Goal: Task Accomplishment & Management: Manage account settings

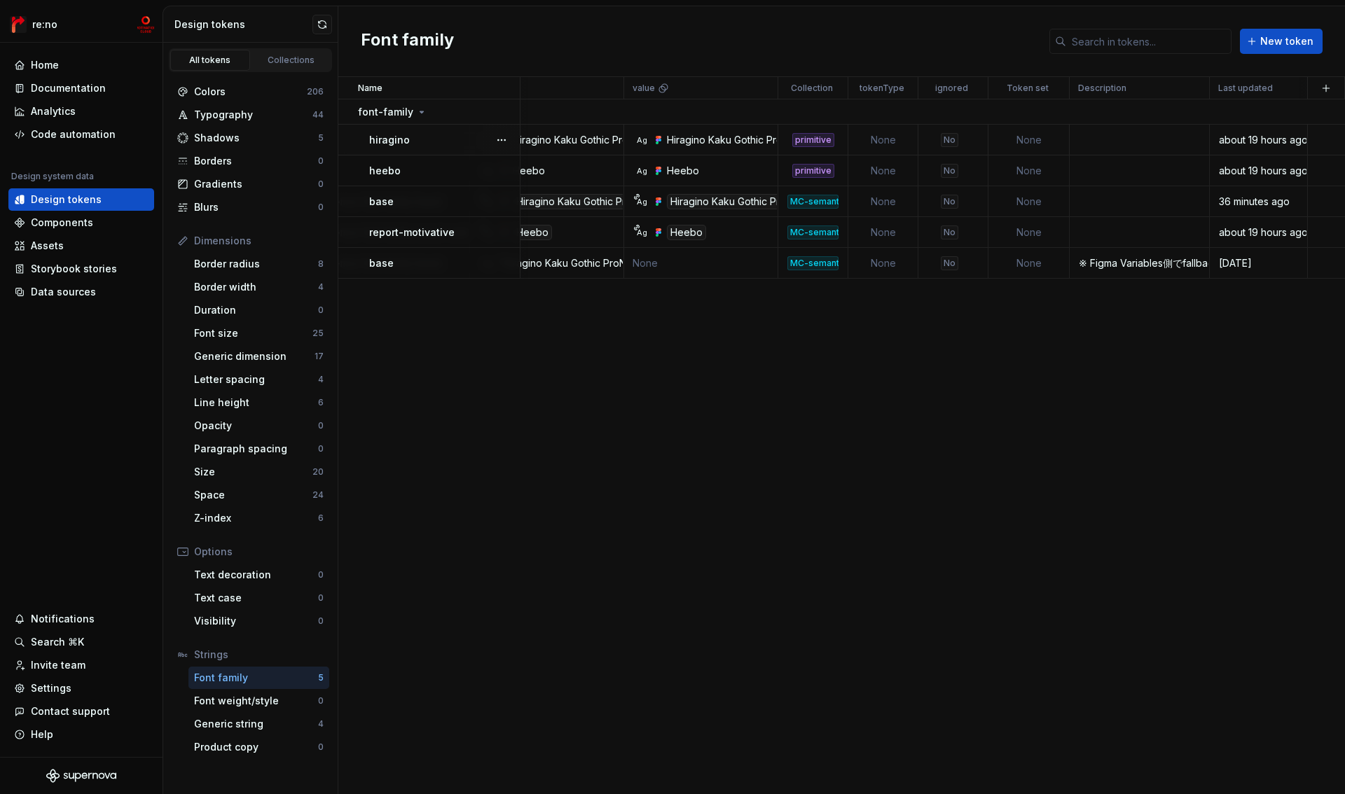
scroll to position [0, 216]
click at [900, 89] on html "re:no Home Documentation Analytics Code automation Design system data Design to…" at bounding box center [672, 397] width 1345 height 794
click at [969, 90] on html "re:no Home Documentation Analytics Code automation Design system data Design to…" at bounding box center [672, 397] width 1345 height 794
click at [999, 193] on div "Delete property" at bounding box center [1030, 195] width 91 height 14
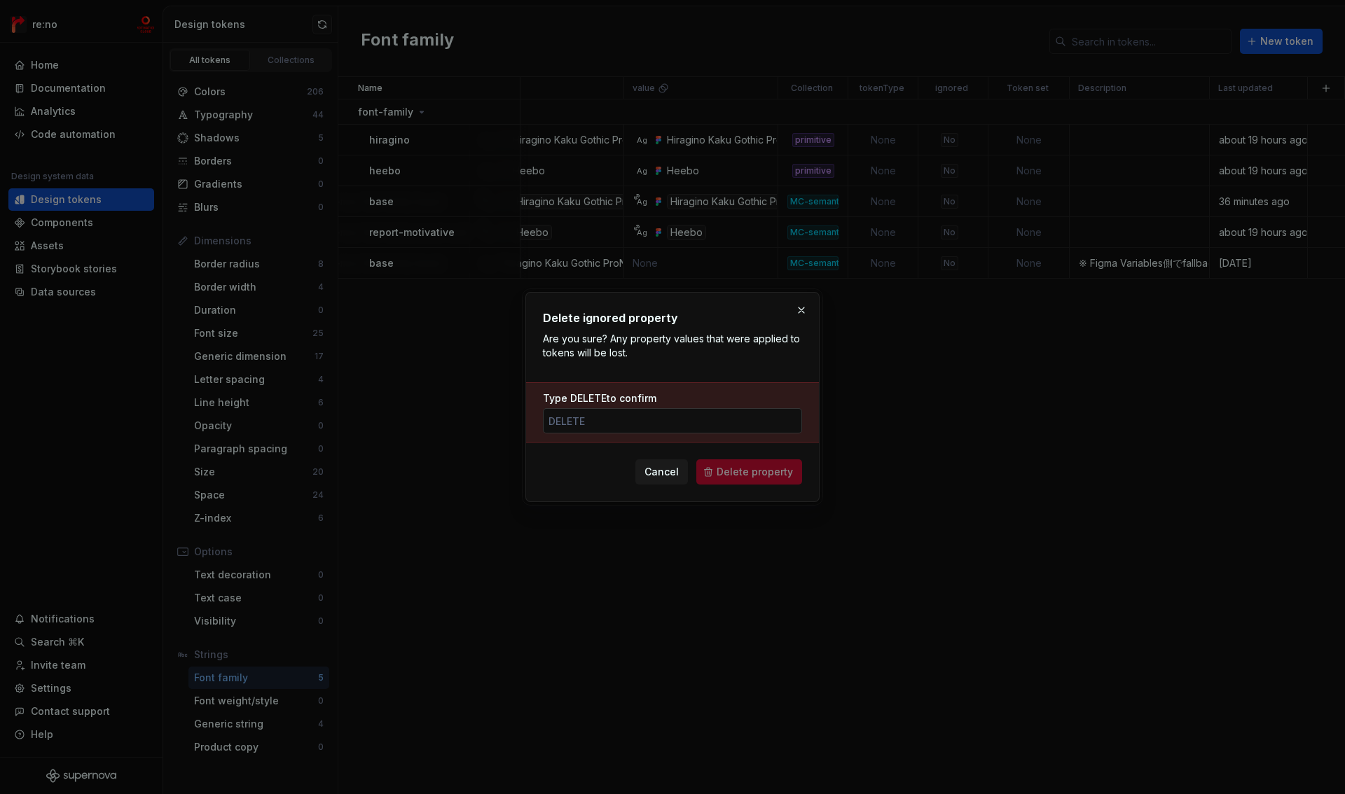
click at [701, 422] on input "Type DELETE to confirm" at bounding box center [672, 420] width 259 height 25
type input "DELETE"
click at [725, 466] on span "Delete property" at bounding box center [754, 472] width 76 height 14
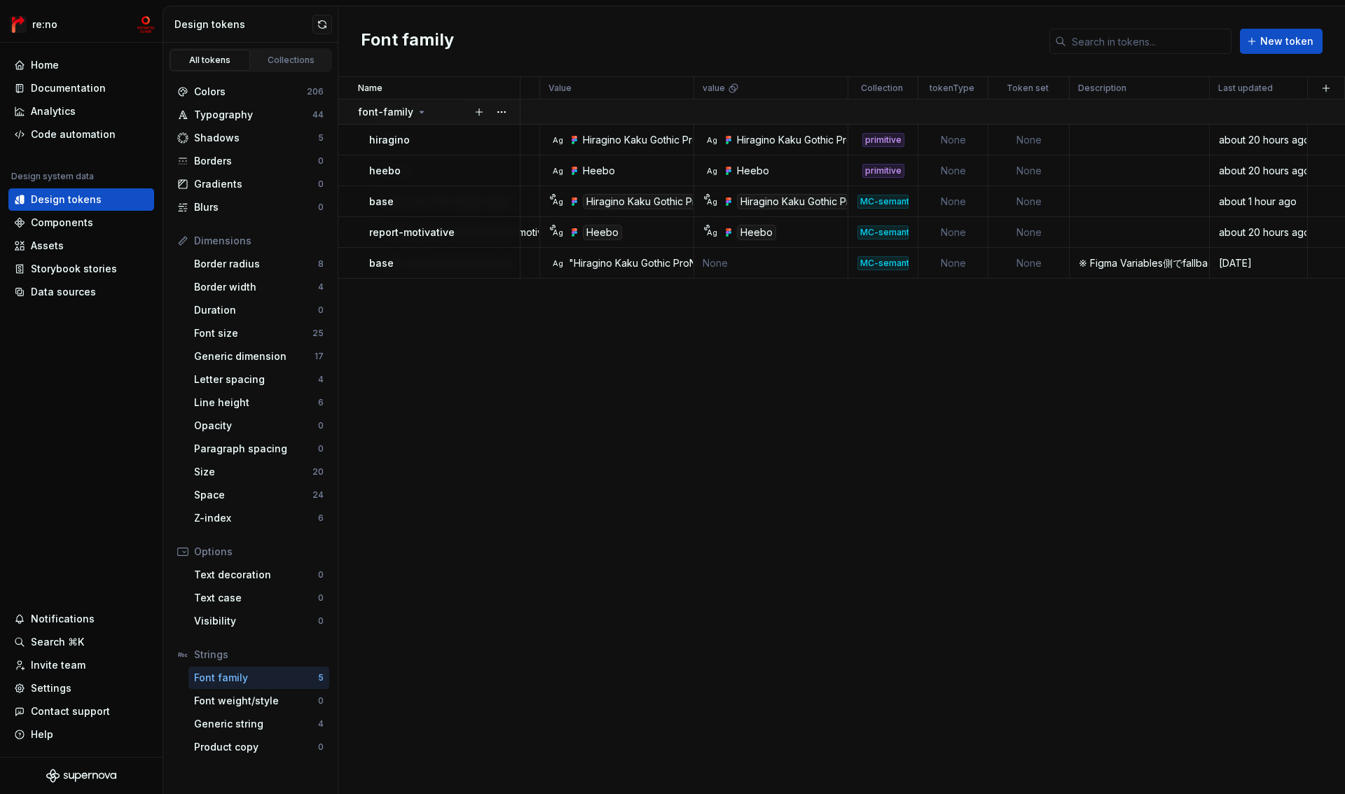
scroll to position [0, 146]
click at [1328, 88] on button "button" at bounding box center [1326, 88] width 20 height 20
click at [1218, 142] on div "New custom property" at bounding box center [1245, 144] width 105 height 14
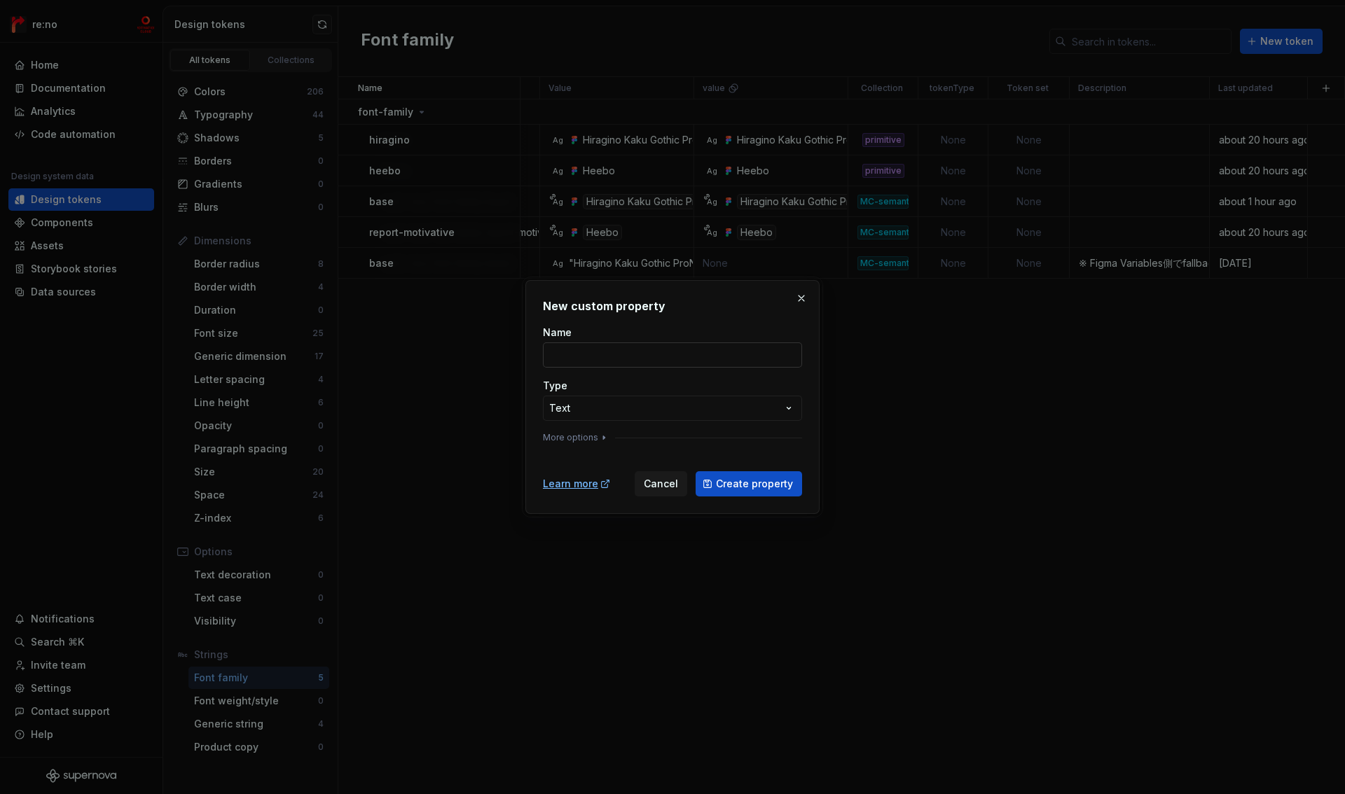
click at [667, 354] on input "Name" at bounding box center [672, 354] width 259 height 25
type input "t"
type input "O"
type input "valueOverride"
click at [609, 407] on div "**********" at bounding box center [672, 397] width 1345 height 794
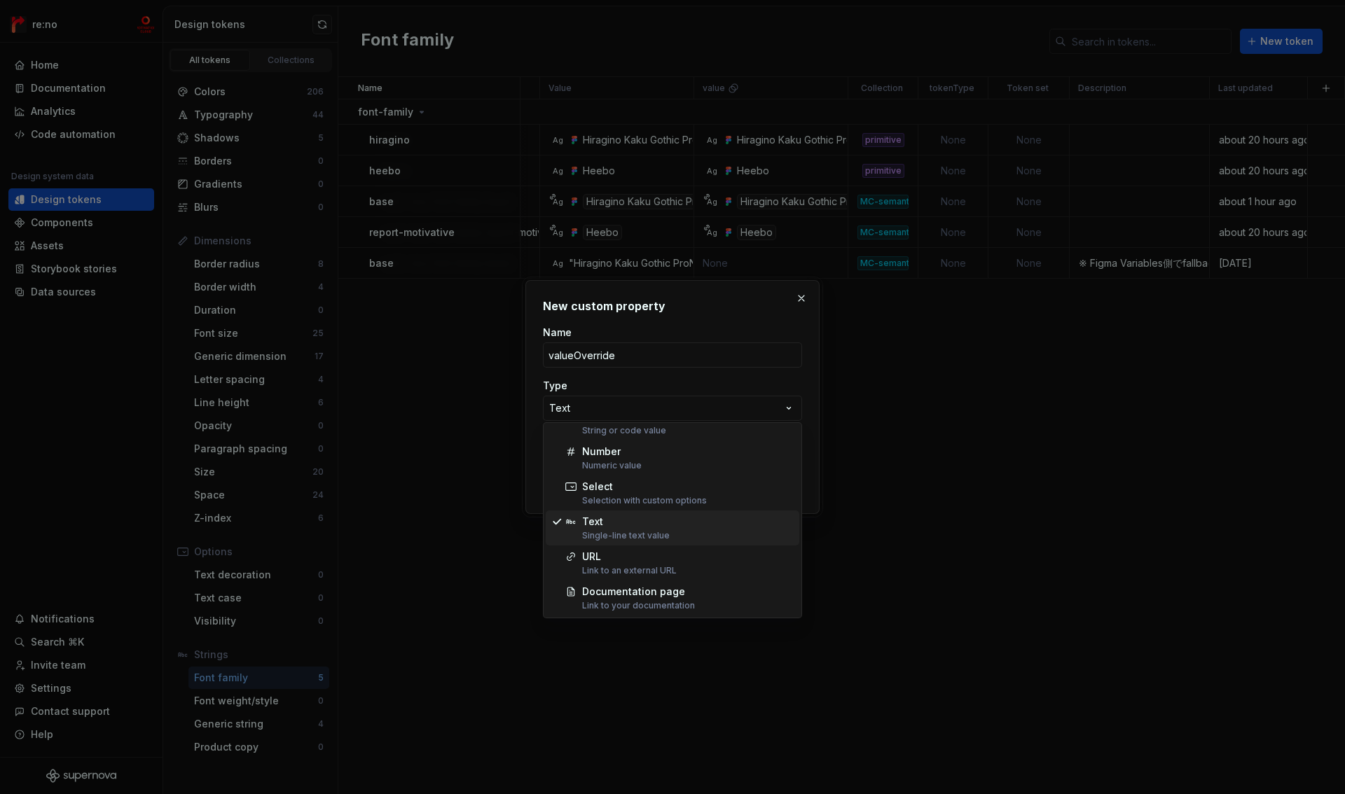
scroll to position [0, 0]
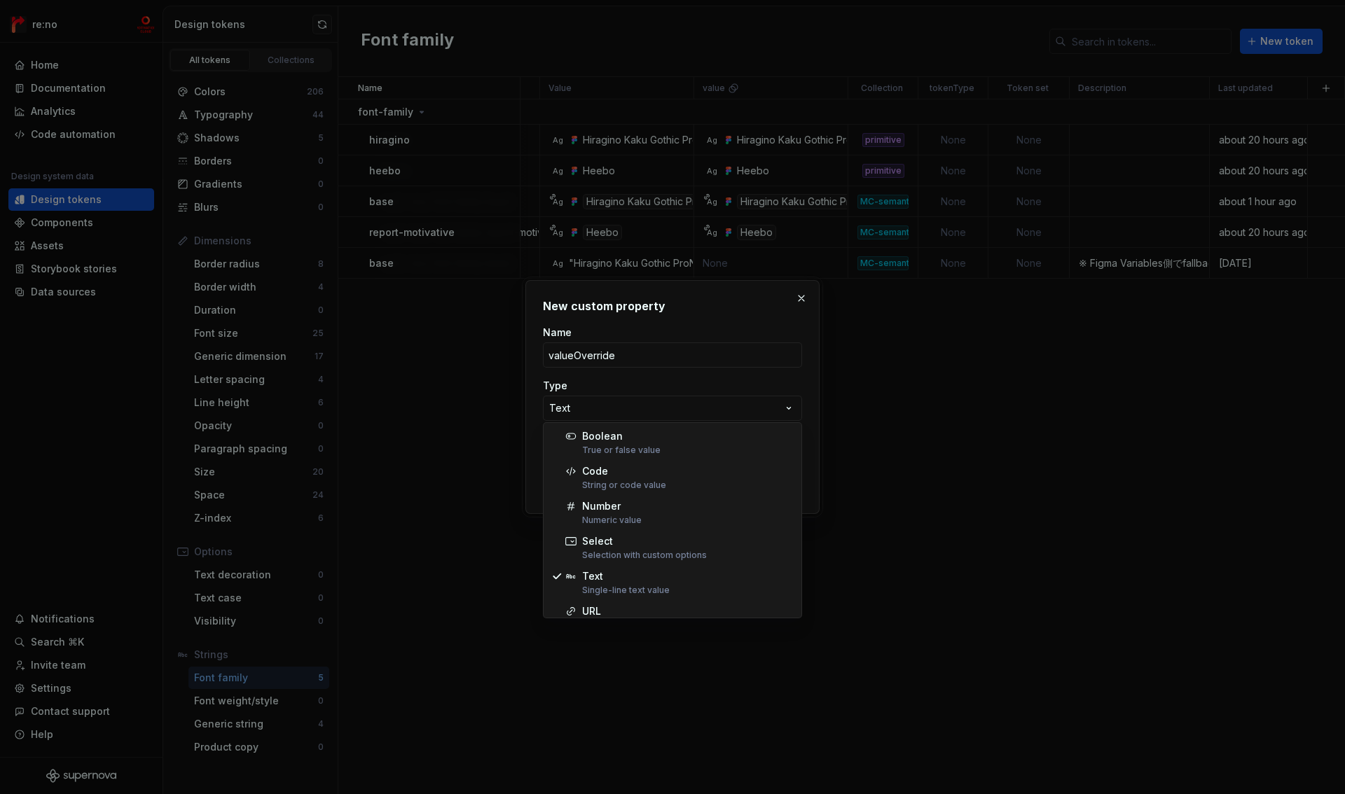
click at [645, 390] on div "**********" at bounding box center [672, 397] width 1345 height 794
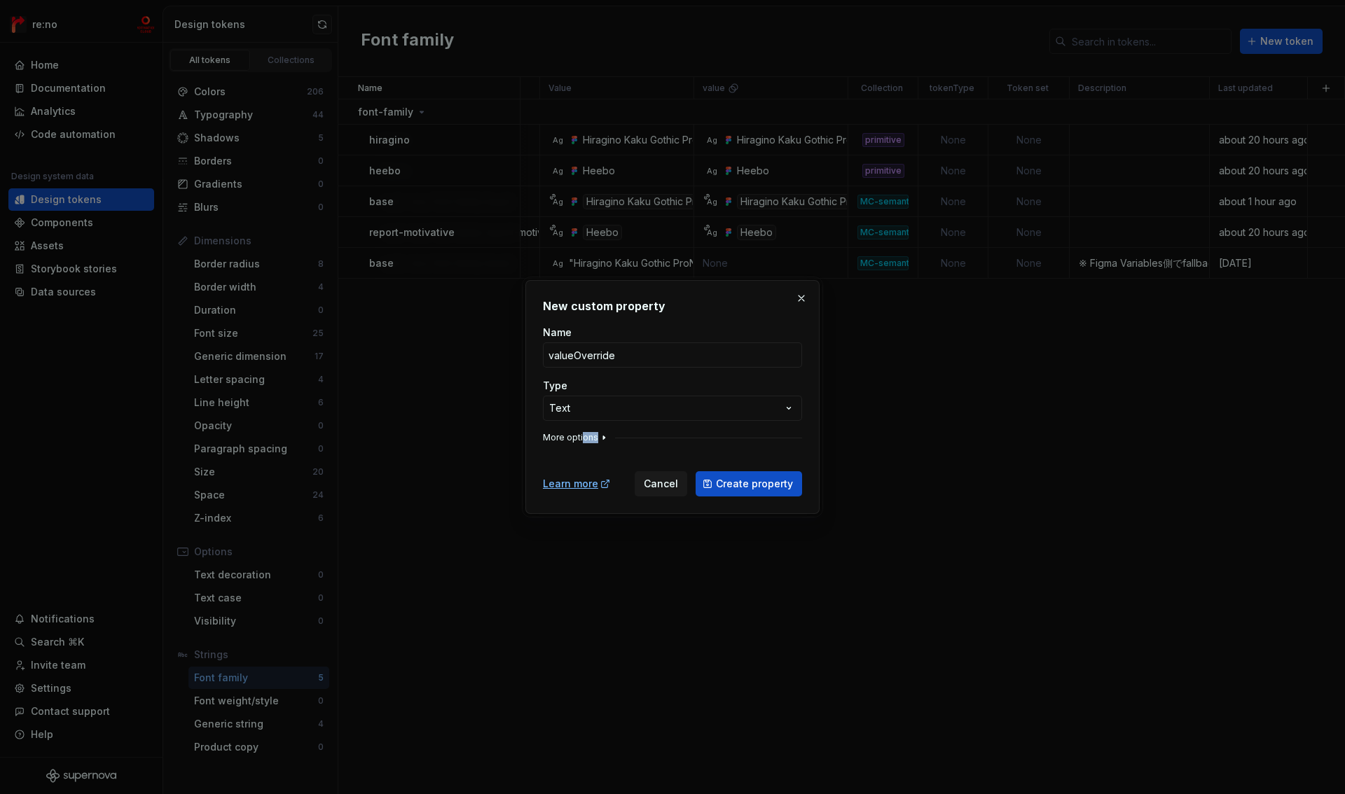
click at [583, 443] on div "More options" at bounding box center [672, 440] width 259 height 17
click at [583, 438] on button "More options" at bounding box center [576, 437] width 67 height 11
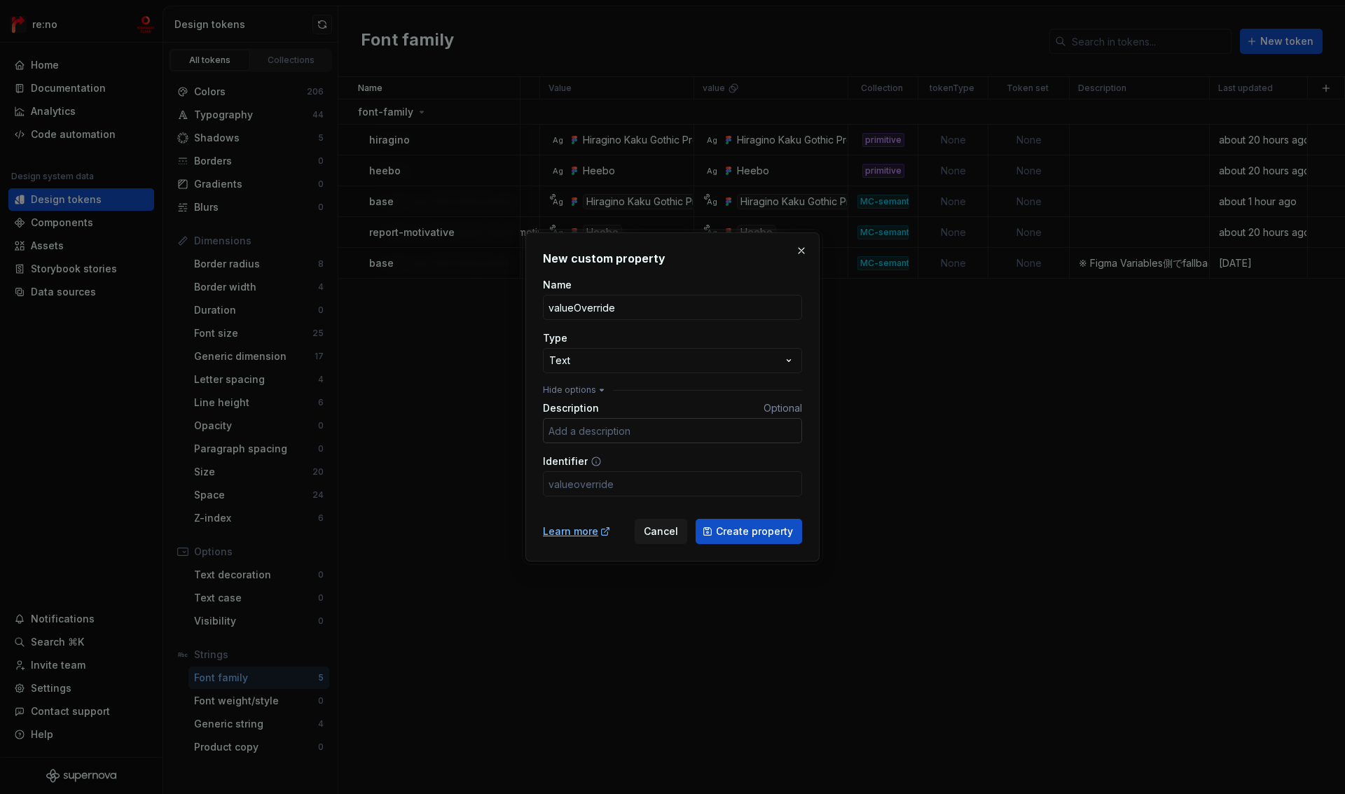
click at [596, 431] on input "Description" at bounding box center [672, 430] width 259 height 25
type input "v"
type input "b"
click at [620, 307] on input "valueOverride" at bounding box center [672, 307] width 259 height 25
click at [593, 489] on input "Identifier" at bounding box center [672, 483] width 259 height 25
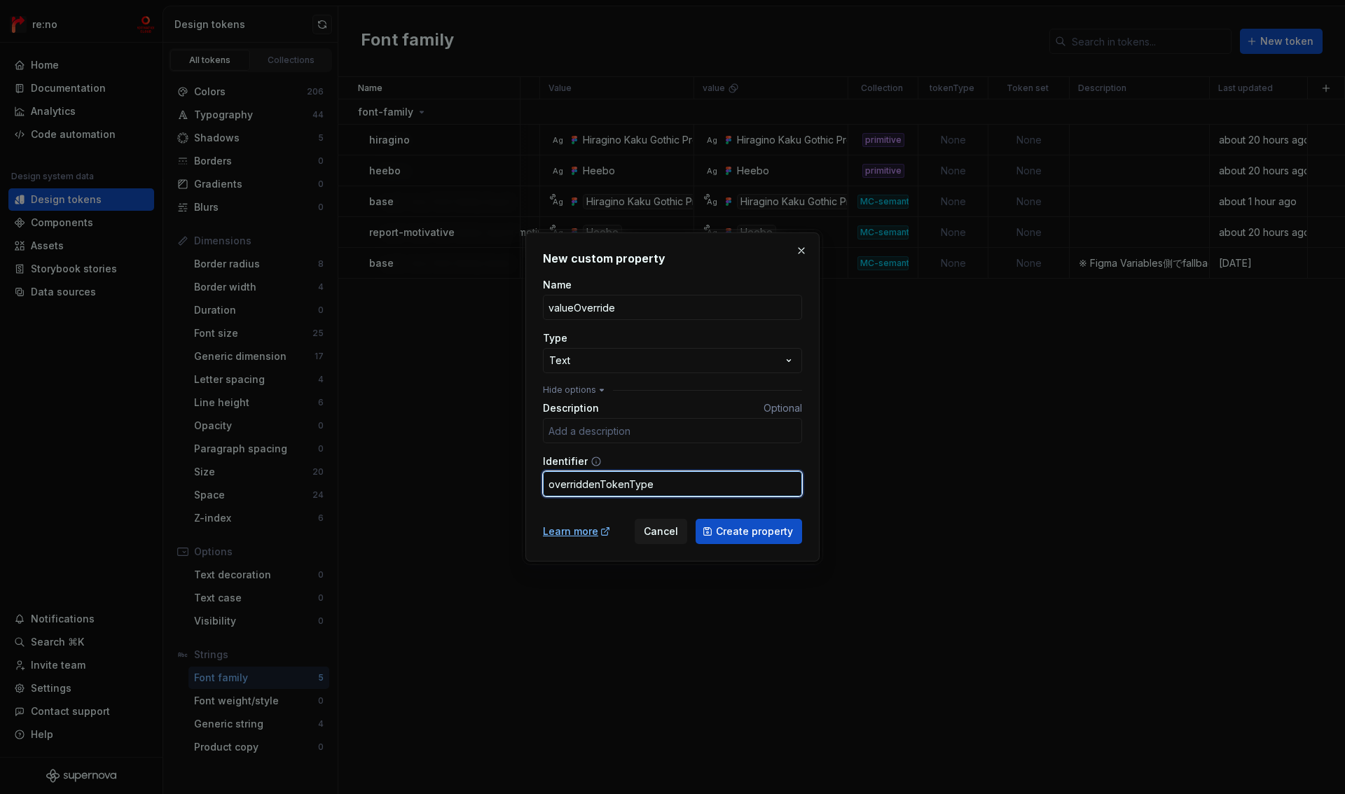
drag, startPoint x: 600, startPoint y: 485, endPoint x: 701, endPoint y: 478, distance: 101.8
click at [697, 481] on input "overriddenTokenType" at bounding box center [672, 483] width 259 height 25
type input "overriddenTokenValue"
click at [646, 428] on input "Description" at bounding box center [672, 430] width 259 height 25
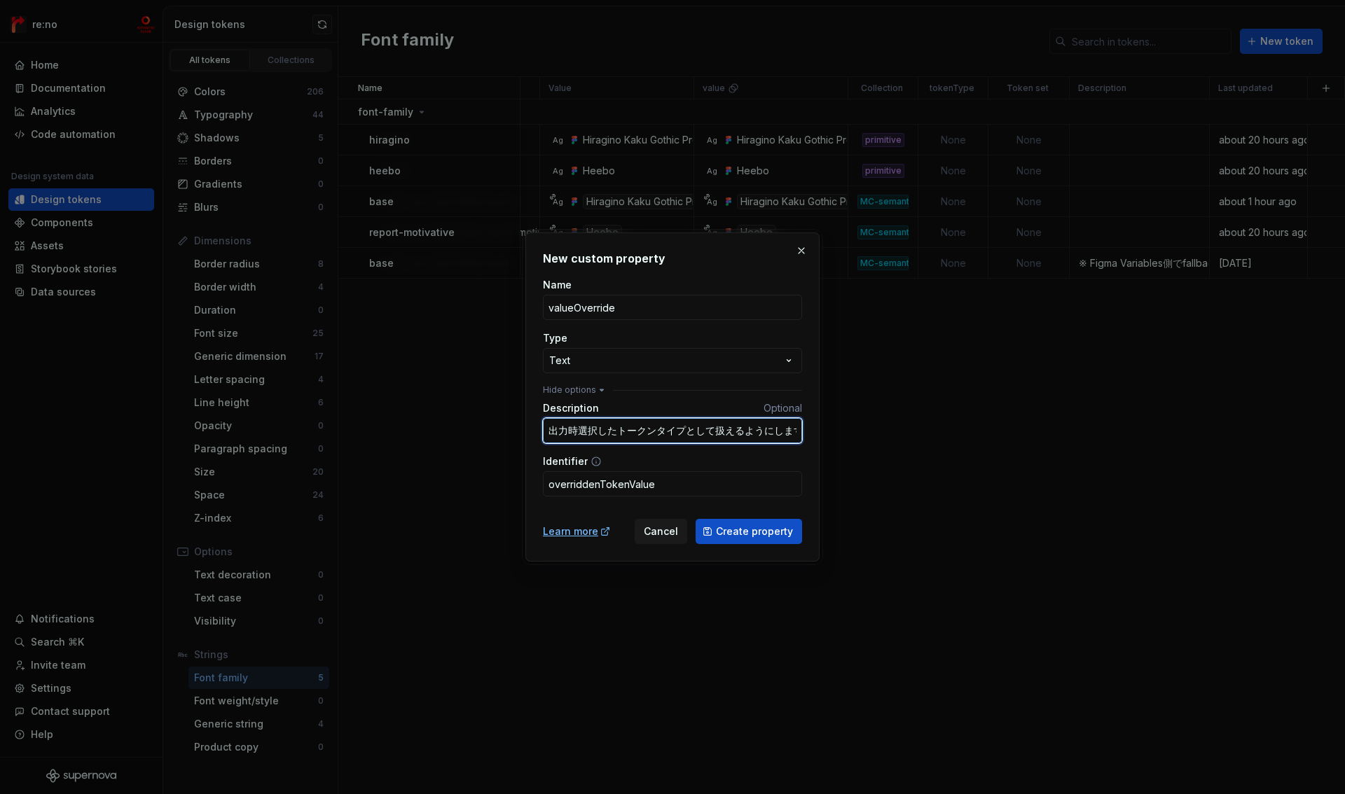
click at [578, 431] on input "出力時選択したトークンタイプとして扱えるようにします。" at bounding box center [672, 430] width 259 height 25
type input "出力時に指定した値でvalueを書き換えます。"
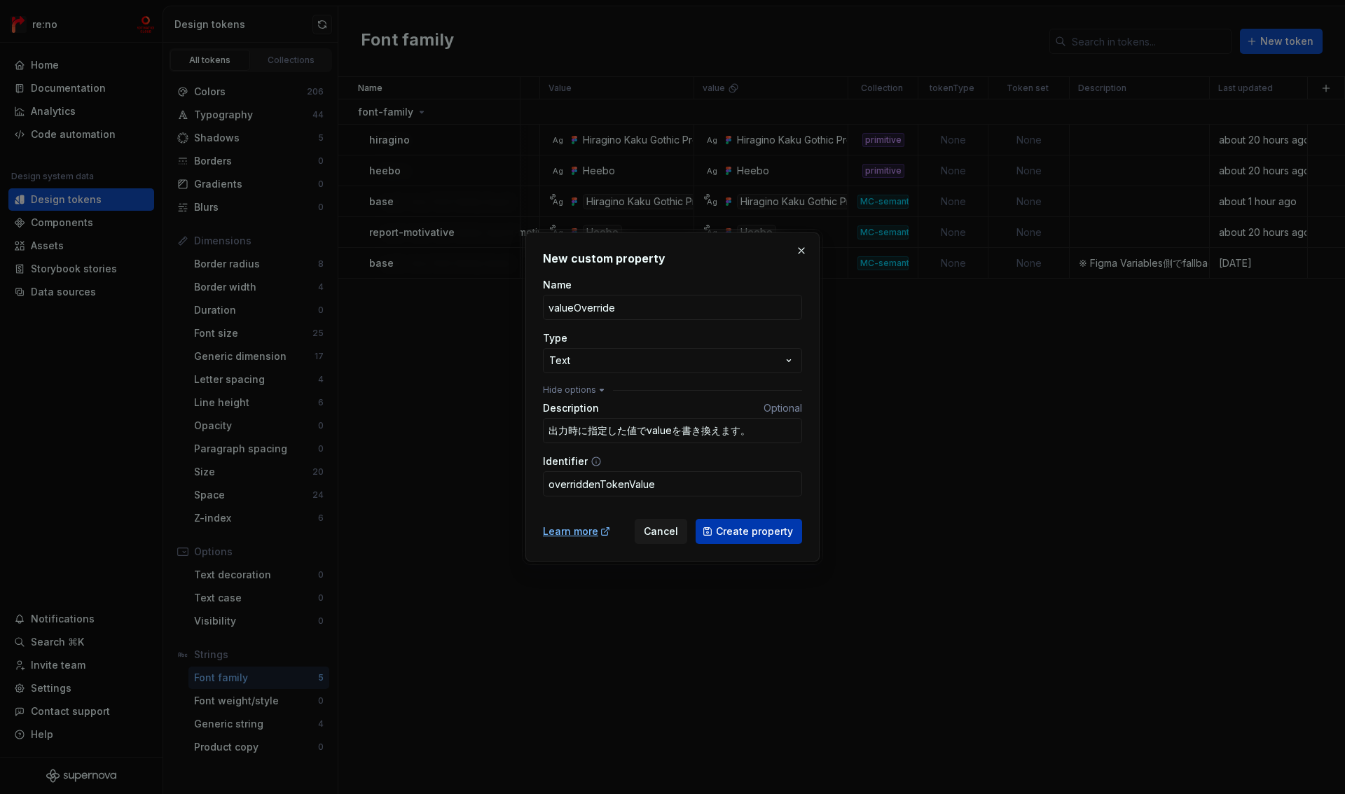
click at [780, 525] on span "Create property" at bounding box center [754, 532] width 77 height 14
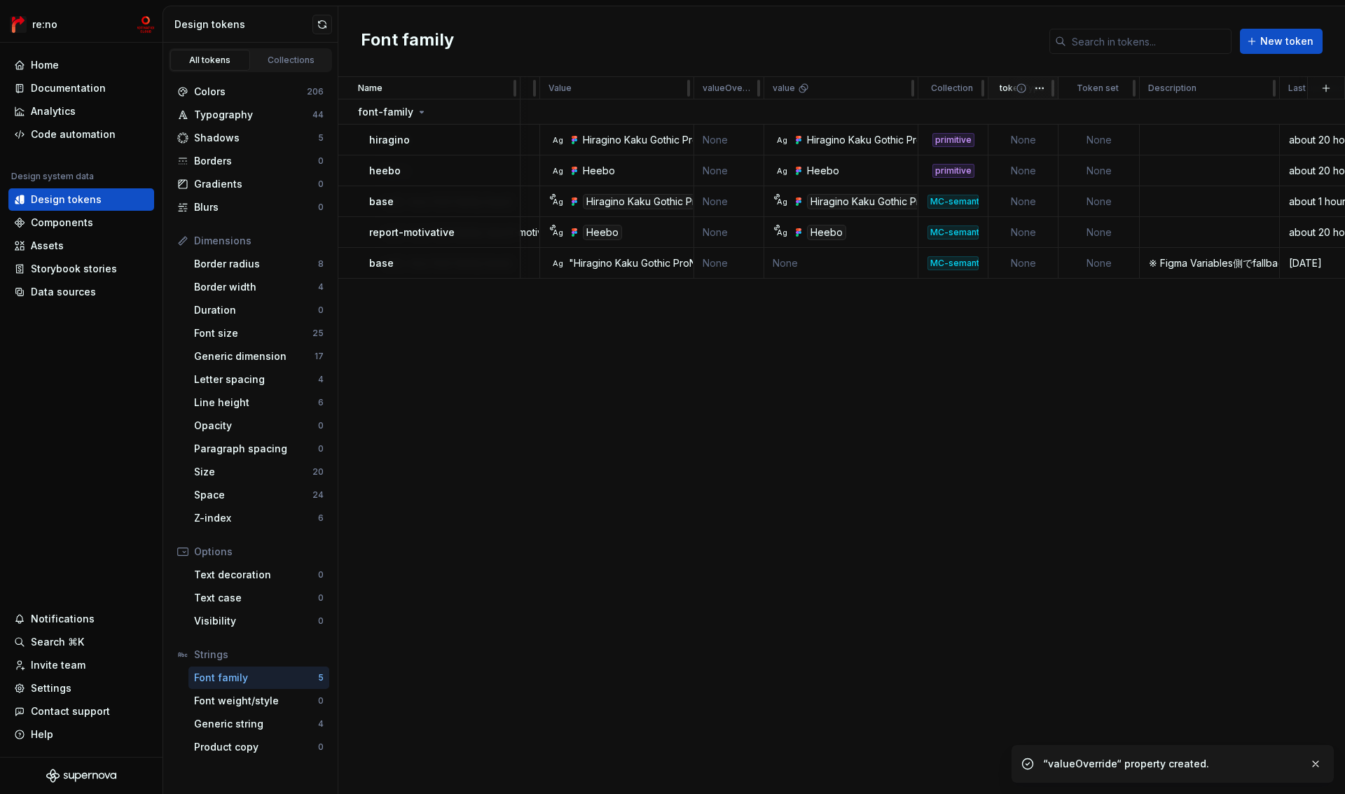
click at [1022, 91] on icon at bounding box center [1021, 88] width 11 height 11
click at [1039, 90] on html "re:no Home Documentation Analytics Code automation Design system data Design to…" at bounding box center [672, 397] width 1345 height 794
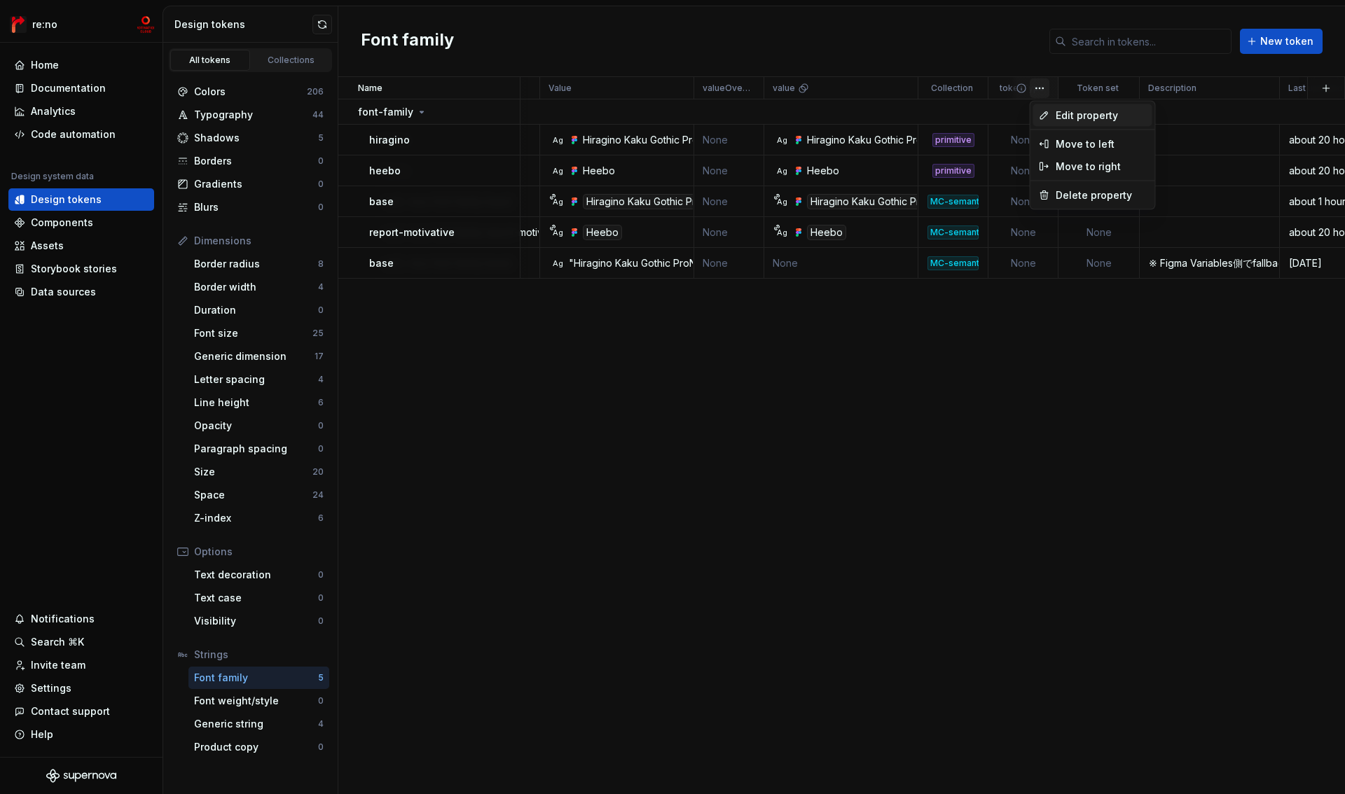
click at [1054, 111] on div "Edit property" at bounding box center [1092, 115] width 119 height 22
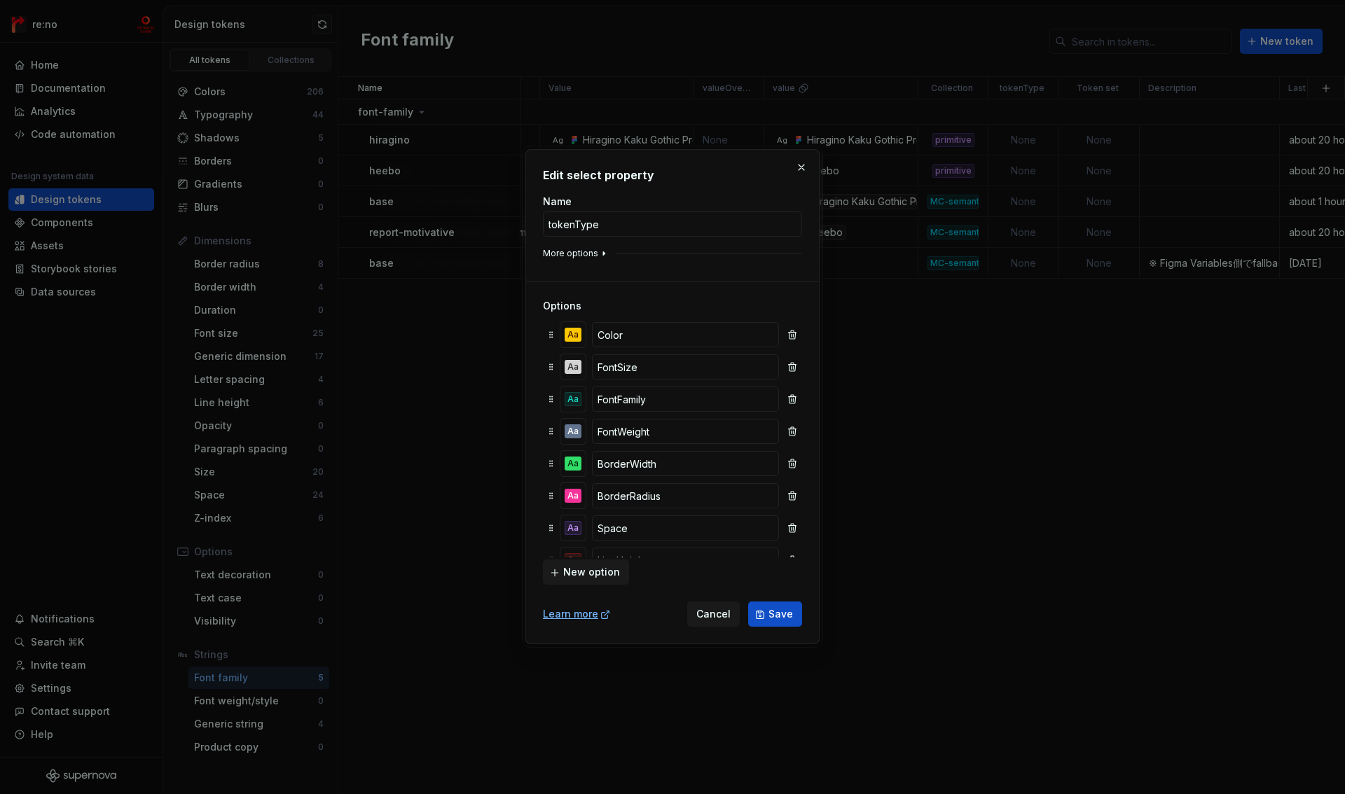
click at [598, 255] on icon "button" at bounding box center [603, 253] width 11 height 11
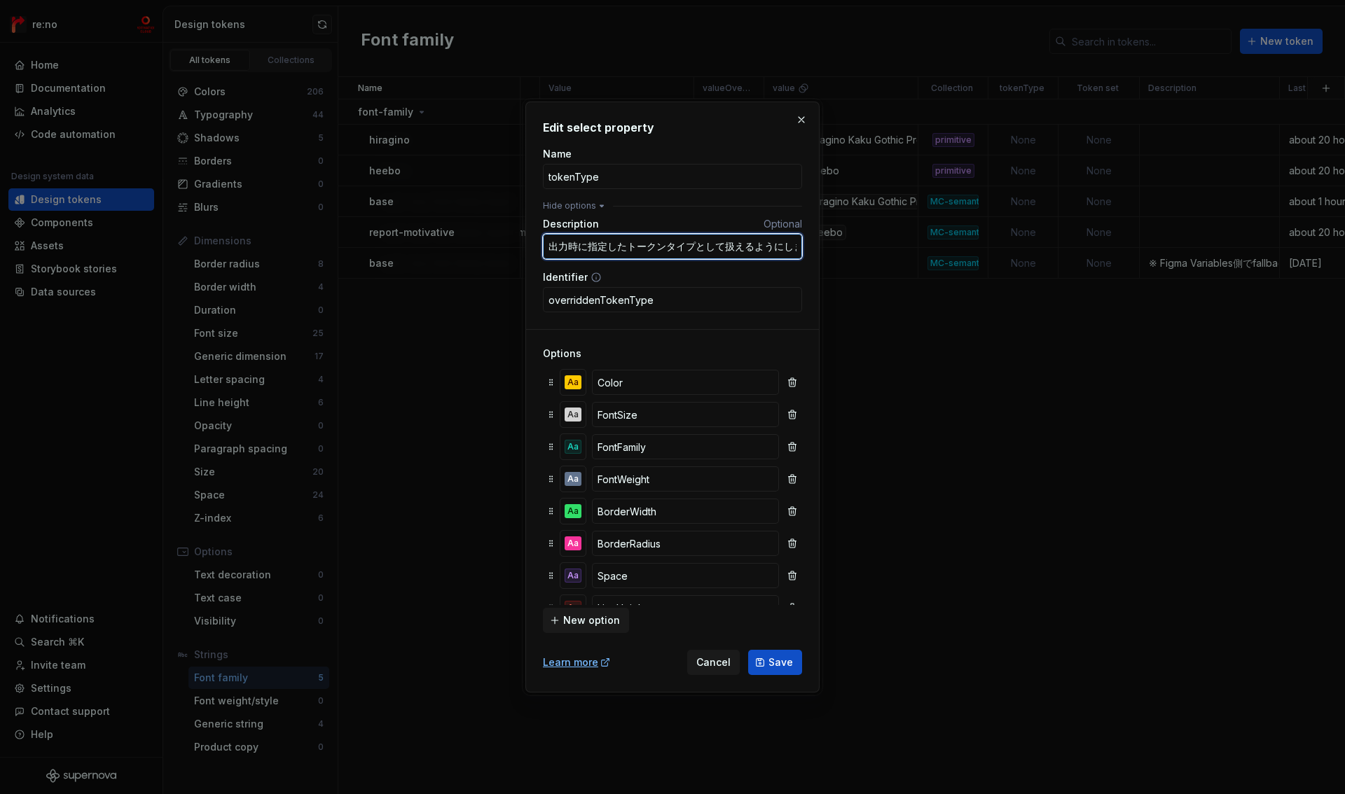
drag, startPoint x: 661, startPoint y: 251, endPoint x: 674, endPoint y: 236, distance: 19.4
click at [661, 249] on input "出力時に指定したトークンタイプとして扱えるようにします。" at bounding box center [672, 246] width 259 height 25
type input "出力時に指定したトークンタイプでtypeを上書きします"
click at [786, 661] on span "Save" at bounding box center [780, 663] width 25 height 14
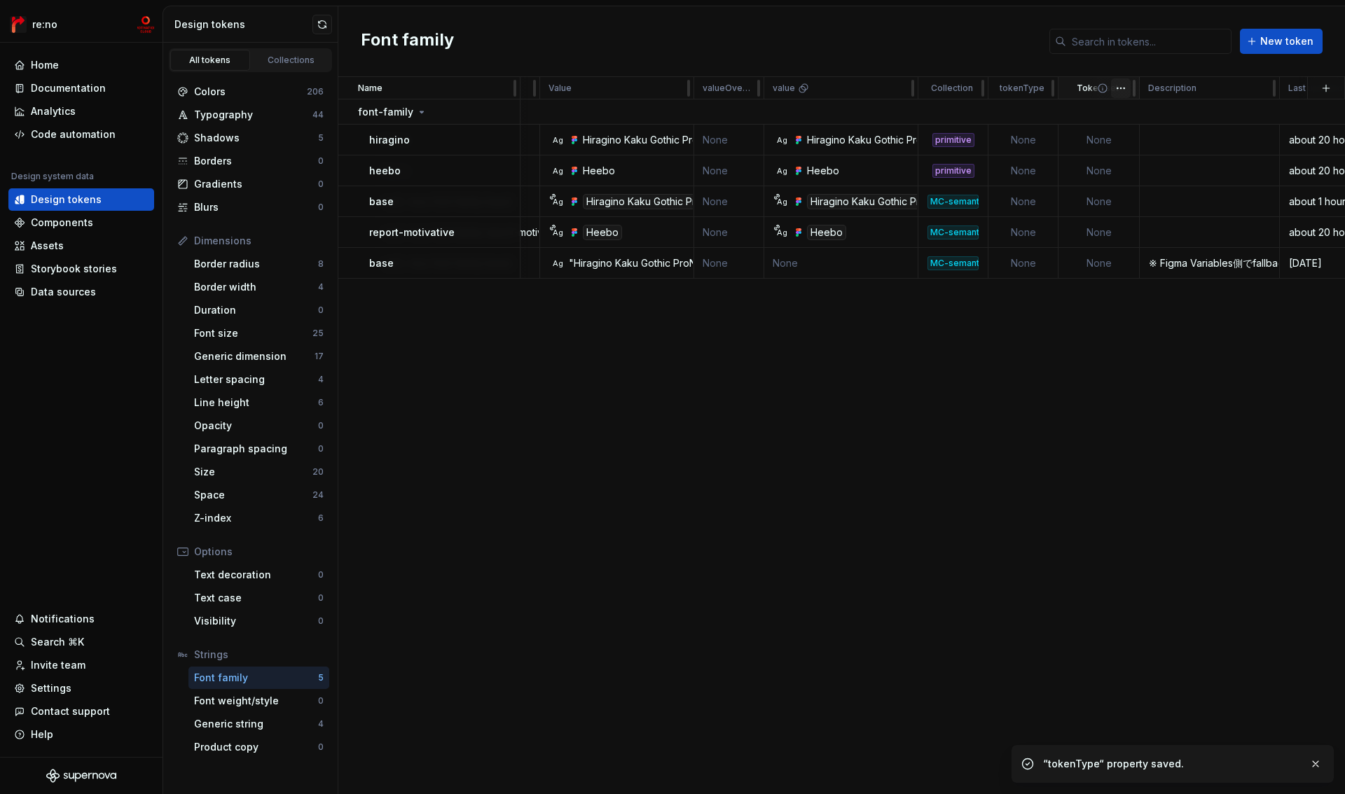
click at [1122, 89] on html "re:no Home Documentation Analytics Code automation Design system data Design to…" at bounding box center [672, 397] width 1345 height 794
click at [1135, 120] on div "Edit property" at bounding box center [1173, 115] width 119 height 22
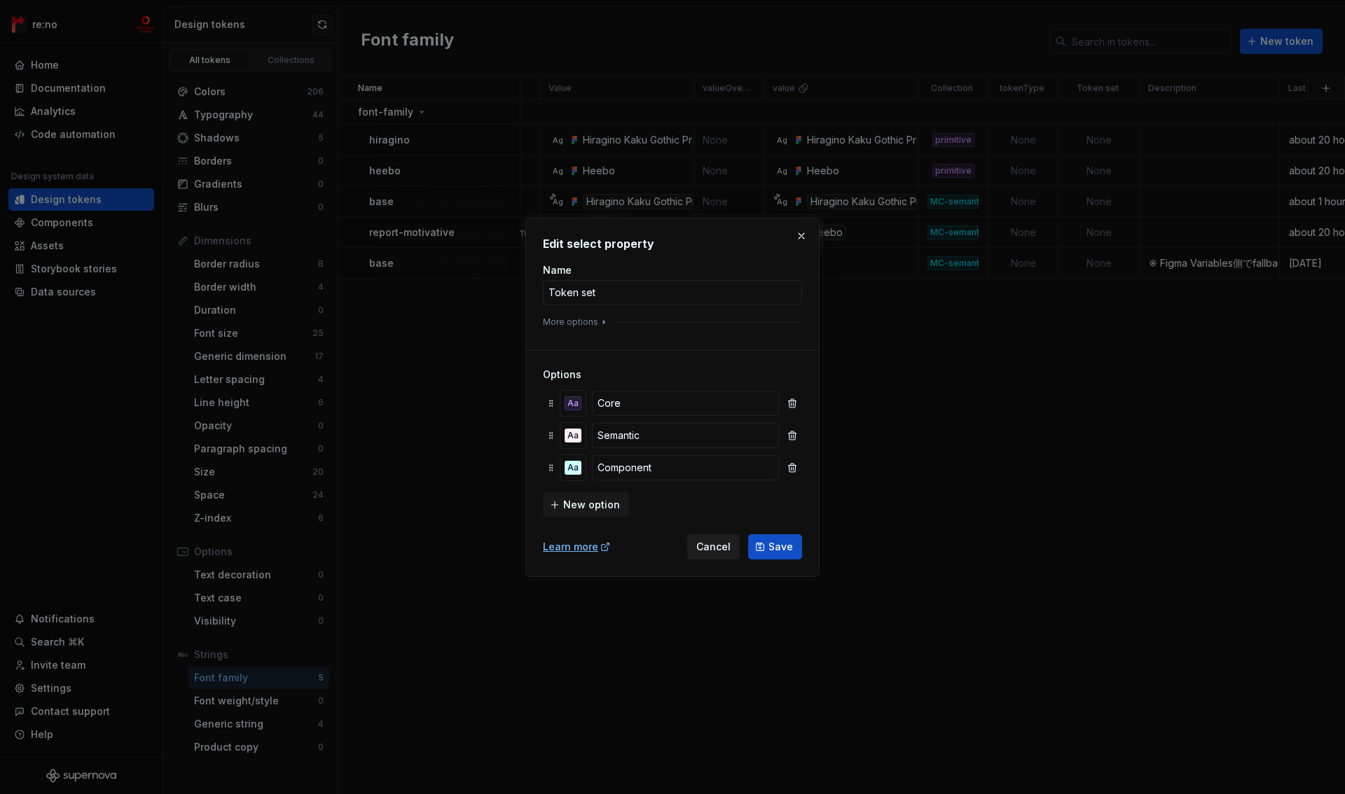
click at [720, 549] on span "Cancel" at bounding box center [713, 547] width 34 height 14
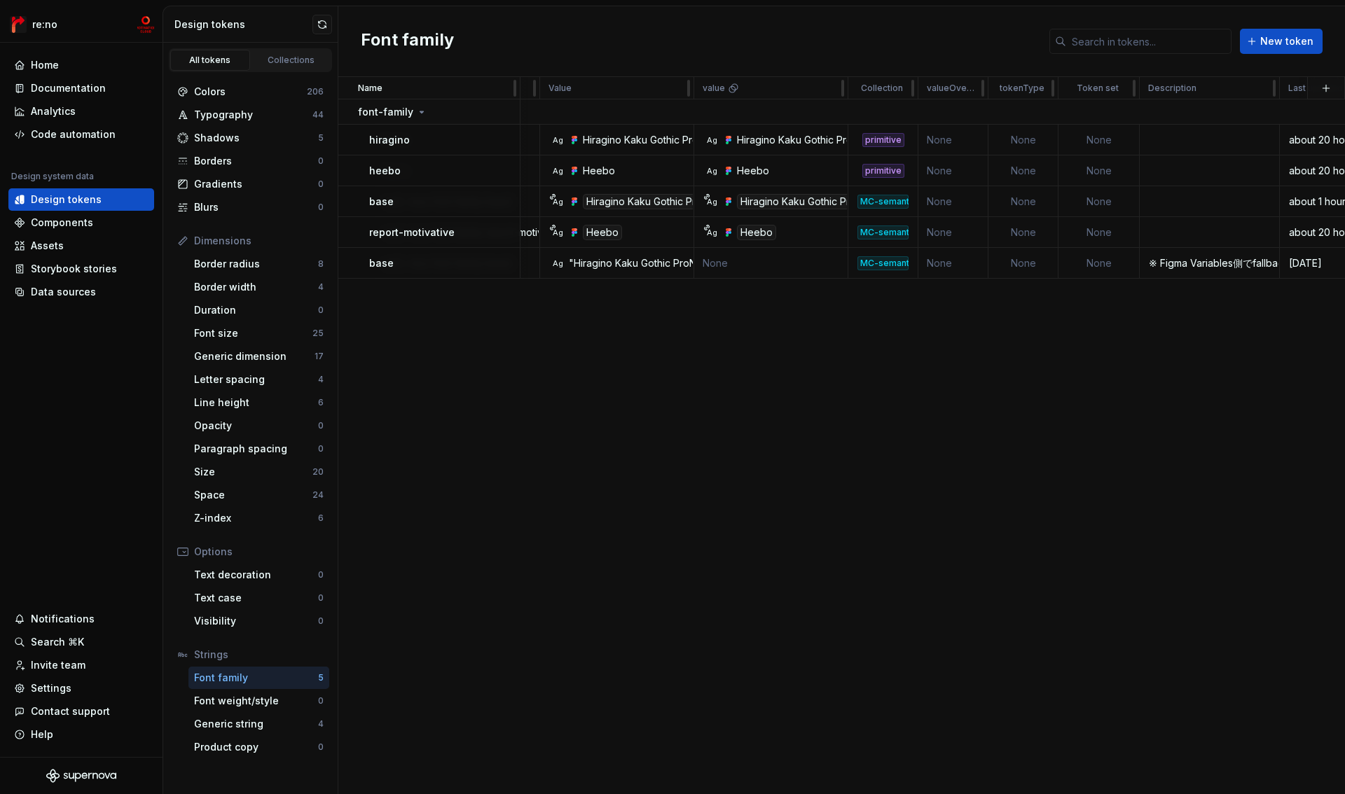
click at [1043, 90] on html "re:no Home Documentation Analytics Code automation Design system data Design to…" at bounding box center [672, 397] width 1345 height 794
click at [1054, 111] on td at bounding box center [895, 111] width 1041 height 25
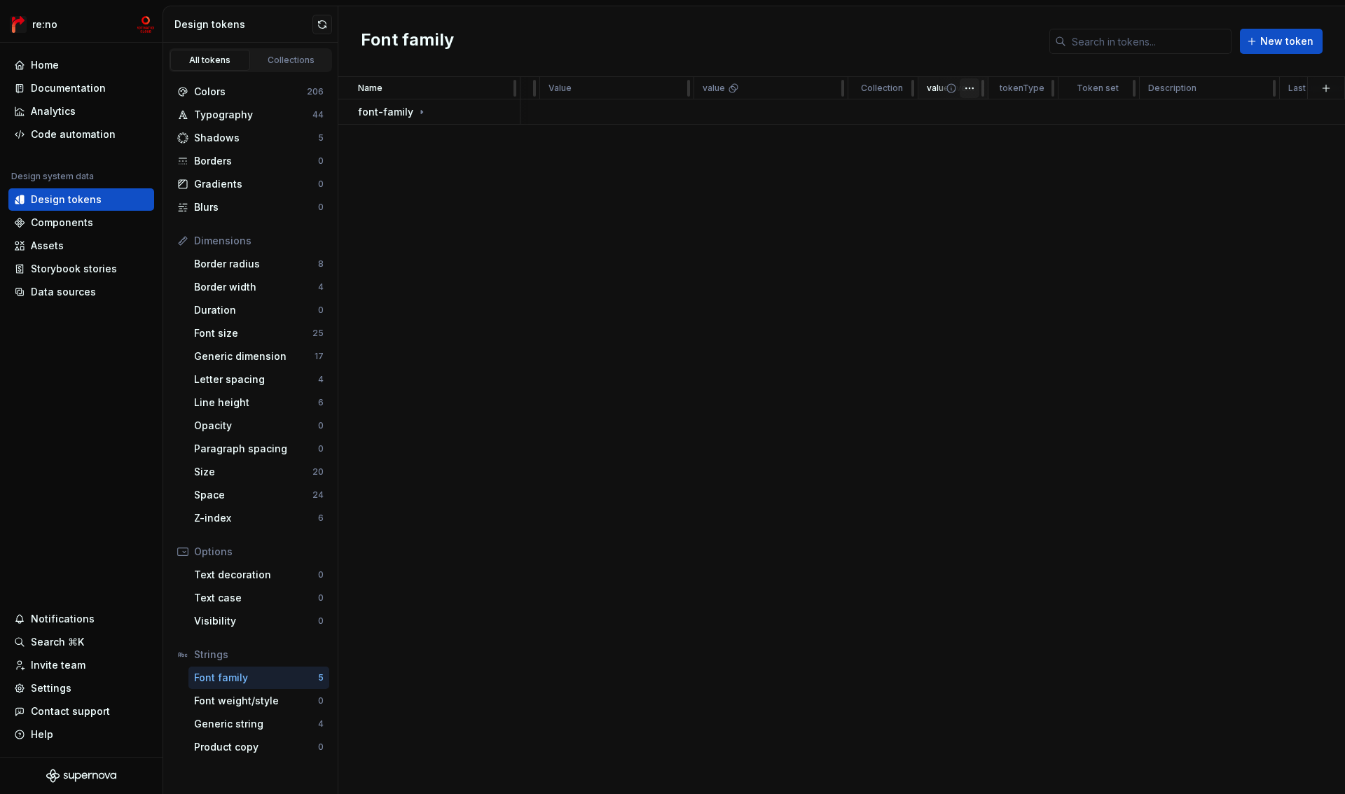
click at [968, 88] on html "re:no Home Documentation Analytics Code automation Design system data Design to…" at bounding box center [672, 397] width 1345 height 794
click at [985, 107] on div "Edit property" at bounding box center [1022, 115] width 119 height 22
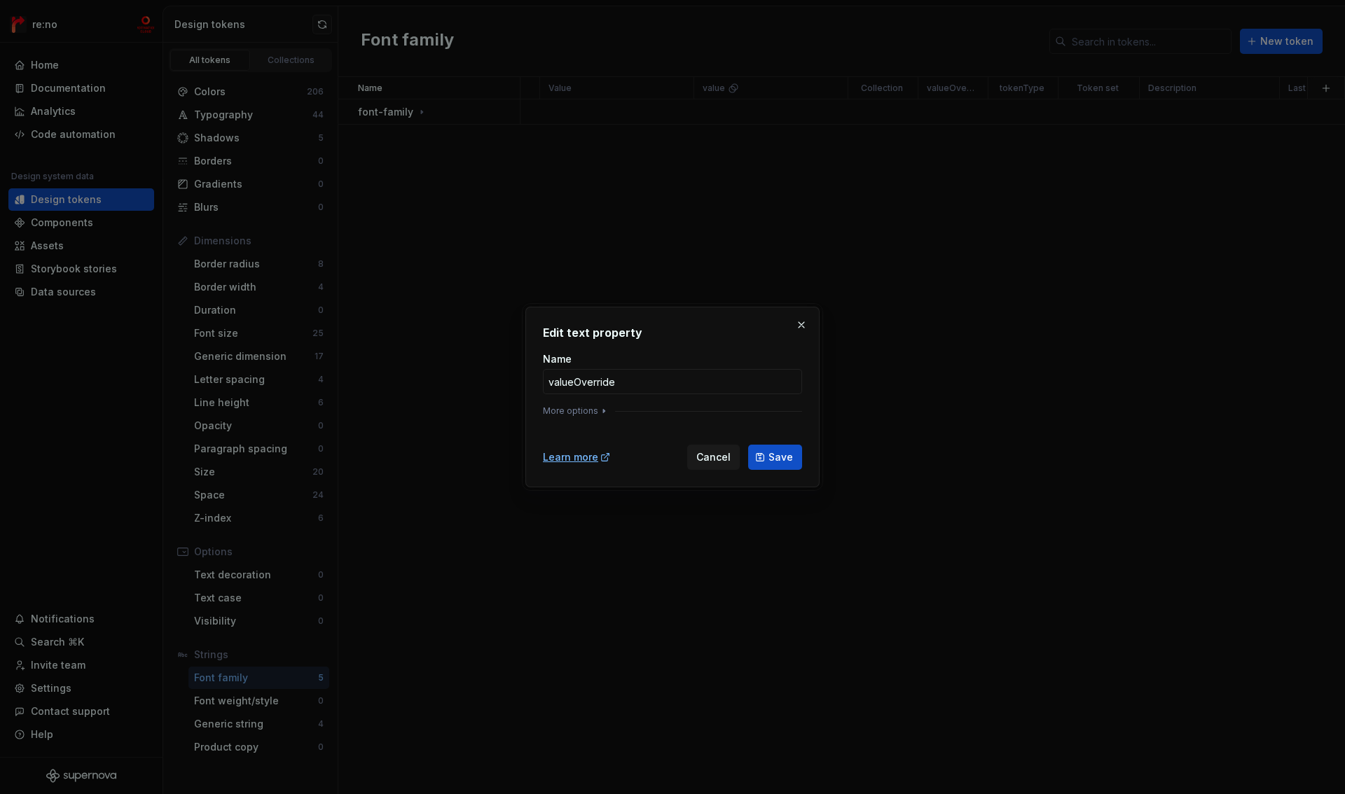
click at [613, 409] on div "More options" at bounding box center [672, 411] width 259 height 11
click at [594, 413] on button "More options" at bounding box center [576, 411] width 67 height 11
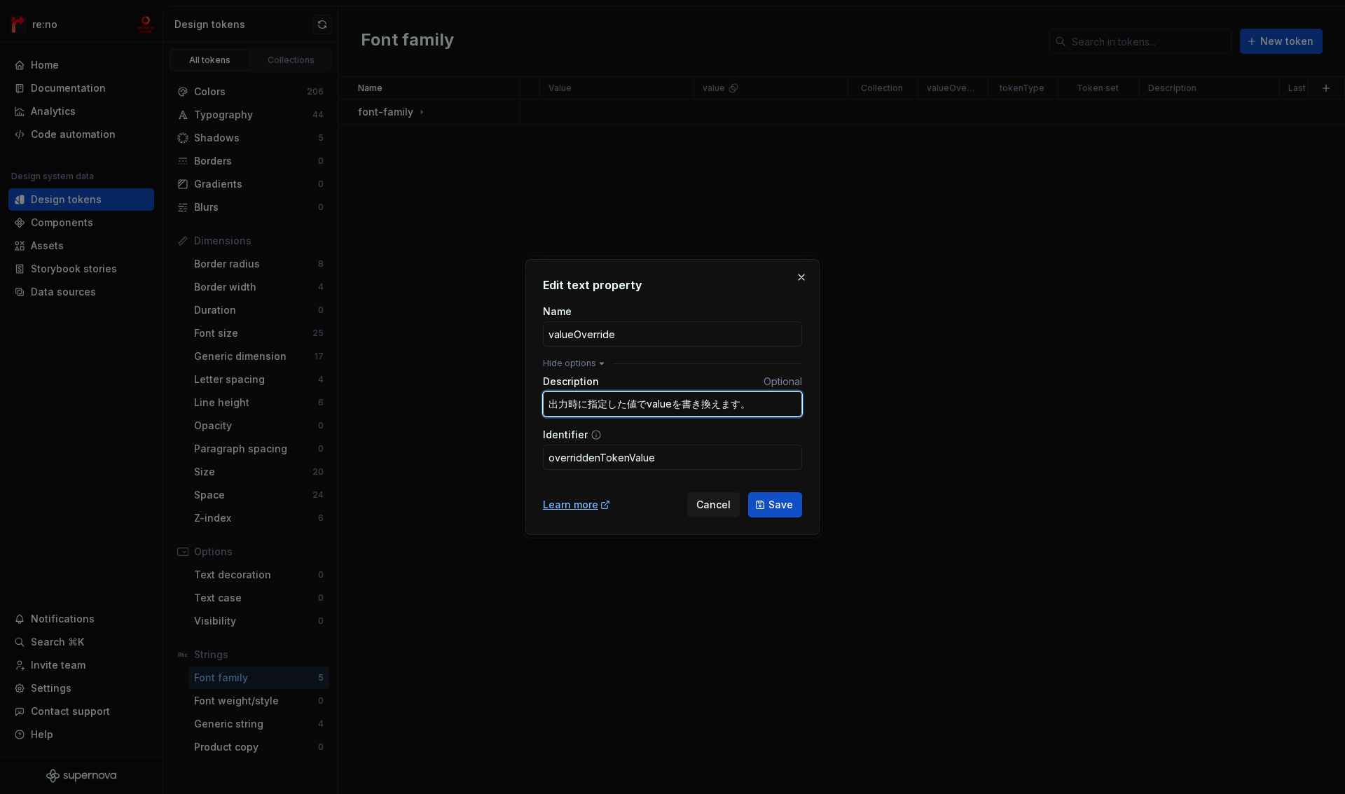
drag, startPoint x: 671, startPoint y: 407, endPoint x: 786, endPoint y: 408, distance: 114.9
click at [787, 408] on input "出力時に指定した値でvalueを書き換えます。" at bounding box center [672, 404] width 259 height 25
paste input "上書きします"
type input "出力時に指定した値でvalueを上書きします"
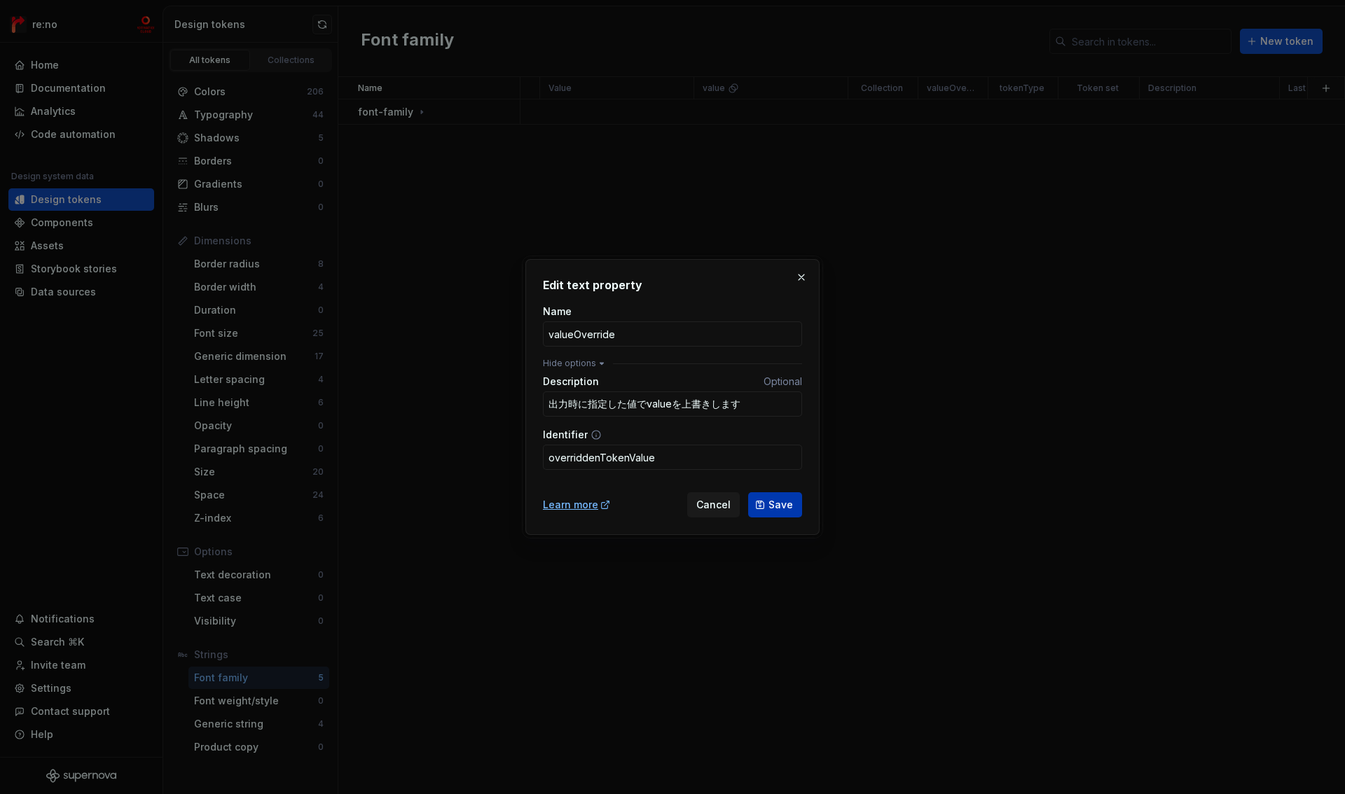
click at [775, 504] on span "Save" at bounding box center [780, 505] width 25 height 14
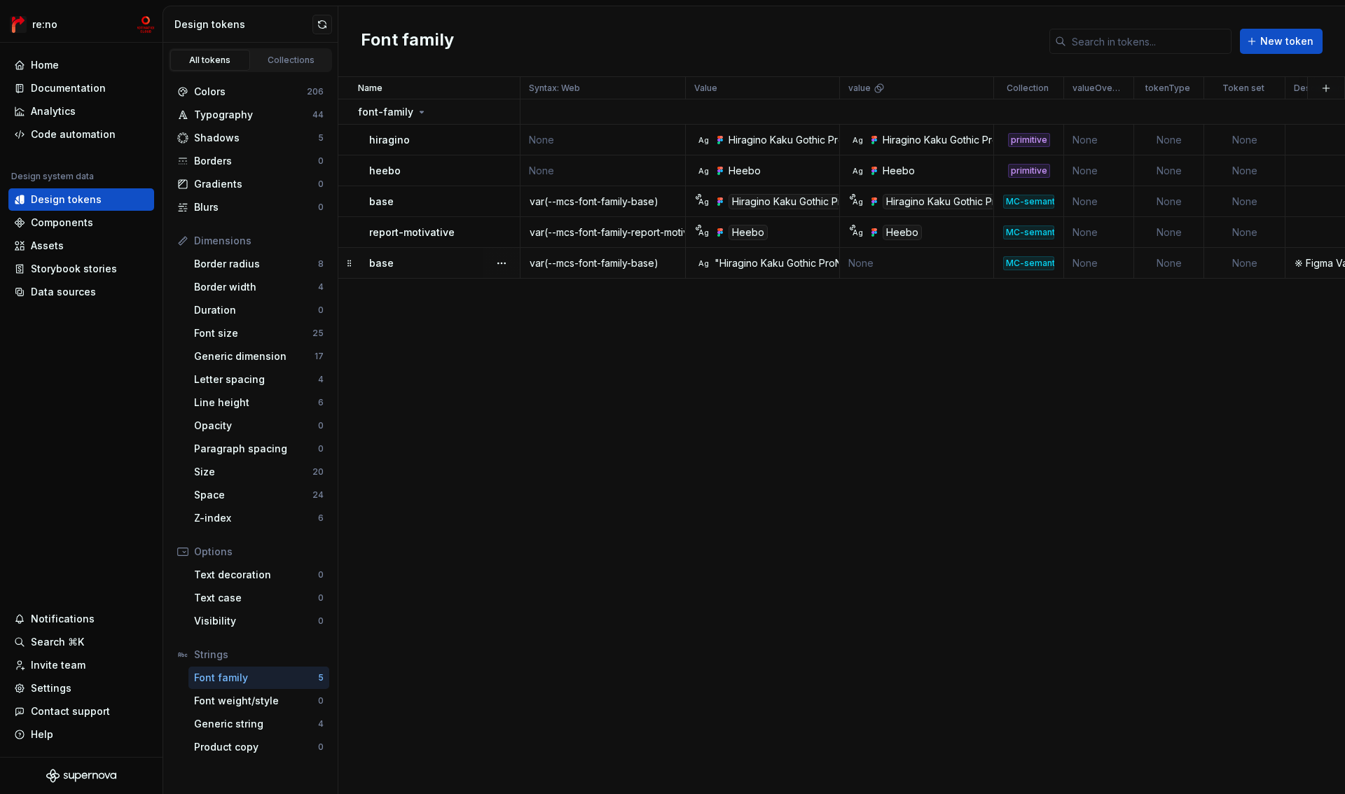
click at [777, 265] on div ""Hiragino Kaku Gothic ProN","Hiragino Sans","Meiryo","Helvetica Neue","Arial",s…" at bounding box center [919, 263] width 411 height 14
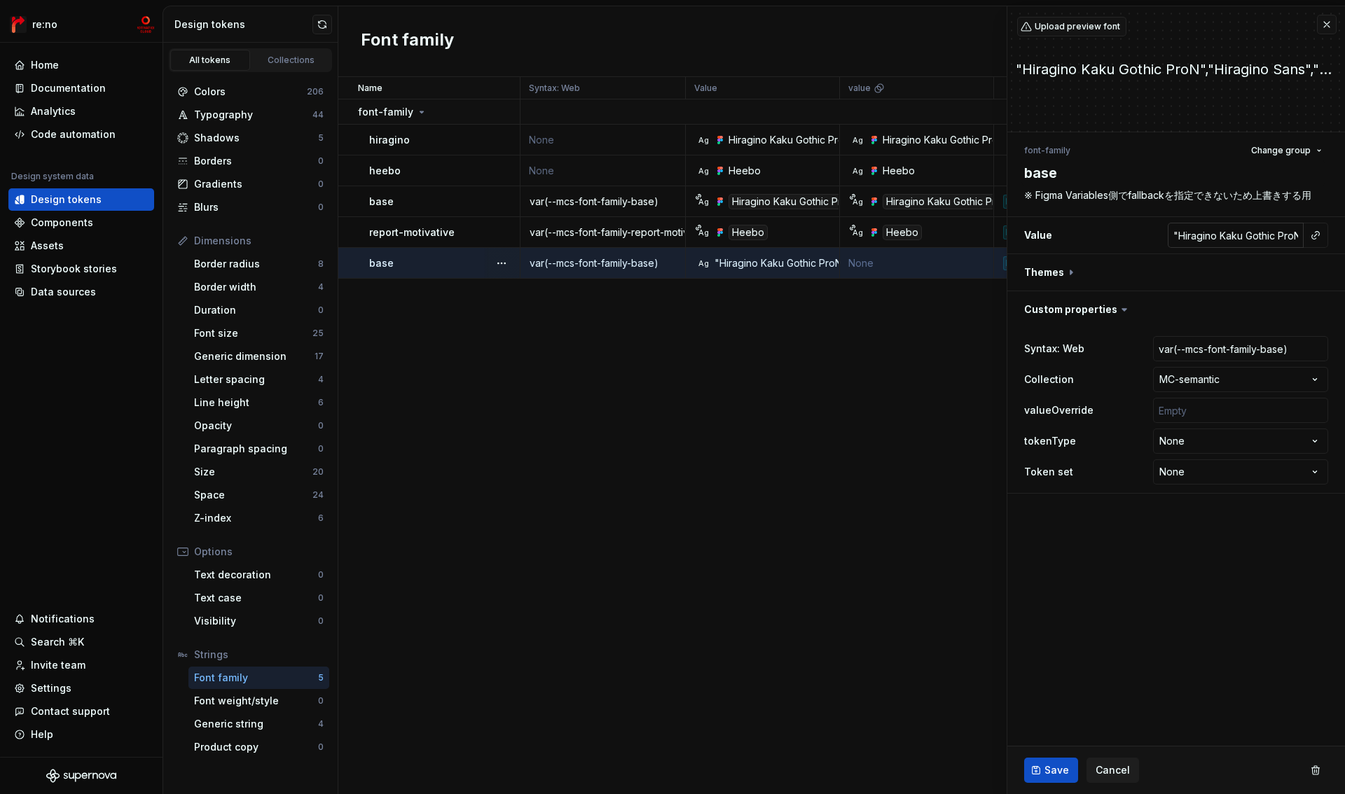
click at [1213, 239] on input ""Hiragino Kaku Gothic ProN","Hiragino Sans","Meiryo","Helvetica Neue","Arial",s…" at bounding box center [1236, 235] width 136 height 25
click at [1103, 763] on button "Cancel" at bounding box center [1112, 770] width 53 height 25
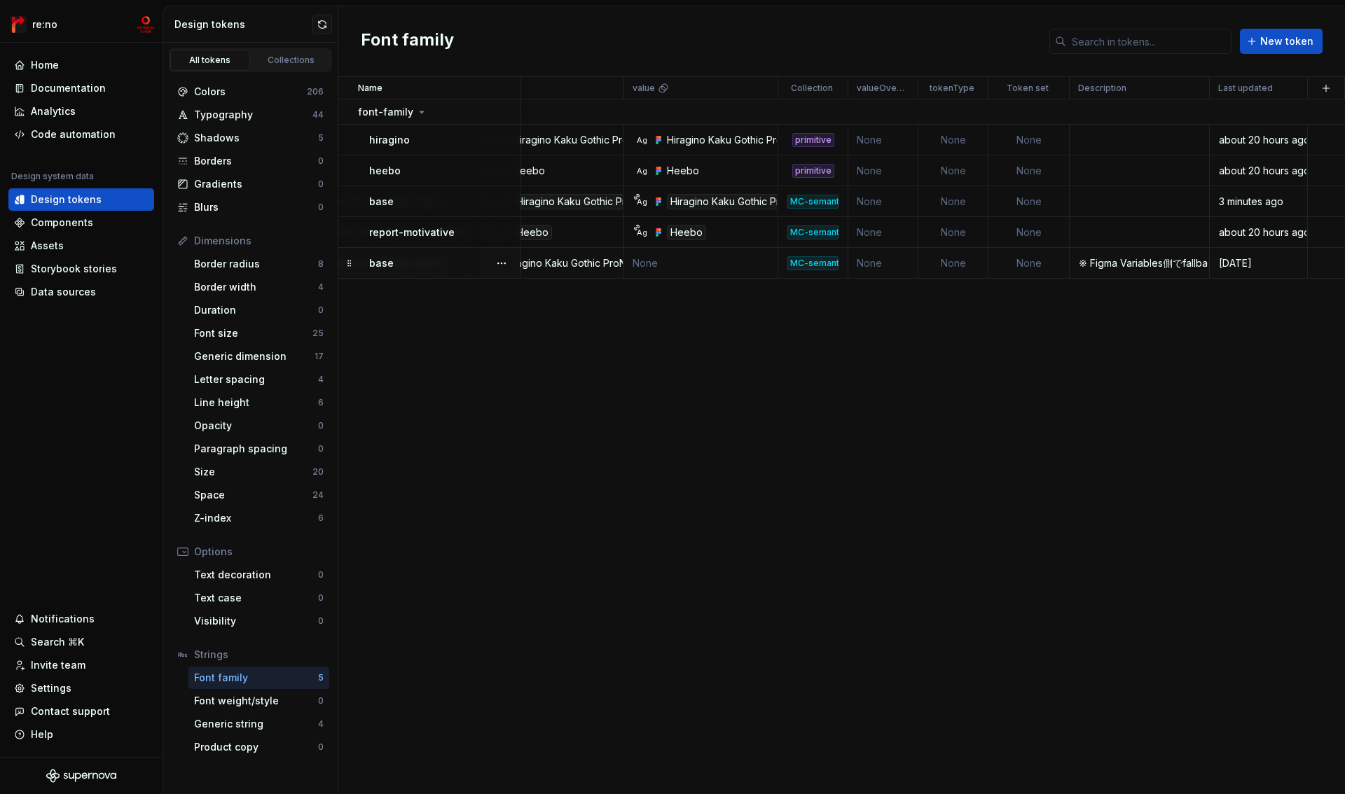
scroll to position [0, 216]
click at [887, 200] on td "None" at bounding box center [883, 201] width 70 height 31
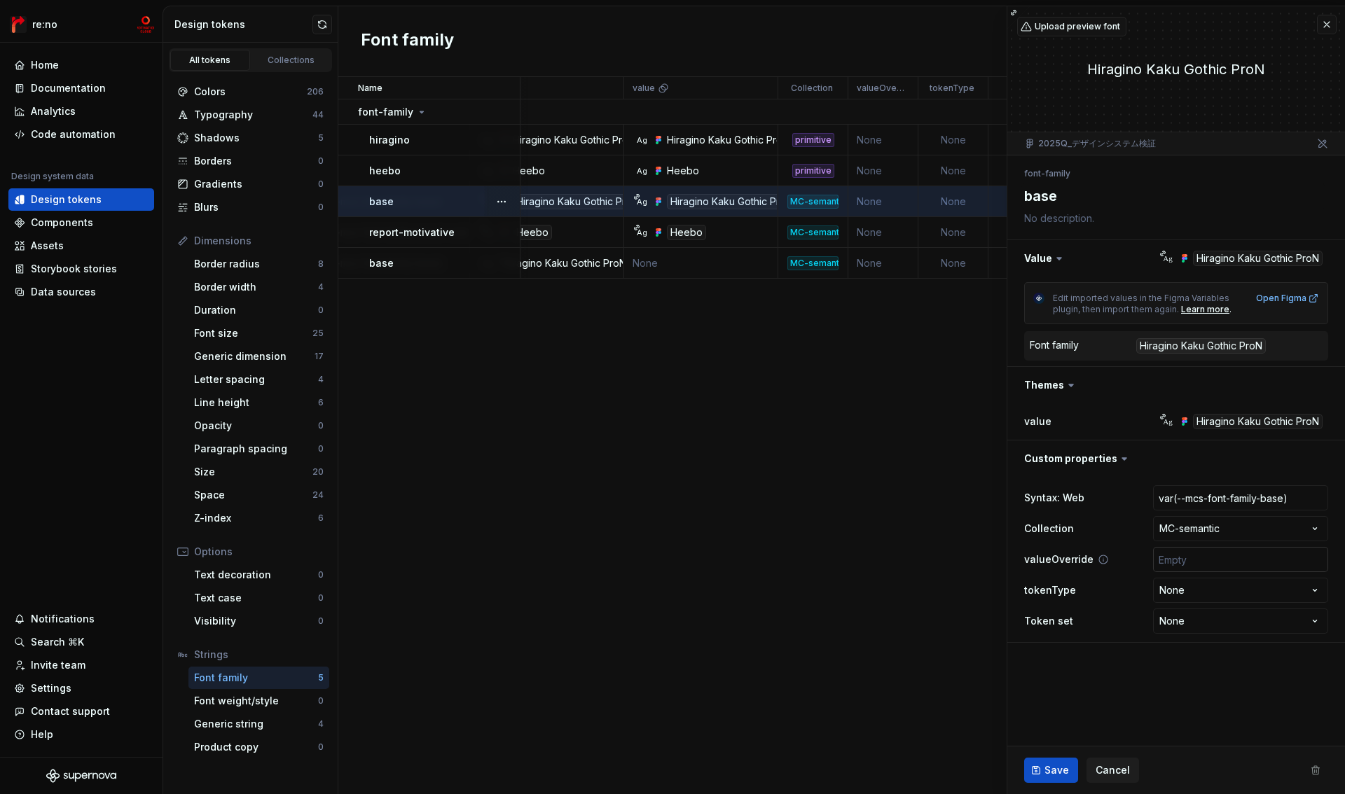
click at [1189, 561] on input "text" at bounding box center [1240, 559] width 175 height 25
paste input ""Hiragino Kaku Gothic ProN","Hiragino Sans","Meiryo","Helvetica Neue","Arial",s…"
type textarea "*"
type input ""Hiragino Kaku Gothic ProN","Hiragino Sans","Meiryo","Helvetica Neue","Arial",s…"
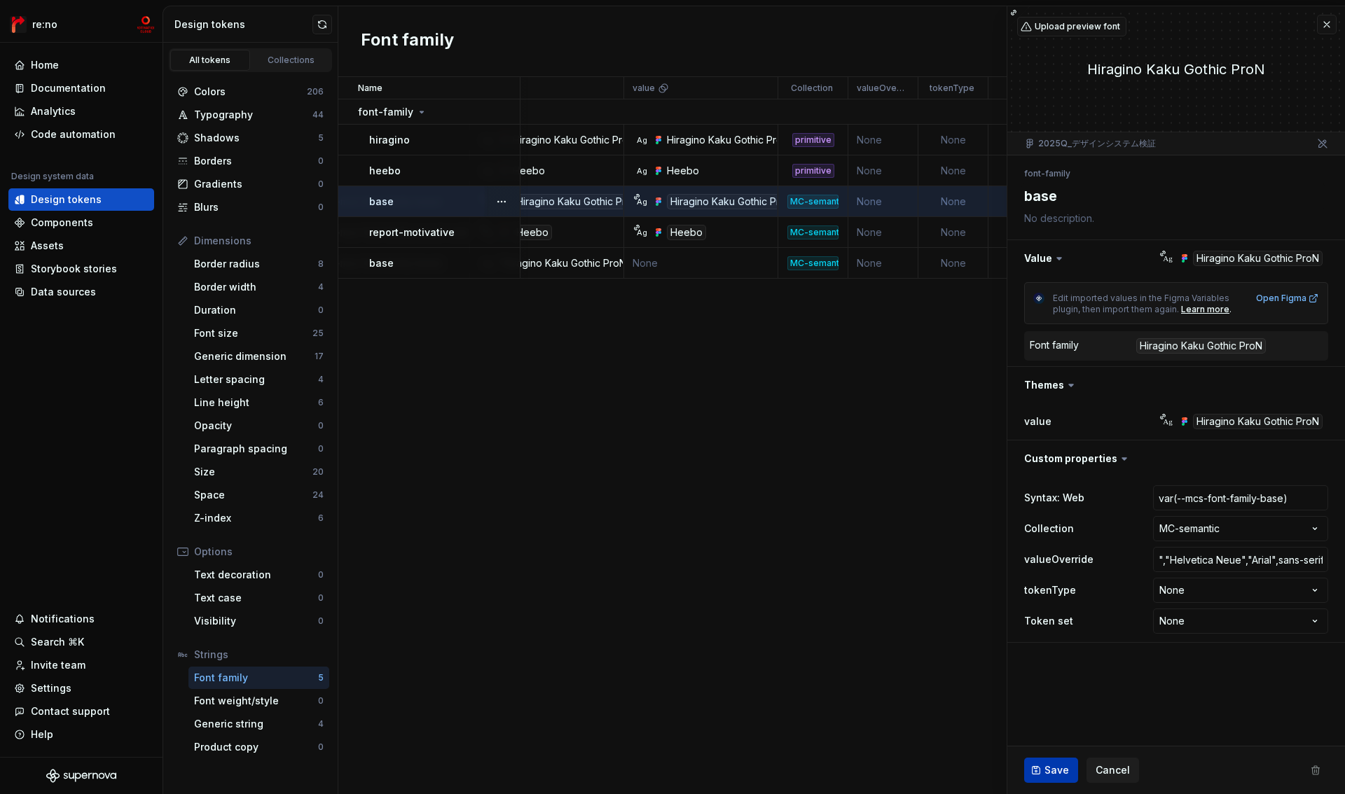
click at [1057, 766] on span "Save" at bounding box center [1056, 770] width 25 height 14
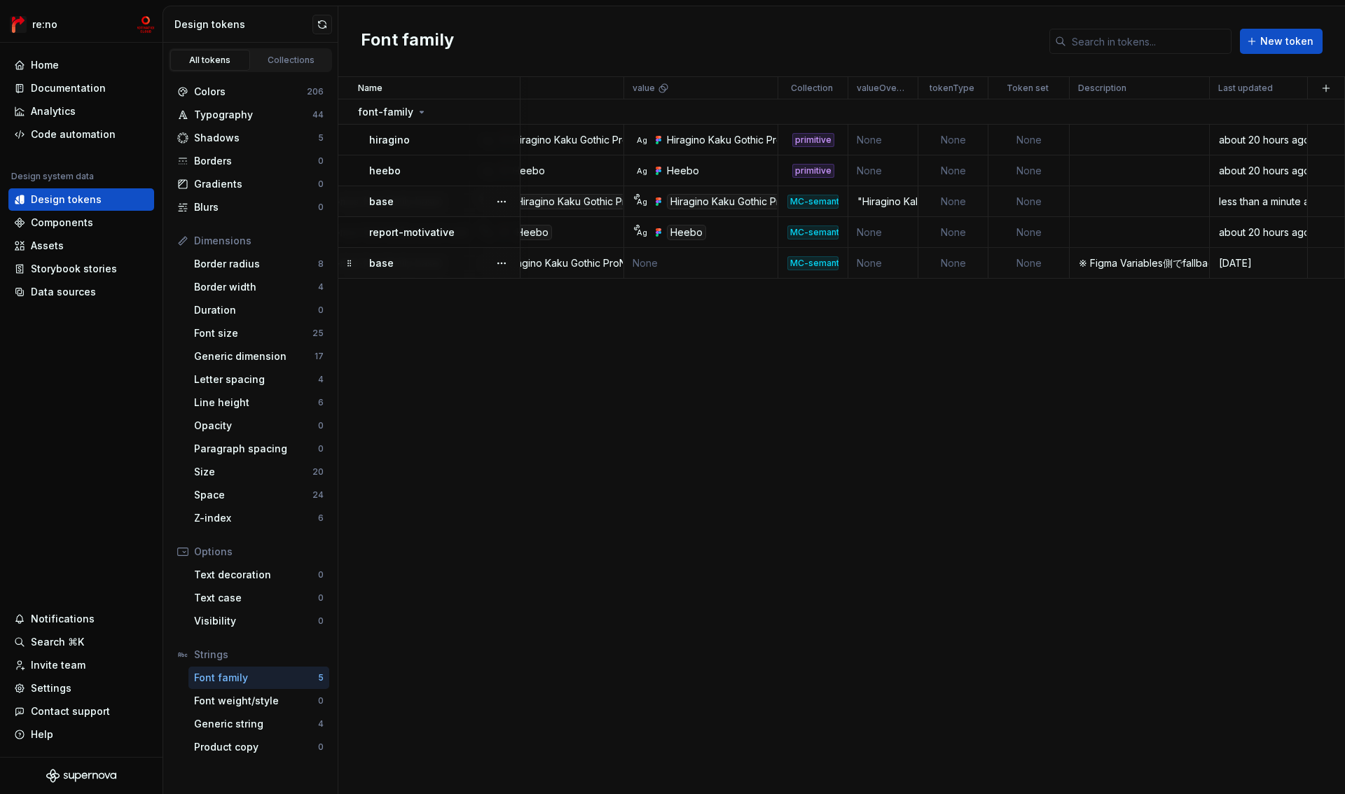
scroll to position [0, 216]
click at [910, 265] on td "None" at bounding box center [883, 263] width 70 height 31
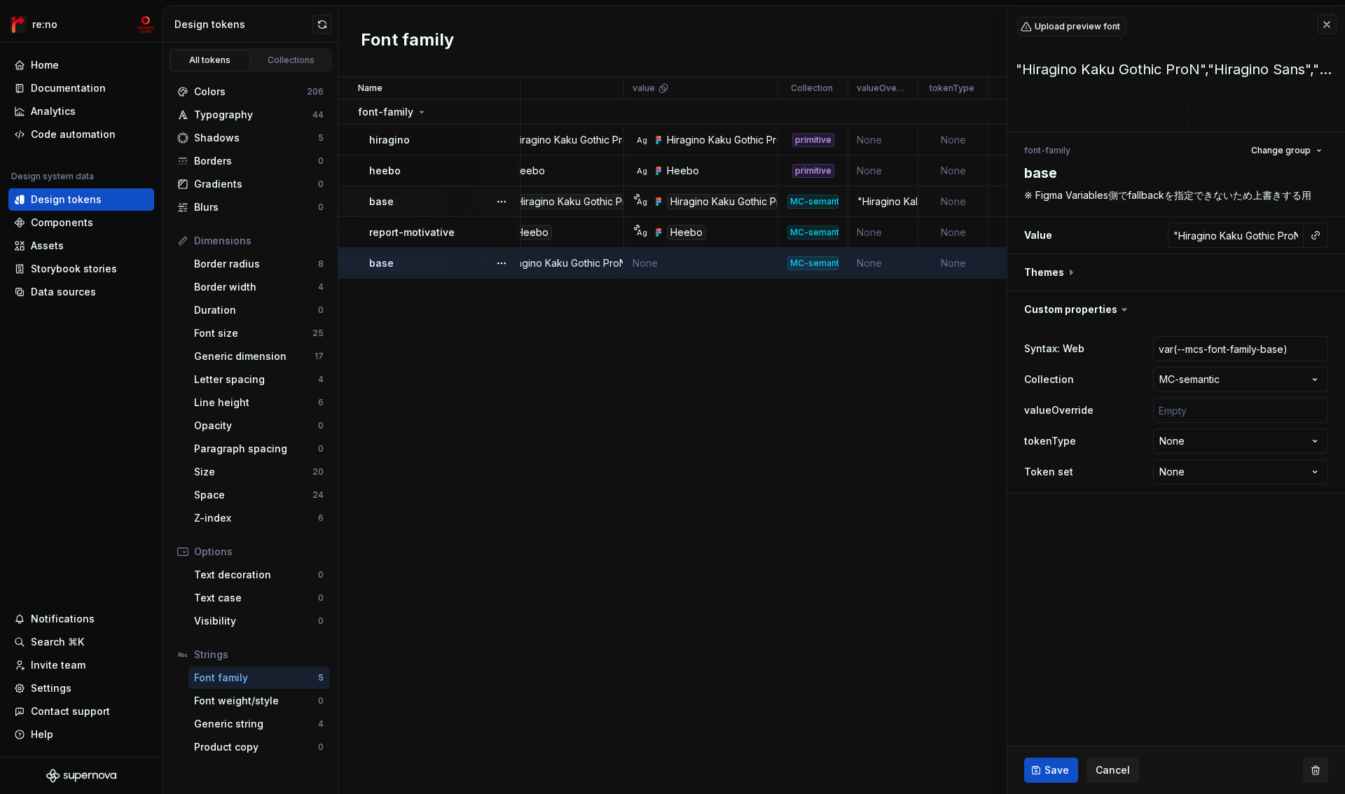
click at [1312, 776] on button "button" at bounding box center [1315, 770] width 25 height 25
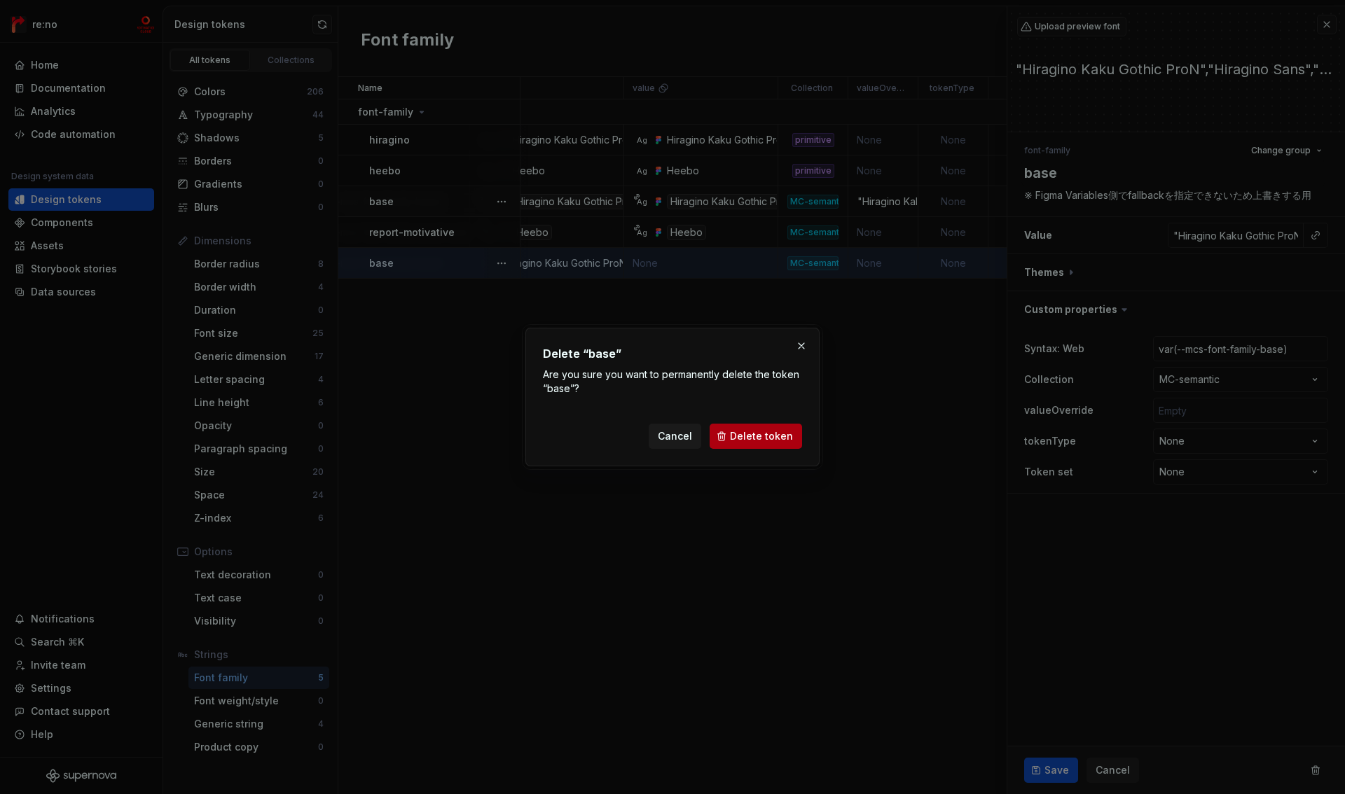
click at [758, 438] on span "Delete token" at bounding box center [761, 436] width 63 height 14
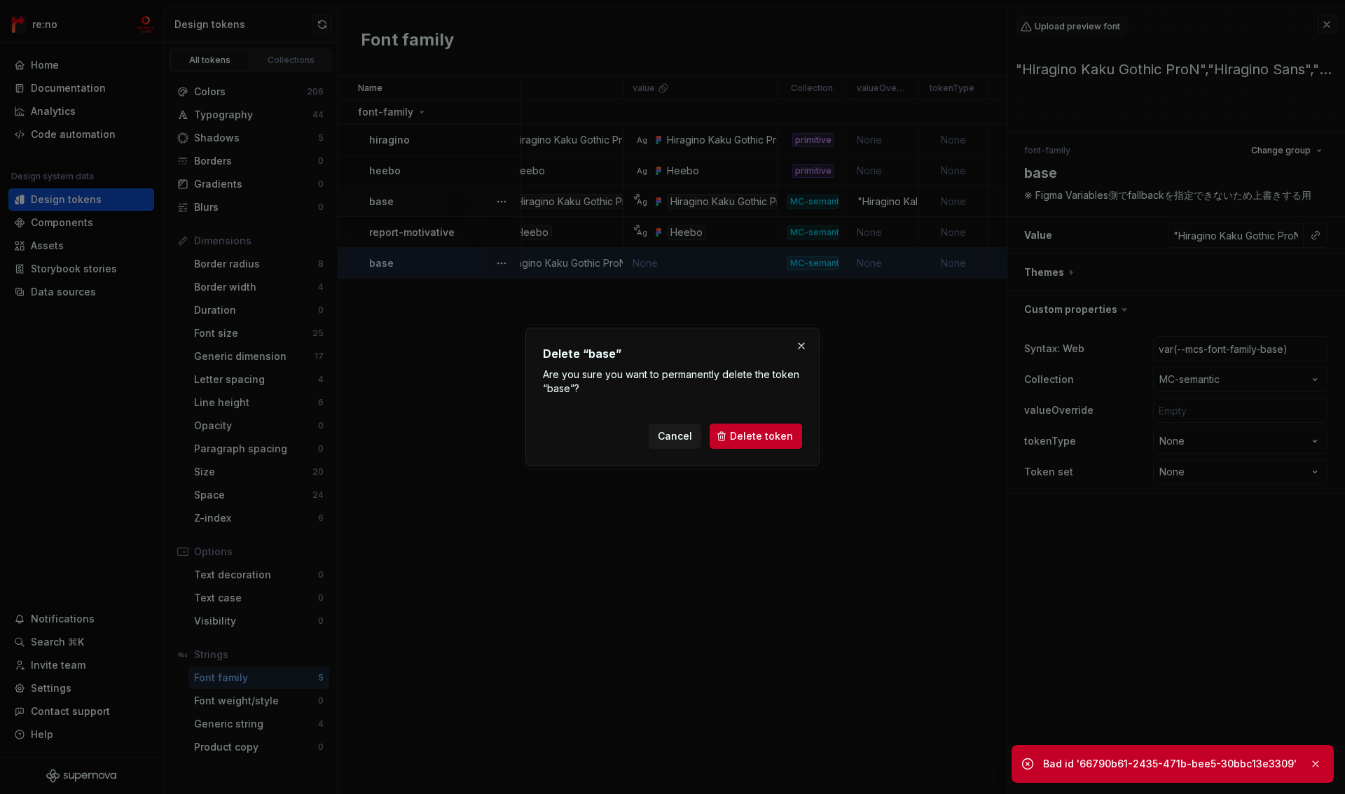
click at [691, 441] on span "Cancel" at bounding box center [675, 436] width 34 height 14
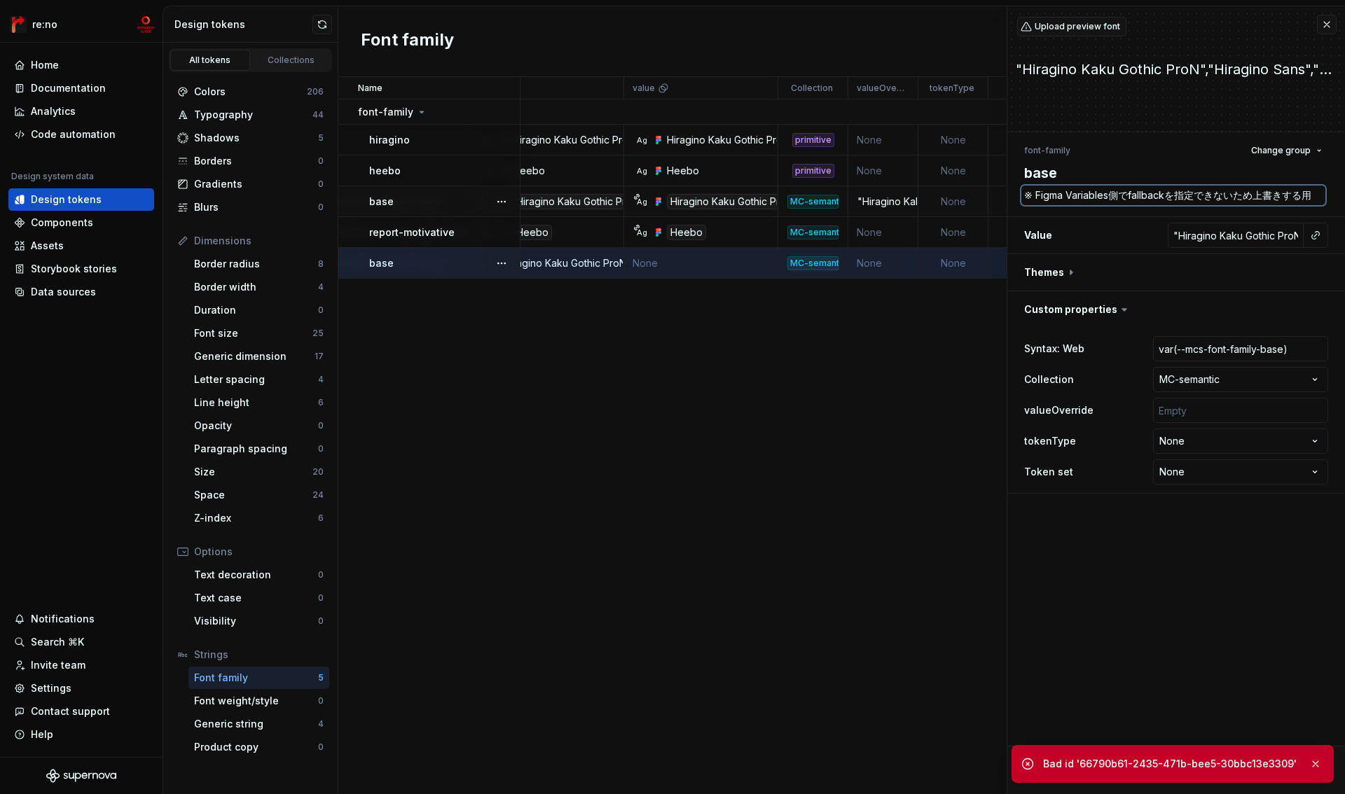
drag, startPoint x: 1025, startPoint y: 199, endPoint x: 1171, endPoint y: 193, distance: 146.5
click at [1170, 193] on textarea "※ Figma Variables側でfallbackを指定できないため上書きする用" at bounding box center [1173, 196] width 304 height 20
click at [1321, 761] on button "button" at bounding box center [1315, 764] width 18 height 20
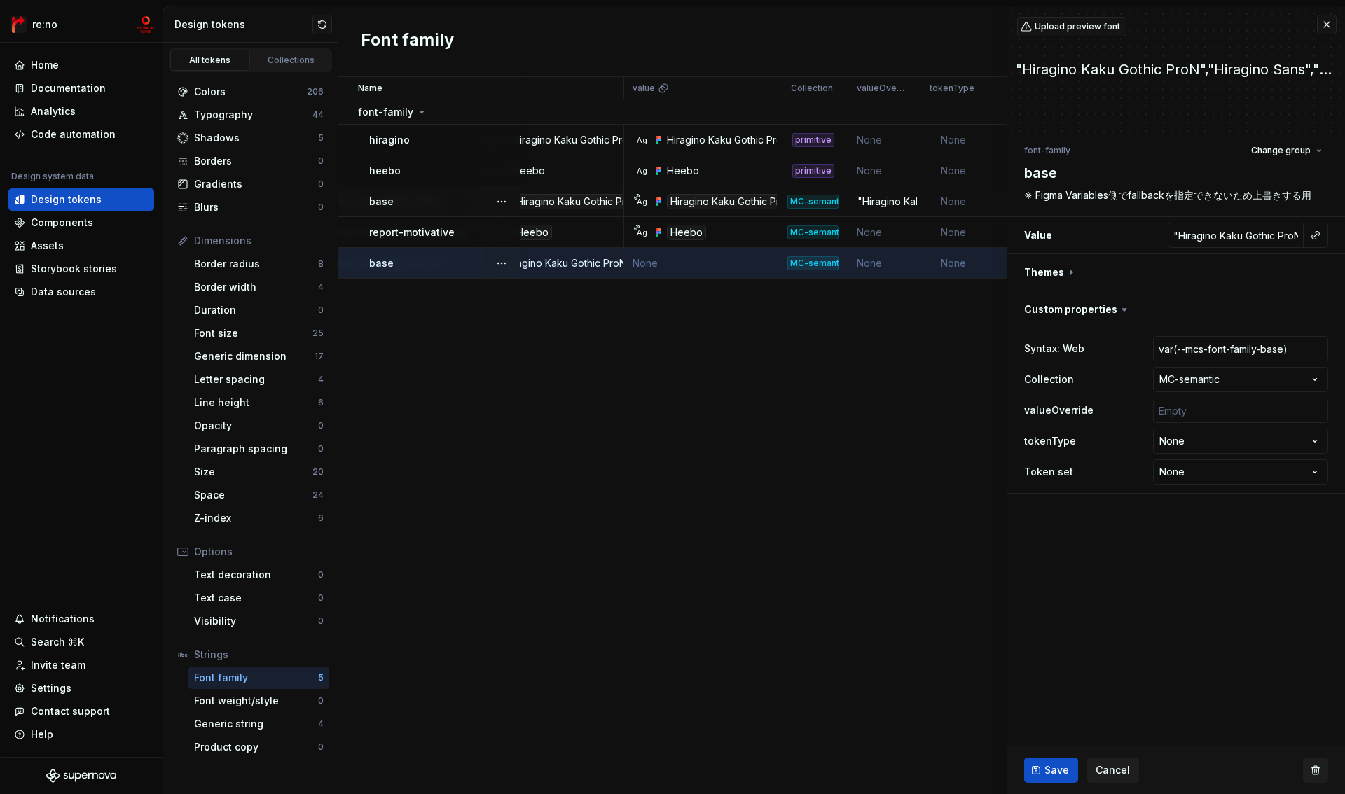
click at [1320, 774] on button "button" at bounding box center [1315, 770] width 25 height 25
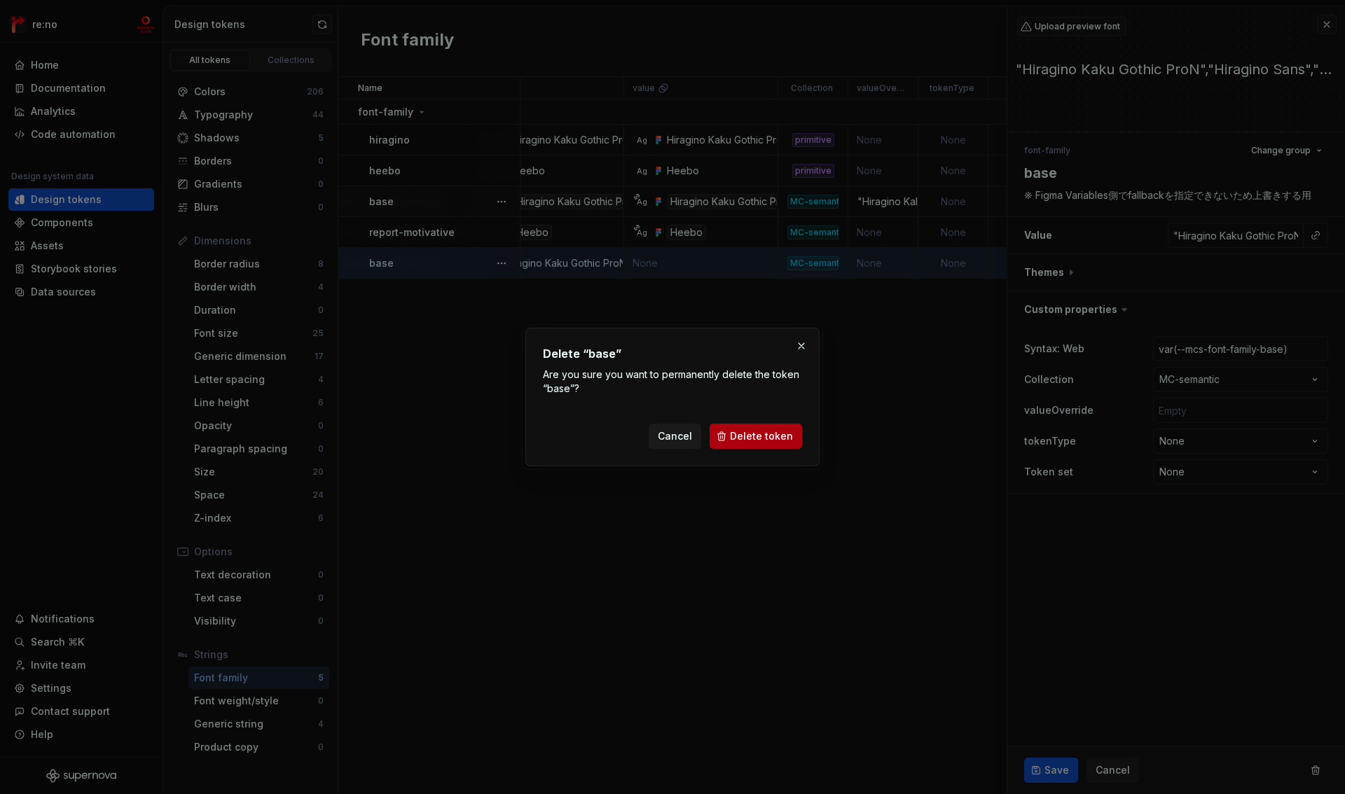
click at [770, 439] on span "Delete token" at bounding box center [761, 436] width 63 height 14
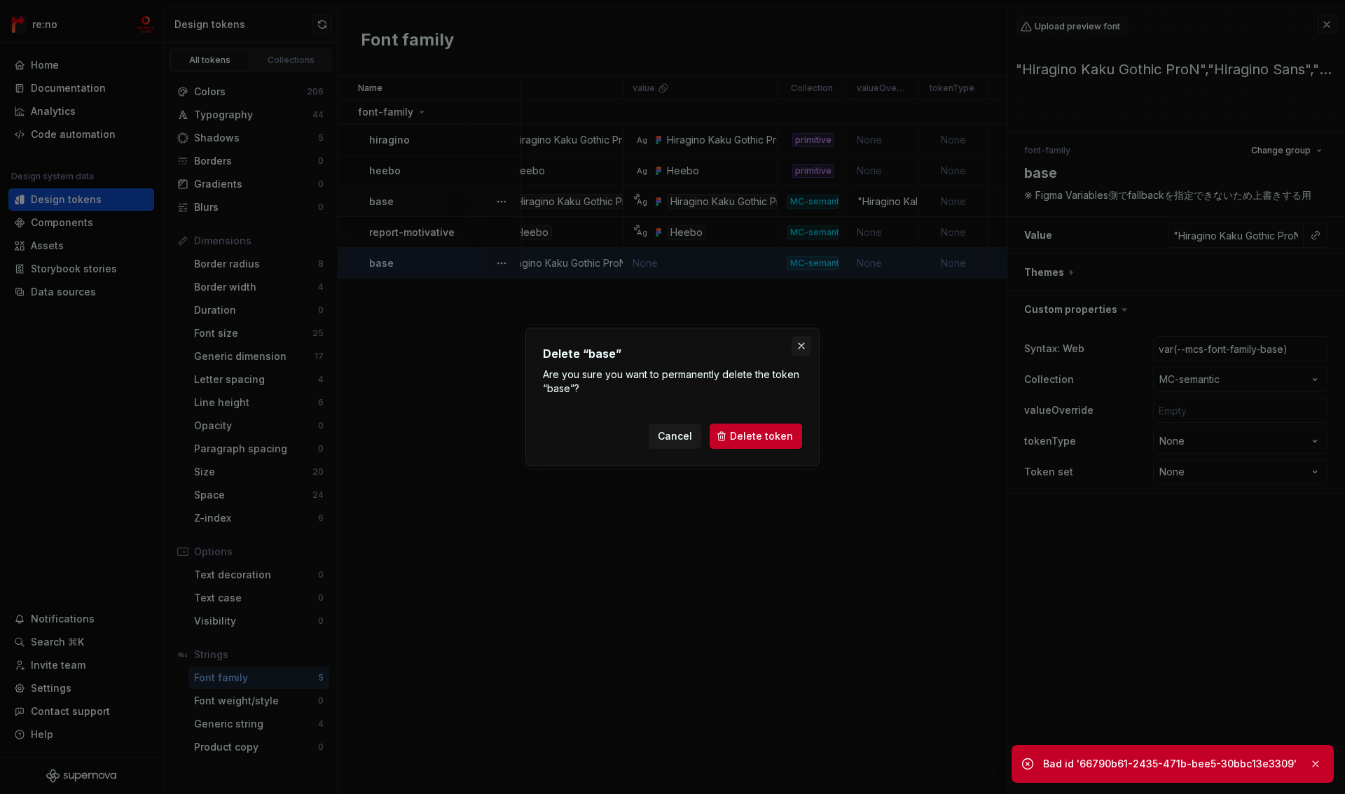
click at [803, 347] on button "button" at bounding box center [801, 346] width 20 height 20
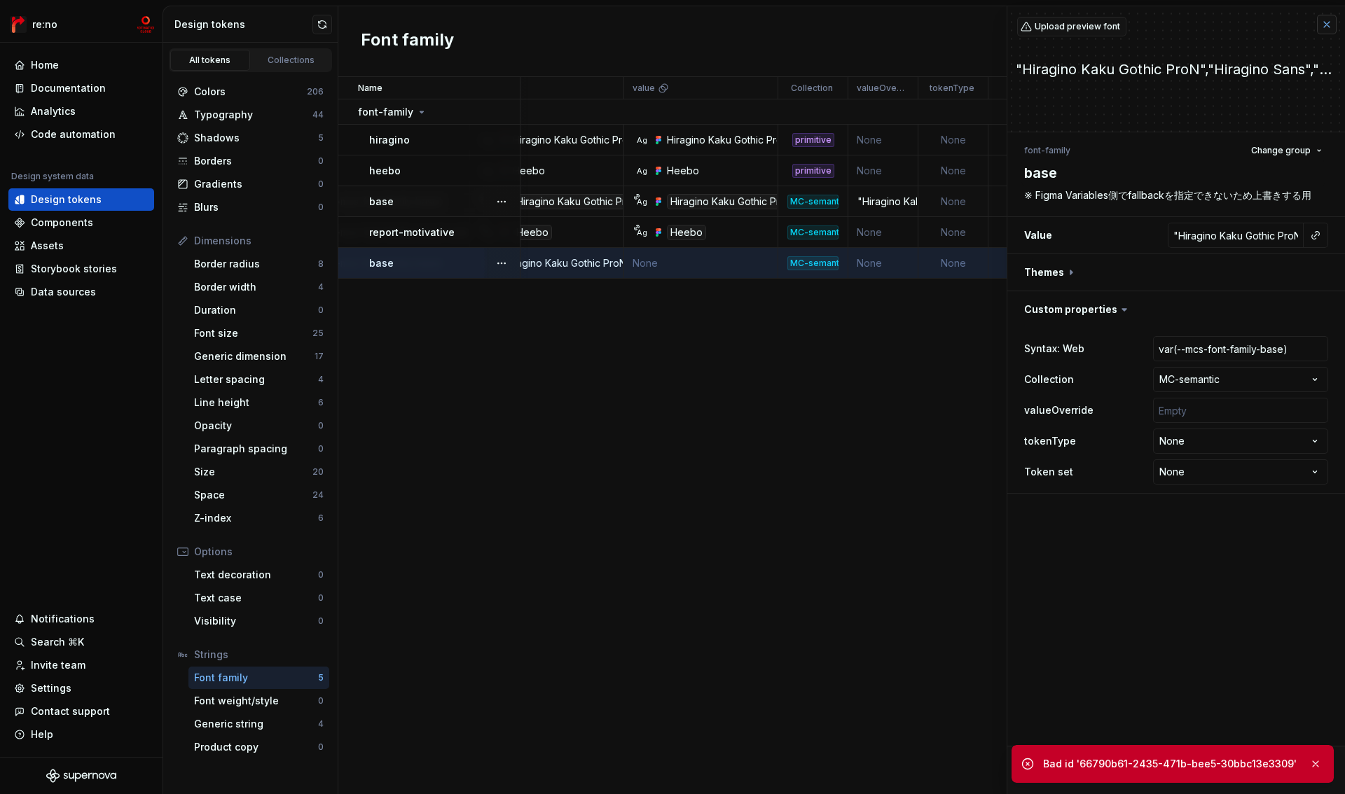
click at [1328, 26] on button "button" at bounding box center [1327, 25] width 20 height 20
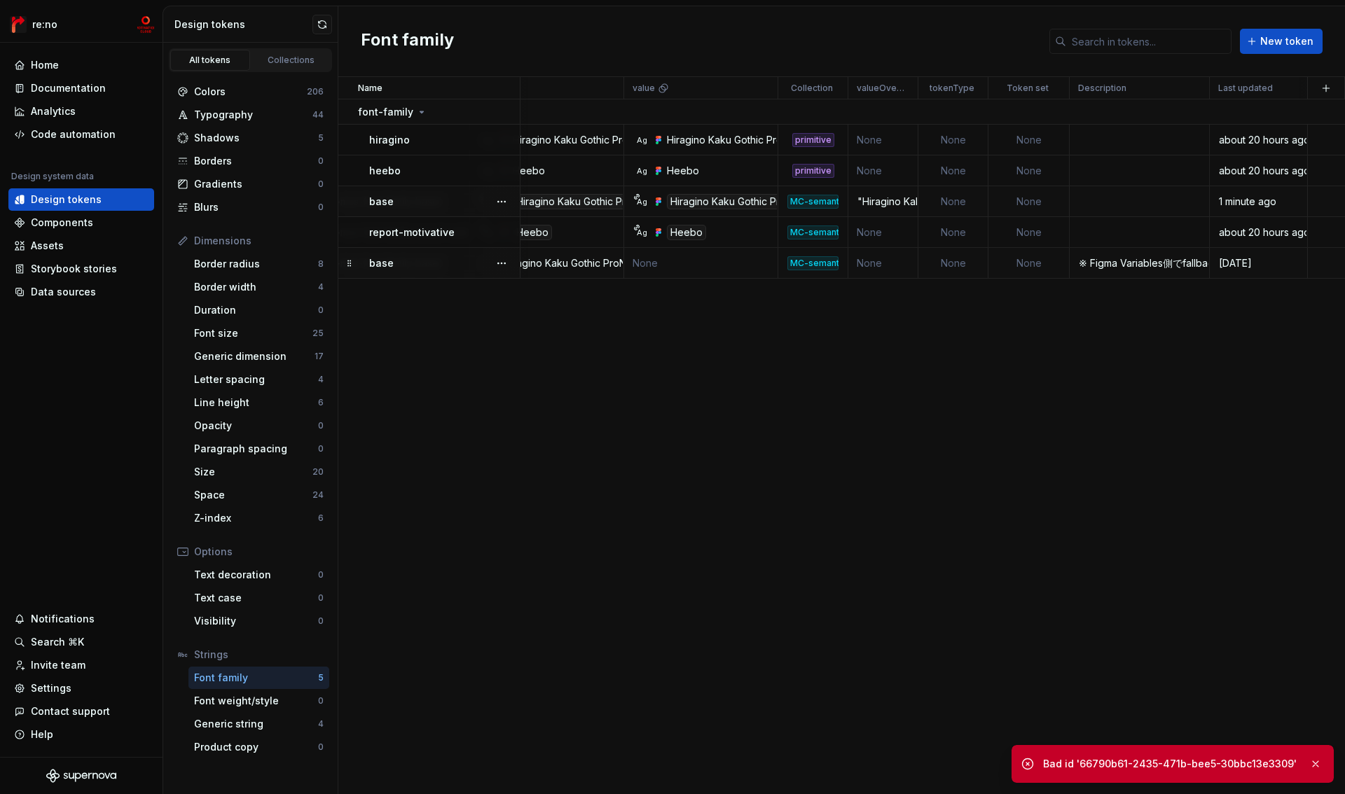
click at [728, 203] on div "Hiragino Kaku Gothic ProN" at bounding box center [732, 201] width 130 height 15
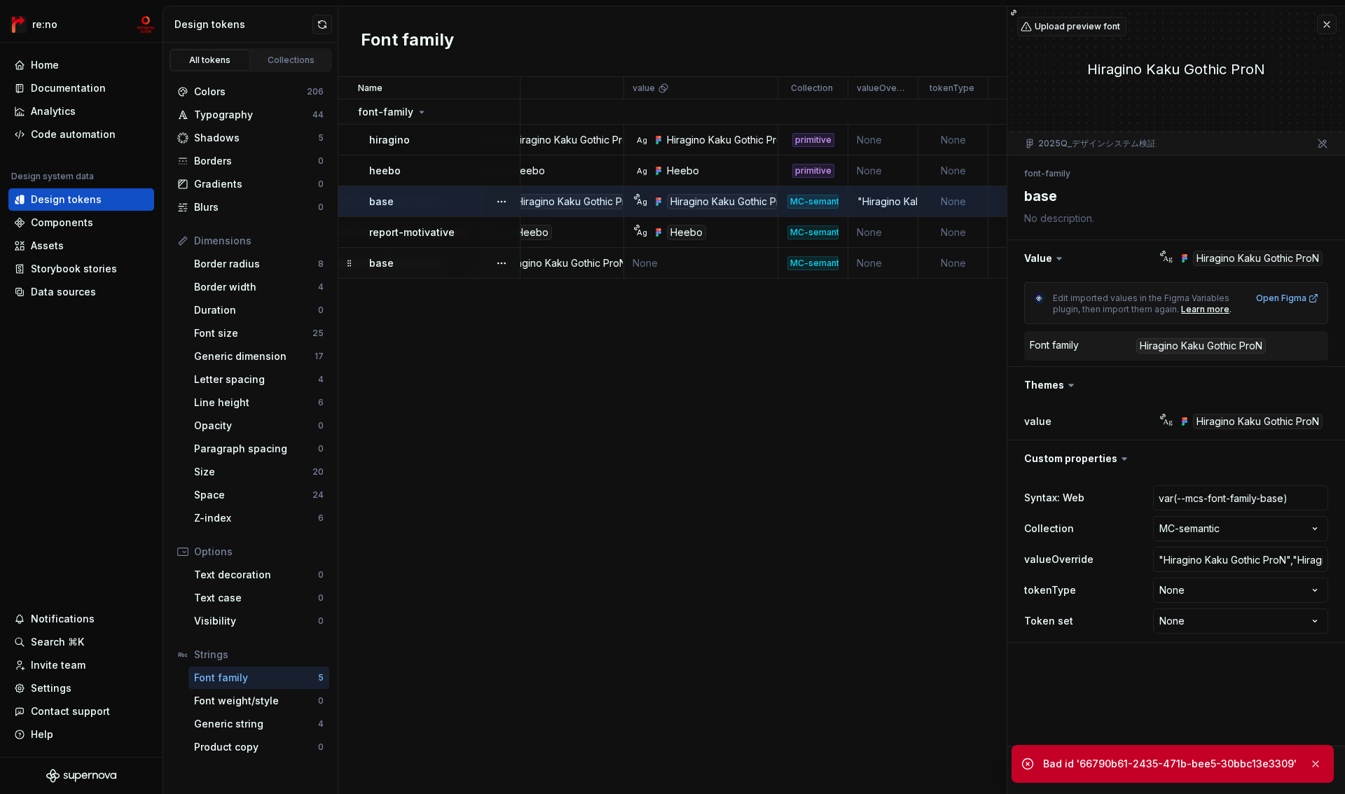
click at [1079, 220] on textarea at bounding box center [1173, 219] width 304 height 20
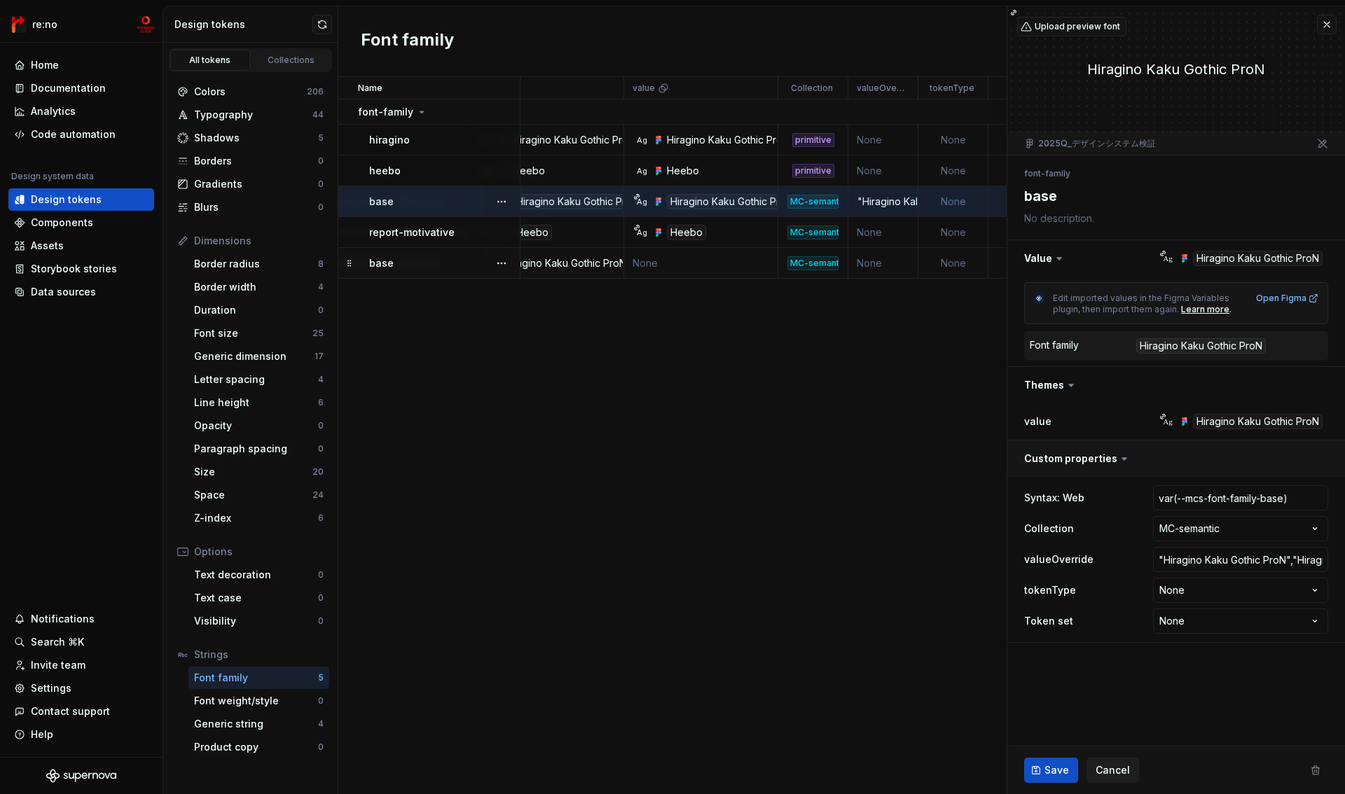
type textarea "*"
click at [1047, 216] on textarea at bounding box center [1173, 219] width 304 height 20
click at [1047, 219] on textarea at bounding box center [1173, 219] width 304 height 20
click at [1329, 22] on button "button" at bounding box center [1327, 25] width 20 height 20
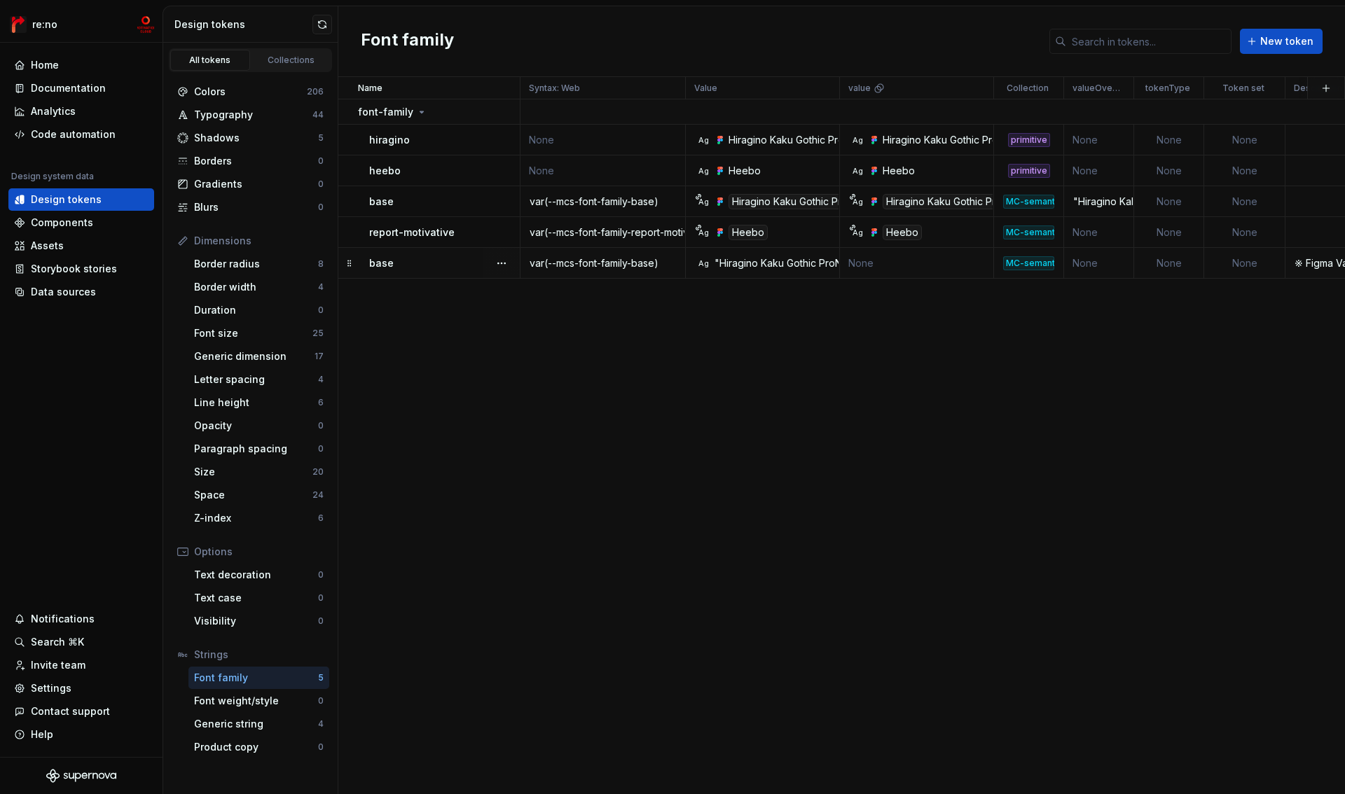
click at [443, 262] on div "base" at bounding box center [444, 263] width 150 height 14
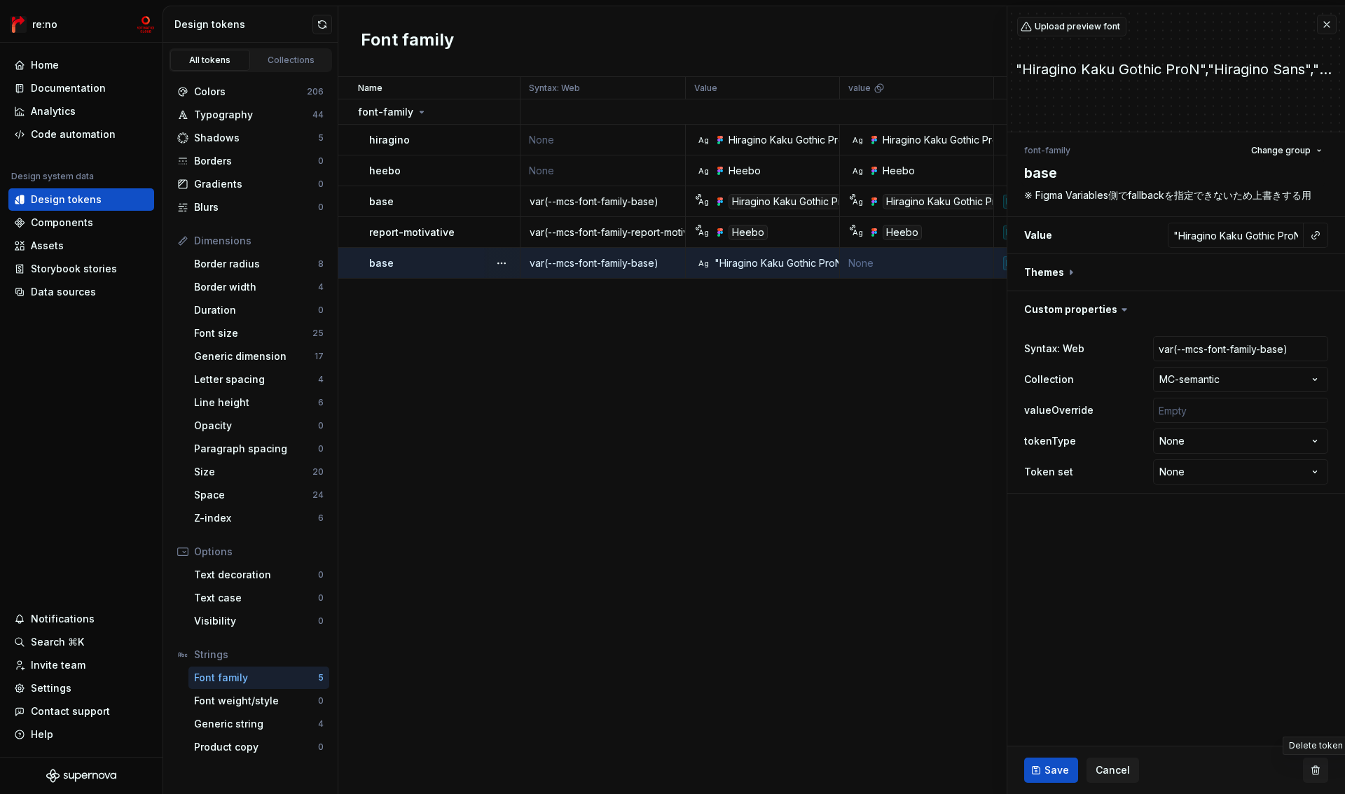
click at [1311, 769] on button "button" at bounding box center [1315, 770] width 25 height 25
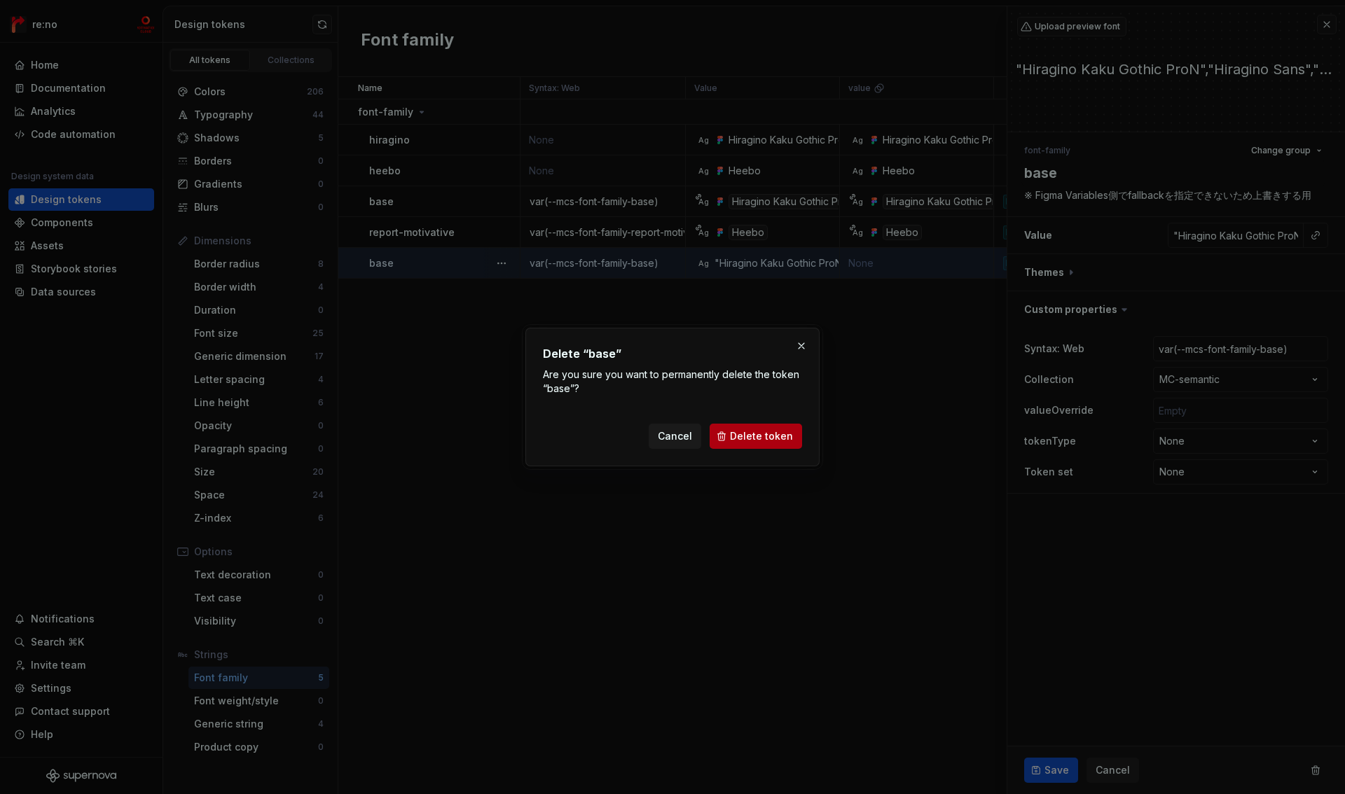
click at [766, 438] on span "Delete token" at bounding box center [761, 436] width 63 height 14
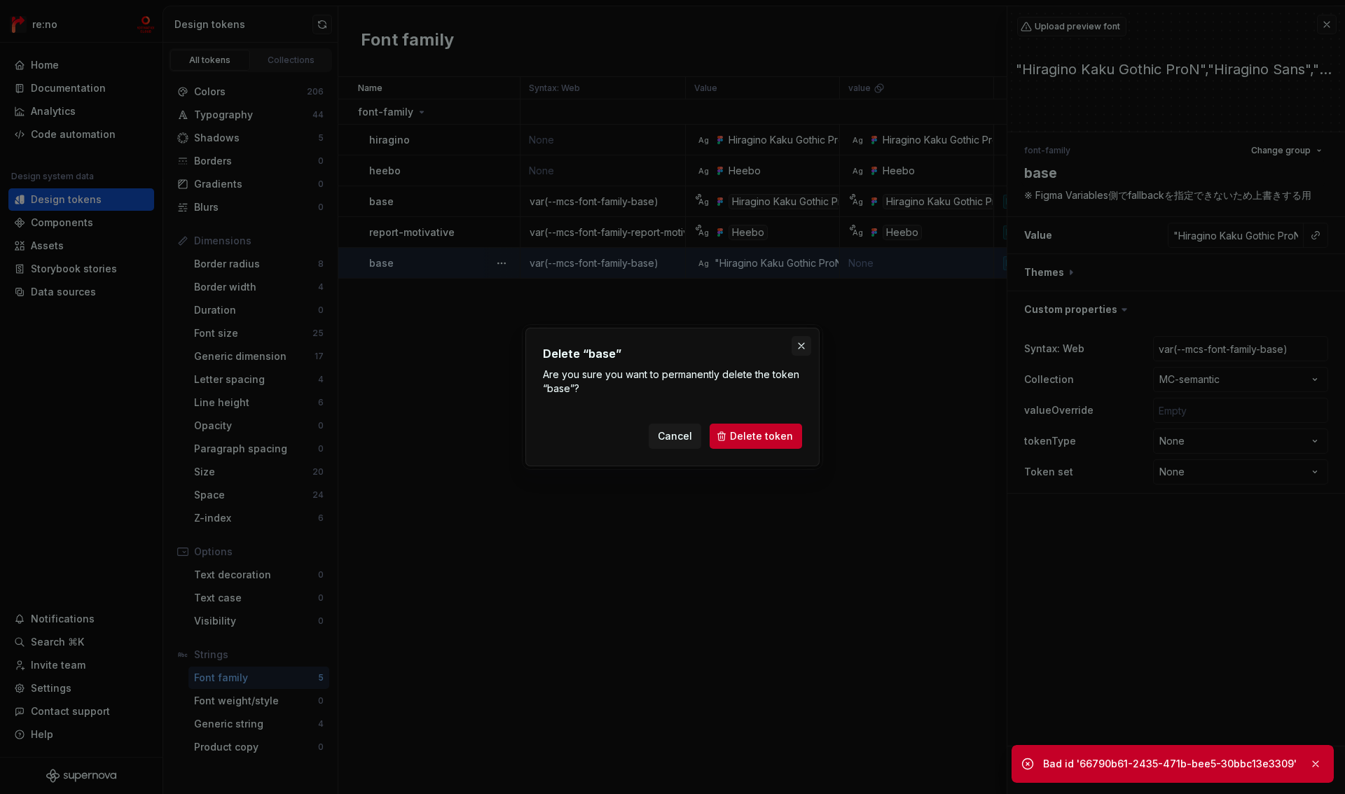
click at [801, 346] on button "button" at bounding box center [801, 346] width 20 height 20
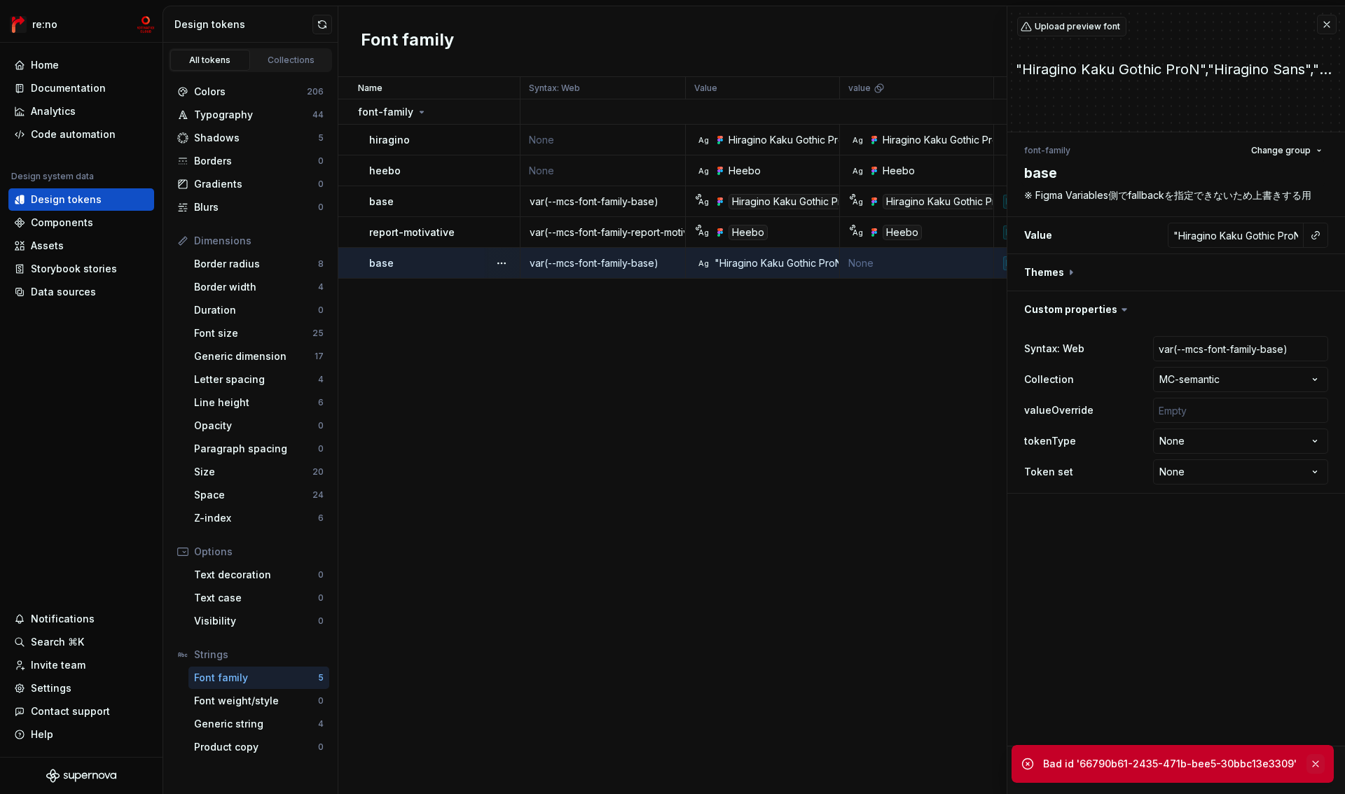
click at [1318, 766] on button "button" at bounding box center [1315, 764] width 18 height 20
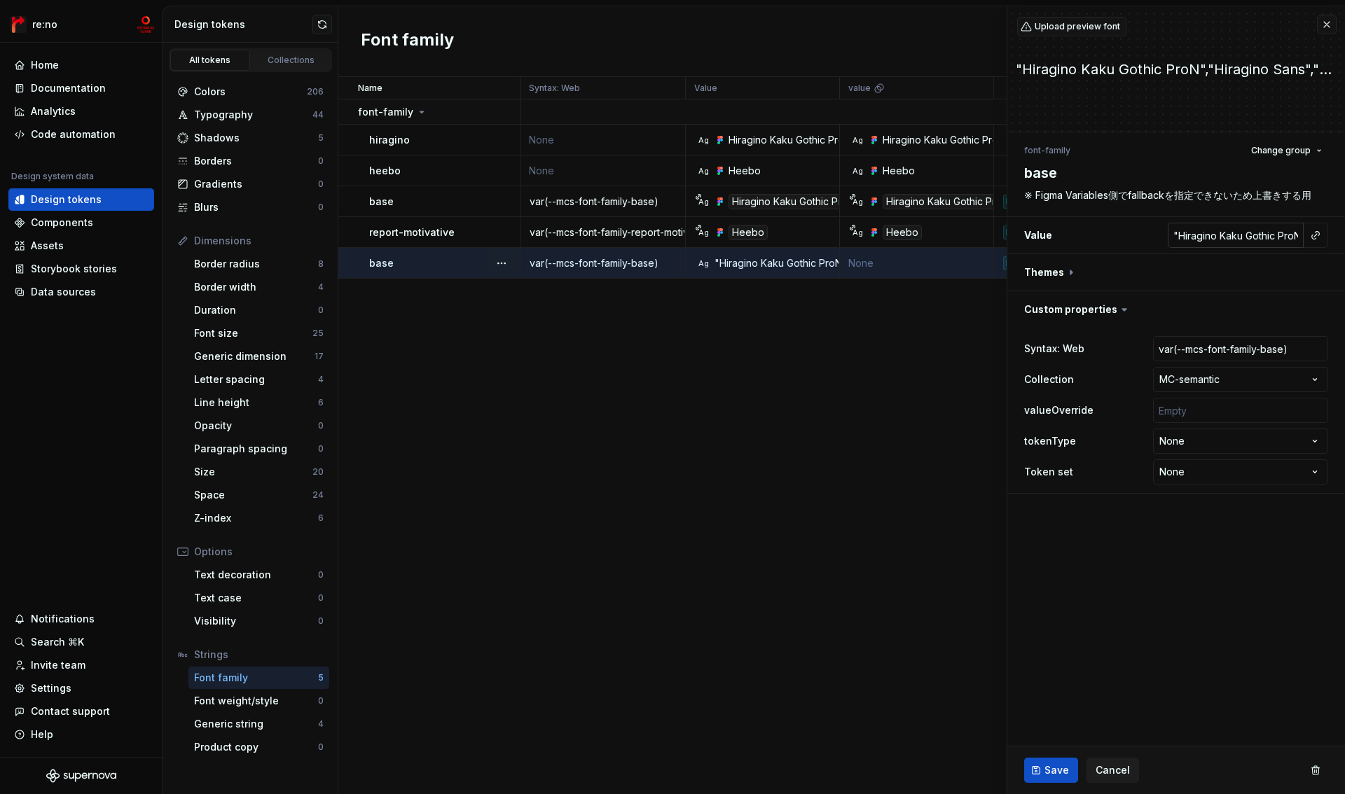
click at [1261, 235] on input ""Hiragino Kaku Gothic ProN","Hiragino Sans","Meiryo","Helvetica Neue","Arial",s…" at bounding box center [1236, 235] width 136 height 25
click at [1235, 269] on button "button" at bounding box center [1176, 272] width 338 height 36
type textarea "*"
click at [1320, 773] on button "button" at bounding box center [1315, 770] width 25 height 25
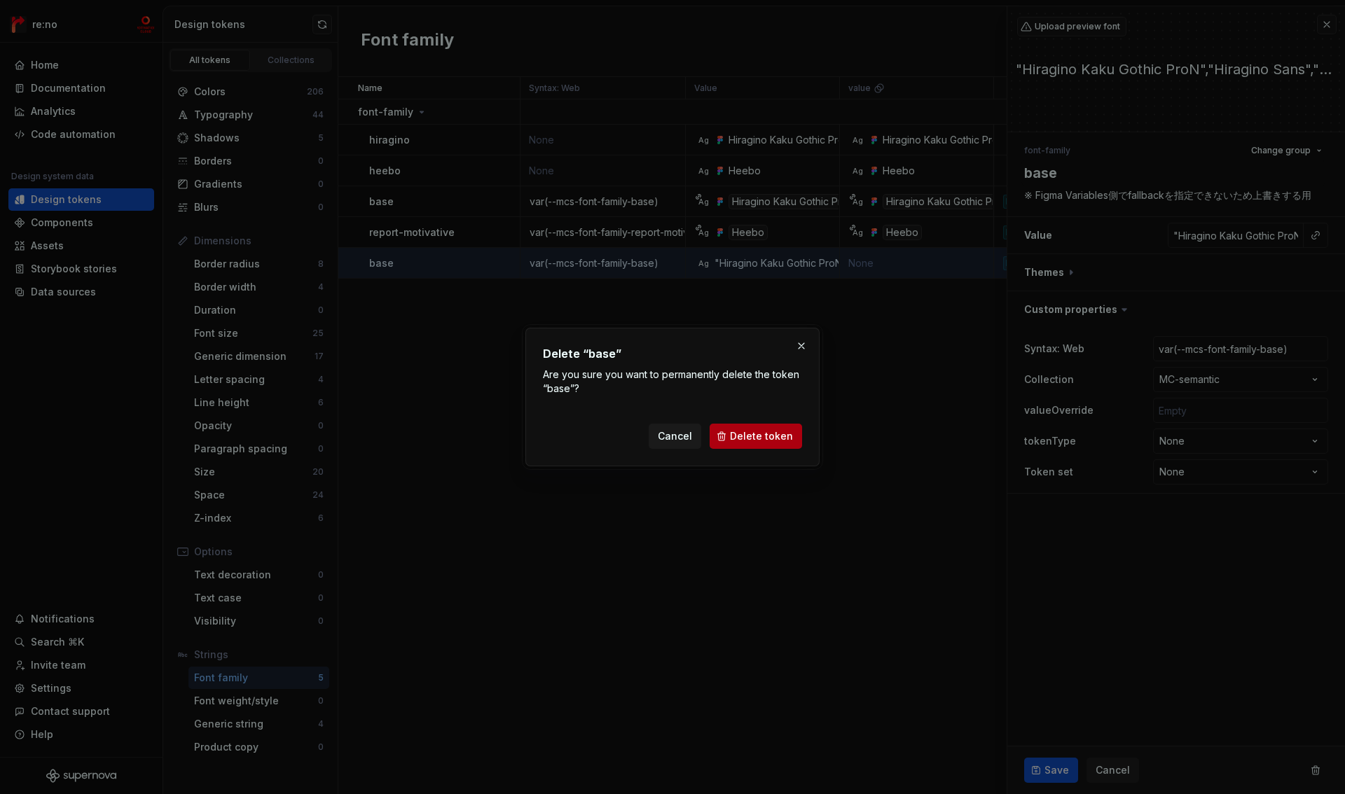
click at [771, 441] on span "Delete token" at bounding box center [761, 436] width 63 height 14
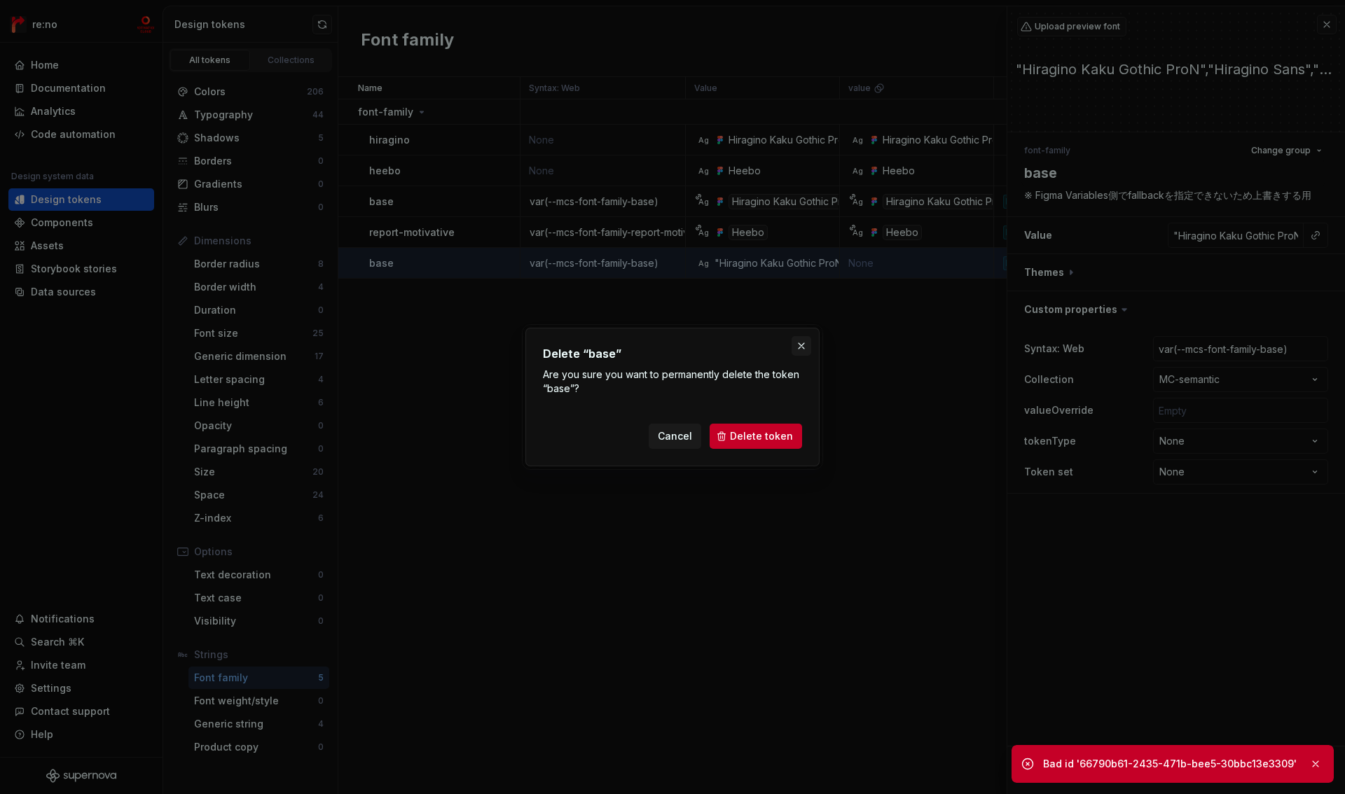
click at [800, 347] on button "button" at bounding box center [801, 346] width 20 height 20
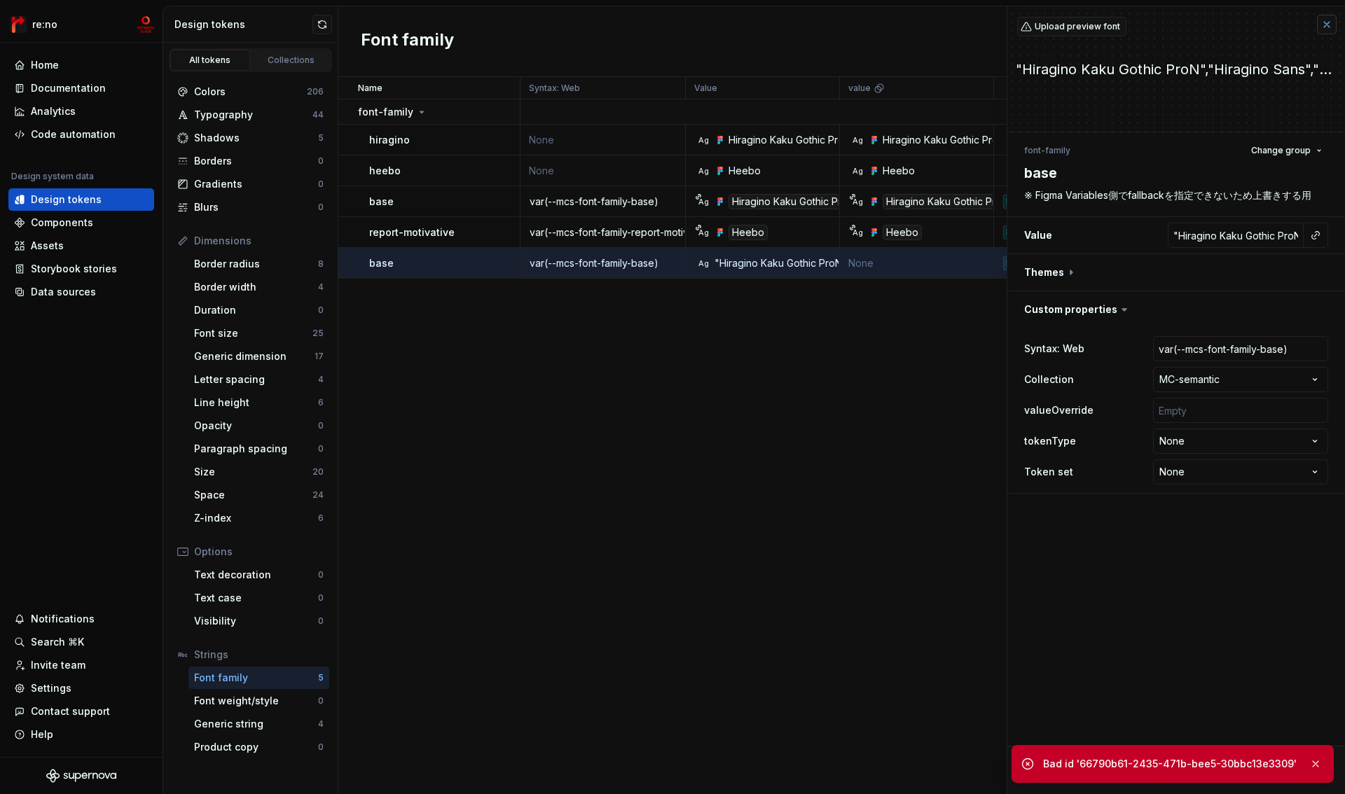
click at [1329, 20] on button "button" at bounding box center [1327, 25] width 20 height 20
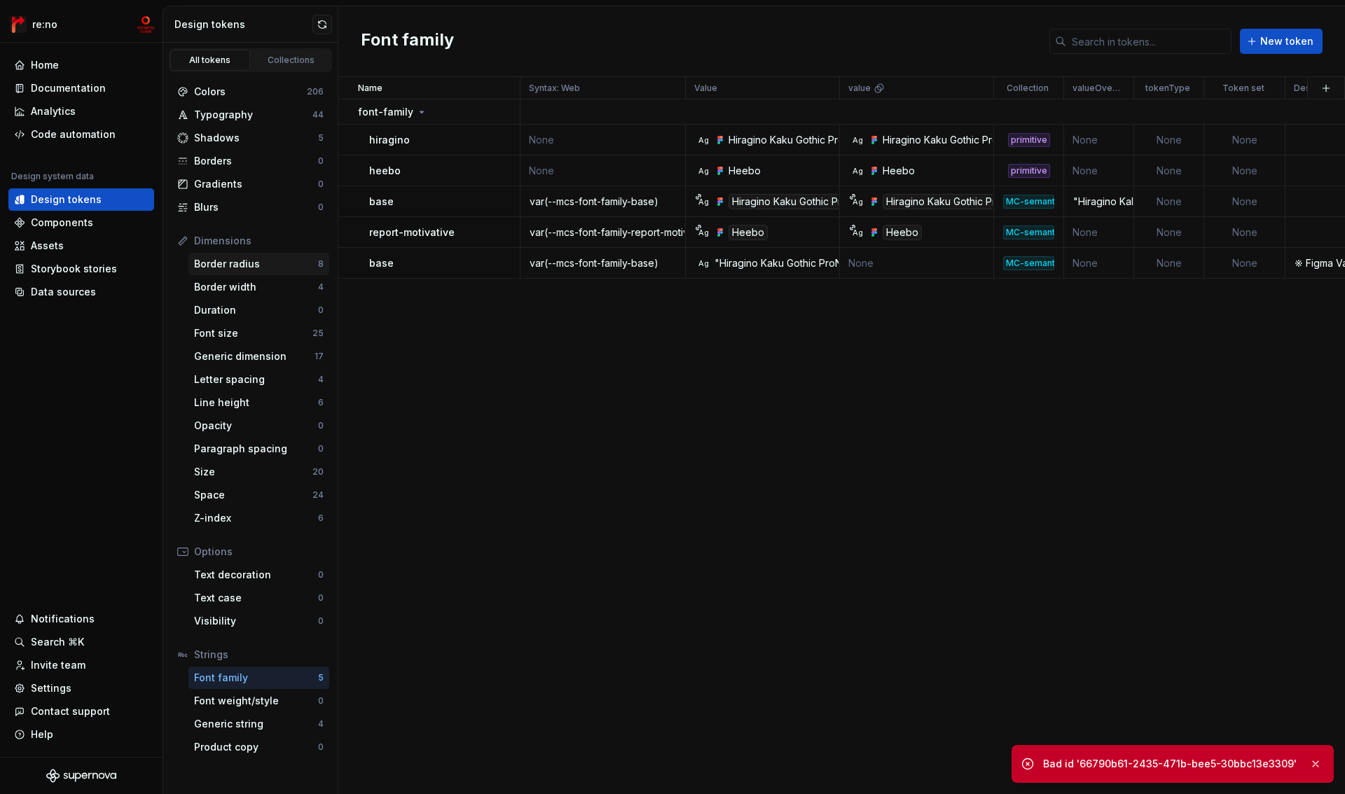
click at [243, 262] on div "Border radius" at bounding box center [256, 264] width 124 height 14
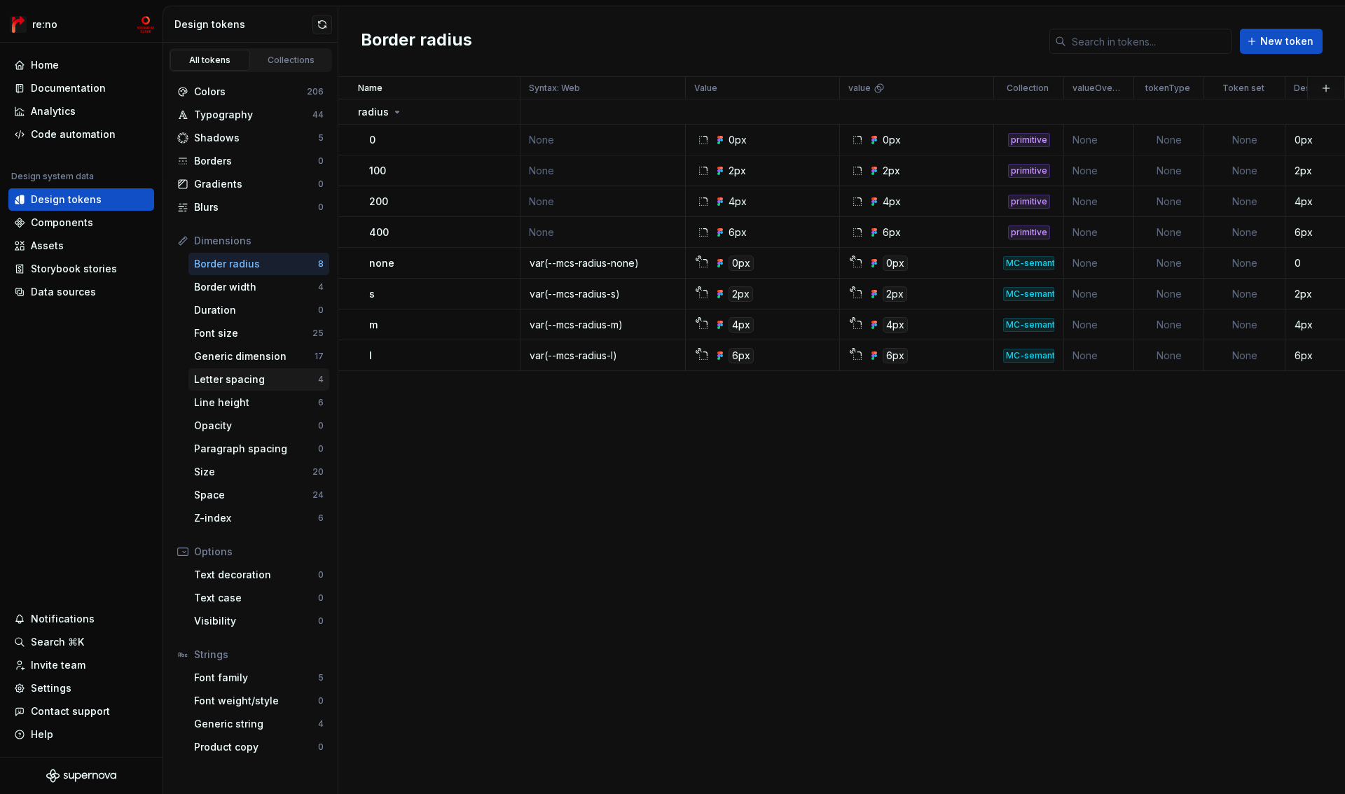
click at [241, 381] on div "Letter spacing" at bounding box center [256, 380] width 124 height 14
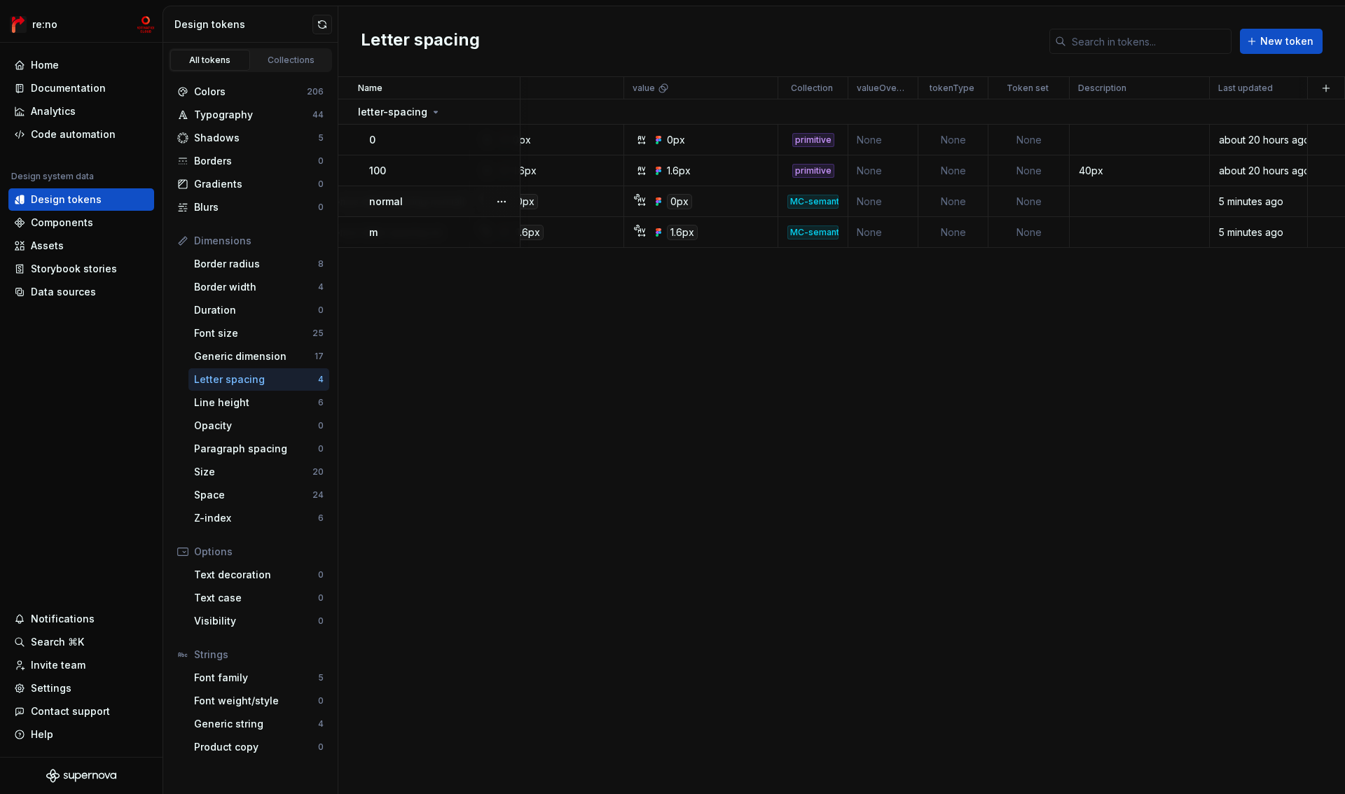
scroll to position [0, 216]
click at [878, 201] on td "None" at bounding box center [883, 201] width 70 height 31
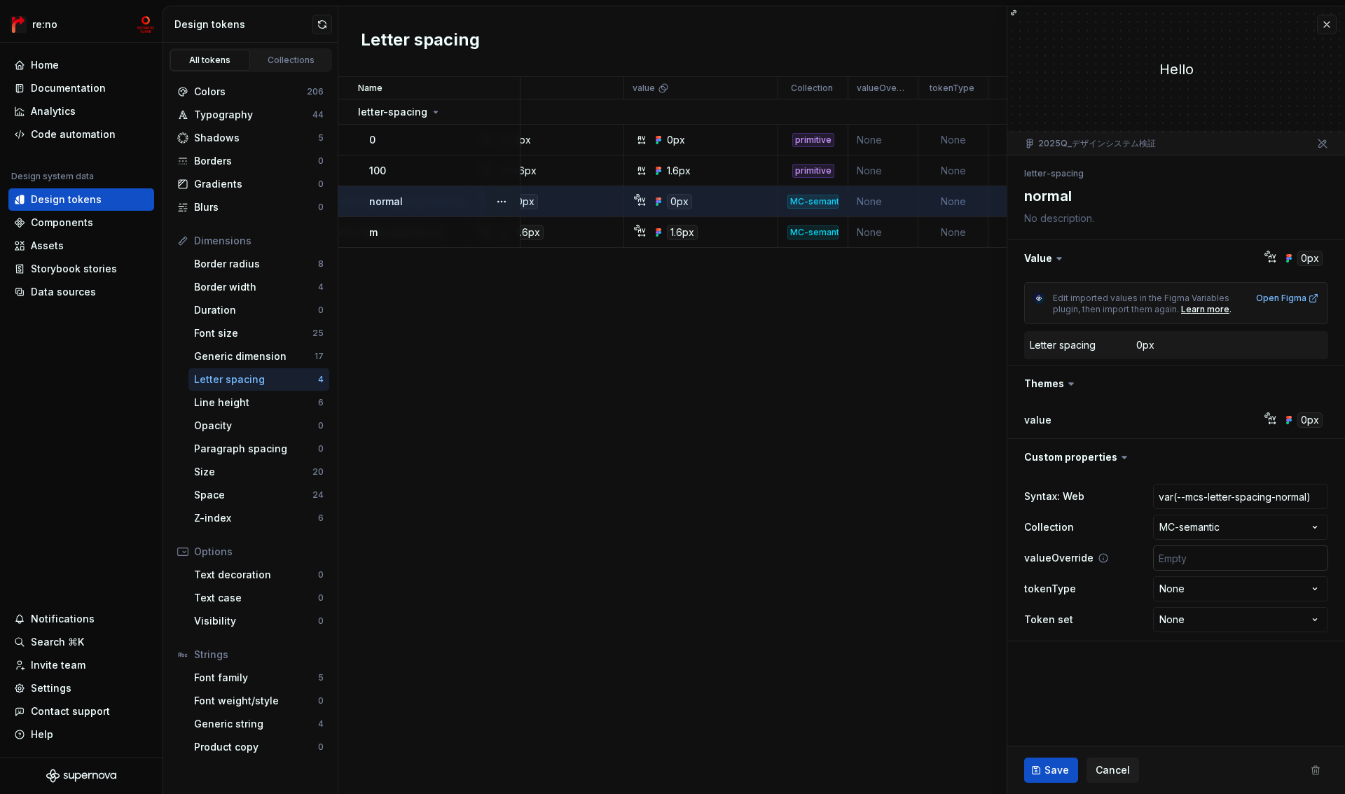
click at [1175, 559] on input "text" at bounding box center [1240, 558] width 175 height 25
type textarea "*"
type input "n"
type textarea "*"
type input "no"
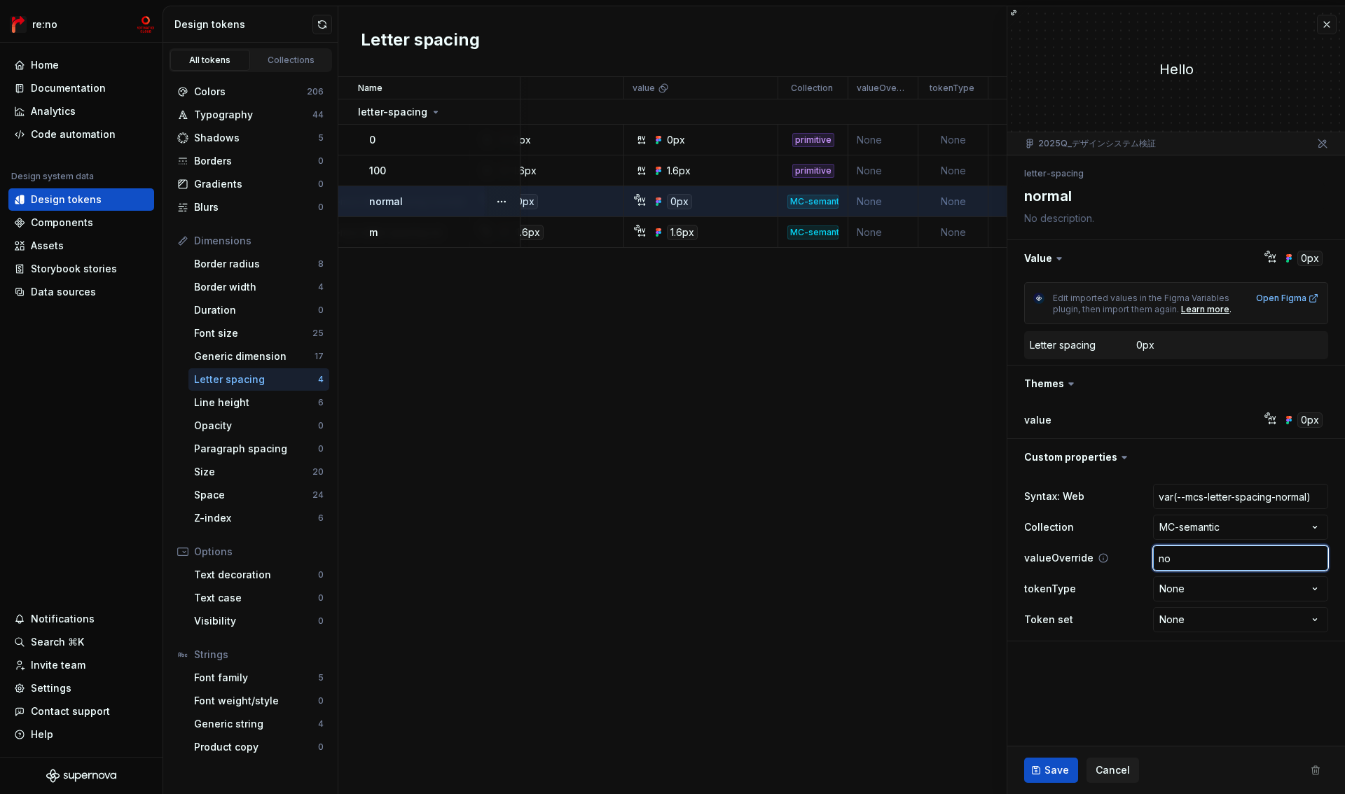
type textarea "*"
type input "nor"
type textarea "*"
type input "norm"
type textarea "*"
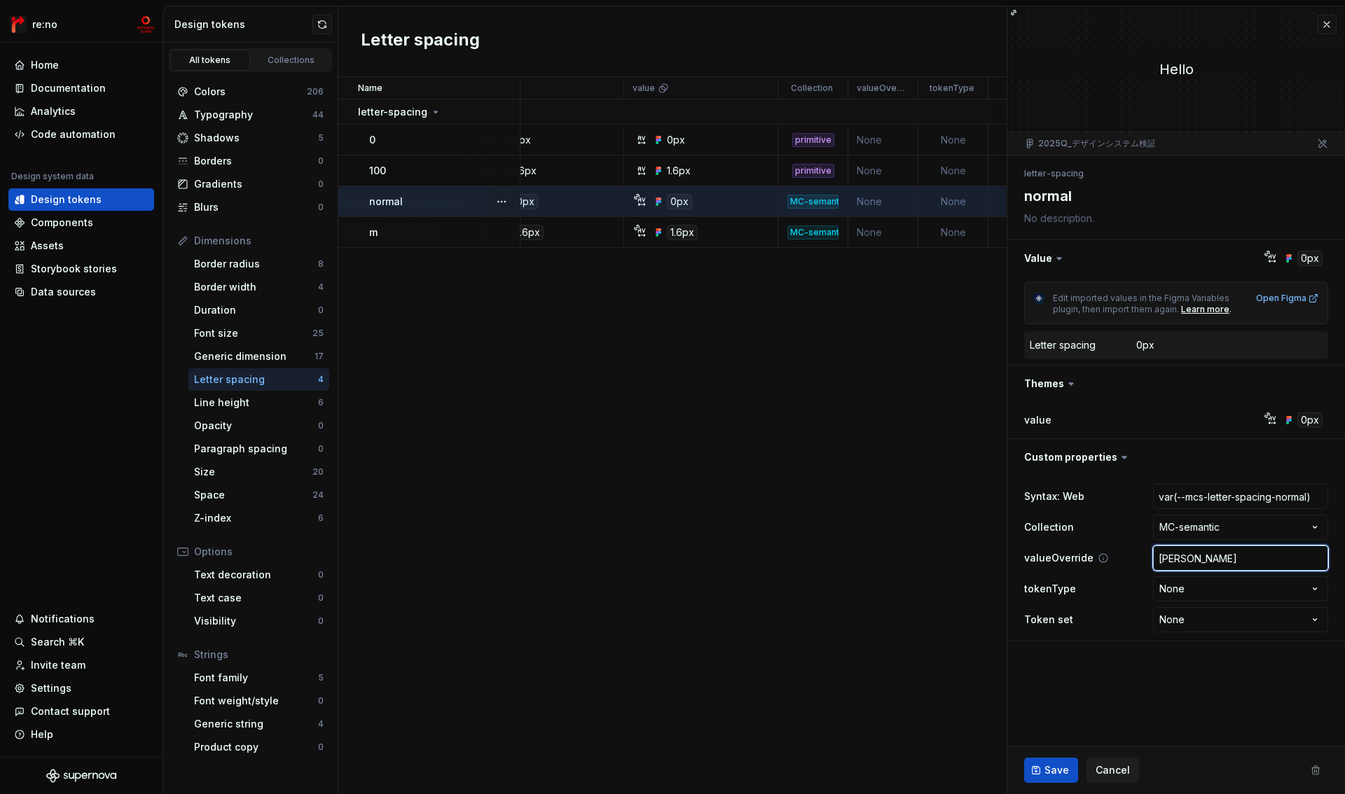
type input "normal"
type textarea "*"
type input "normal"
click at [1055, 766] on span "Save" at bounding box center [1056, 770] width 25 height 14
click at [1329, 27] on button "button" at bounding box center [1327, 25] width 20 height 20
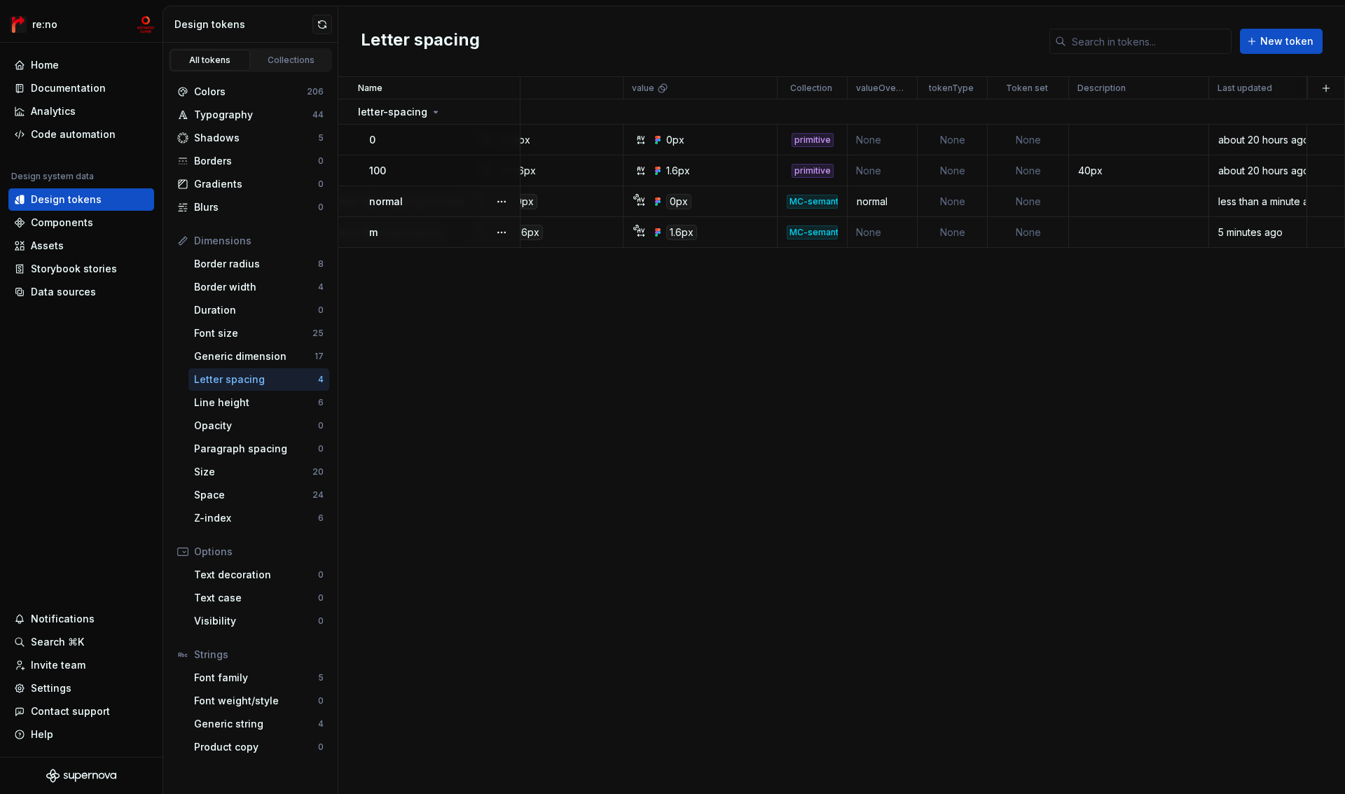
scroll to position [0, 216]
click at [878, 230] on td "None" at bounding box center [883, 232] width 70 height 31
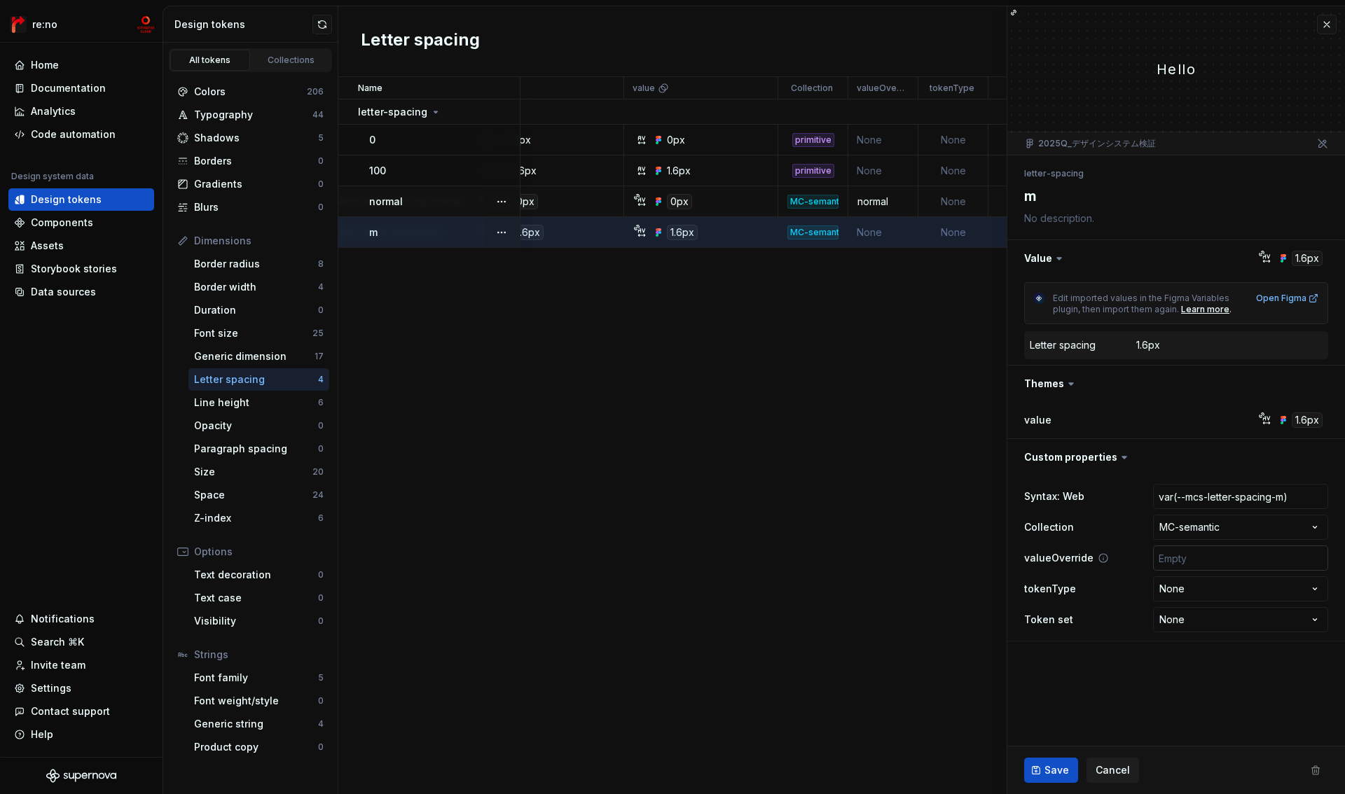
click at [1170, 554] on input "text" at bounding box center [1240, 558] width 175 height 25
type textarea "*"
type input "1"
type textarea "*"
type input "1."
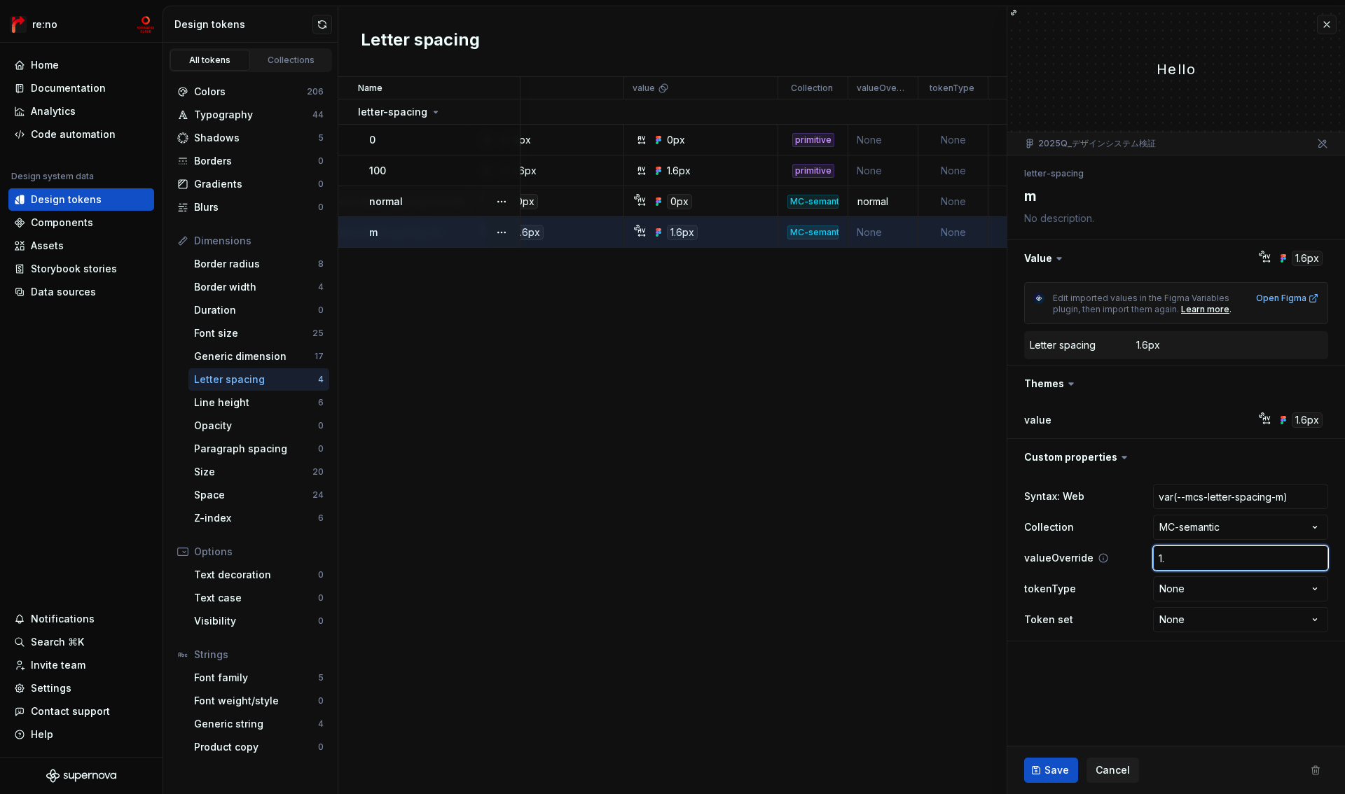
type textarea "*"
type input "1.6"
type textarea "*"
type input "1.6e"
type textarea "*"
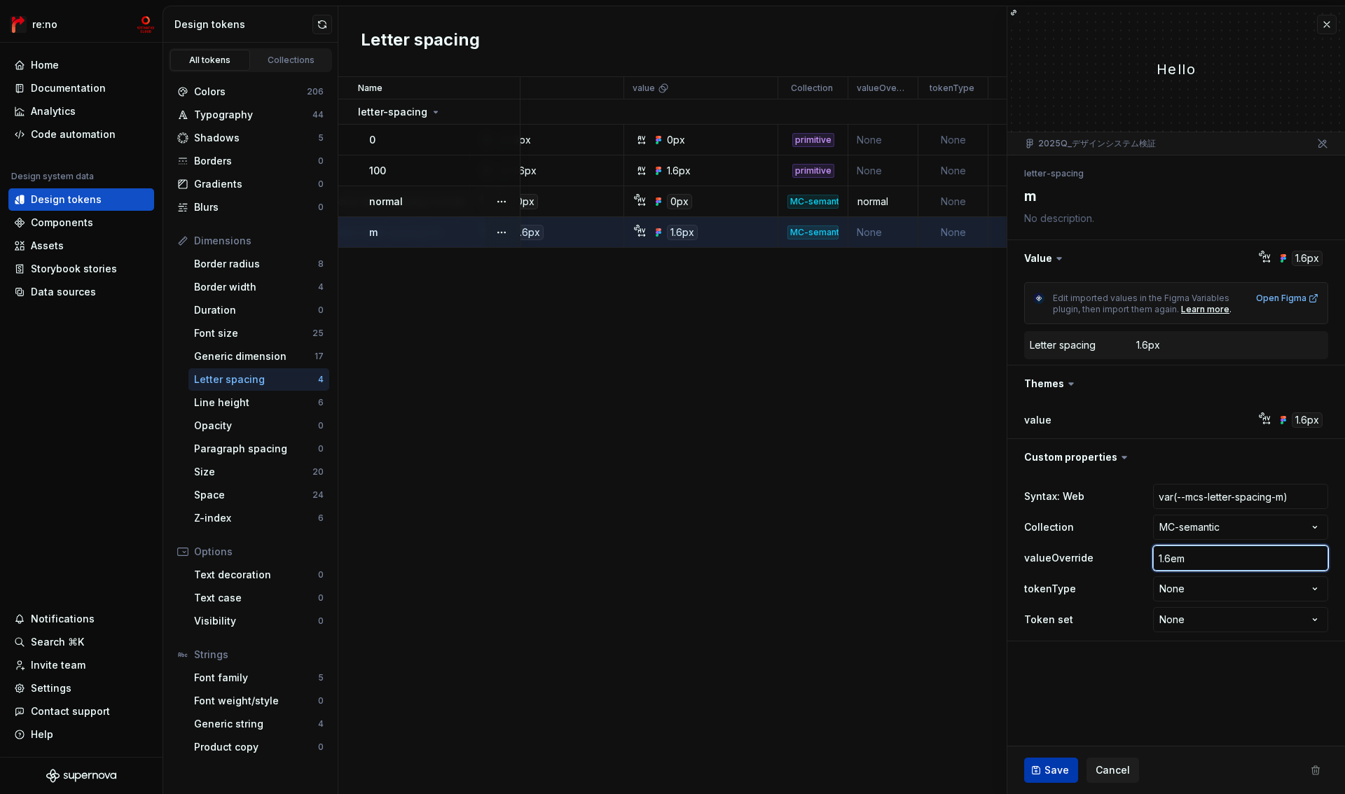
type input "1.6em"
click at [1059, 769] on span "Save" at bounding box center [1056, 770] width 25 height 14
click at [1324, 29] on button "button" at bounding box center [1327, 25] width 20 height 20
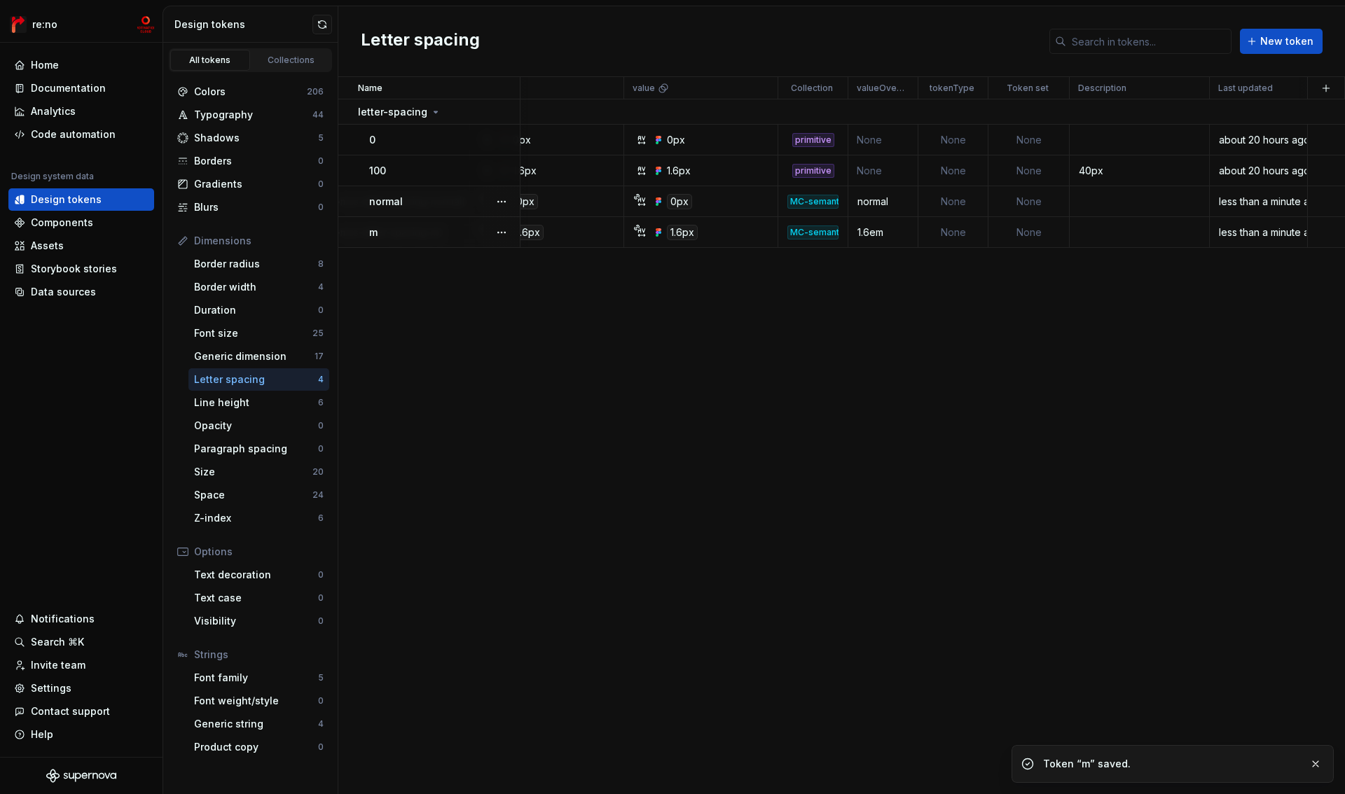
scroll to position [0, 216]
click at [879, 139] on td "None" at bounding box center [883, 140] width 70 height 31
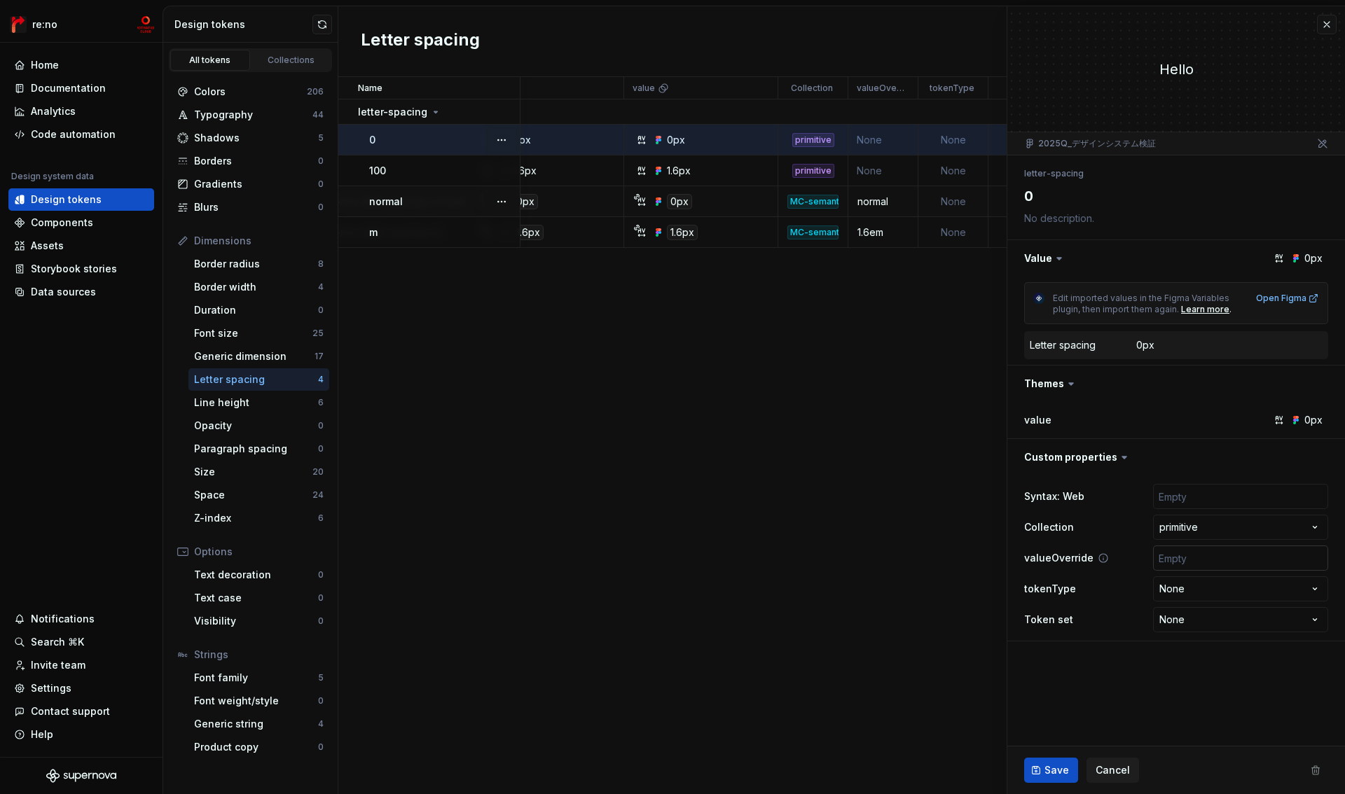
click at [1189, 560] on input "text" at bounding box center [1240, 558] width 175 height 25
type textarea "*"
type input "no"
type textarea "*"
type input "nor"
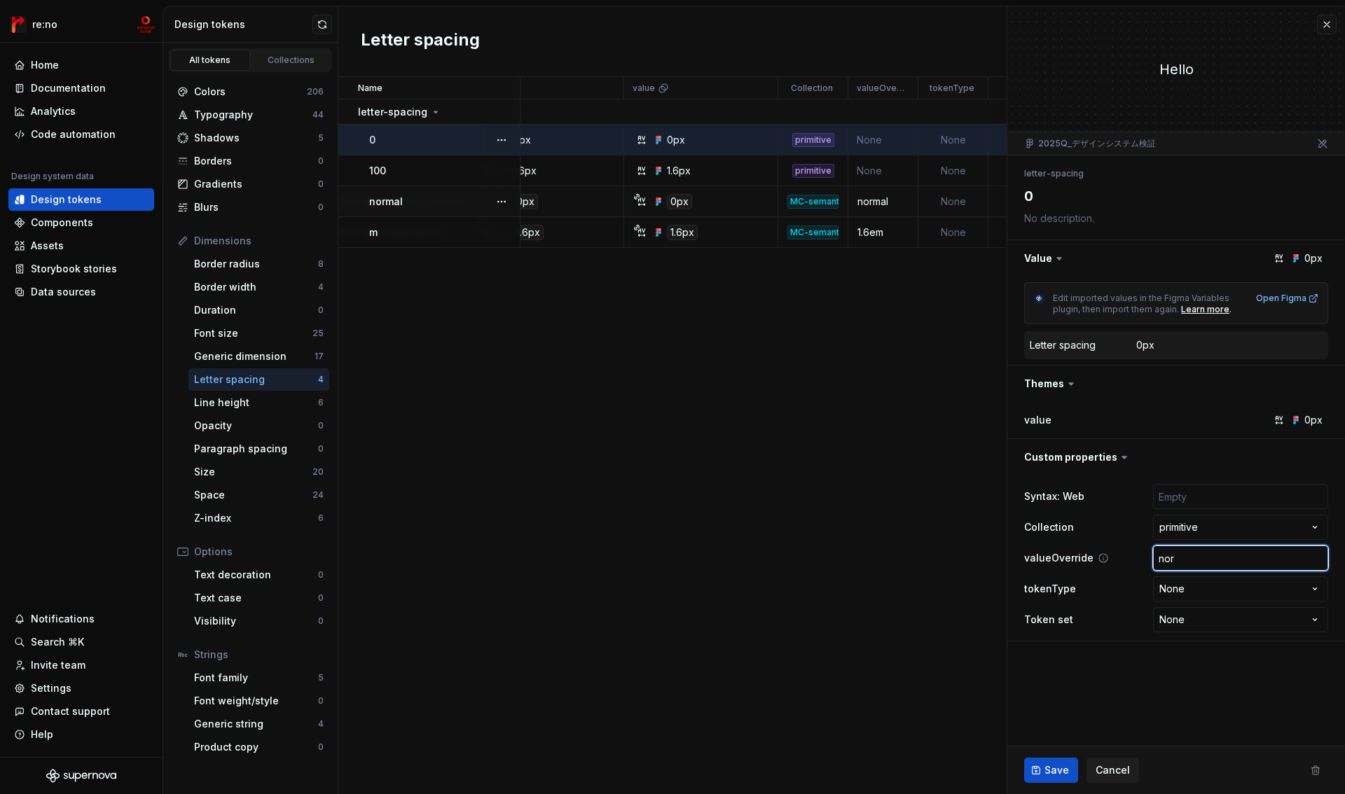
type textarea "*"
type input "norm"
type textarea "*"
type input "norma"
type textarea "*"
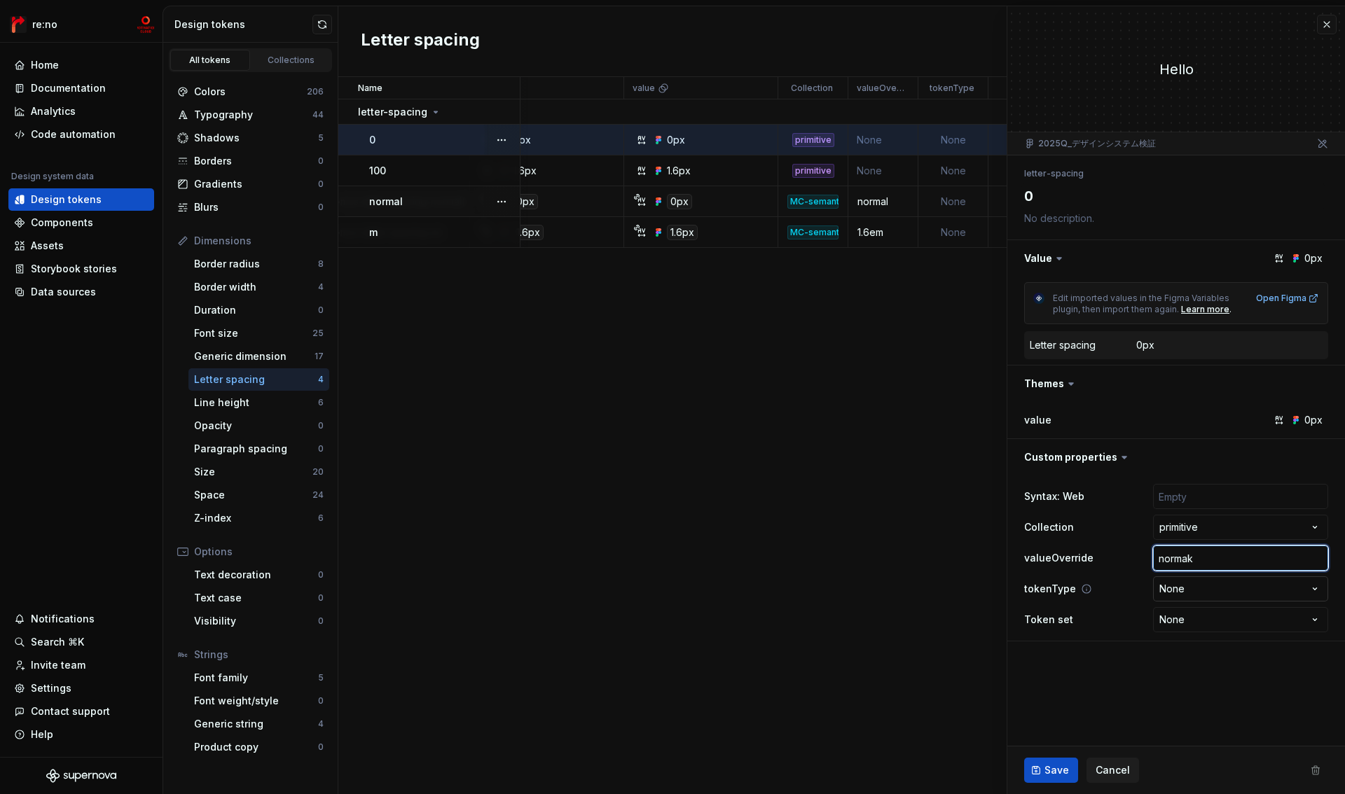
type input "normal"
click at [1050, 763] on button "Save" at bounding box center [1051, 770] width 54 height 25
click at [879, 174] on td "None" at bounding box center [883, 170] width 70 height 31
click at [872, 171] on td "None" at bounding box center [883, 170] width 70 height 31
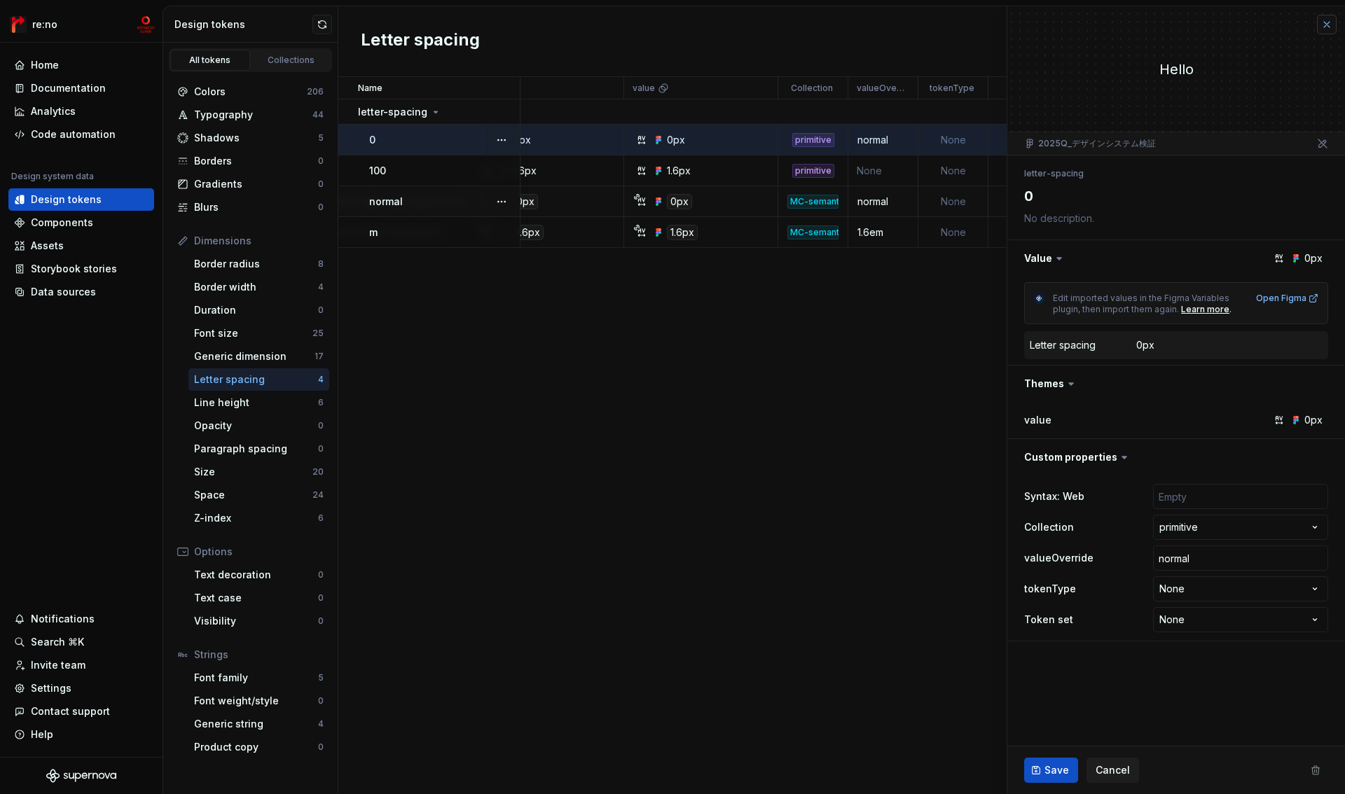
click at [1322, 22] on button "button" at bounding box center [1327, 25] width 20 height 20
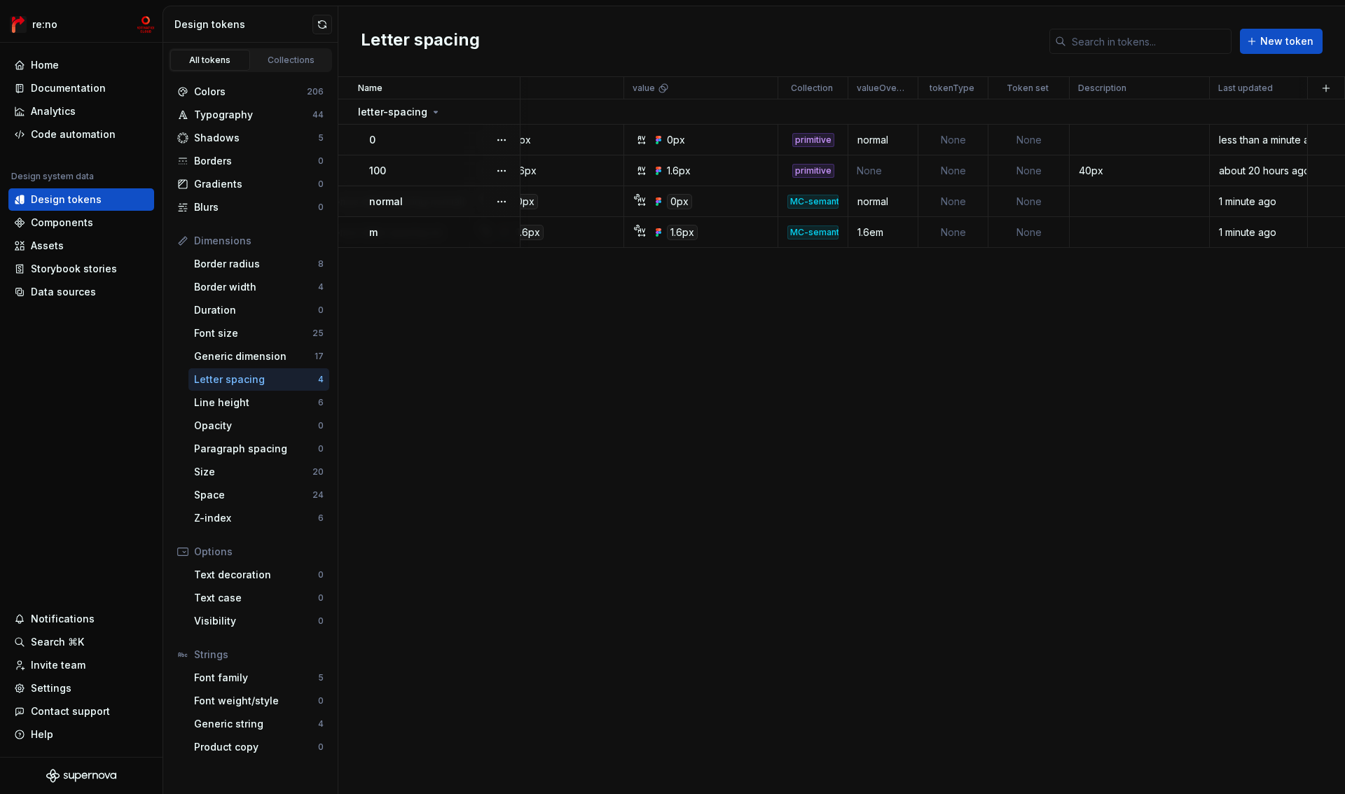
click at [878, 168] on td "None" at bounding box center [883, 170] width 70 height 31
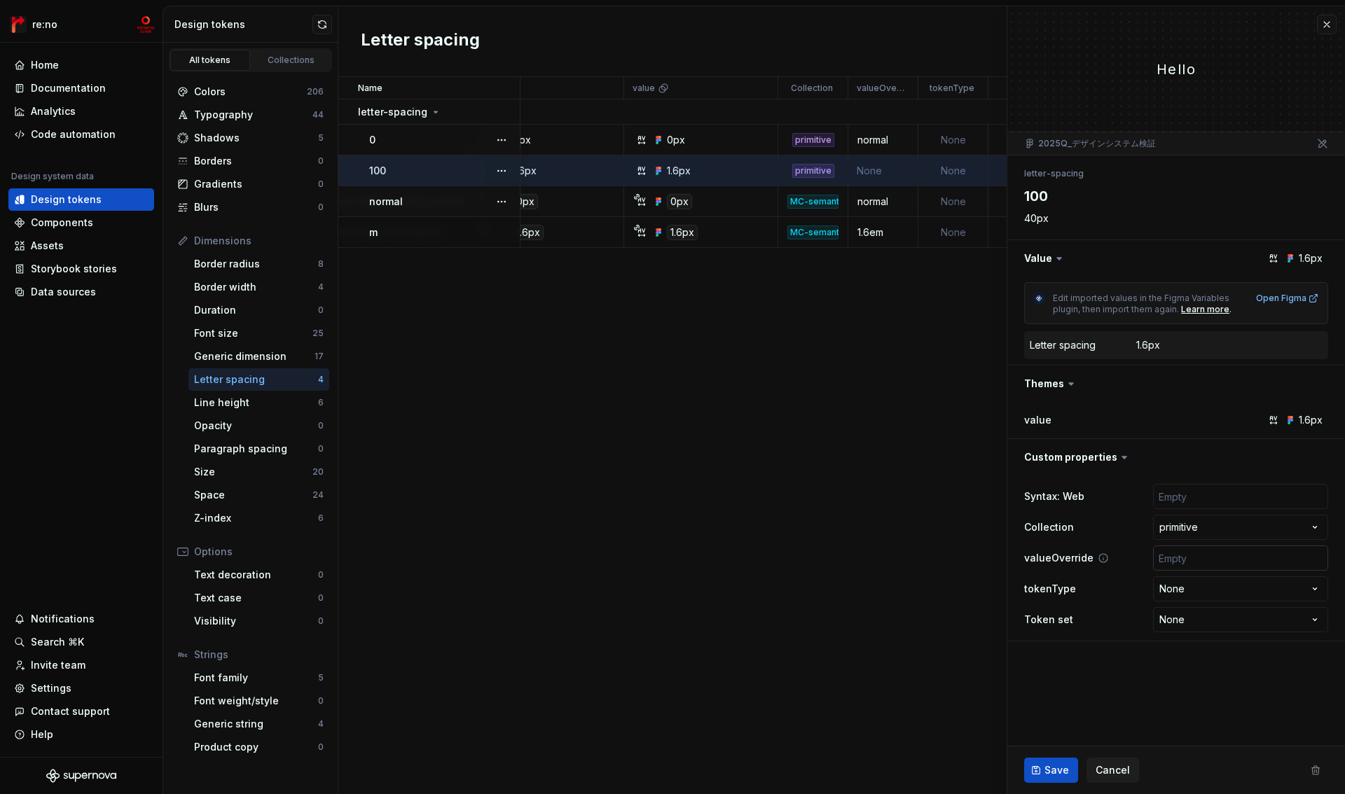
click at [1192, 554] on input "text" at bounding box center [1240, 558] width 175 height 25
type textarea "*"
type input "1"
type textarea "*"
type input "1."
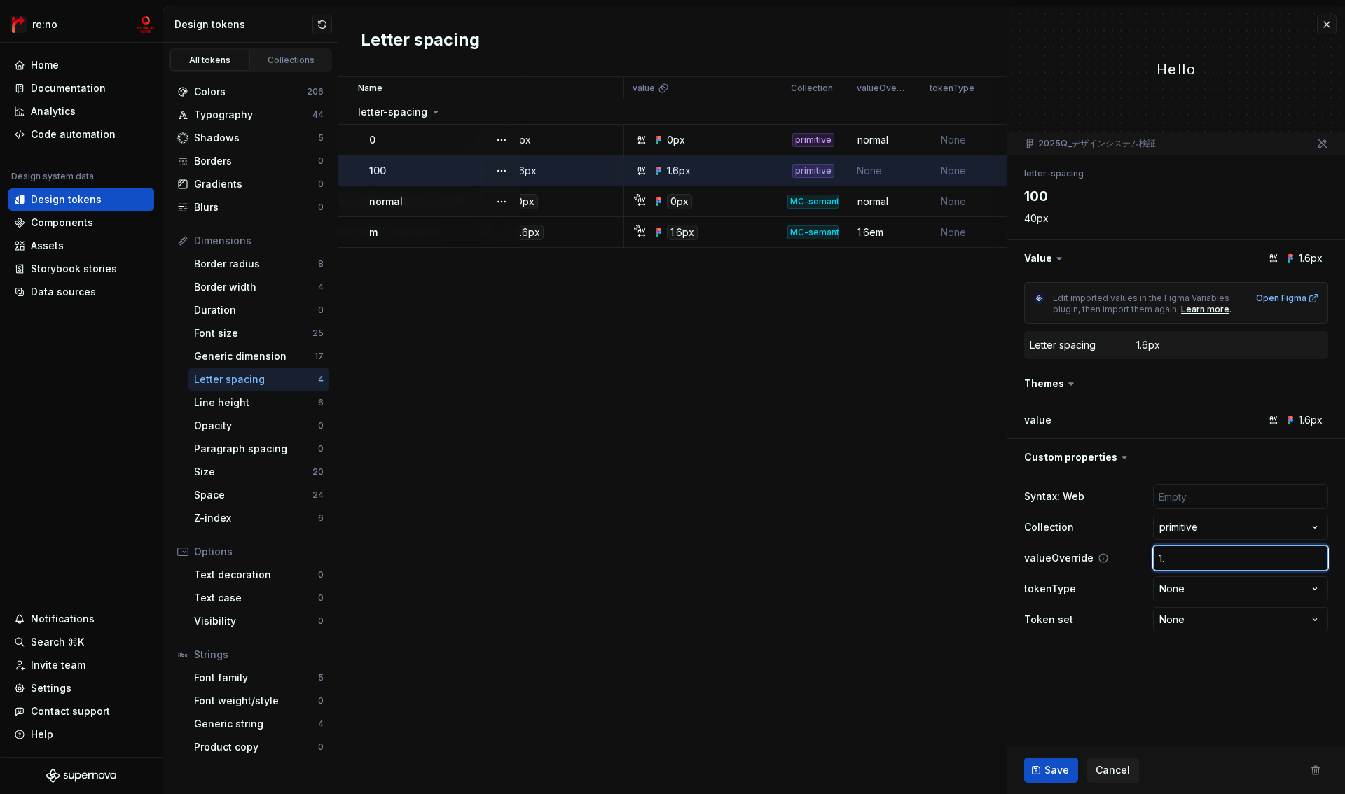
type textarea "*"
type input "1.6"
type textarea "*"
type input "1.6em"
type textarea "*"
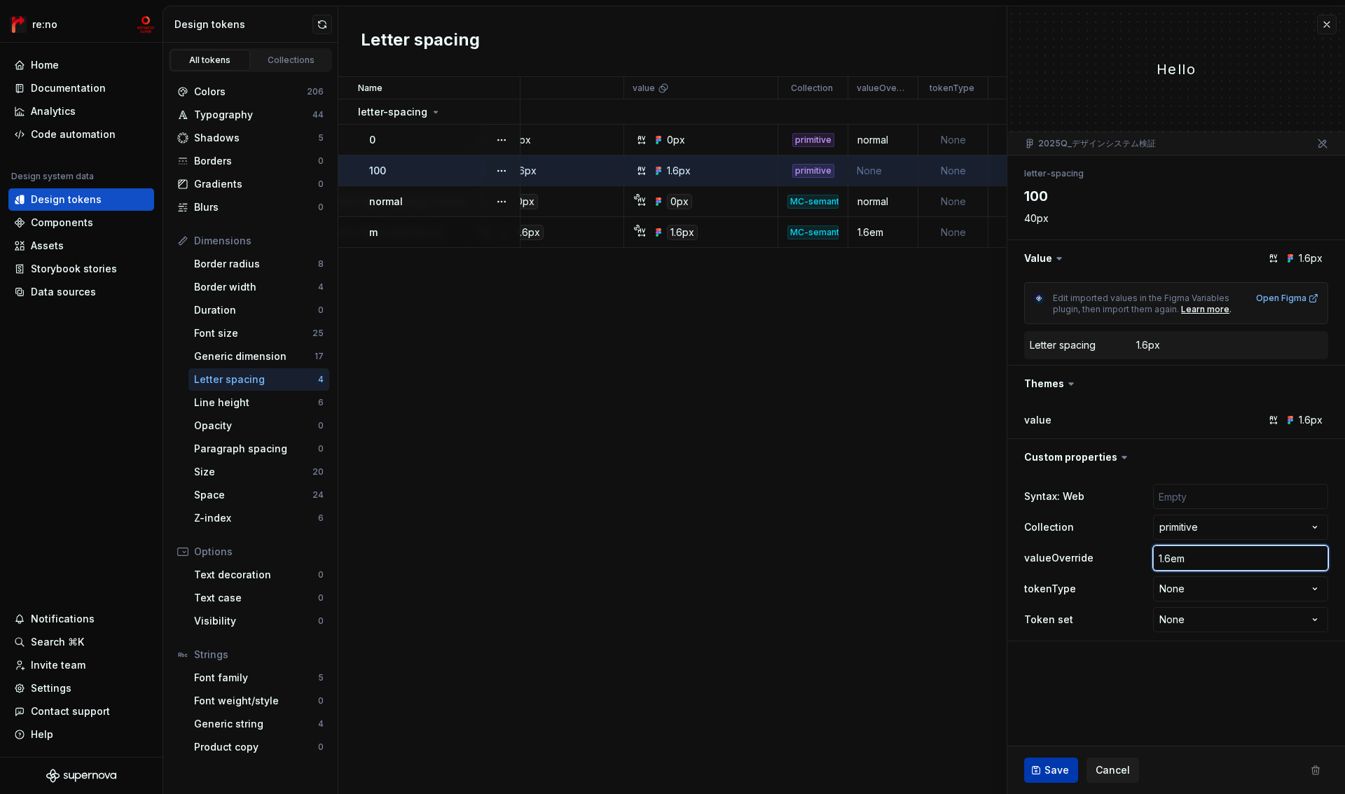
type input "1.6em"
click at [1048, 769] on span "Save" at bounding box center [1056, 770] width 25 height 14
click at [891, 206] on div "normal" at bounding box center [883, 202] width 68 height 14
click at [1329, 25] on button "button" at bounding box center [1327, 25] width 20 height 20
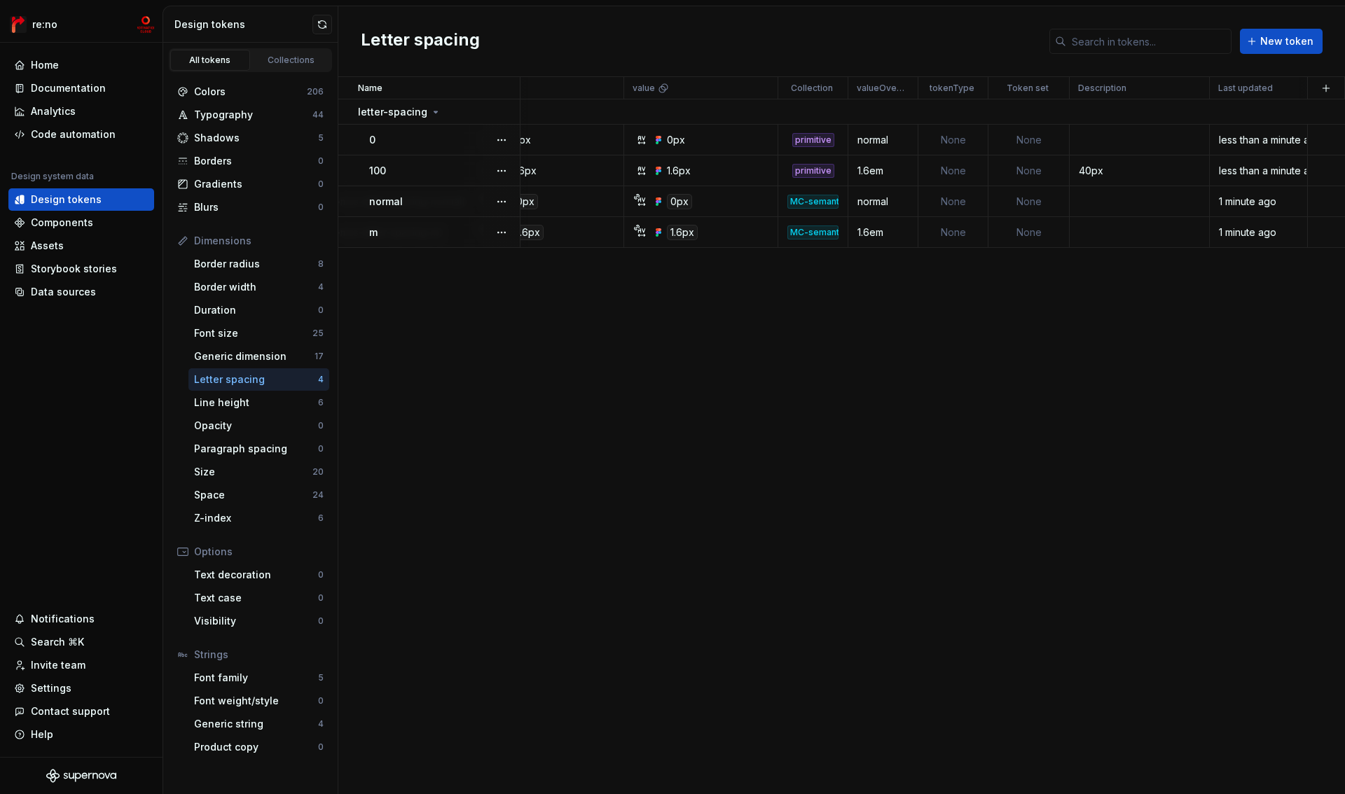
click at [868, 237] on div "1.6em" at bounding box center [883, 233] width 68 height 14
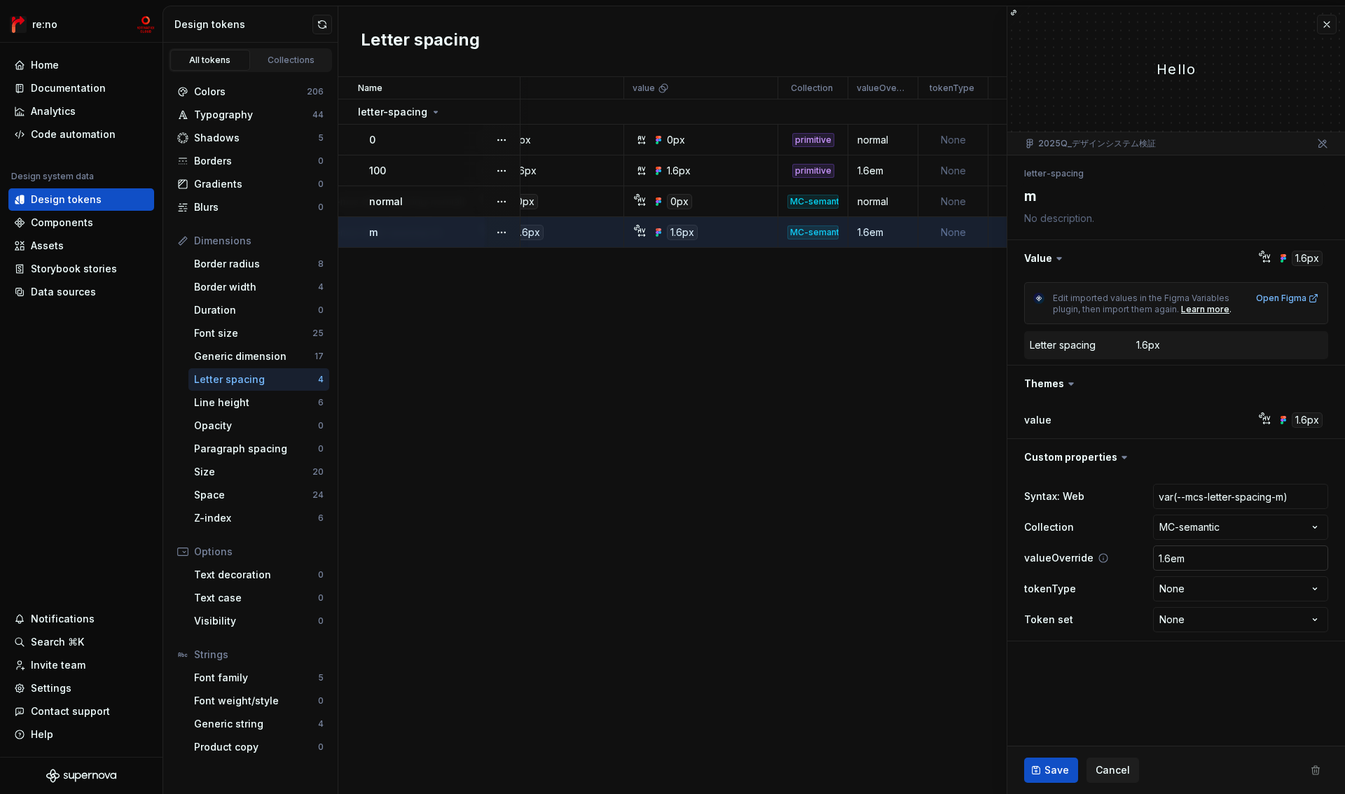
click at [1214, 560] on input "1.6em" at bounding box center [1240, 558] width 175 height 25
type textarea "*"
click at [1069, 770] on button "Save" at bounding box center [1051, 770] width 54 height 25
click at [885, 208] on td "normal" at bounding box center [883, 201] width 70 height 31
click at [887, 202] on div "normal" at bounding box center [883, 202] width 68 height 14
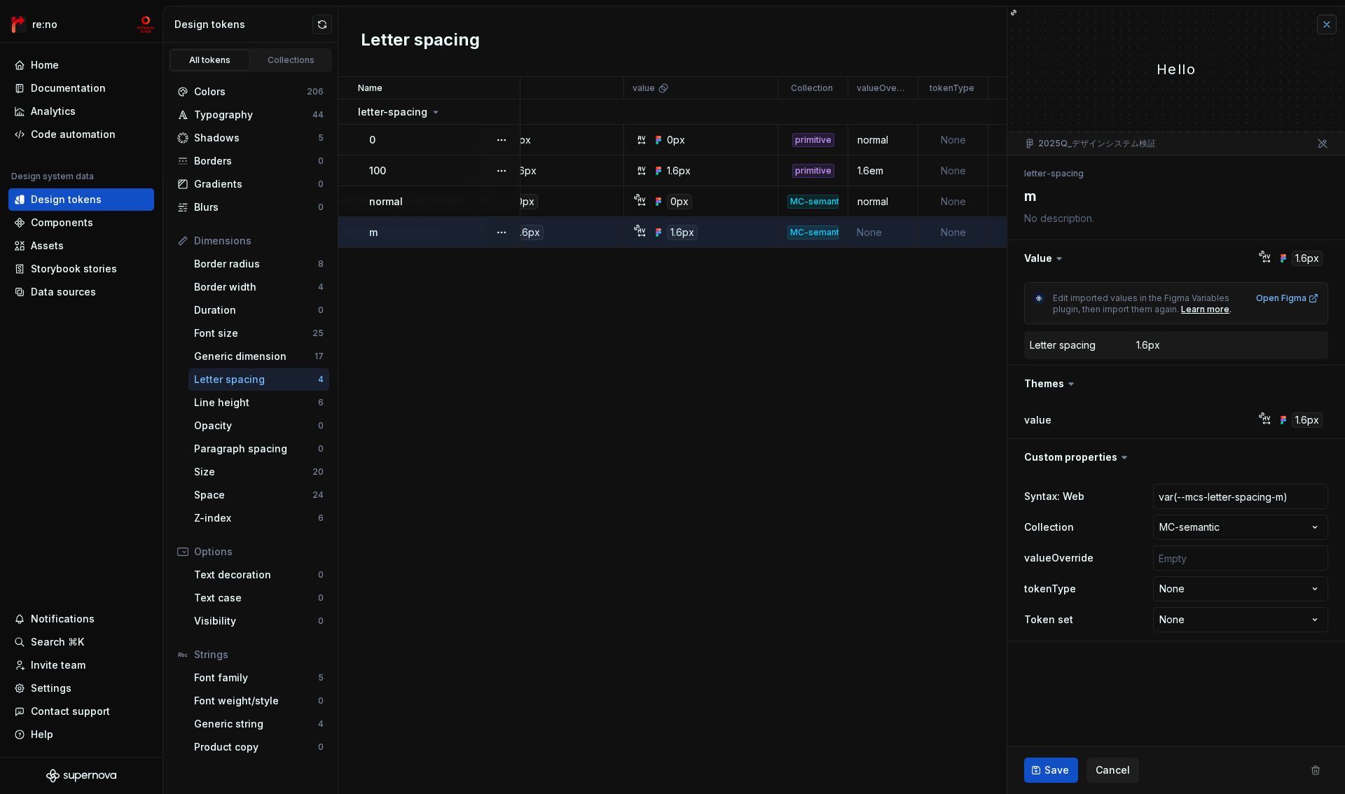
click at [1332, 22] on button "button" at bounding box center [1327, 25] width 20 height 20
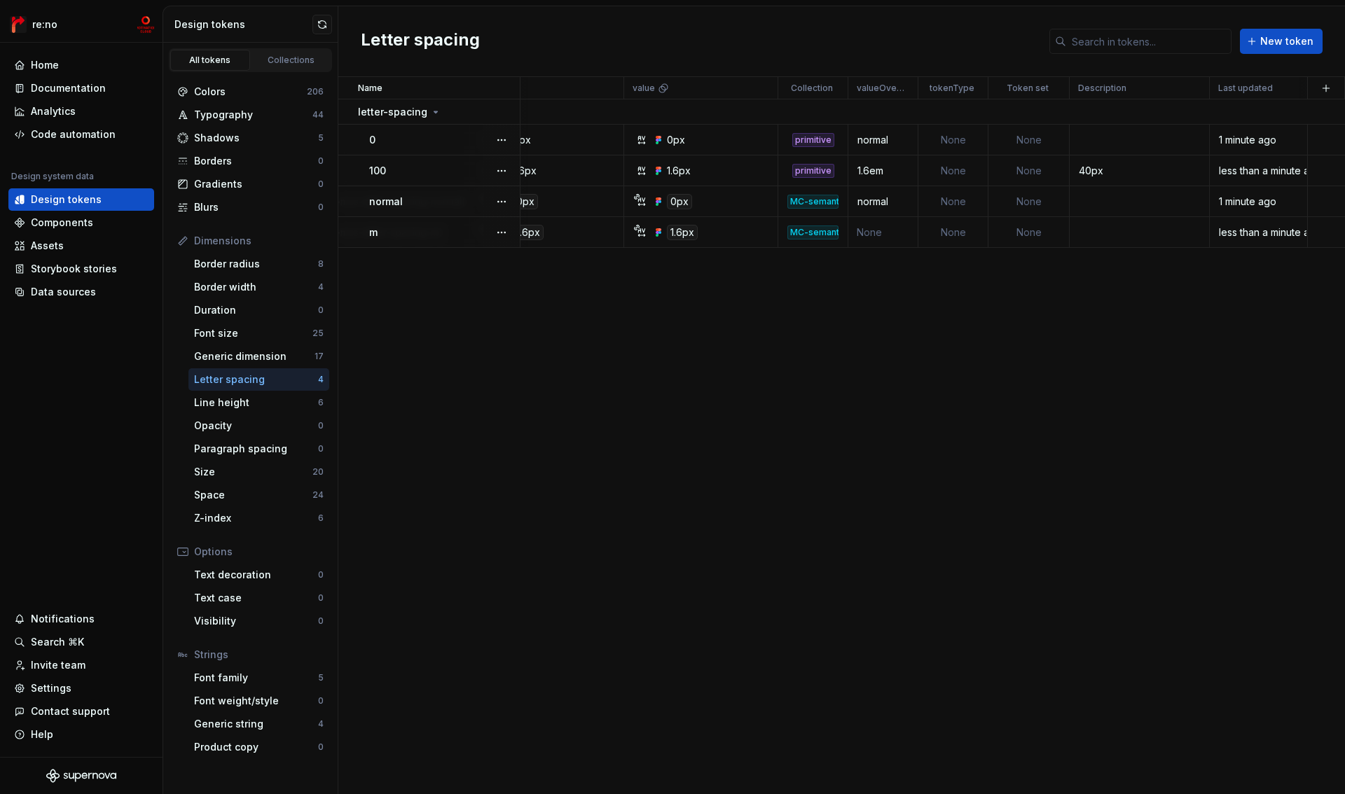
click at [887, 200] on div "normal" at bounding box center [883, 202] width 68 height 14
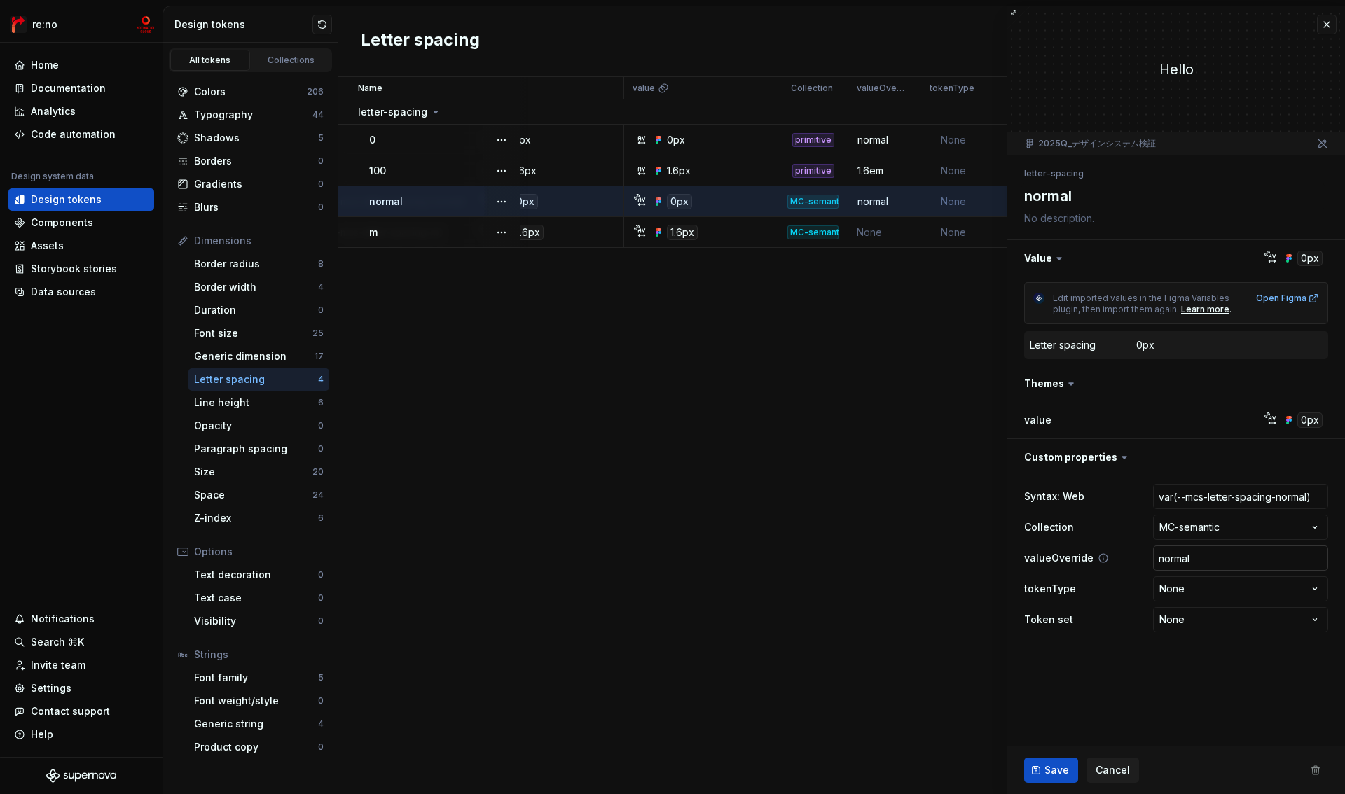
click at [1206, 558] on input "normal" at bounding box center [1240, 558] width 175 height 25
type textarea "*"
click at [1059, 772] on span "Save" at bounding box center [1056, 770] width 25 height 14
type textarea "*"
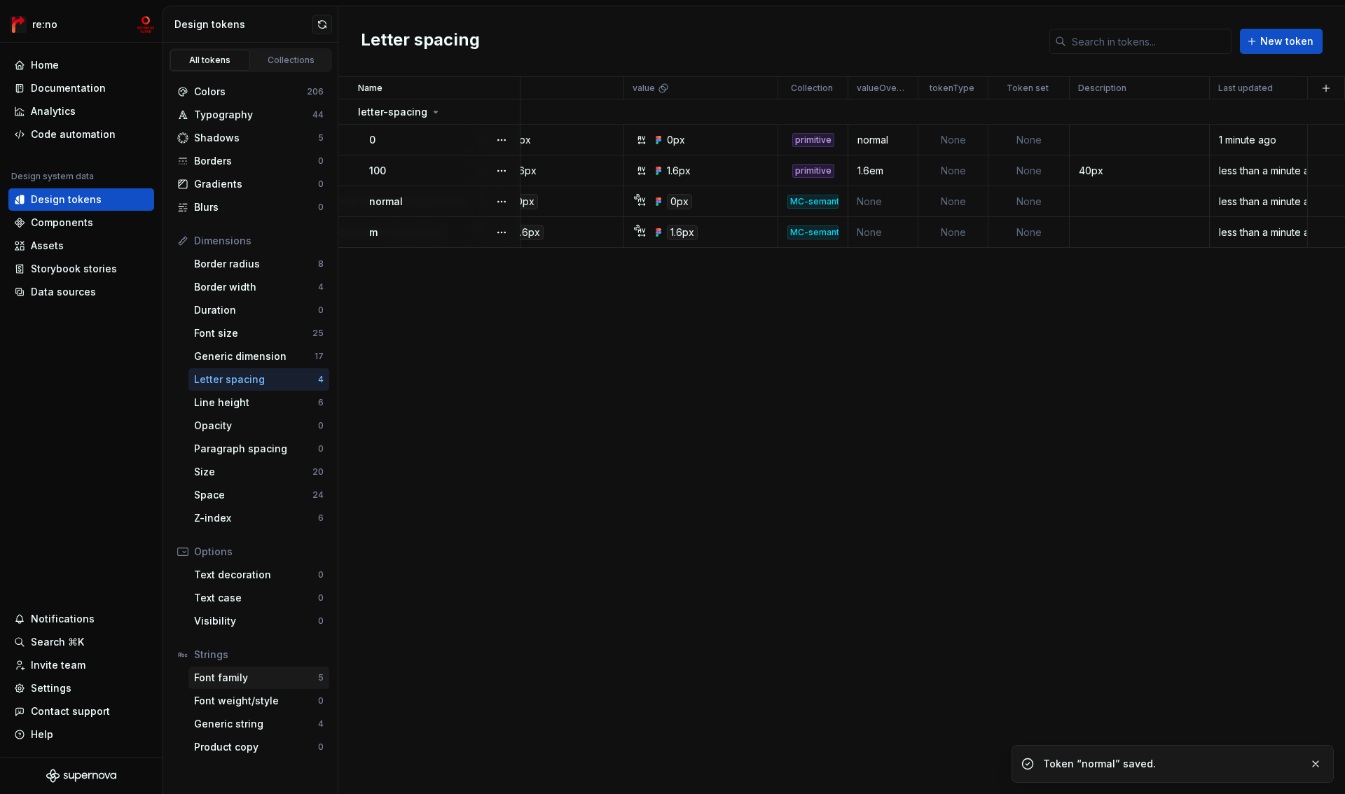
click at [247, 679] on div "Font family" at bounding box center [256, 678] width 124 height 14
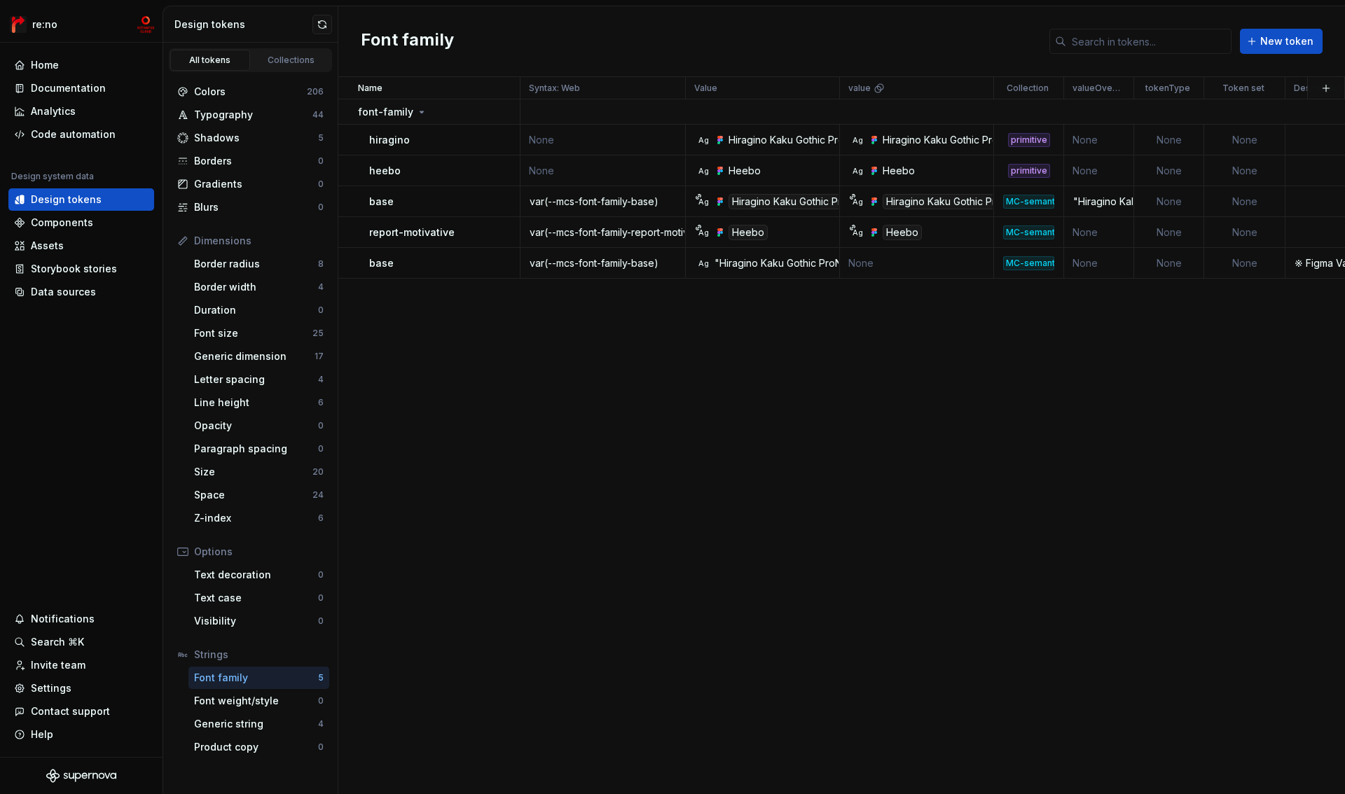
click at [653, 262] on div "var(--mcs-font-family-base)" at bounding box center [602, 263] width 163 height 14
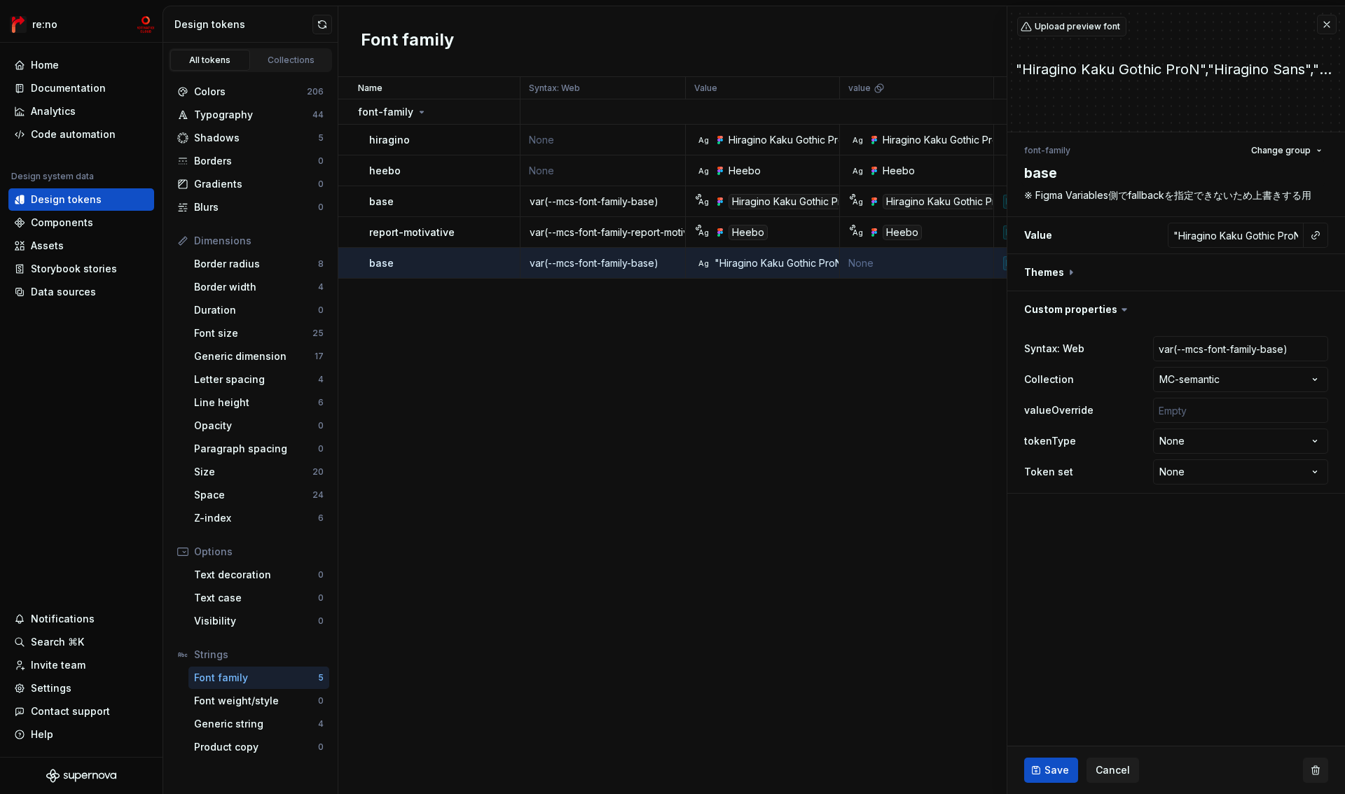
click at [1311, 769] on button "button" at bounding box center [1315, 770] width 25 height 25
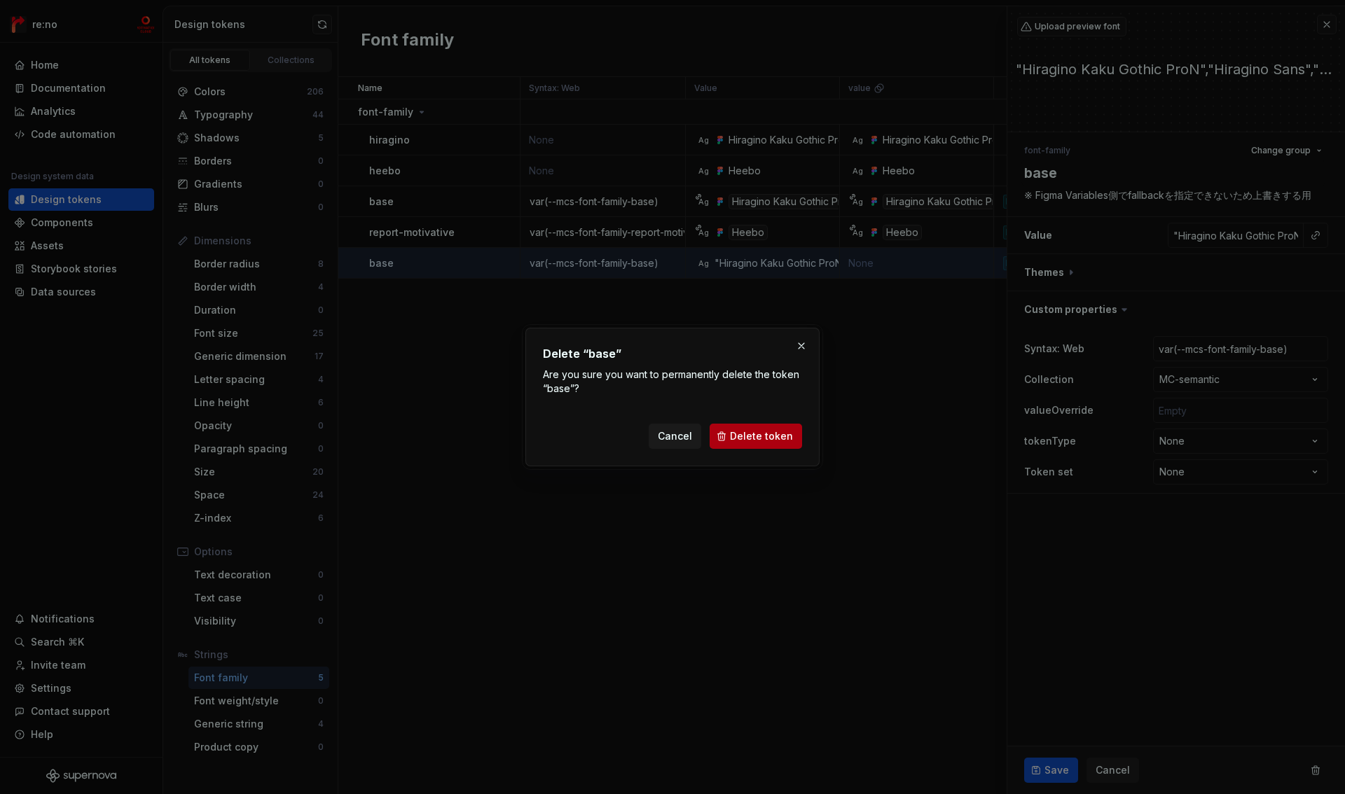
click at [763, 438] on span "Delete token" at bounding box center [761, 436] width 63 height 14
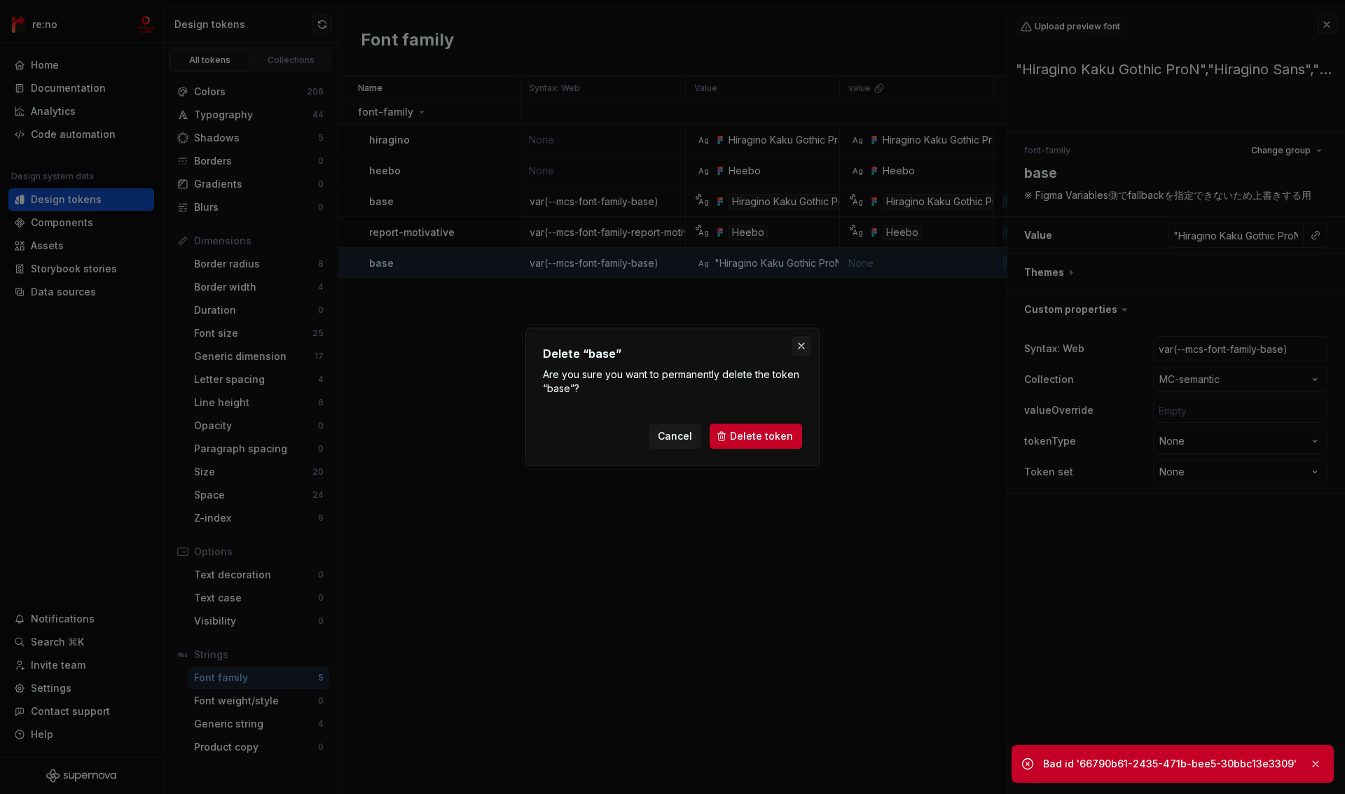
click at [803, 352] on button "button" at bounding box center [801, 346] width 20 height 20
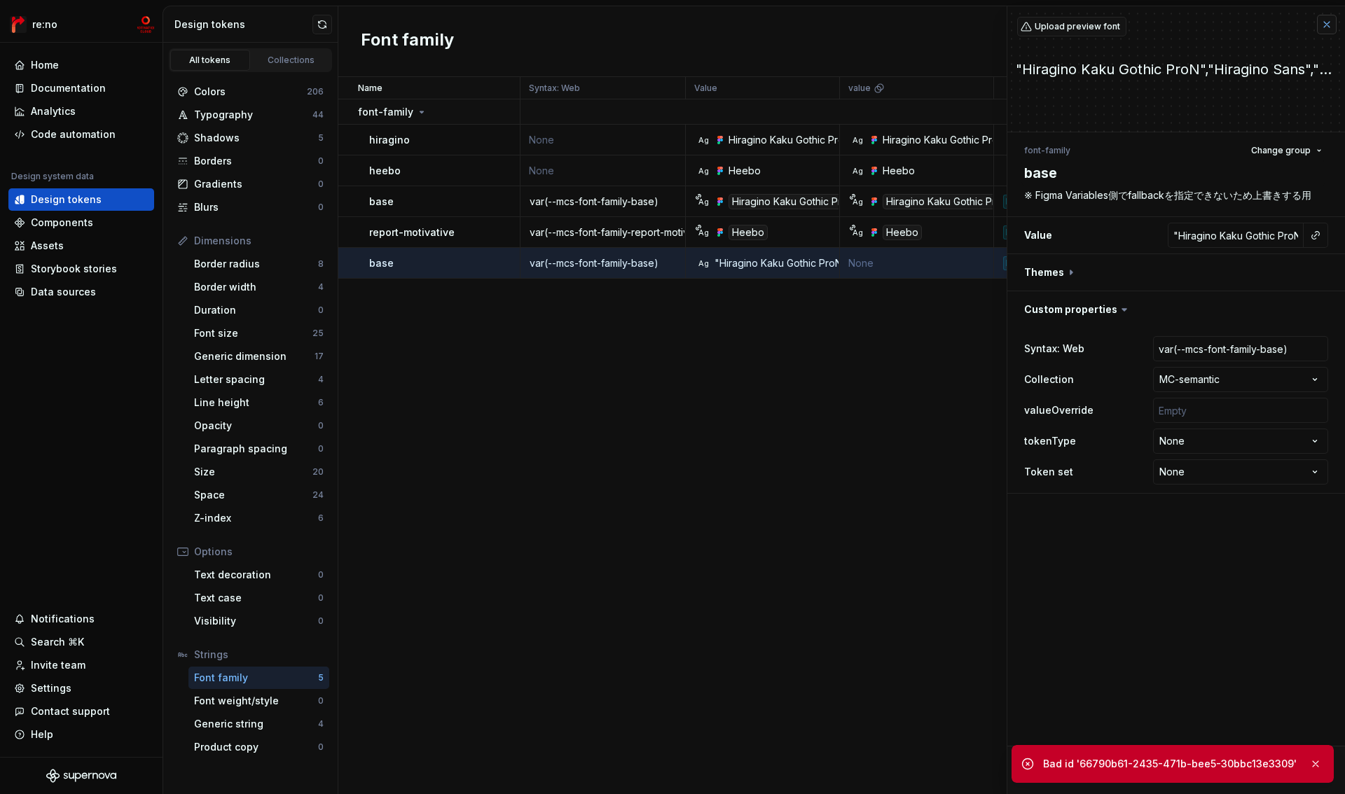
click at [1323, 21] on button "button" at bounding box center [1327, 25] width 20 height 20
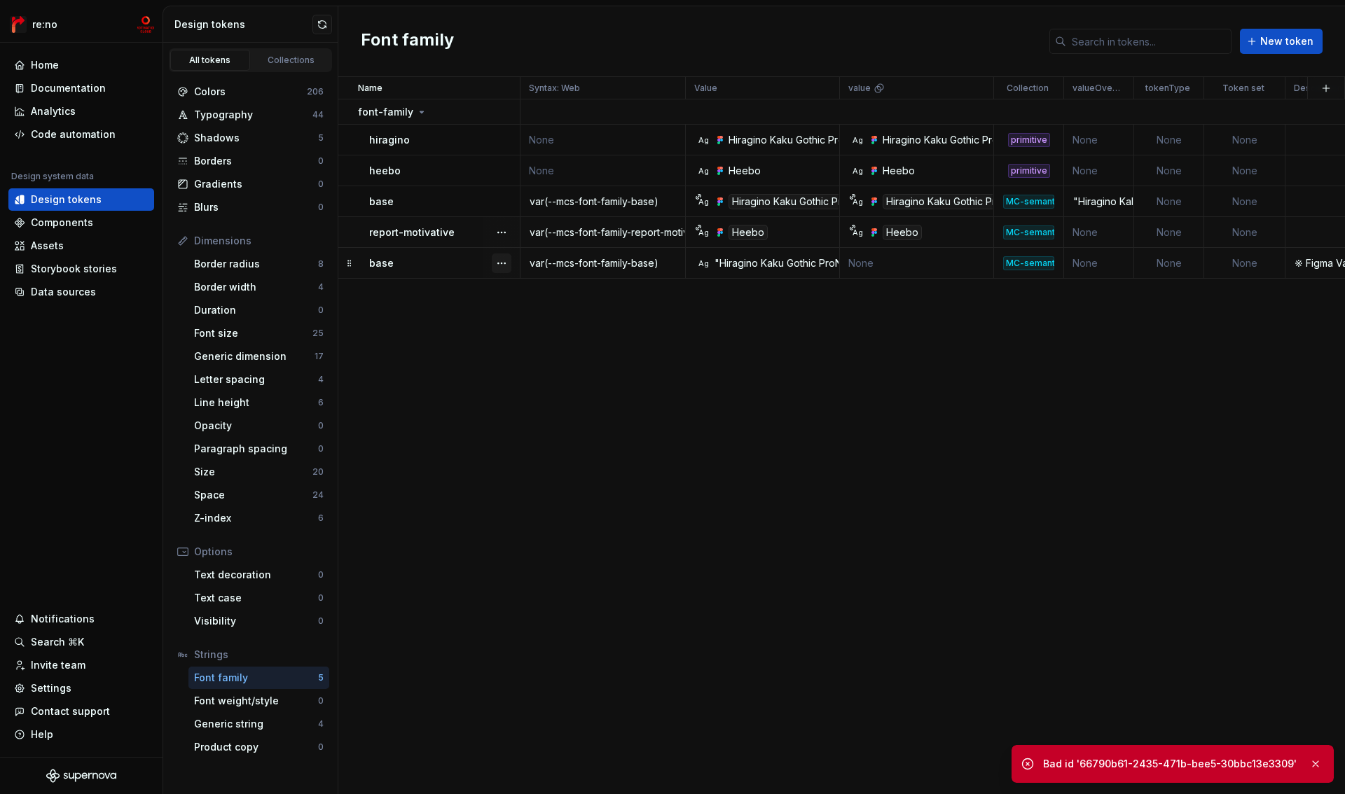
click at [503, 264] on button "button" at bounding box center [502, 264] width 20 height 20
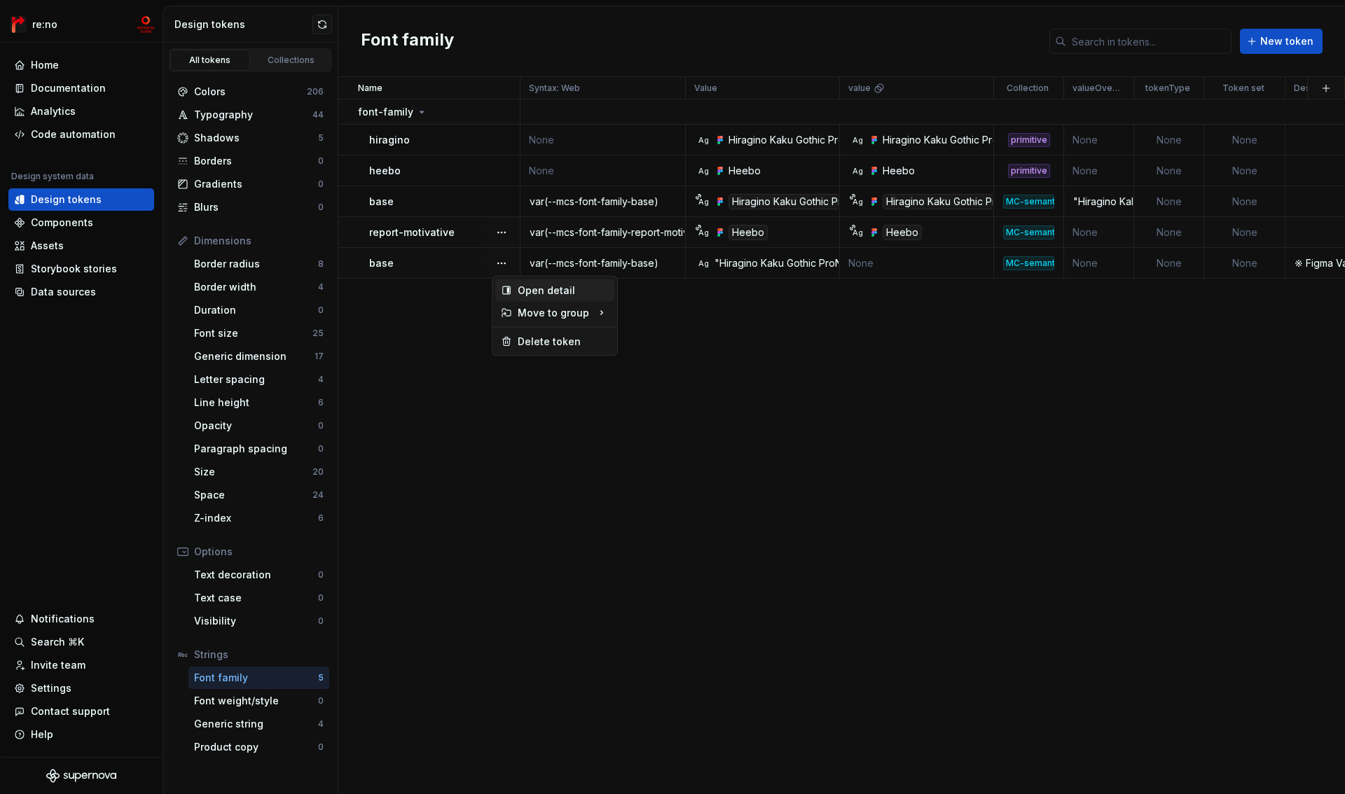
click at [534, 291] on div "Open detail" at bounding box center [563, 291] width 91 height 14
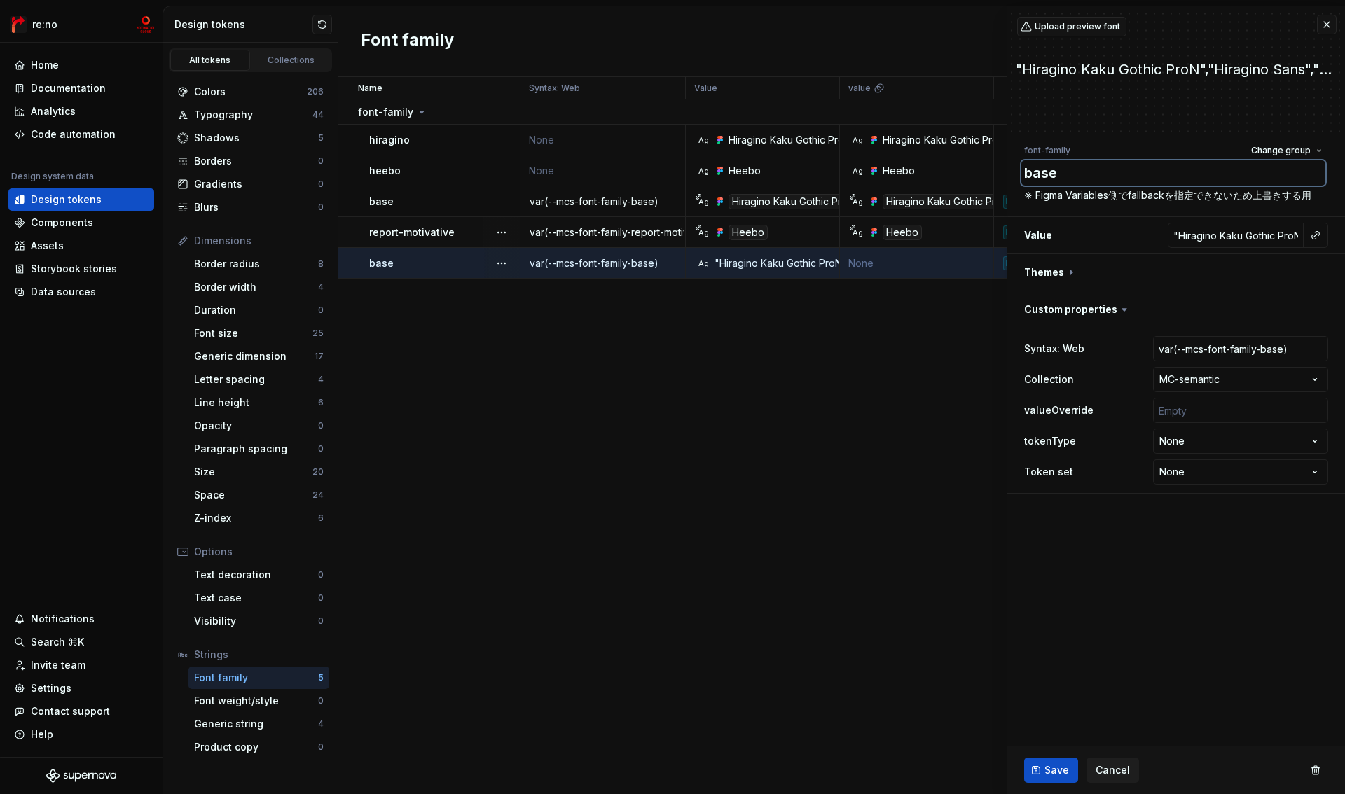
click at [1076, 167] on textarea "base" at bounding box center [1173, 172] width 304 height 25
click at [1081, 173] on textarea "base" at bounding box center [1173, 172] width 304 height 25
type textarea "*"
type textarea "base_"
type textarea "*"
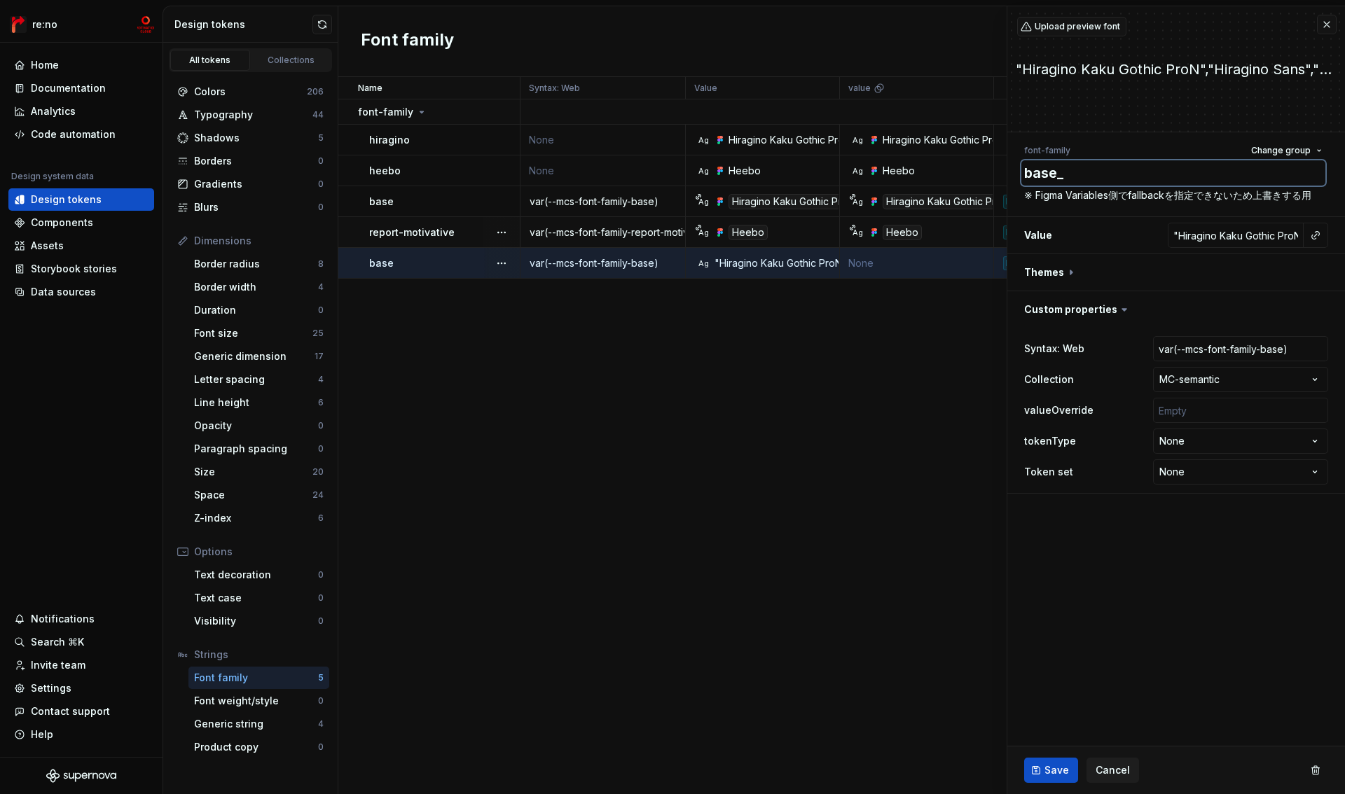
type textarea "base_d"
type textarea "*"
type textarea "base_de"
type textarea "*"
type textarea "base_del"
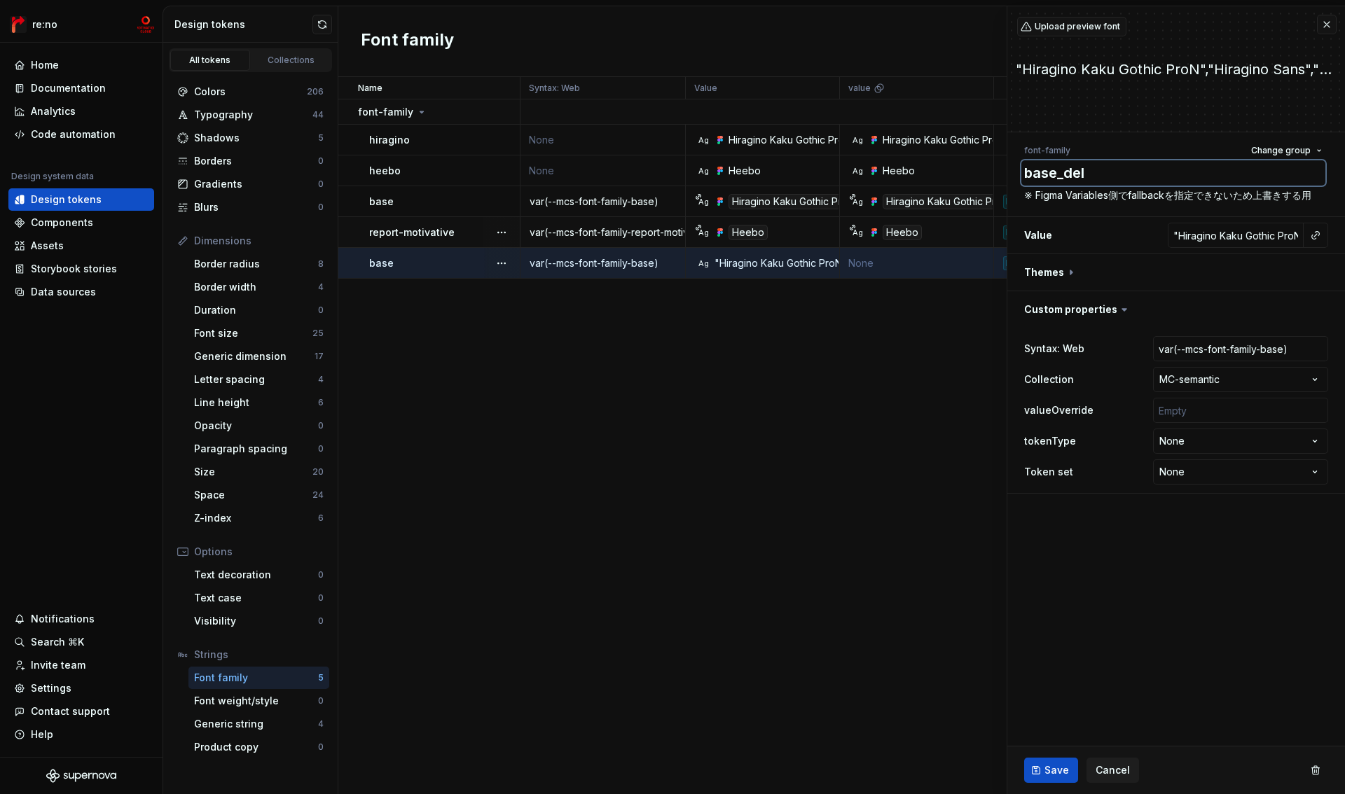
type textarea "*"
type textarea "base_dele"
type textarea "*"
type textarea "base_delet"
type textarea "*"
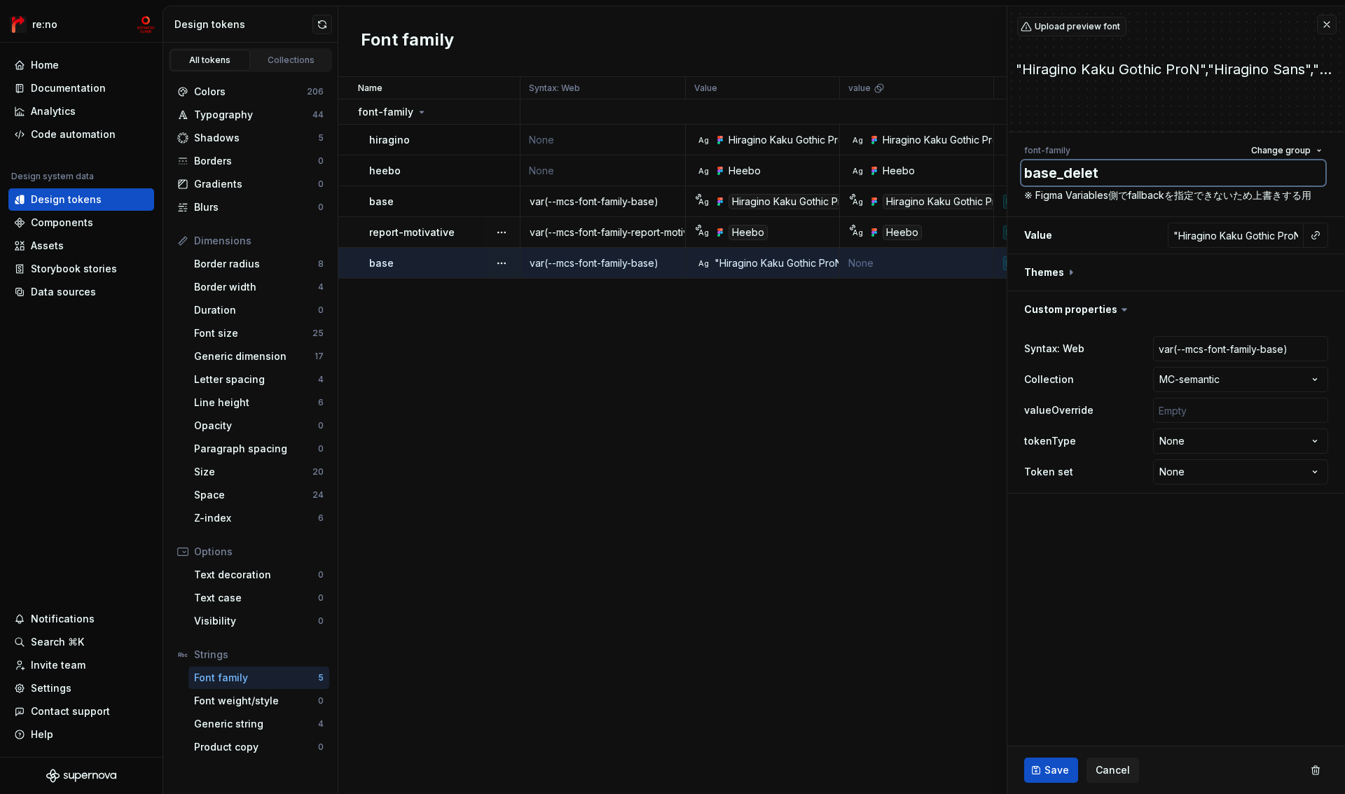
type textarea "base_delete"
type textarea "*"
type textarea "base_delete"
click at [1053, 771] on span "Save" at bounding box center [1056, 770] width 25 height 14
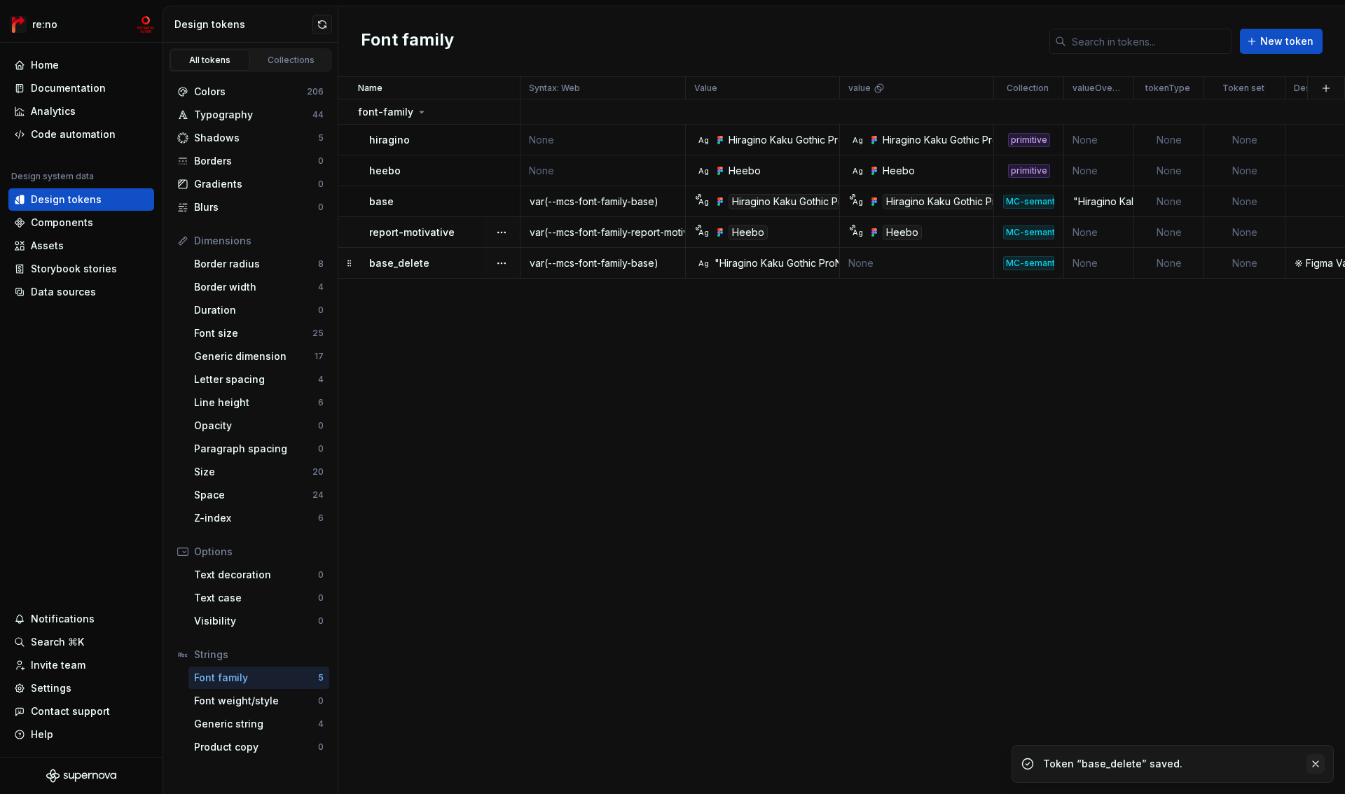
click at [1311, 764] on button "button" at bounding box center [1315, 764] width 18 height 20
click at [459, 258] on div "base_delete" at bounding box center [444, 263] width 150 height 14
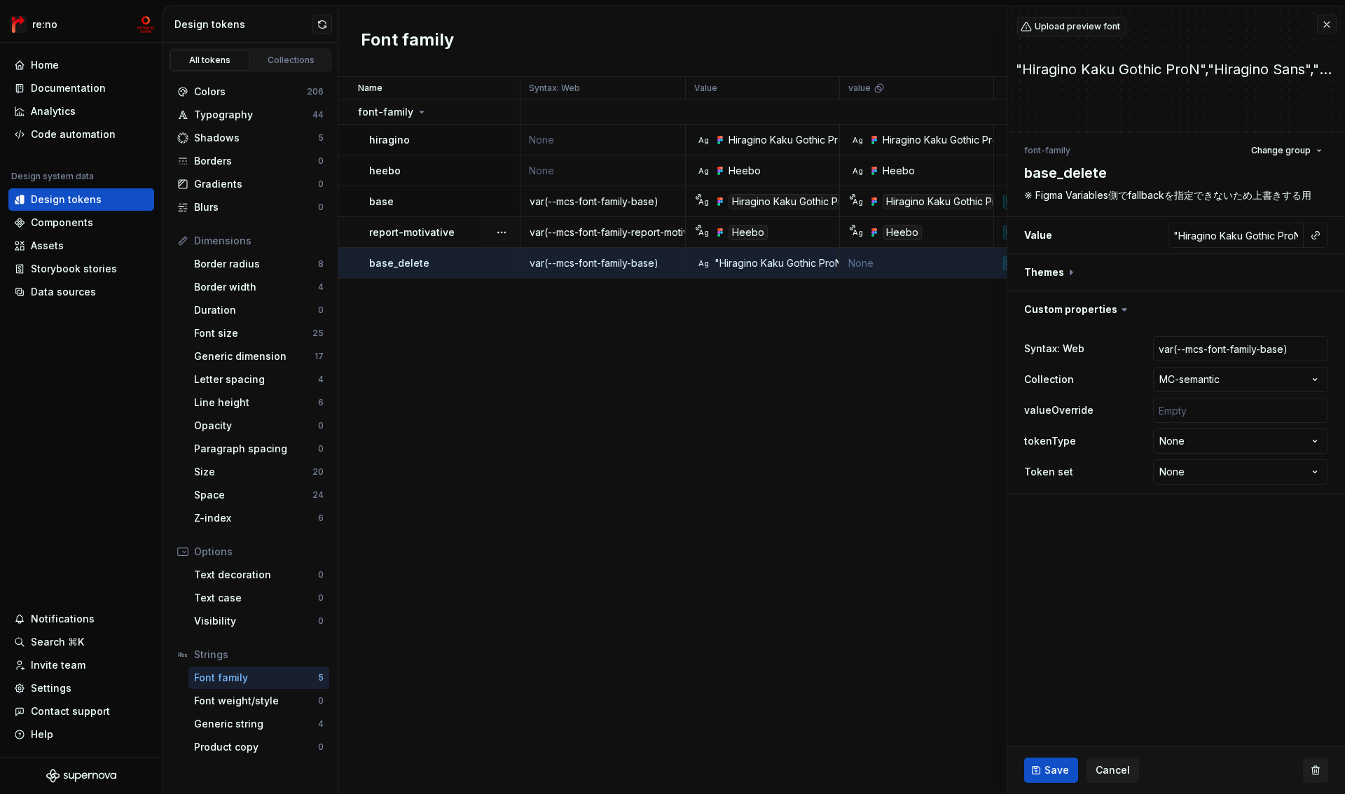
click at [1314, 772] on button "button" at bounding box center [1315, 770] width 25 height 25
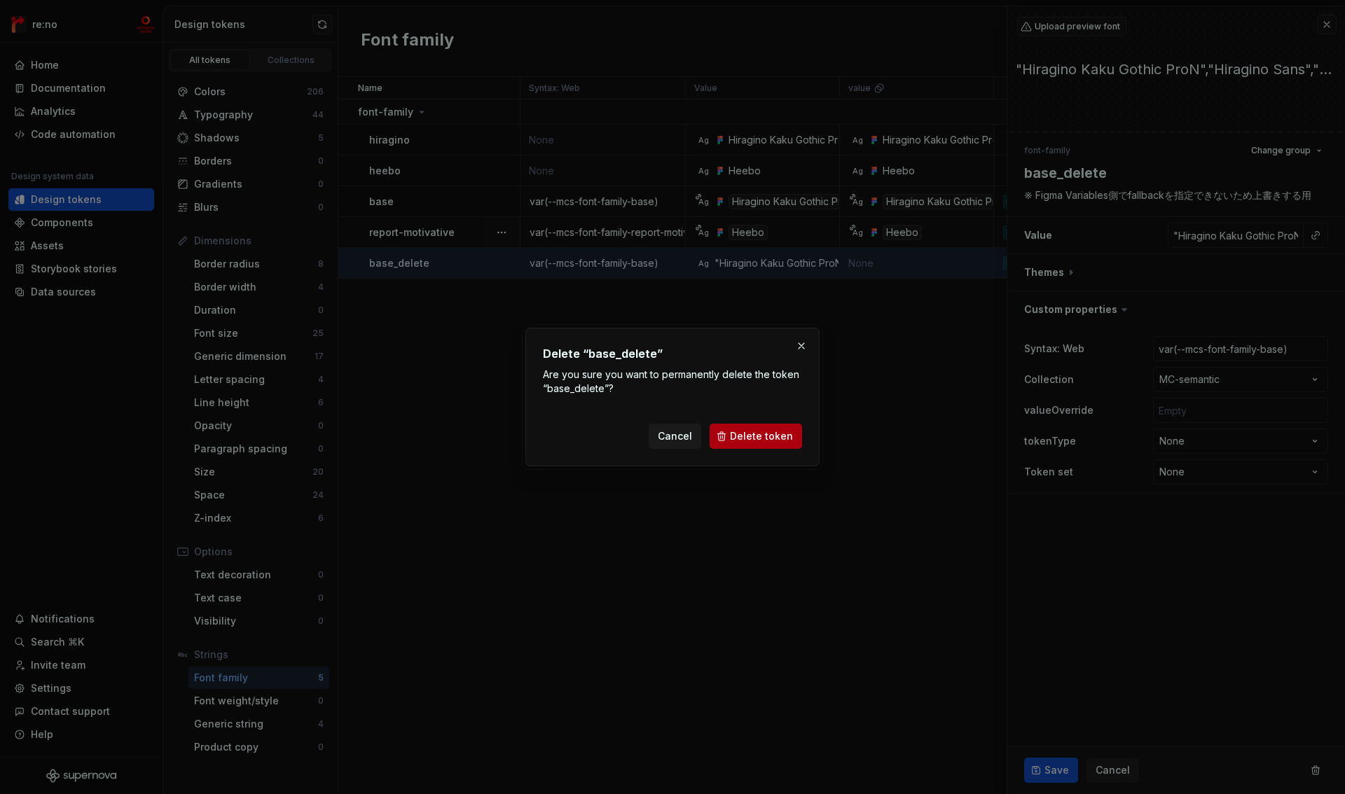
click at [775, 434] on span "Delete token" at bounding box center [761, 436] width 63 height 14
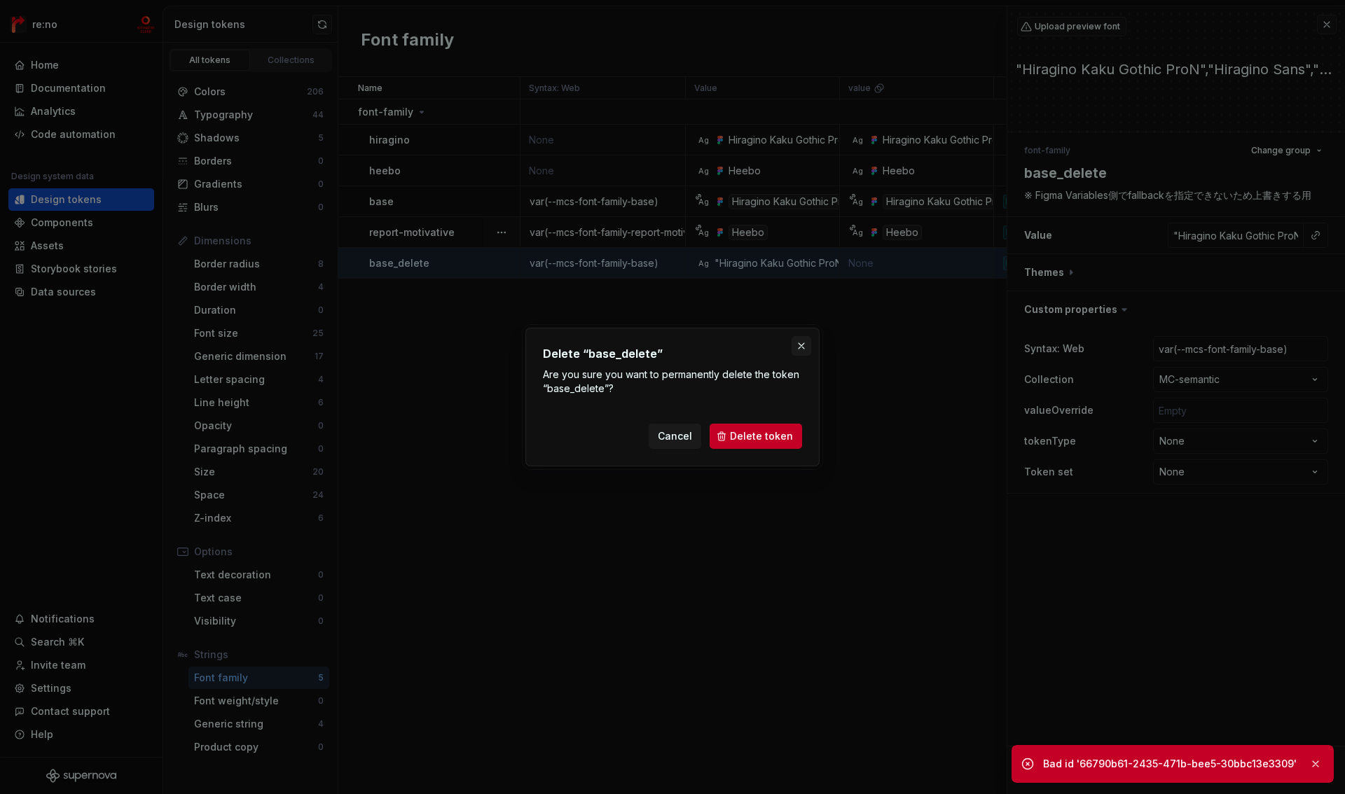
click at [798, 352] on button "button" at bounding box center [801, 346] width 20 height 20
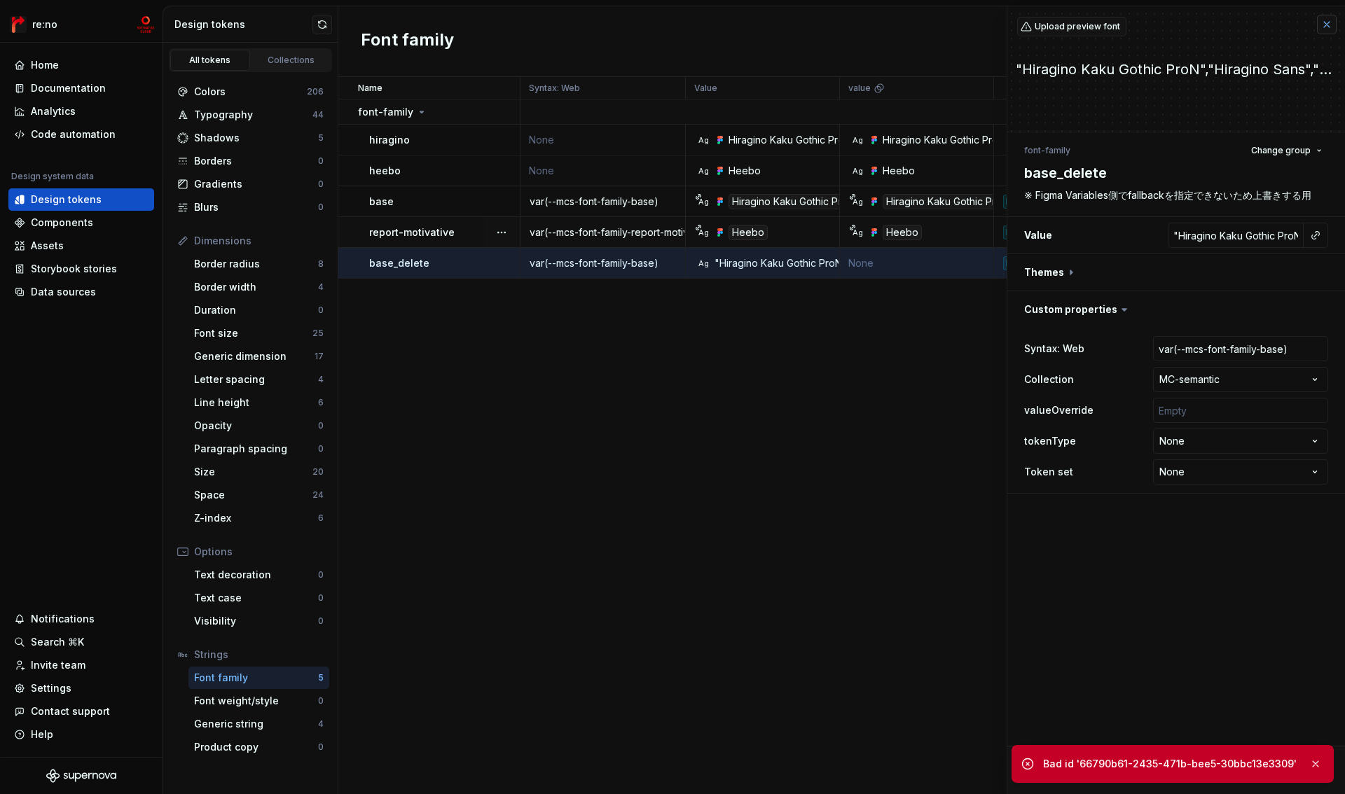
drag, startPoint x: 1341, startPoint y: 28, endPoint x: 1334, endPoint y: 29, distance: 7.1
click at [1341, 29] on div ""Hiragino Kaku Gothic ProN","Hiragino Sans","Meiryo","Helvetica Neue","Arial",s…" at bounding box center [1176, 68] width 338 height 125
click at [1328, 25] on button "button" at bounding box center [1327, 25] width 20 height 20
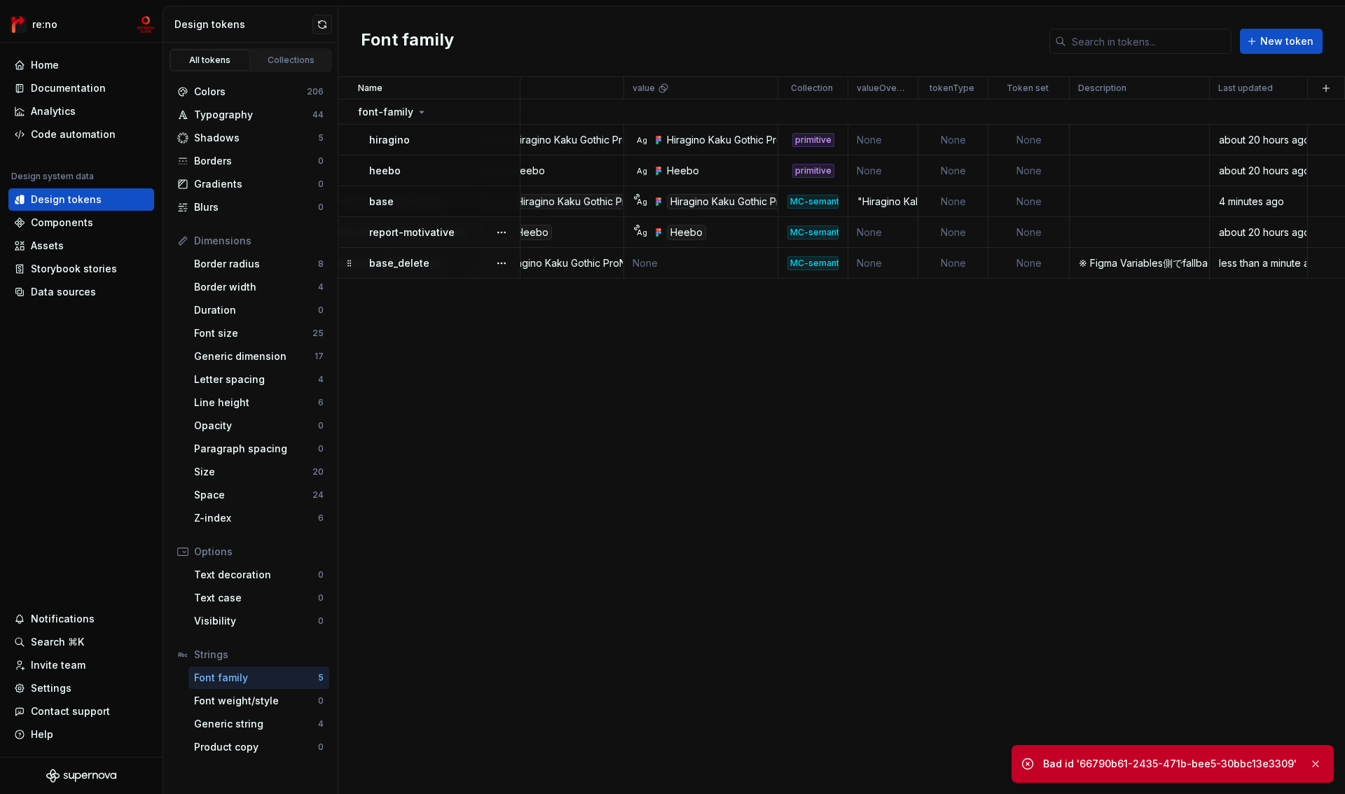
scroll to position [0, 216]
click at [1272, 263] on div "less than a minute ago" at bounding box center [1258, 263] width 96 height 14
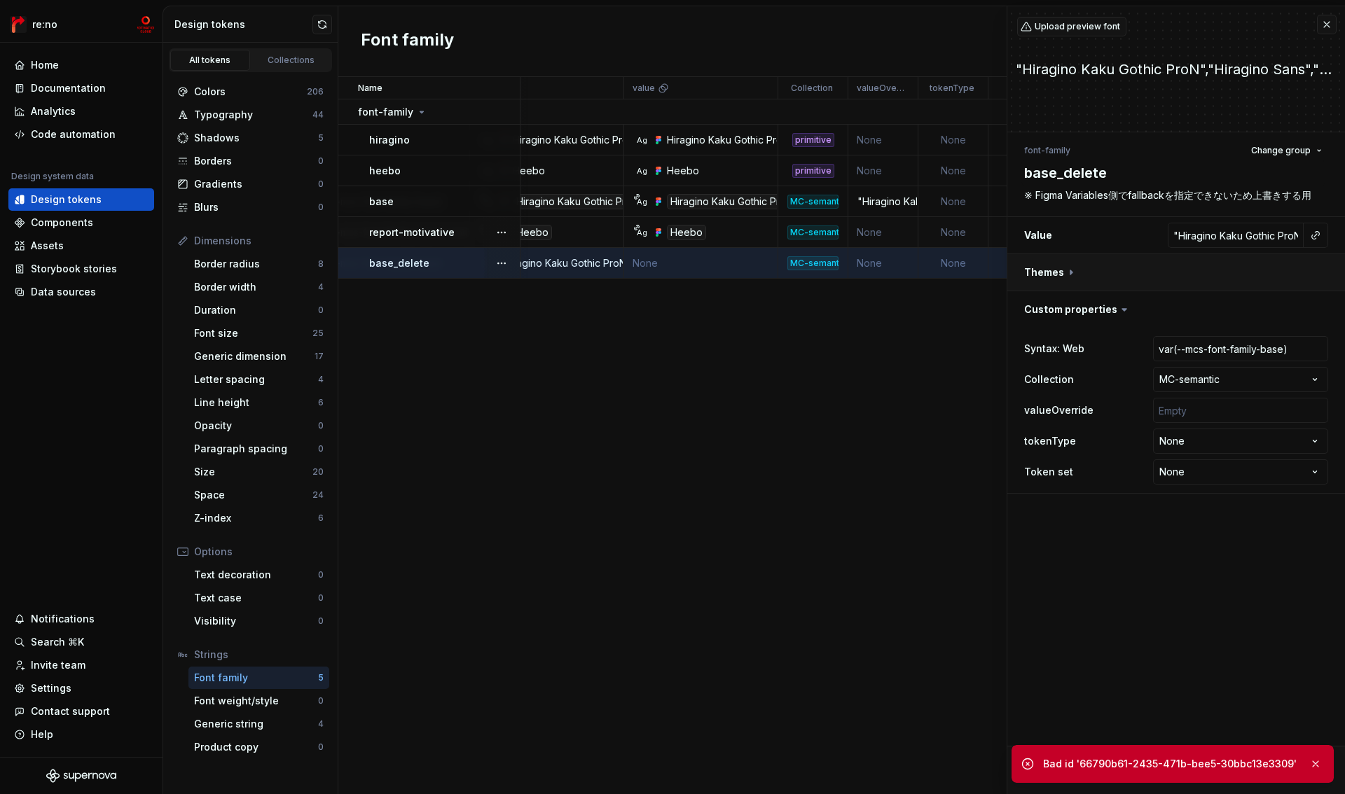
click at [1058, 276] on button "button" at bounding box center [1176, 272] width 338 height 36
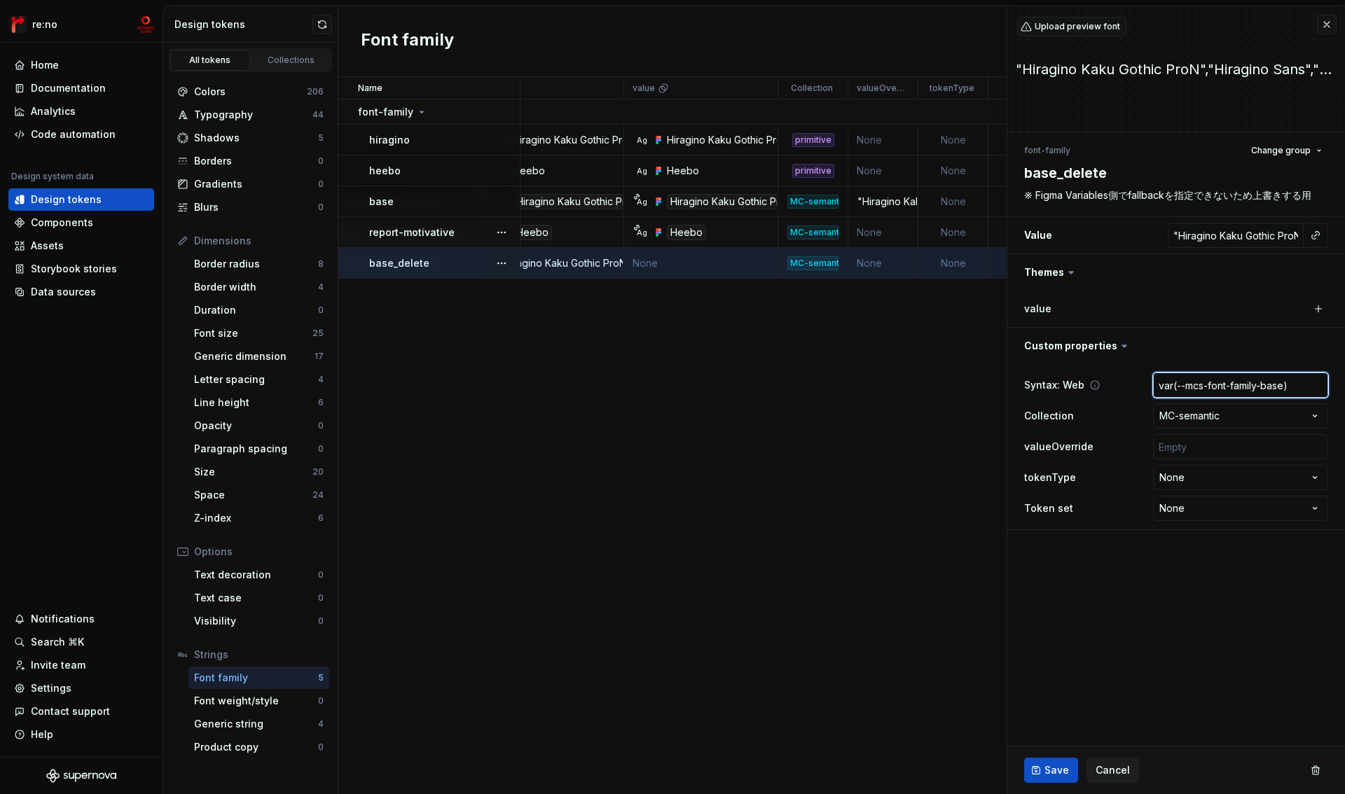
click at [1231, 392] on input "var(--mcs-font-family-base)" at bounding box center [1240, 385] width 175 height 25
type textarea "*"
click at [1219, 420] on html "re:no Home Documentation Analytics Code automation Design system data Design to…" at bounding box center [672, 397] width 1345 height 794
select select
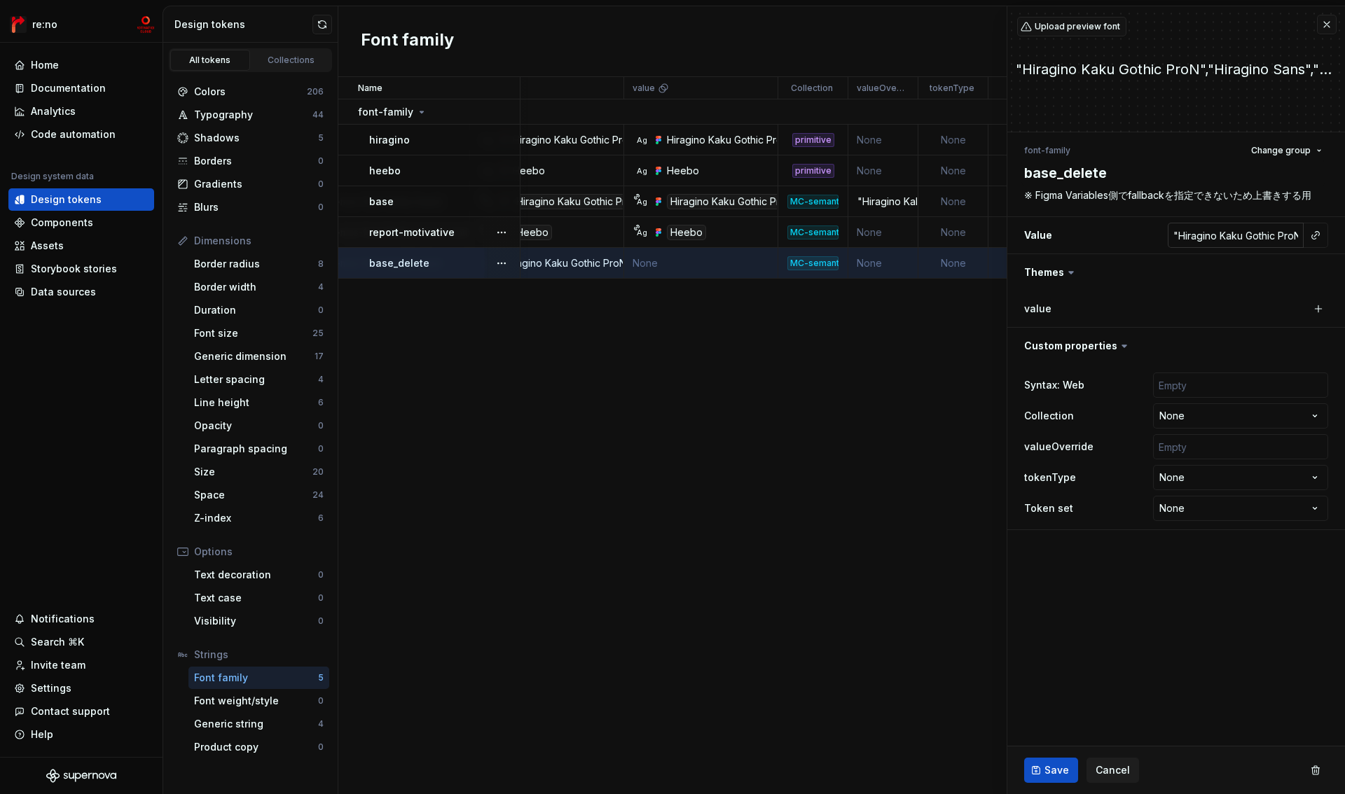
click at [1245, 235] on input ""Hiragino Kaku Gothic ProN","Hiragino Sans","Meiryo","Helvetica Neue","Arial",s…" at bounding box center [1236, 235] width 136 height 25
type textarea "*"
click at [1275, 150] on span "Change group" at bounding box center [1281, 150] width 60 height 11
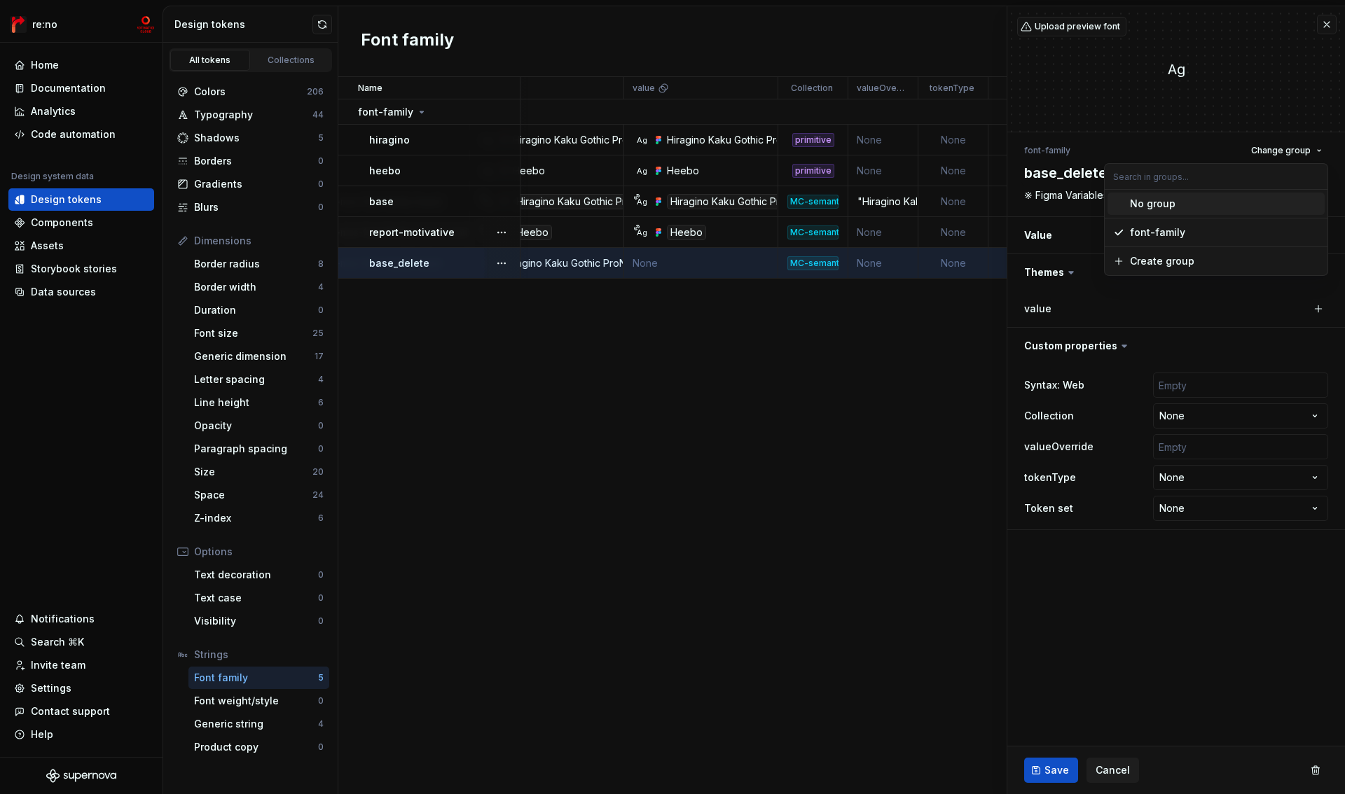
click at [1181, 207] on div "No group" at bounding box center [1224, 204] width 189 height 14
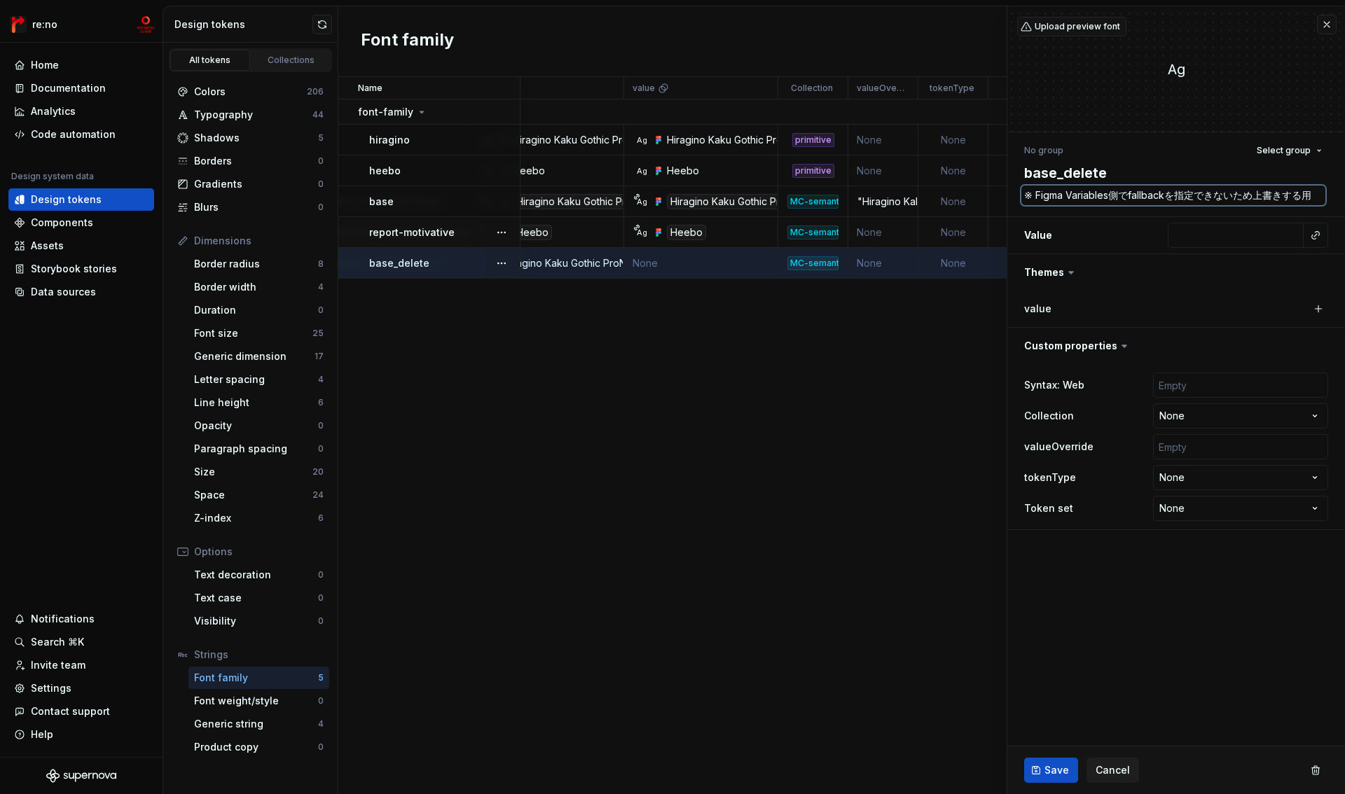
click at [1126, 193] on textarea "※ Figma Variables側でfallbackを指定できないため上書きする用" at bounding box center [1173, 196] width 304 height 20
type textarea "*"
click at [1058, 766] on span "Save" at bounding box center [1056, 770] width 25 height 14
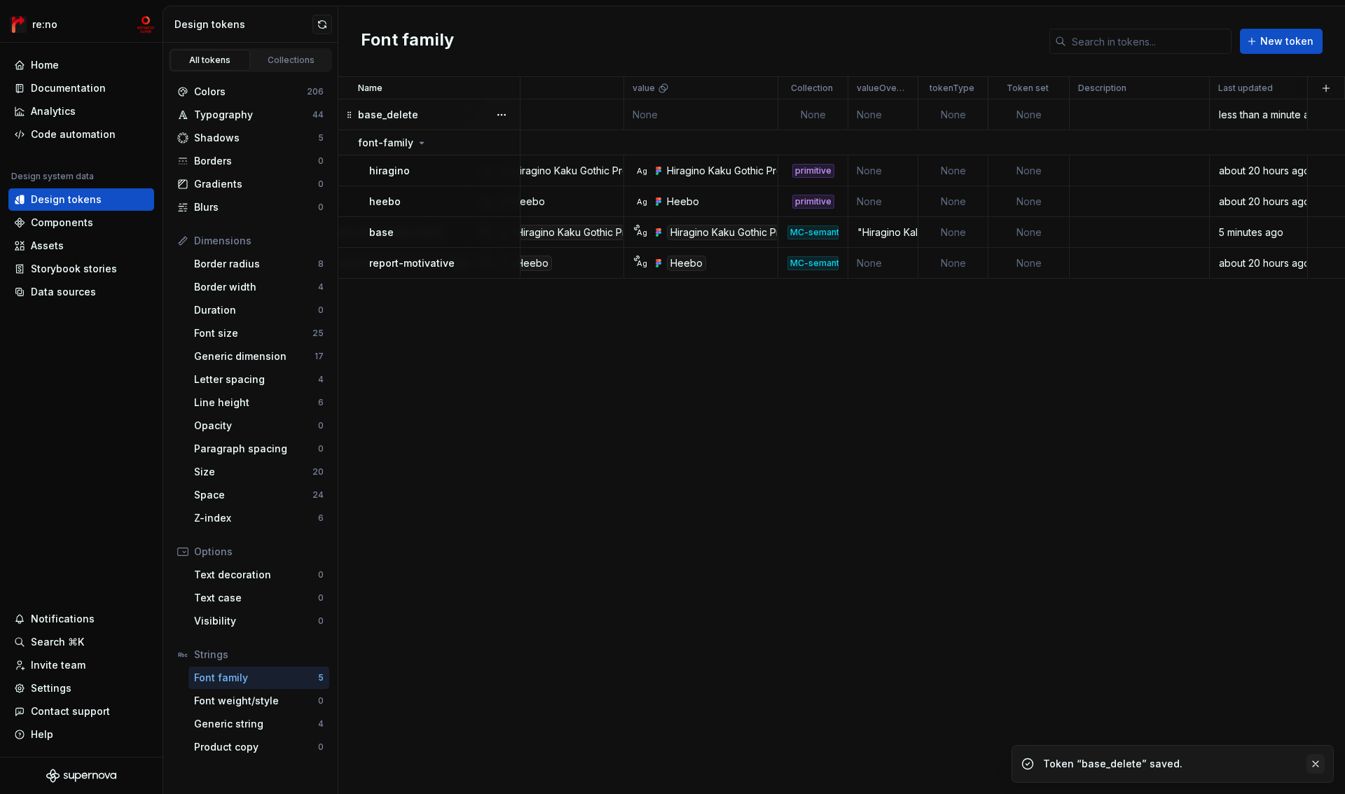
click at [1309, 766] on button "button" at bounding box center [1315, 764] width 18 height 20
click at [501, 110] on button "button" at bounding box center [502, 115] width 20 height 20
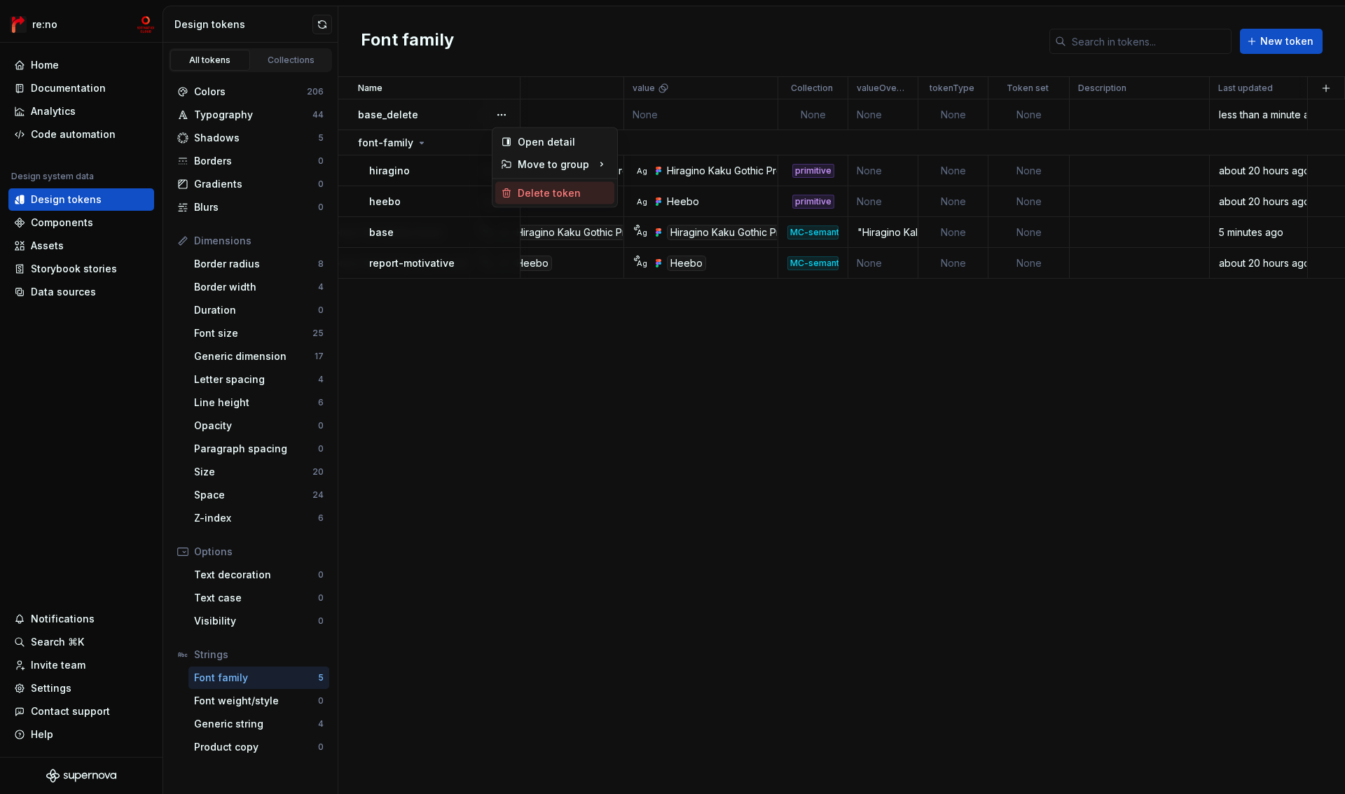
click at [555, 191] on div "Delete token" at bounding box center [563, 193] width 91 height 14
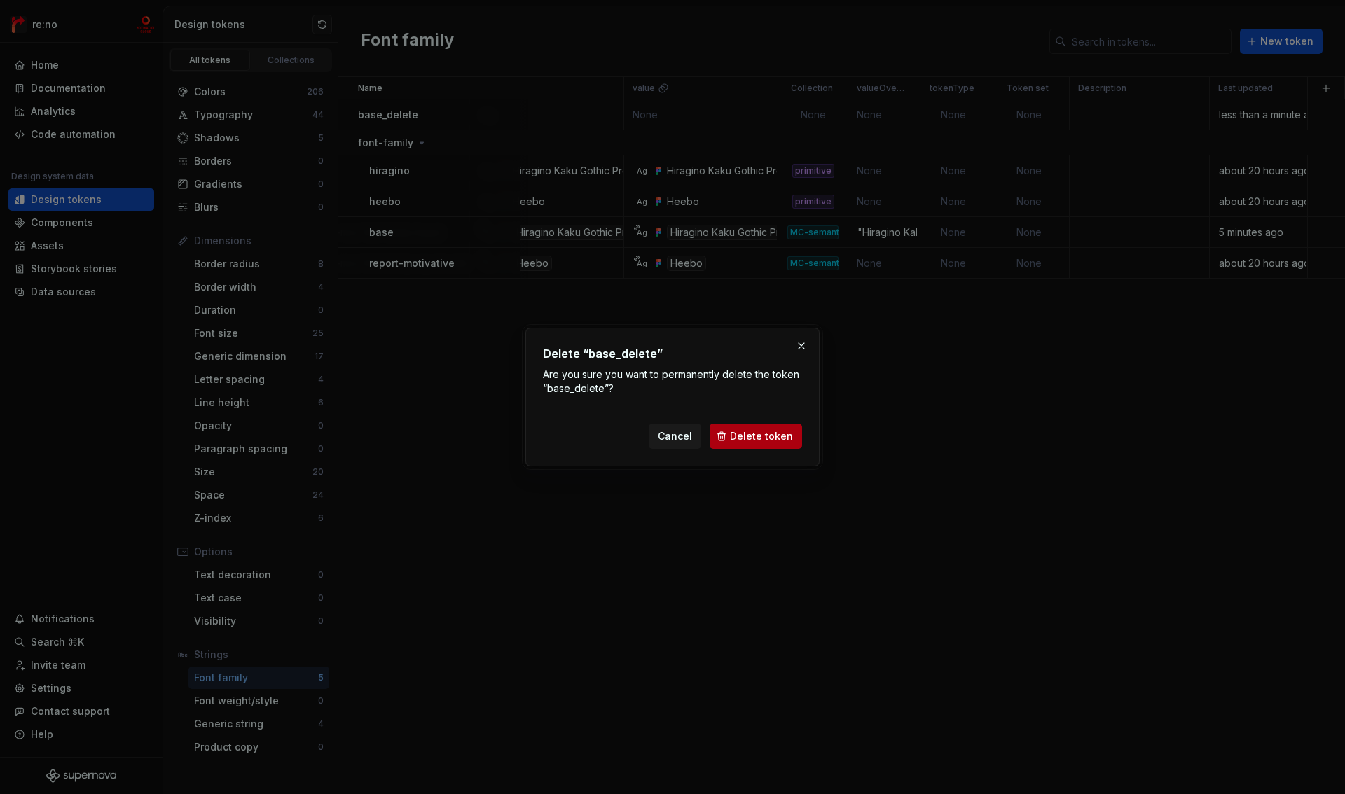
click at [724, 431] on button "Delete token" at bounding box center [755, 436] width 92 height 25
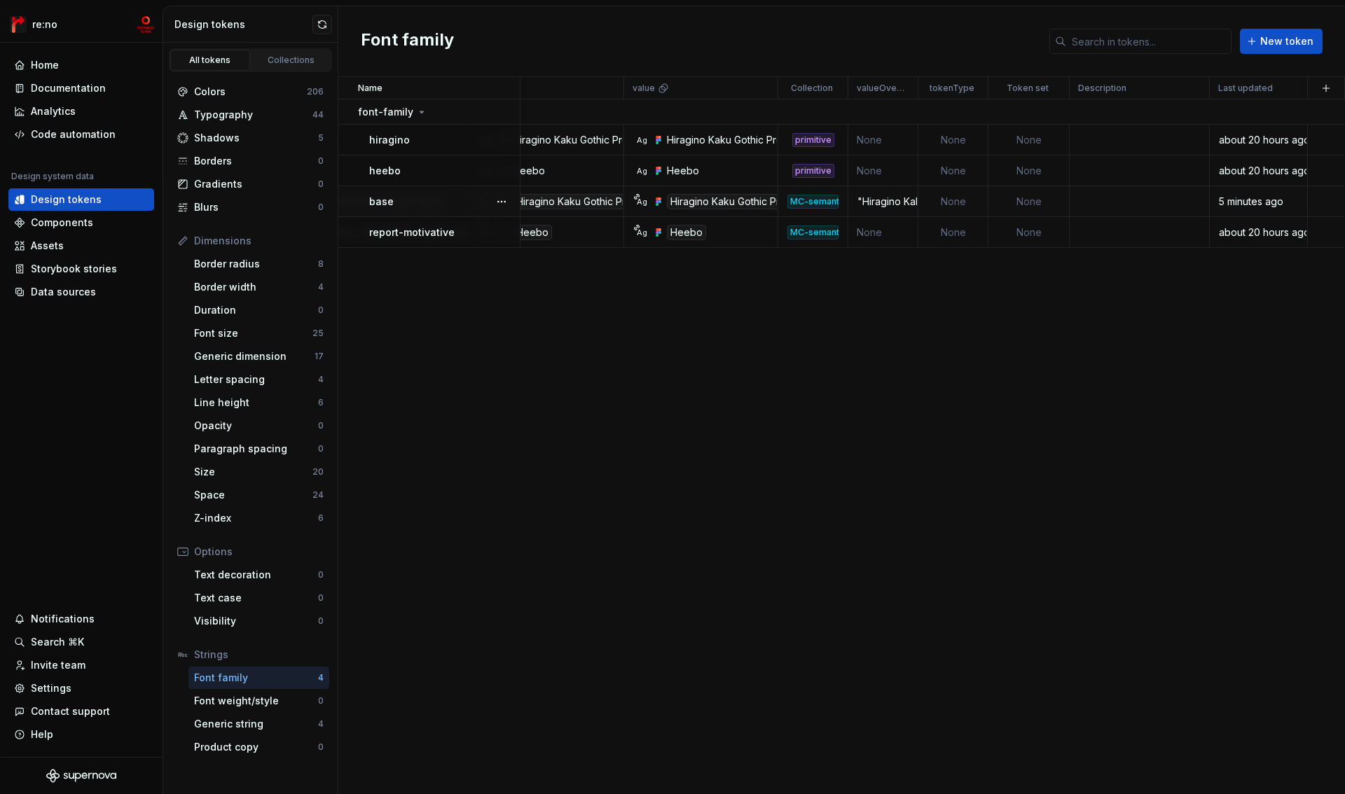
click at [439, 200] on div "base" at bounding box center [444, 202] width 150 height 14
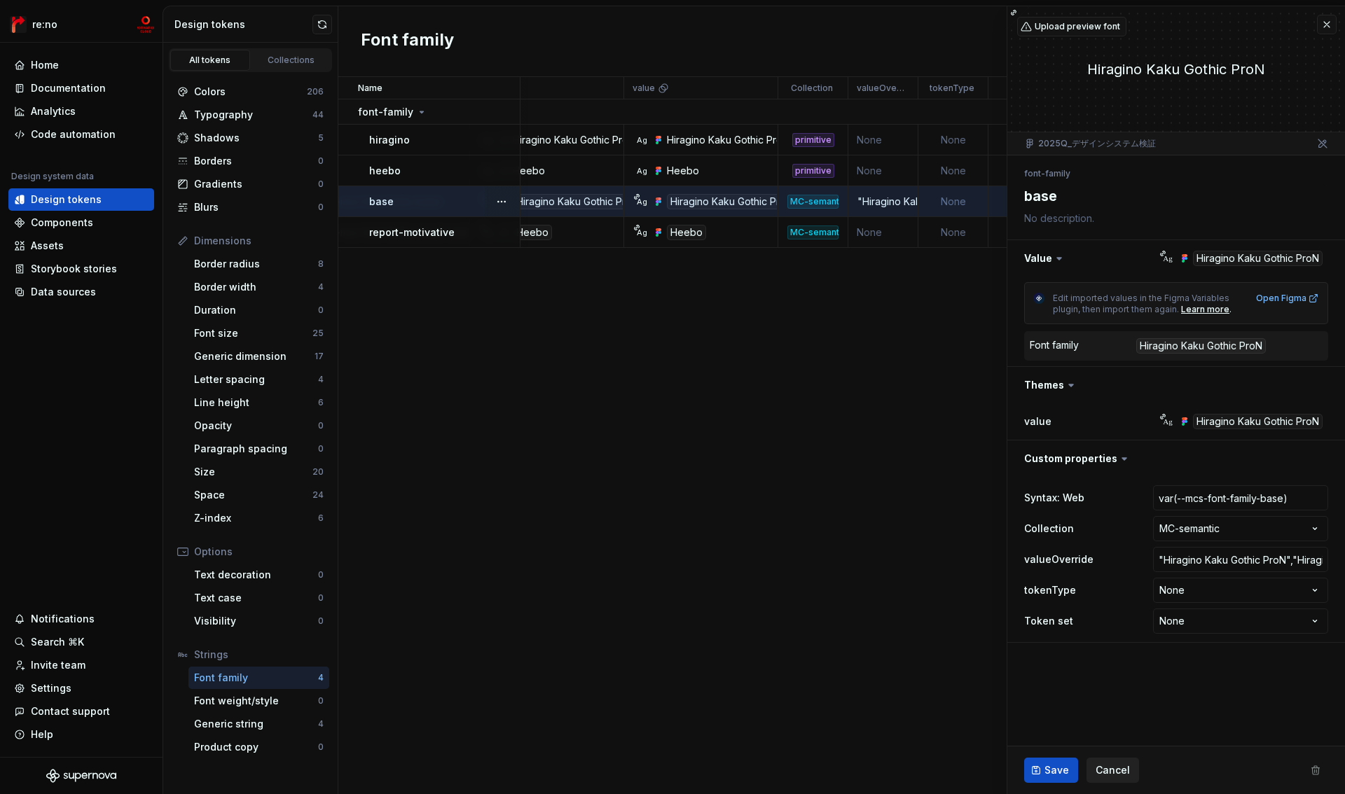
click at [1111, 772] on span "Cancel" at bounding box center [1112, 770] width 34 height 14
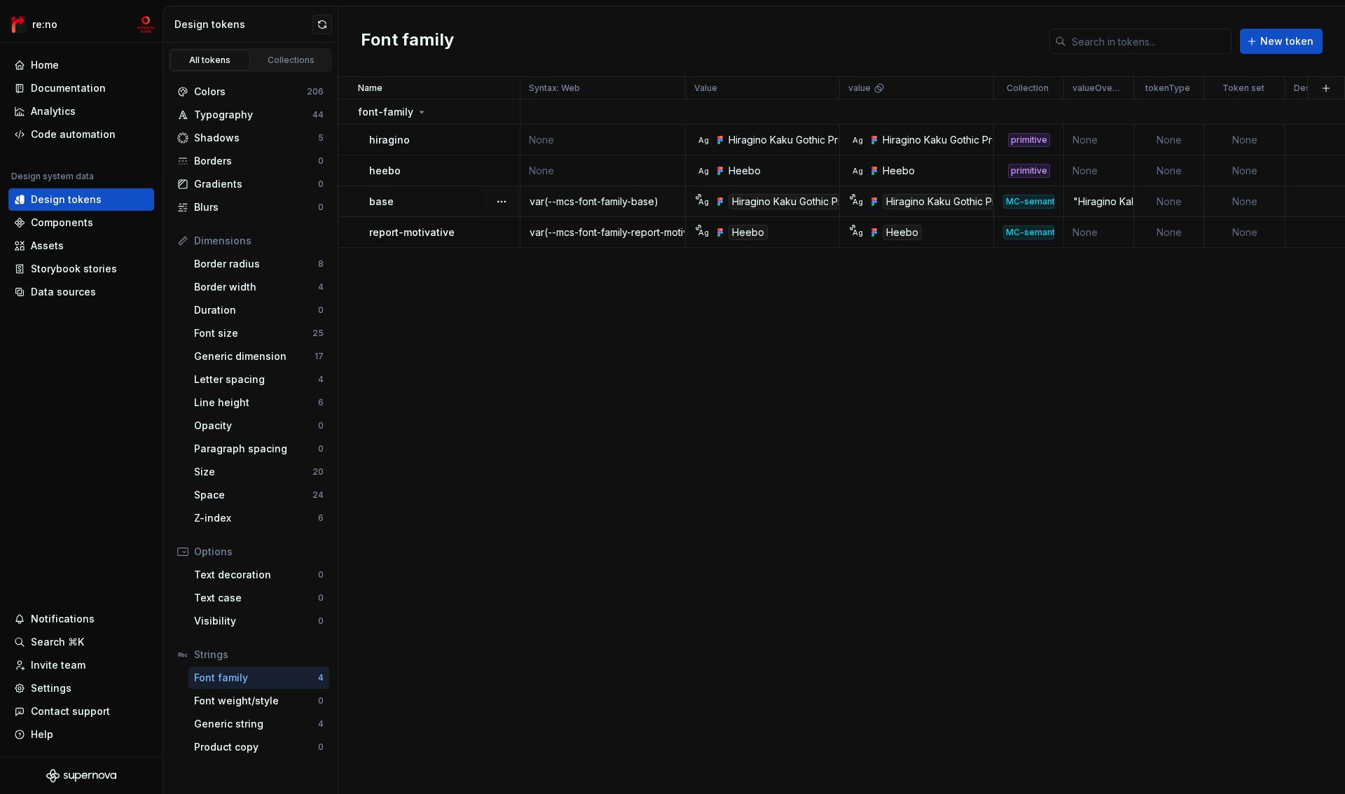
scroll to position [0, 216]
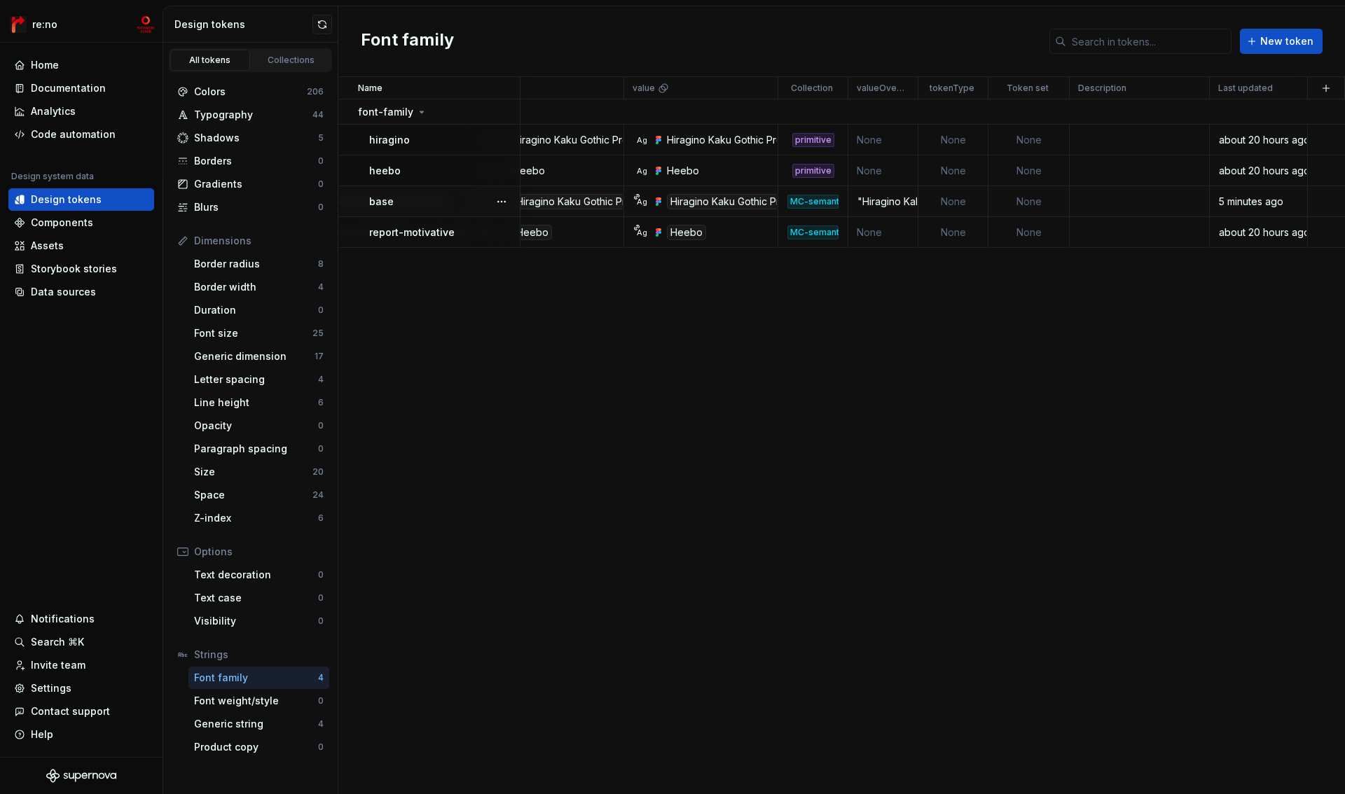
click at [901, 202] on div ""Hiragino Kaku Gothic ProN","Hiragino Sans","Meiryo","Helvetica Neue","Arial",s…" at bounding box center [883, 202] width 68 height 14
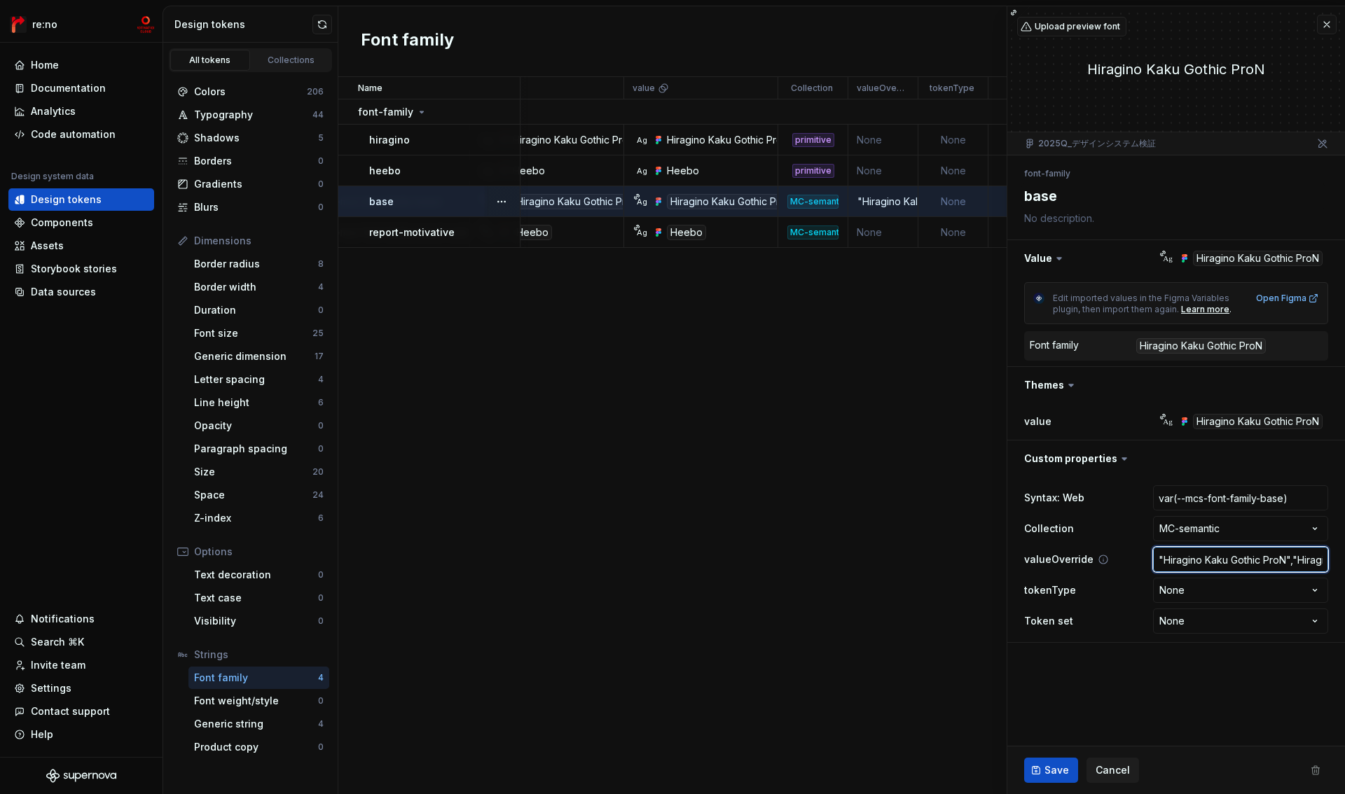
click at [1224, 557] on input ""Hiragino Kaku Gothic ProN","Hiragino Sans","Meiryo","Helvetica Neue","Arial",s…" at bounding box center [1240, 559] width 175 height 25
type textarea "*"
click at [1065, 769] on span "Save" at bounding box center [1056, 770] width 25 height 14
click at [877, 137] on td "None" at bounding box center [883, 140] width 70 height 31
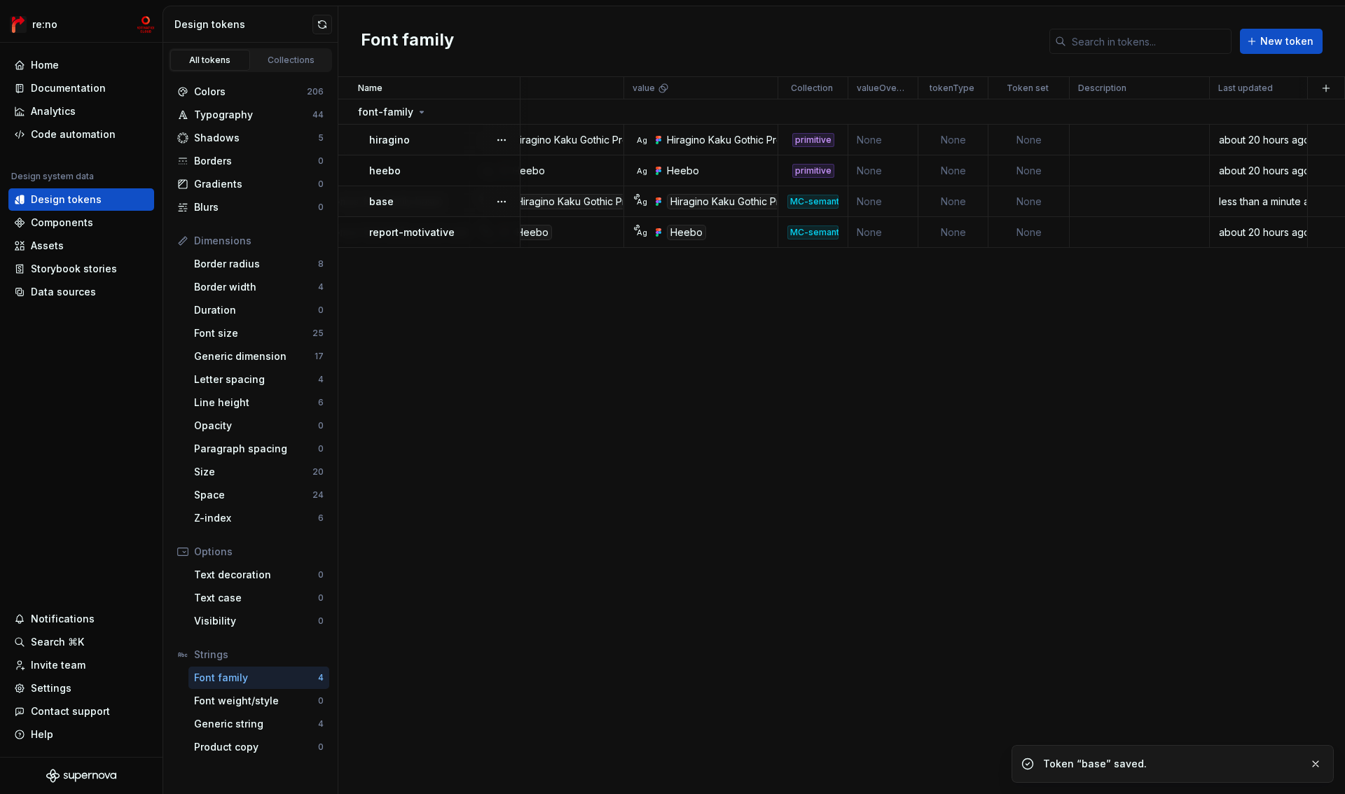
click at [877, 137] on td "None" at bounding box center [883, 140] width 70 height 31
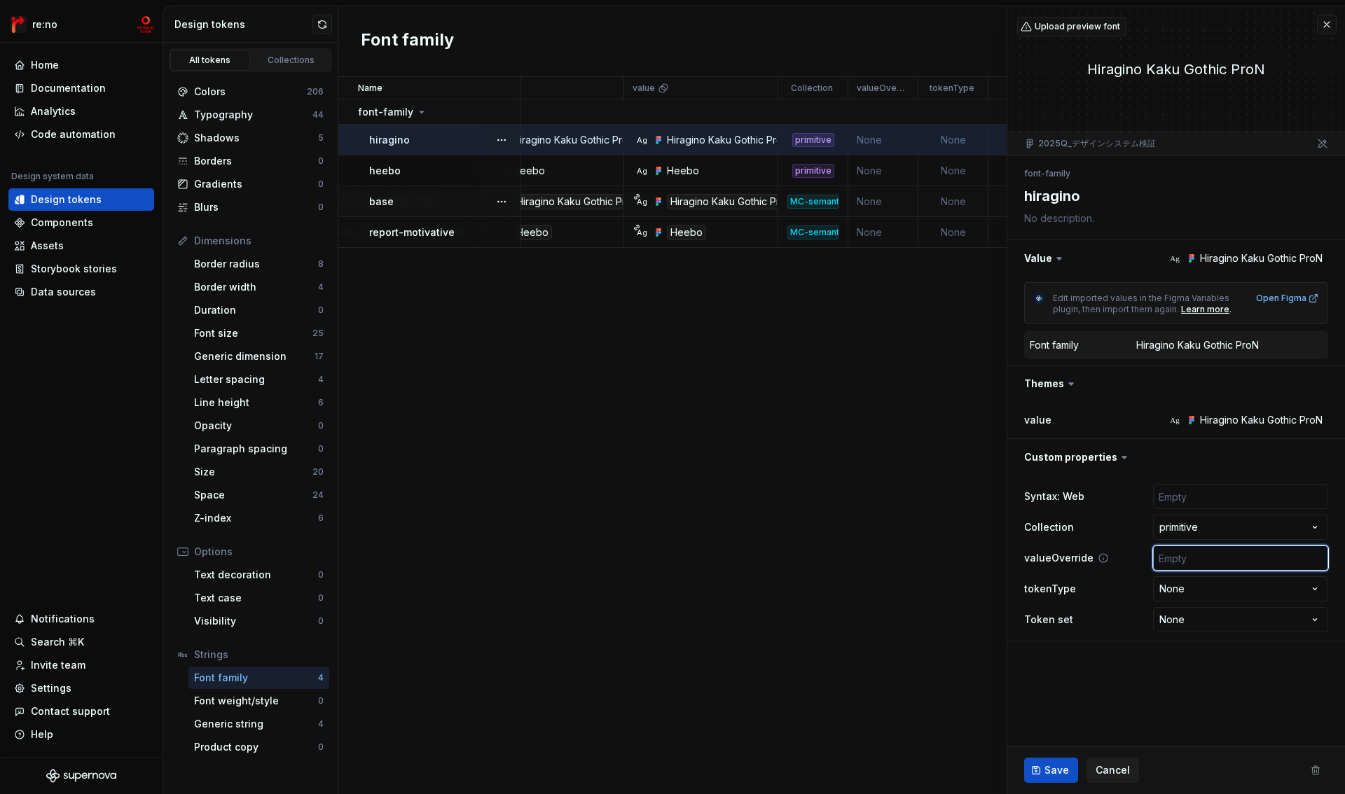
click at [1189, 558] on input "text" at bounding box center [1240, 558] width 175 height 25
paste input ""Hiragino Kaku Gothic ProN","Hiragino Sans","Meiryo","Helvetica Neue","Arial",s…"
type textarea "*"
type input ""Hiragino Kaku Gothic ProN","Hiragino Sans","Meiryo","Helvetica Neue","Arial",s…"
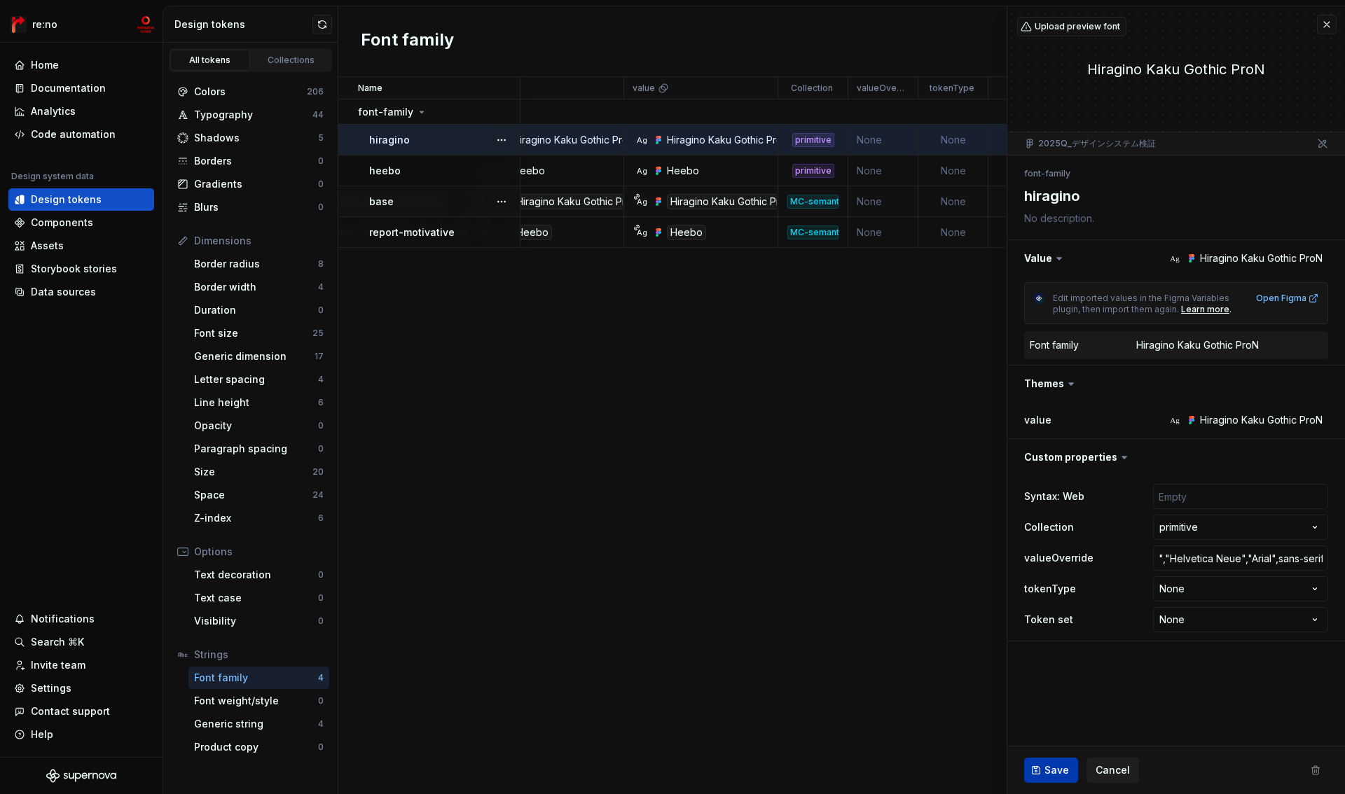
click at [1051, 770] on span "Save" at bounding box center [1056, 770] width 25 height 14
type textarea "*"
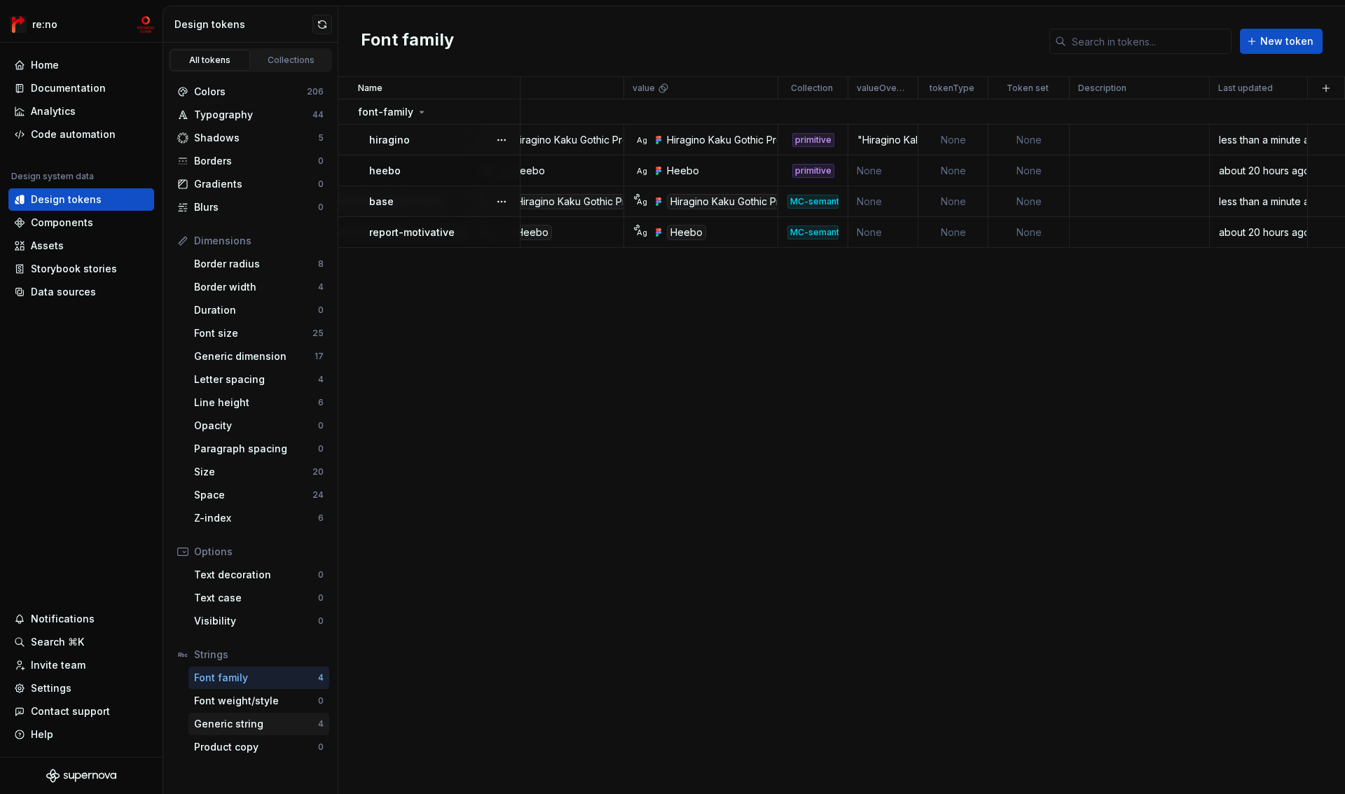
click at [237, 724] on div "Generic string" at bounding box center [256, 724] width 124 height 14
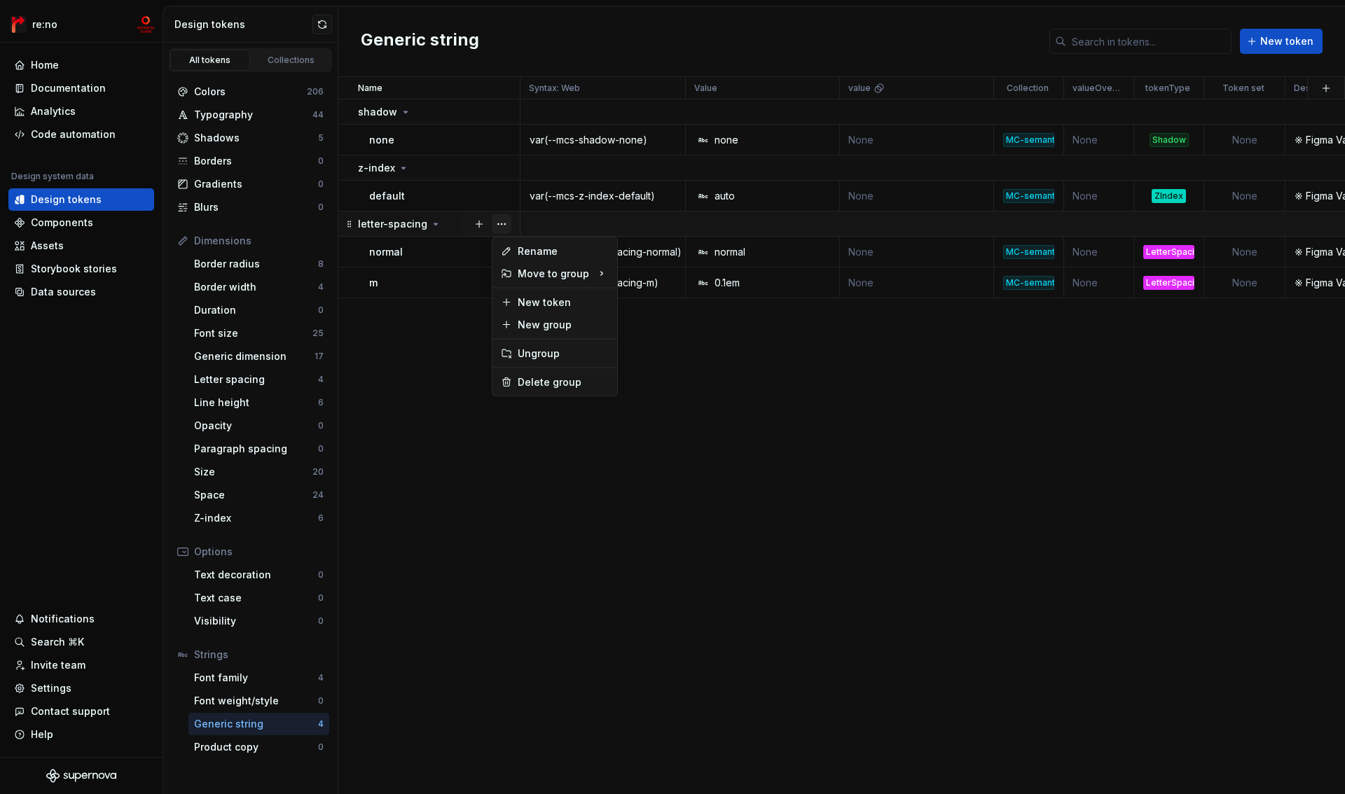
click at [504, 223] on button "button" at bounding box center [502, 224] width 20 height 20
click at [546, 384] on div "Delete group" at bounding box center [563, 382] width 91 height 14
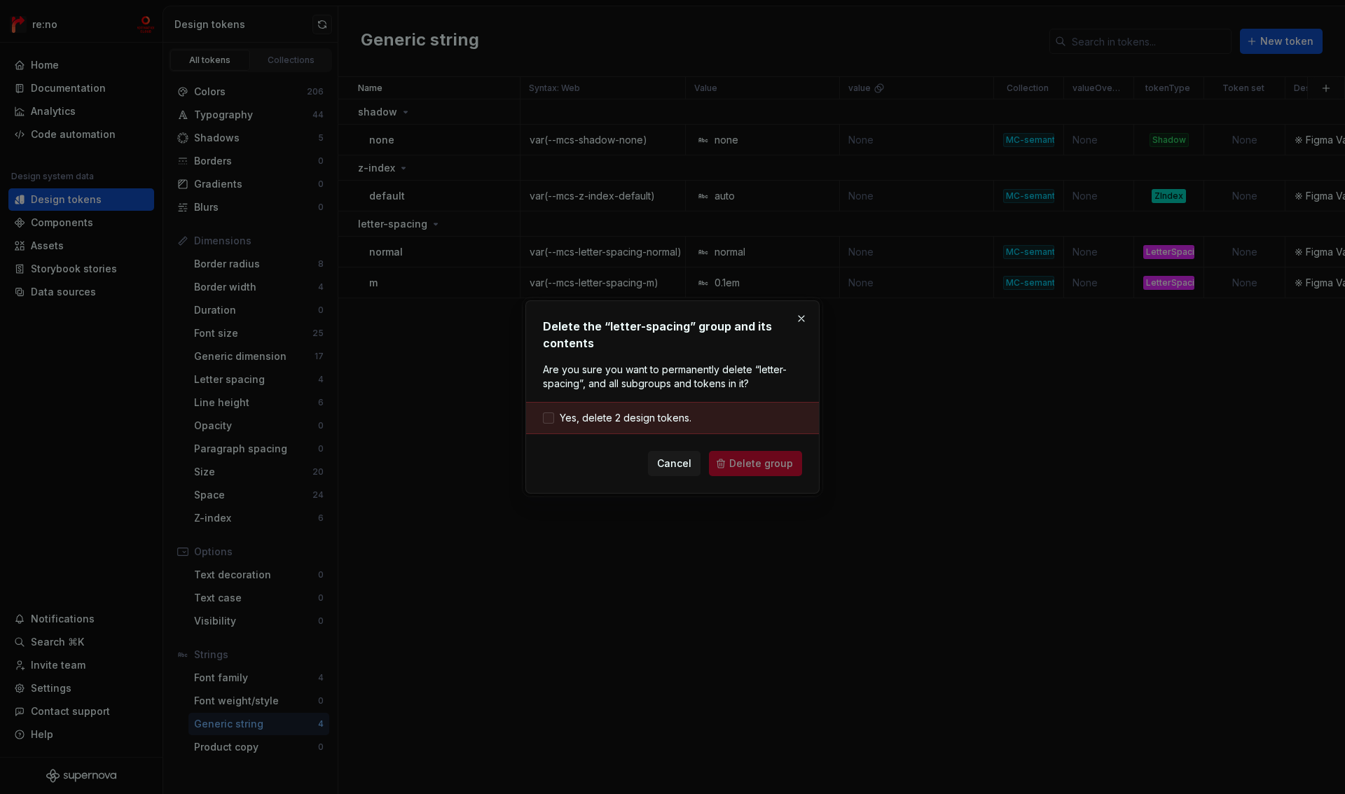
click at [637, 420] on span "Yes, delete 2 design tokens." at bounding box center [626, 418] width 132 height 14
click at [759, 460] on span "Delete group" at bounding box center [761, 464] width 64 height 14
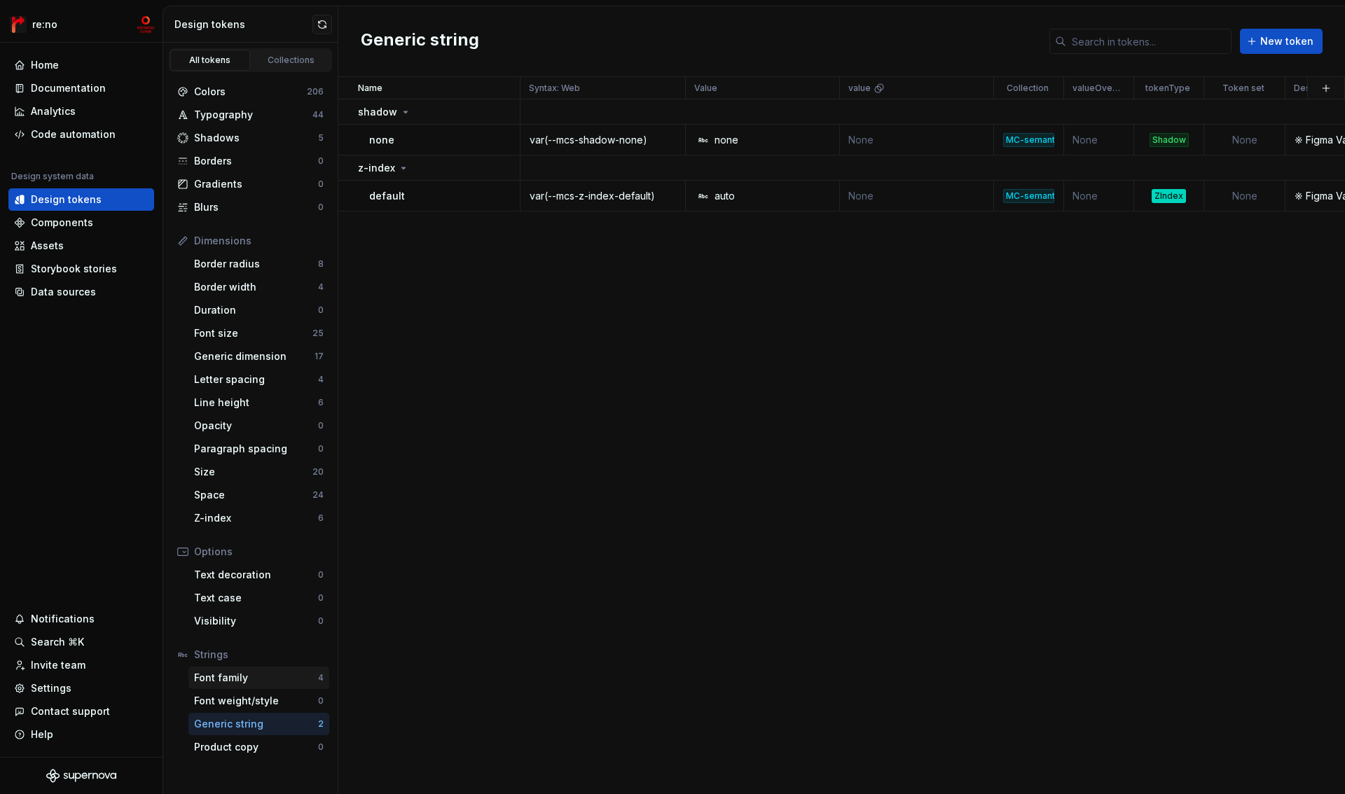
click at [259, 674] on div "Font family" at bounding box center [256, 678] width 124 height 14
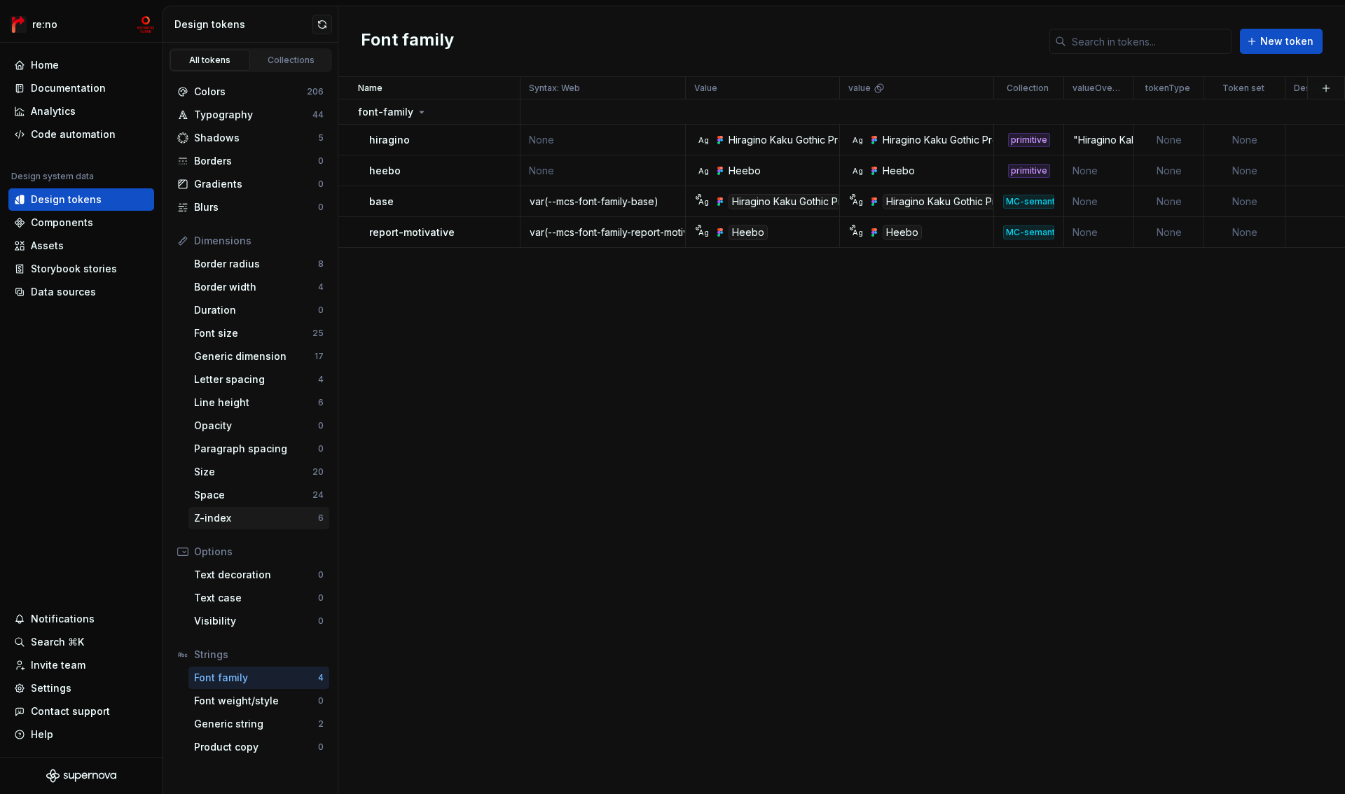
click at [252, 515] on div "Z-index" at bounding box center [256, 518] width 124 height 14
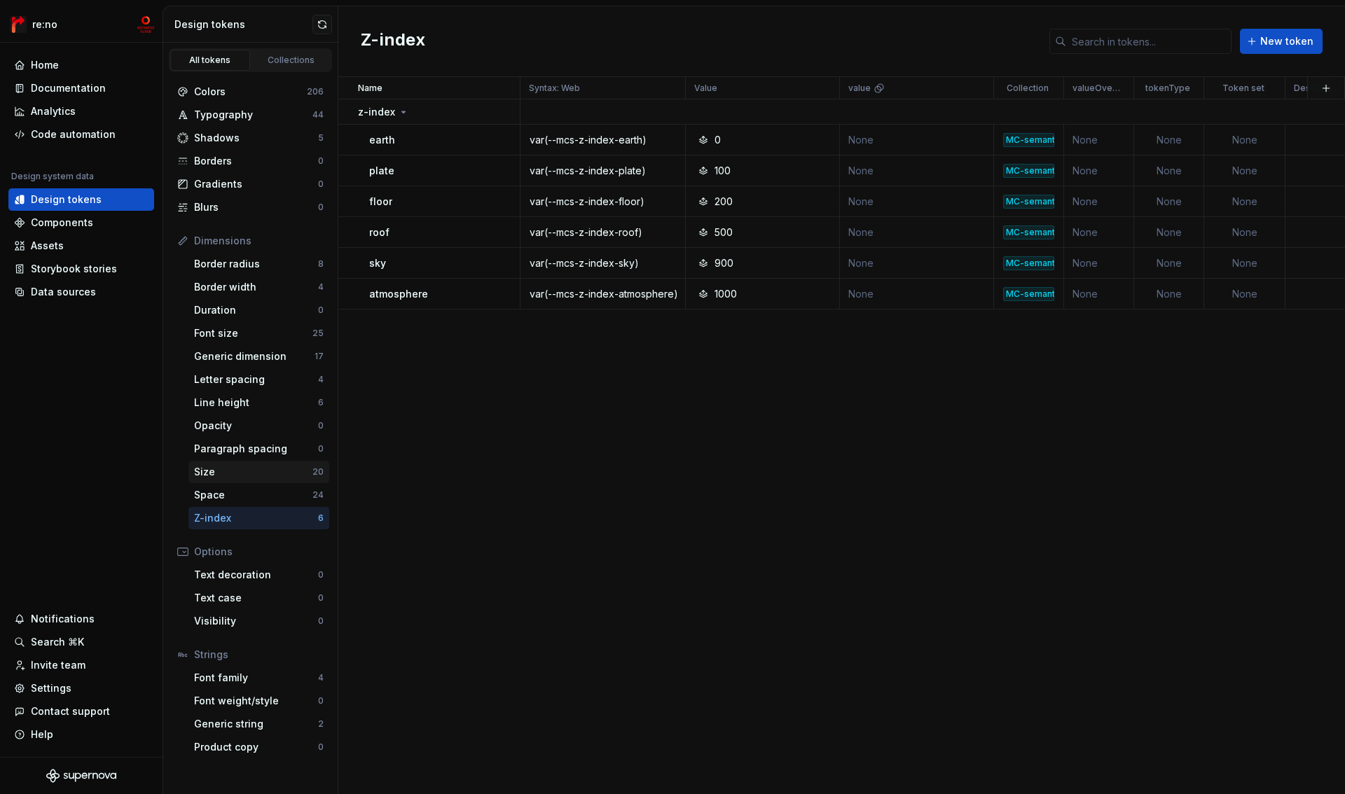
click at [252, 469] on div "Size" at bounding box center [253, 472] width 118 height 14
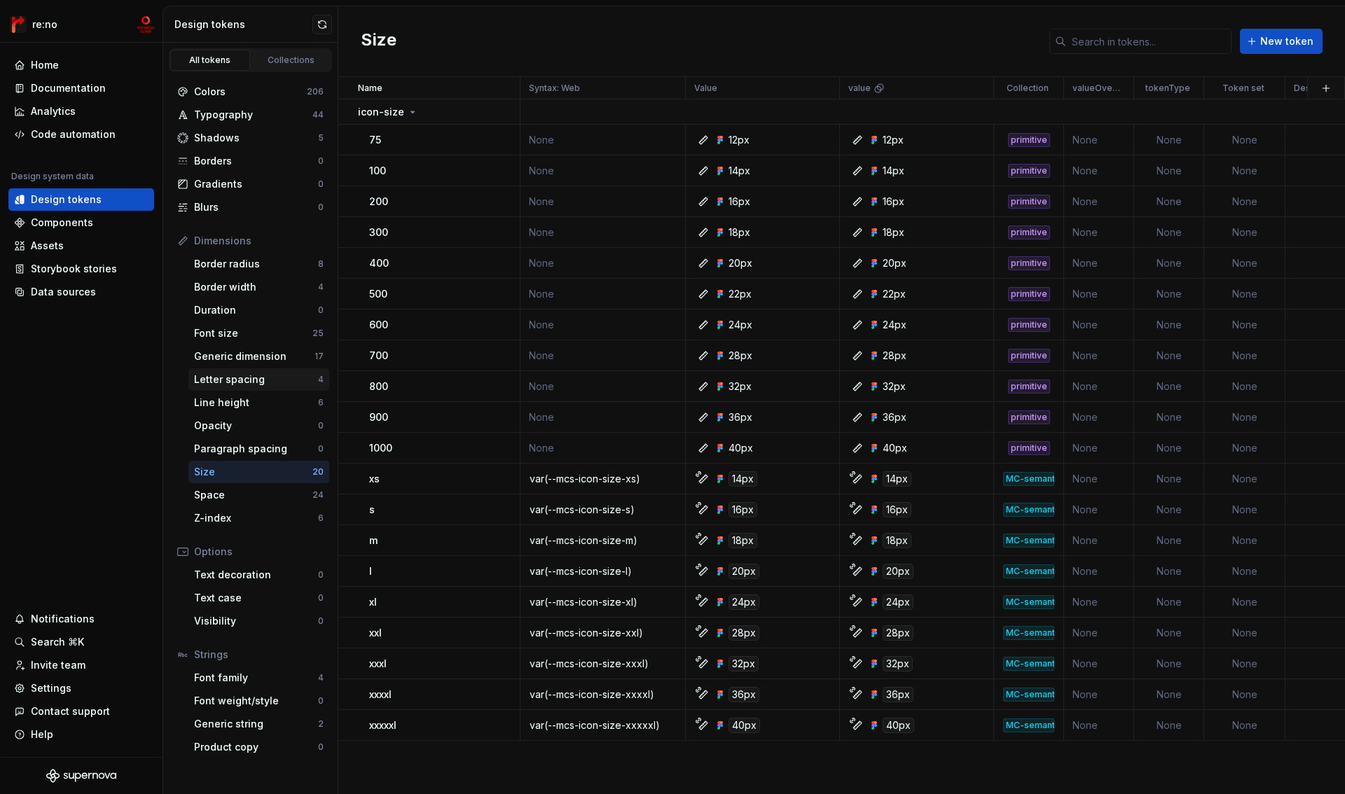
click at [265, 376] on div "Letter spacing" at bounding box center [256, 380] width 124 height 14
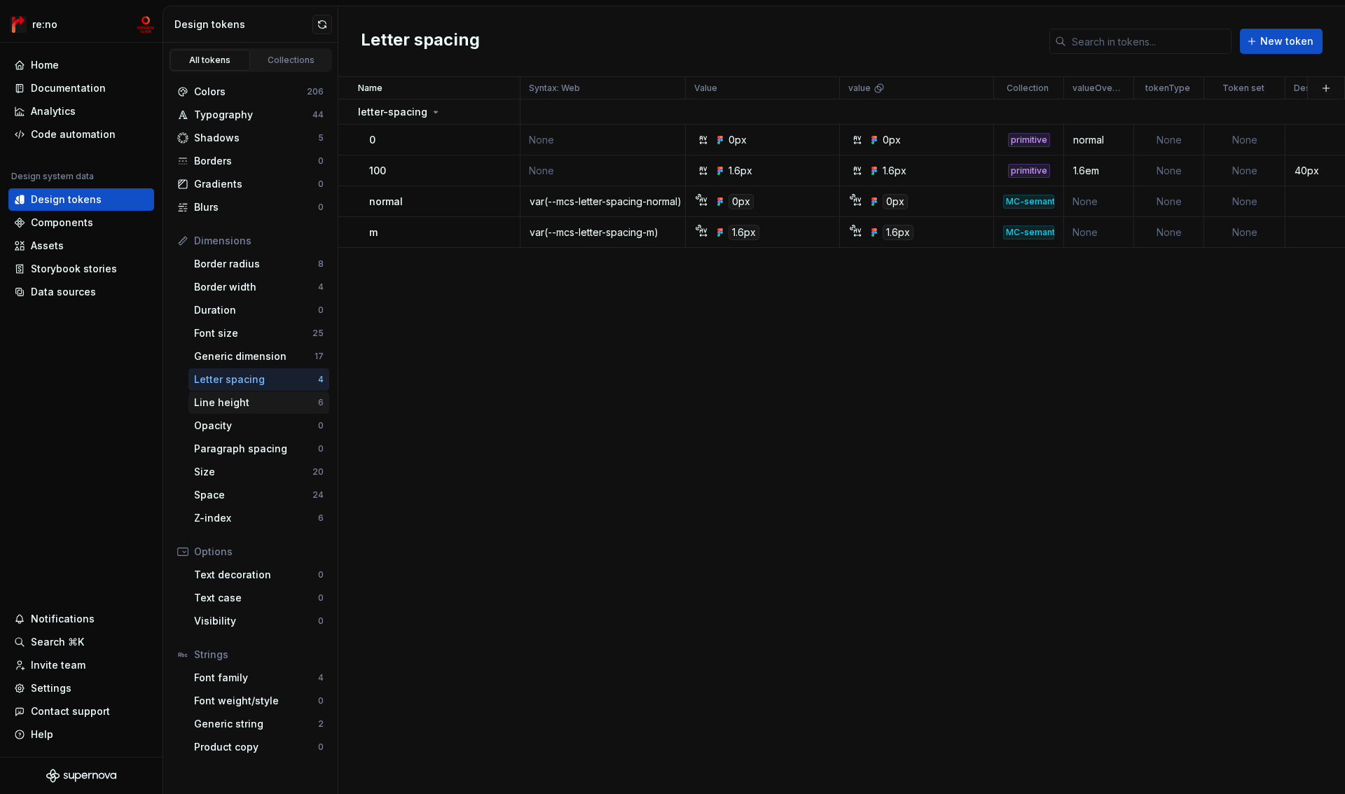
click at [265, 402] on div "Line height" at bounding box center [256, 403] width 124 height 14
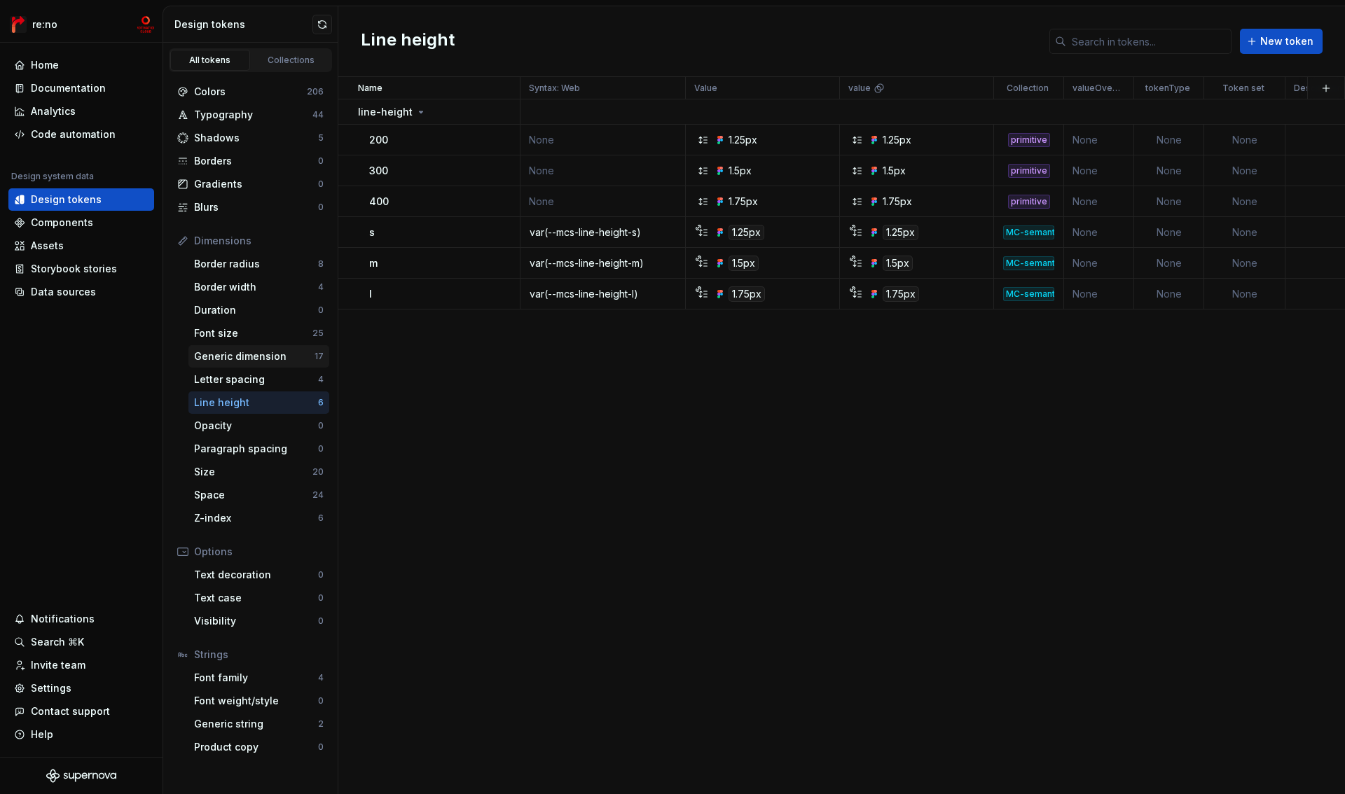
click at [259, 350] on div "Generic dimension" at bounding box center [254, 356] width 120 height 14
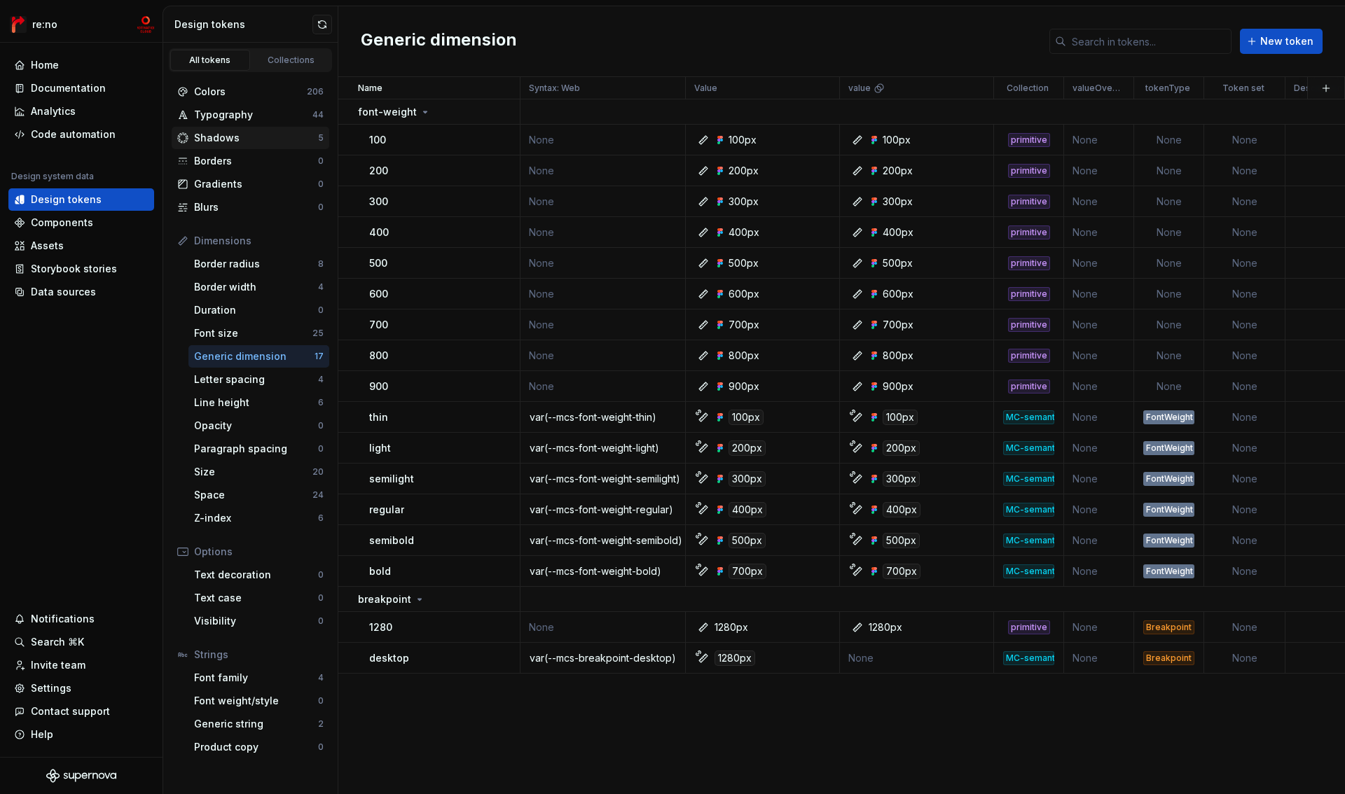
click at [249, 137] on div "Shadows" at bounding box center [256, 138] width 124 height 14
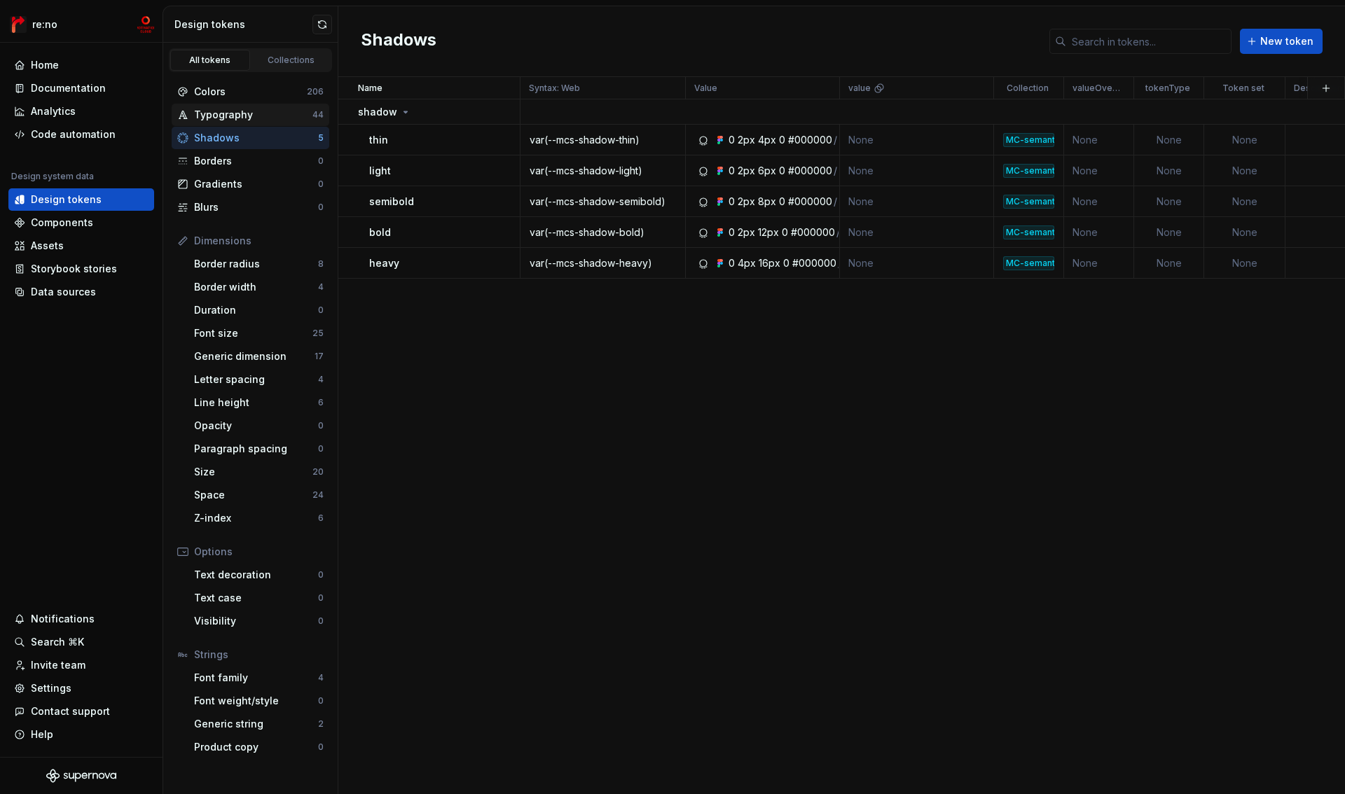
click at [277, 106] on div "Typography 44" at bounding box center [251, 115] width 158 height 22
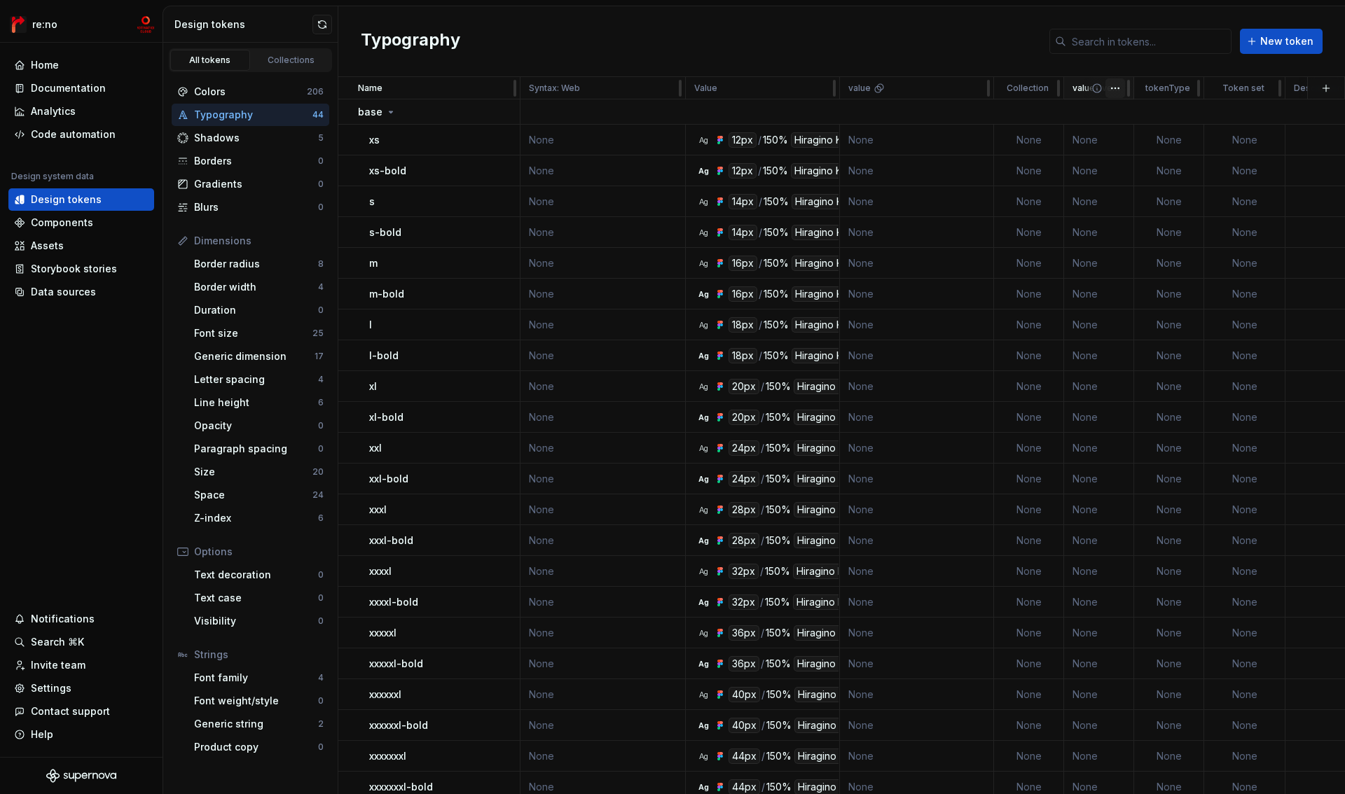
click at [1116, 90] on html "re:no Home Documentation Analytics Code automation Design system data Design to…" at bounding box center [672, 397] width 1345 height 794
click at [1133, 109] on span "Edit property" at bounding box center [1176, 116] width 91 height 14
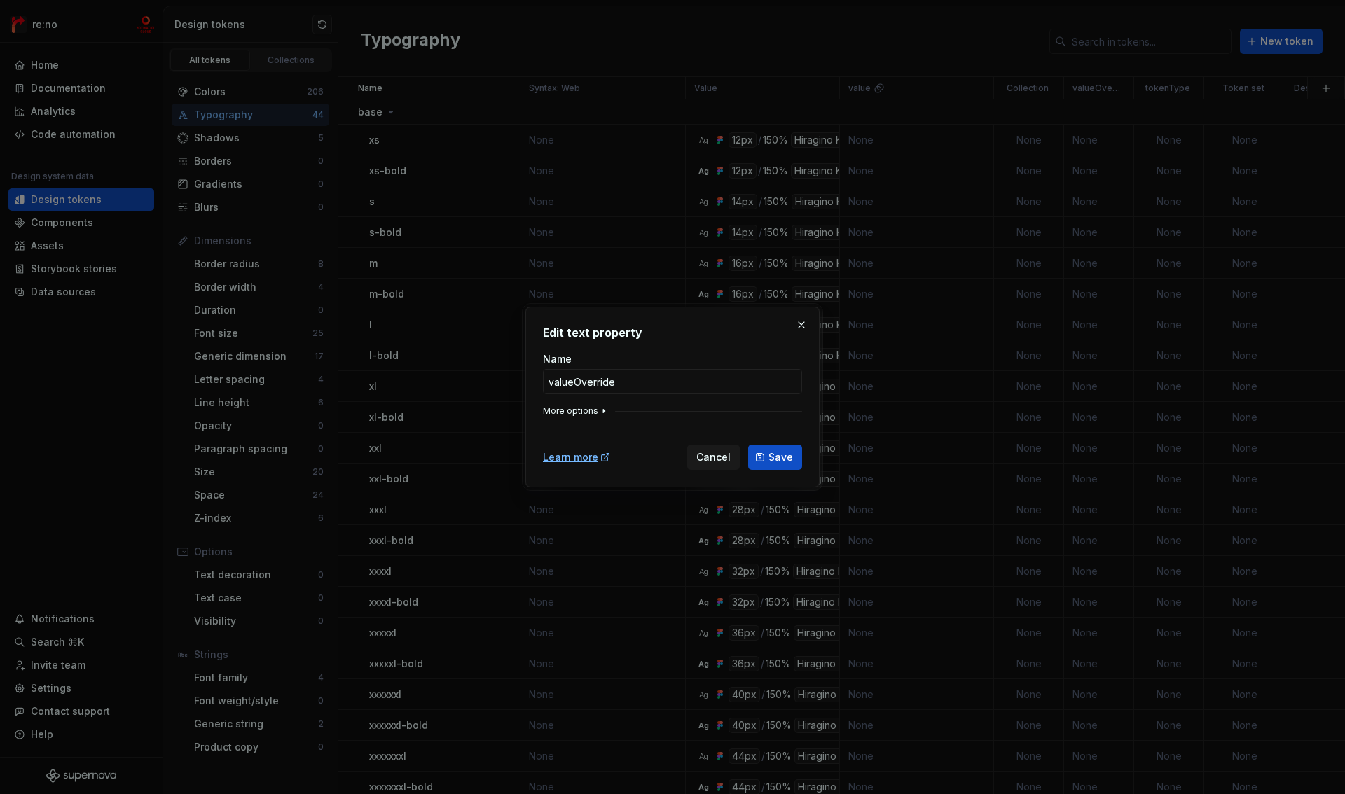
click at [593, 413] on button "More options" at bounding box center [576, 411] width 67 height 11
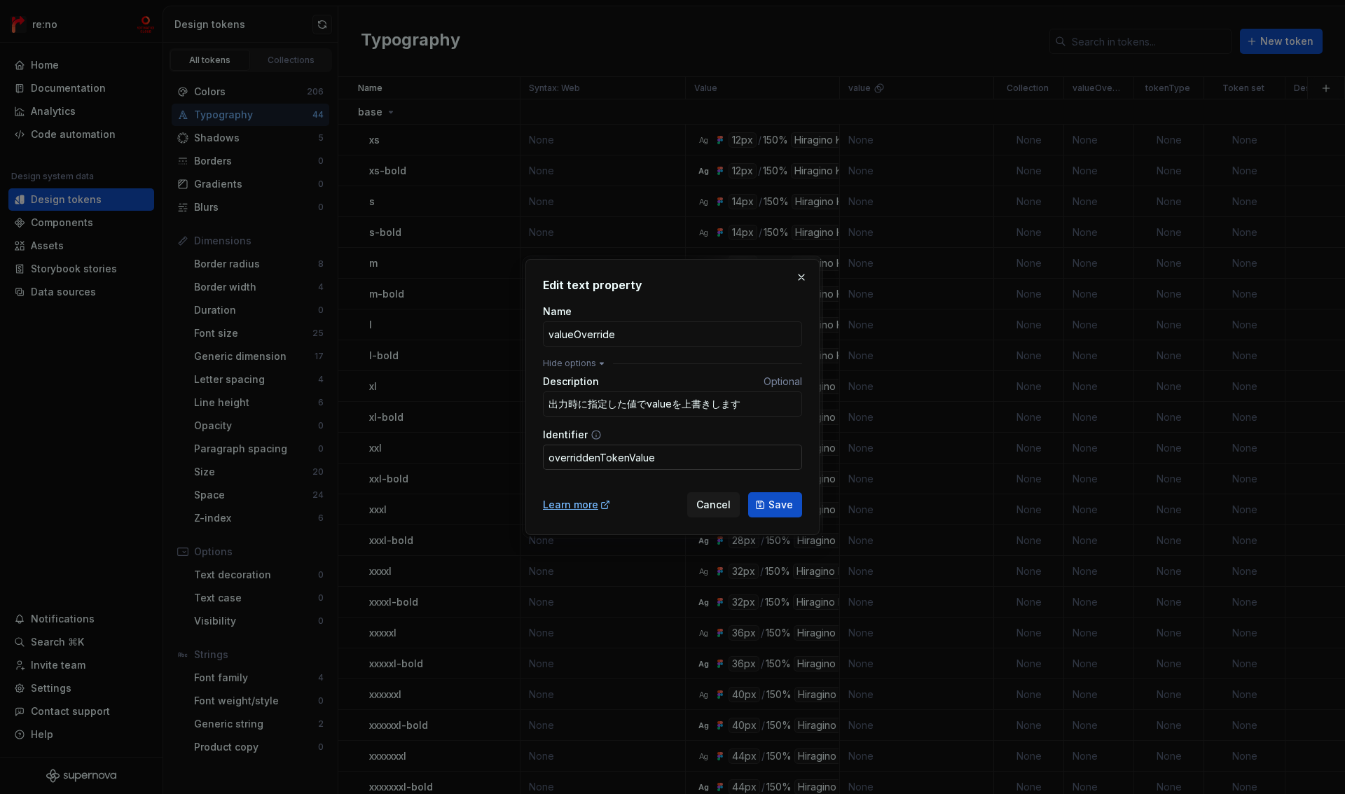
click at [625, 459] on input "overriddenTokenValue" at bounding box center [672, 457] width 259 height 25
click at [805, 277] on button "button" at bounding box center [801, 278] width 20 height 20
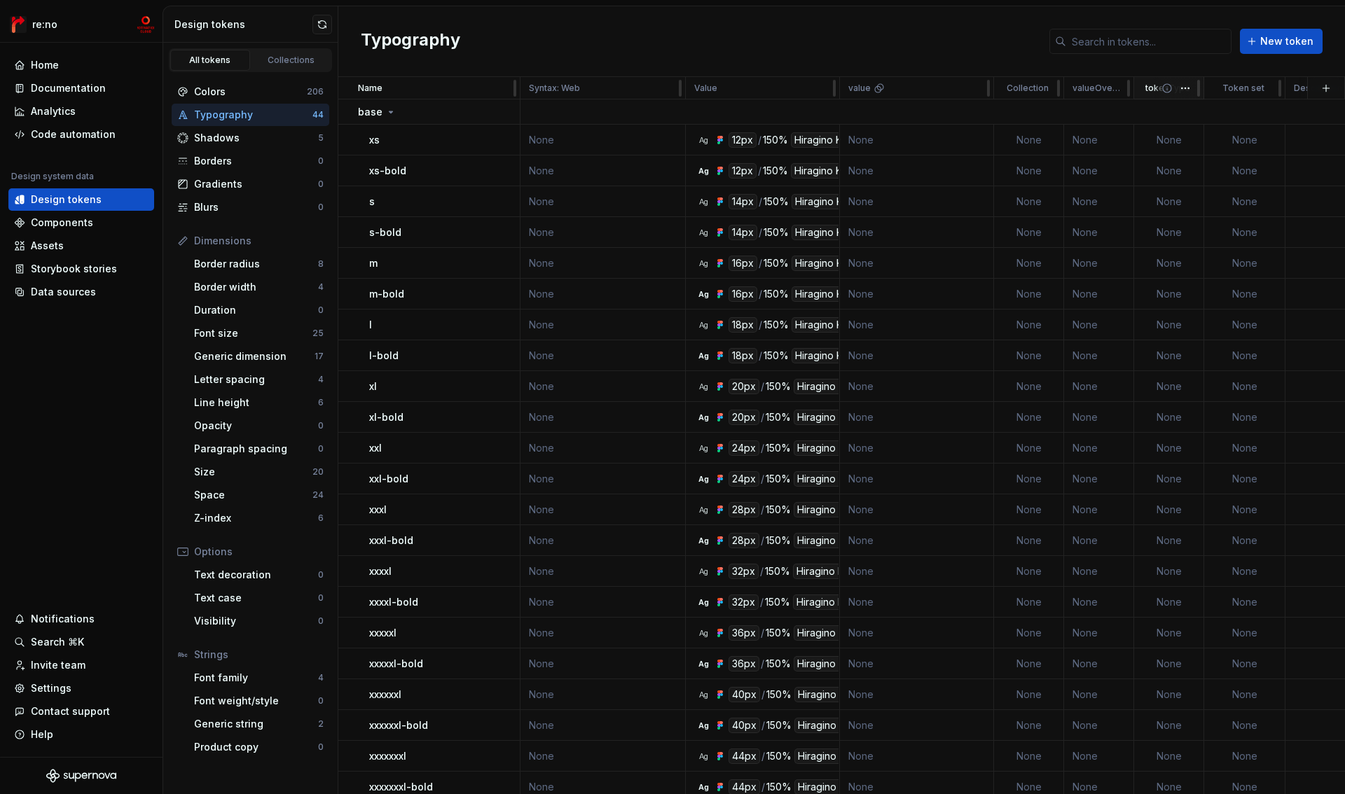
click at [1167, 89] on icon at bounding box center [1167, 88] width 8 height 8
click at [1186, 90] on html "re:no Home Documentation Analytics Code automation Design system data Design to…" at bounding box center [672, 397] width 1345 height 794
click at [1204, 113] on span "Edit property" at bounding box center [1246, 116] width 91 height 14
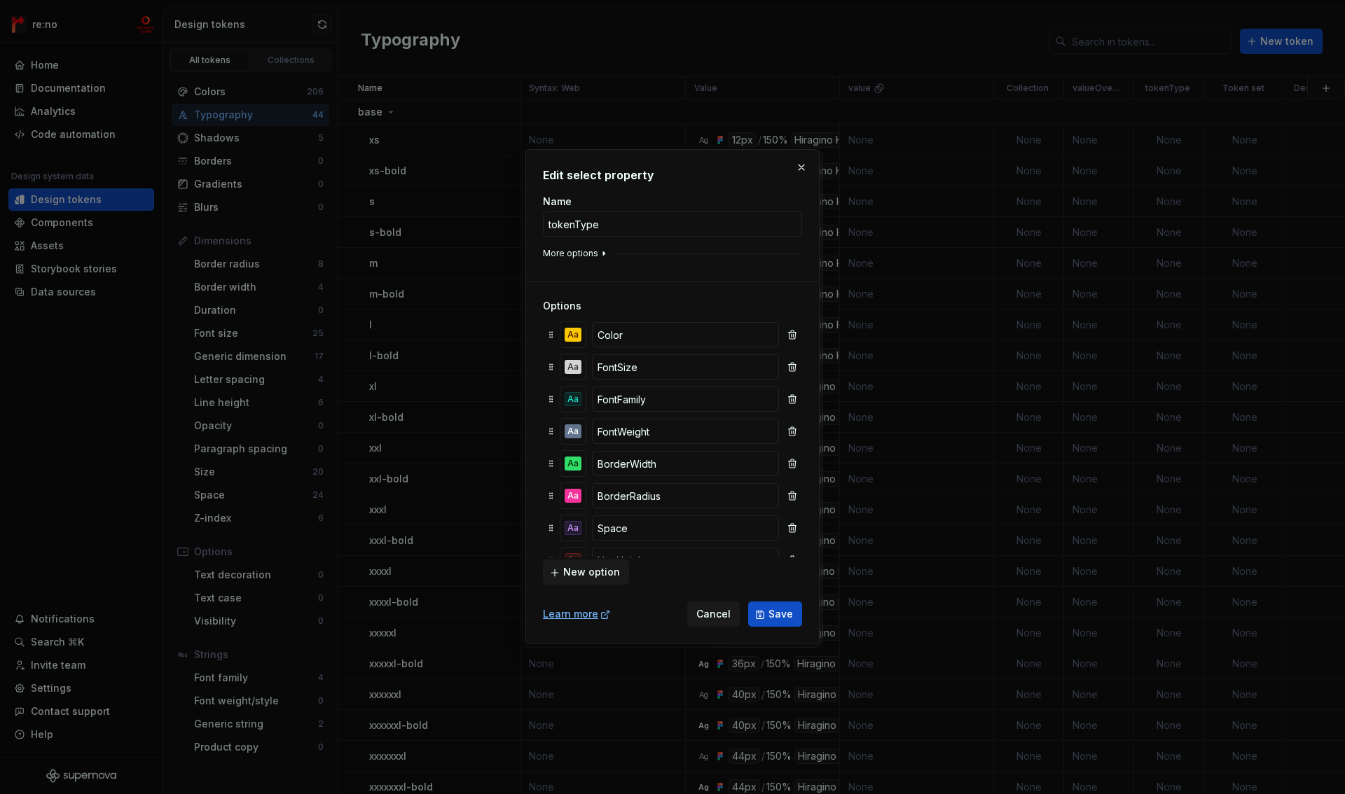
click at [588, 250] on button "More options" at bounding box center [576, 253] width 67 height 11
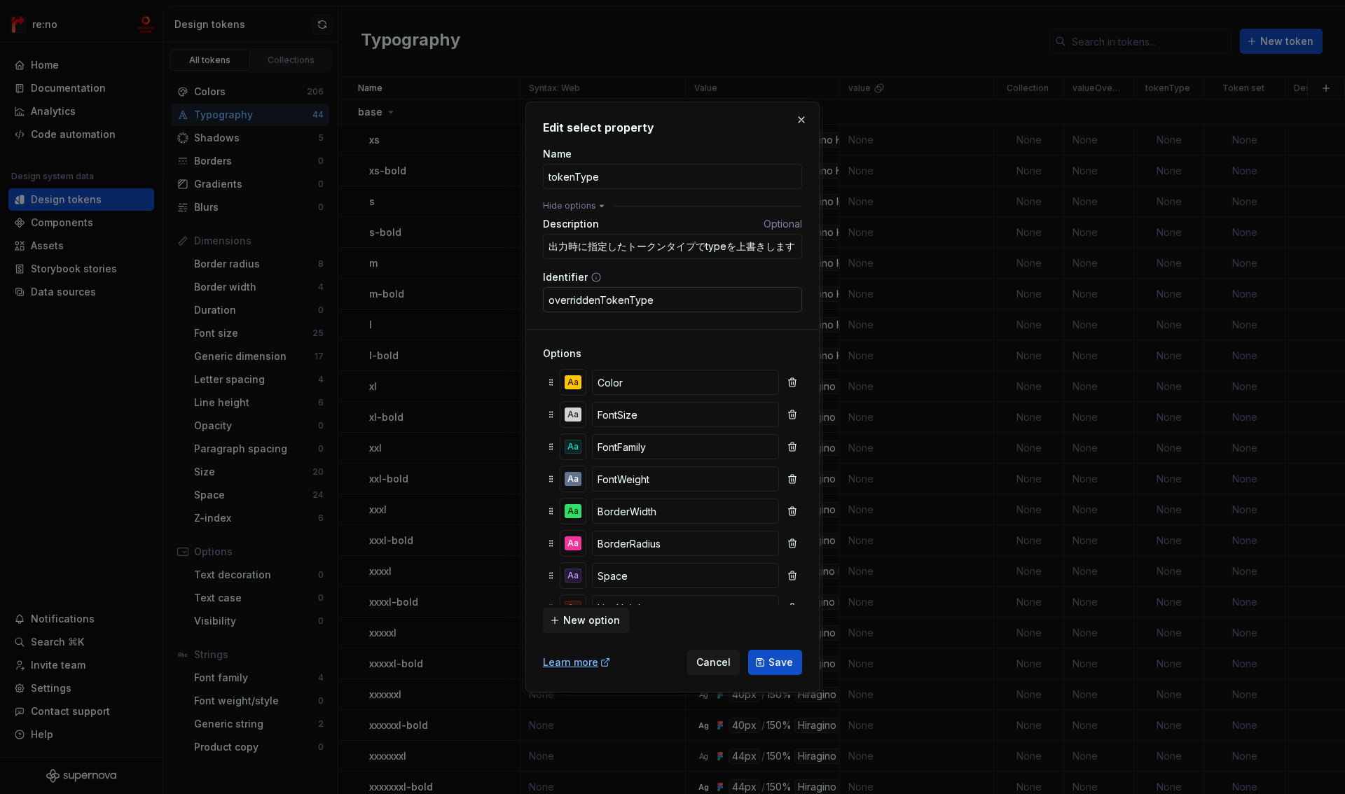
click at [614, 303] on input "overriddenTokenType" at bounding box center [672, 299] width 259 height 25
click at [722, 669] on button "Cancel" at bounding box center [713, 662] width 53 height 25
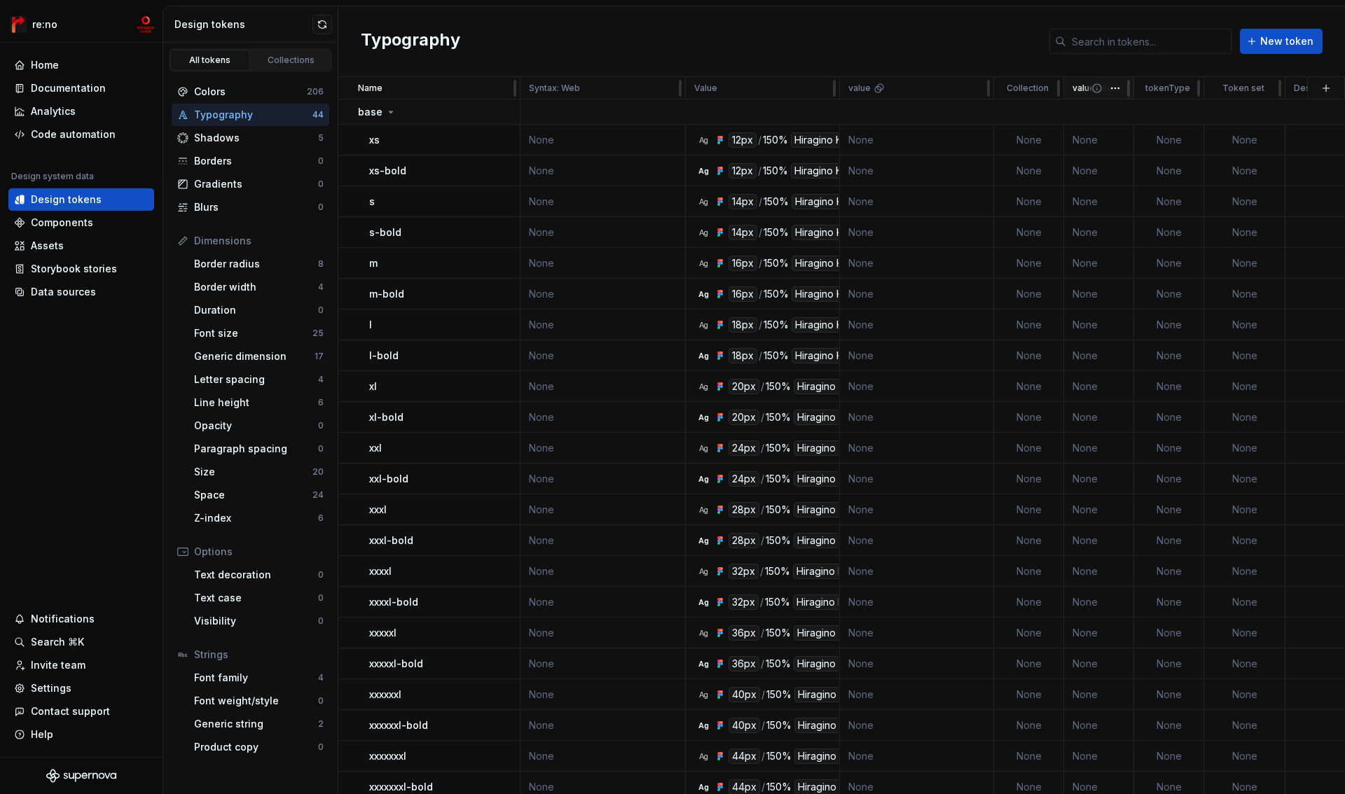
scroll to position [0, 223]
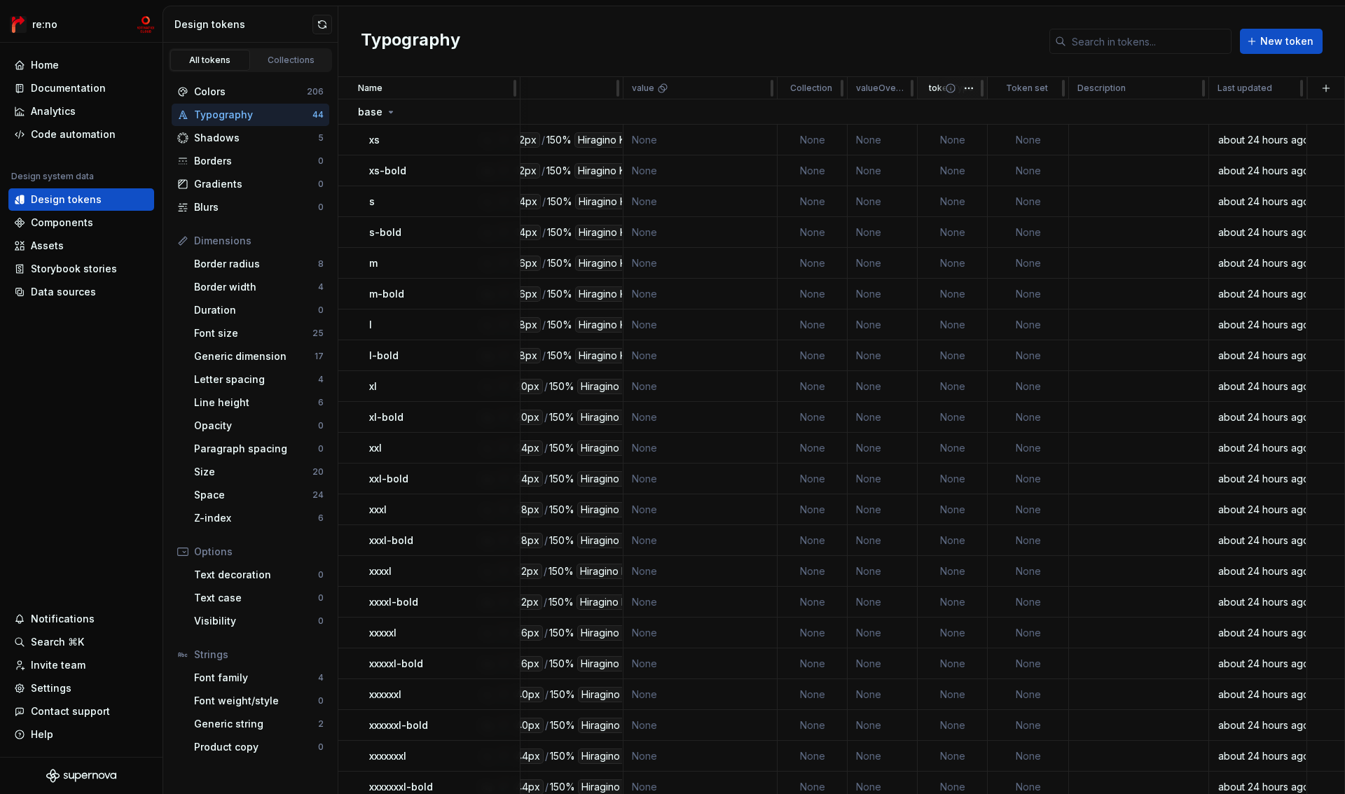
click at [945, 92] on icon at bounding box center [950, 88] width 11 height 11
click at [968, 88] on html "re:no Home Documentation Analytics Code automation Design system data Design to…" at bounding box center [672, 397] width 1345 height 794
click at [976, 116] on div "Edit property" at bounding box center [1014, 115] width 119 height 22
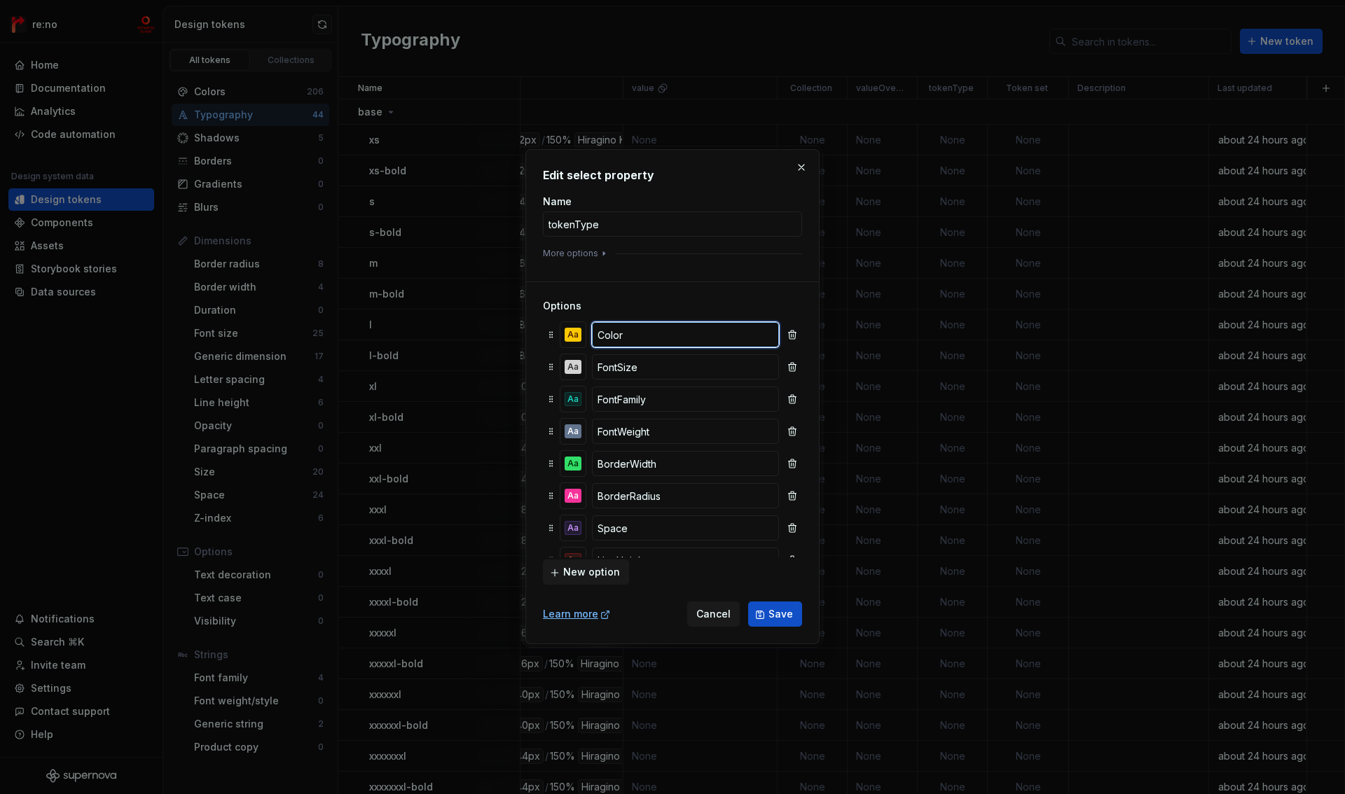
drag, startPoint x: 602, startPoint y: 338, endPoint x: 651, endPoint y: 289, distance: 69.3
click at [602, 337] on input "Color" at bounding box center [685, 334] width 187 height 25
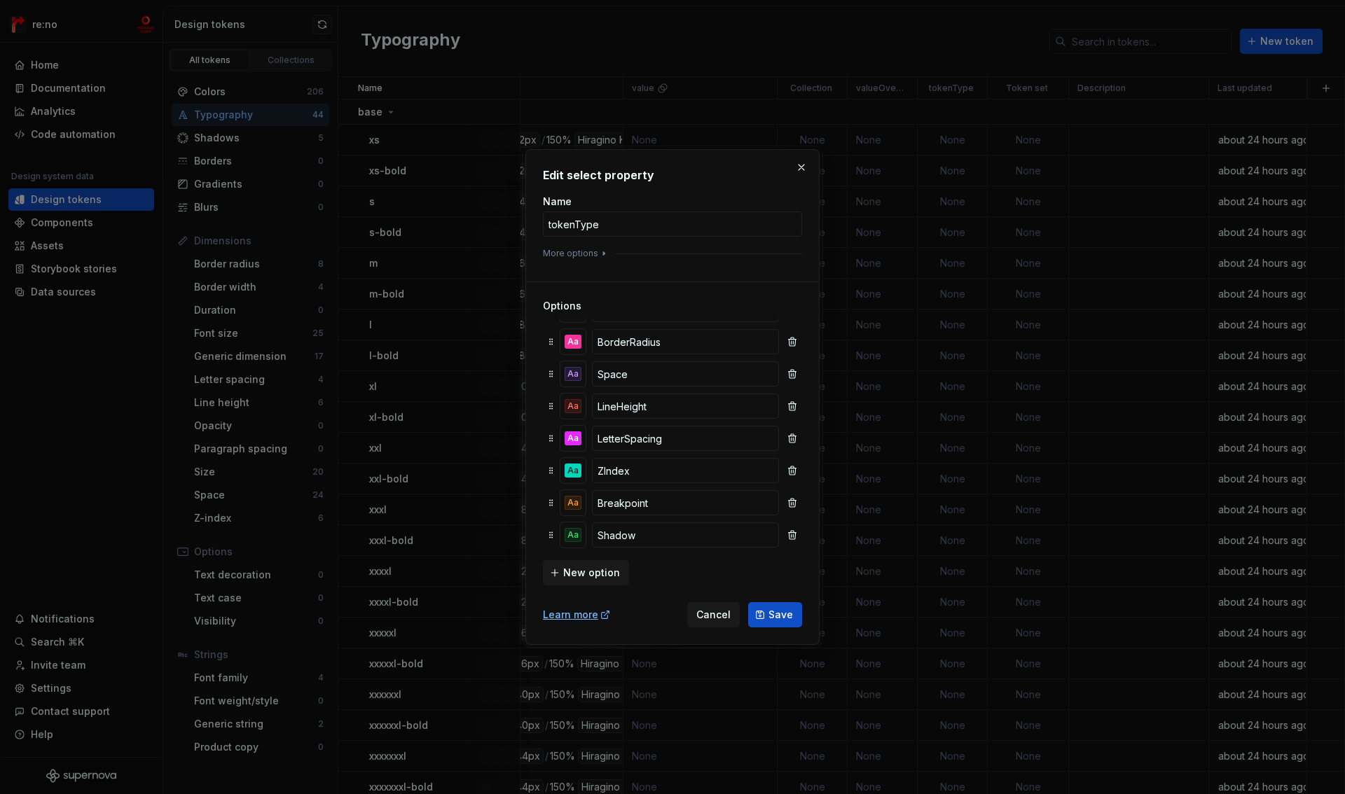
scroll to position [0, 0]
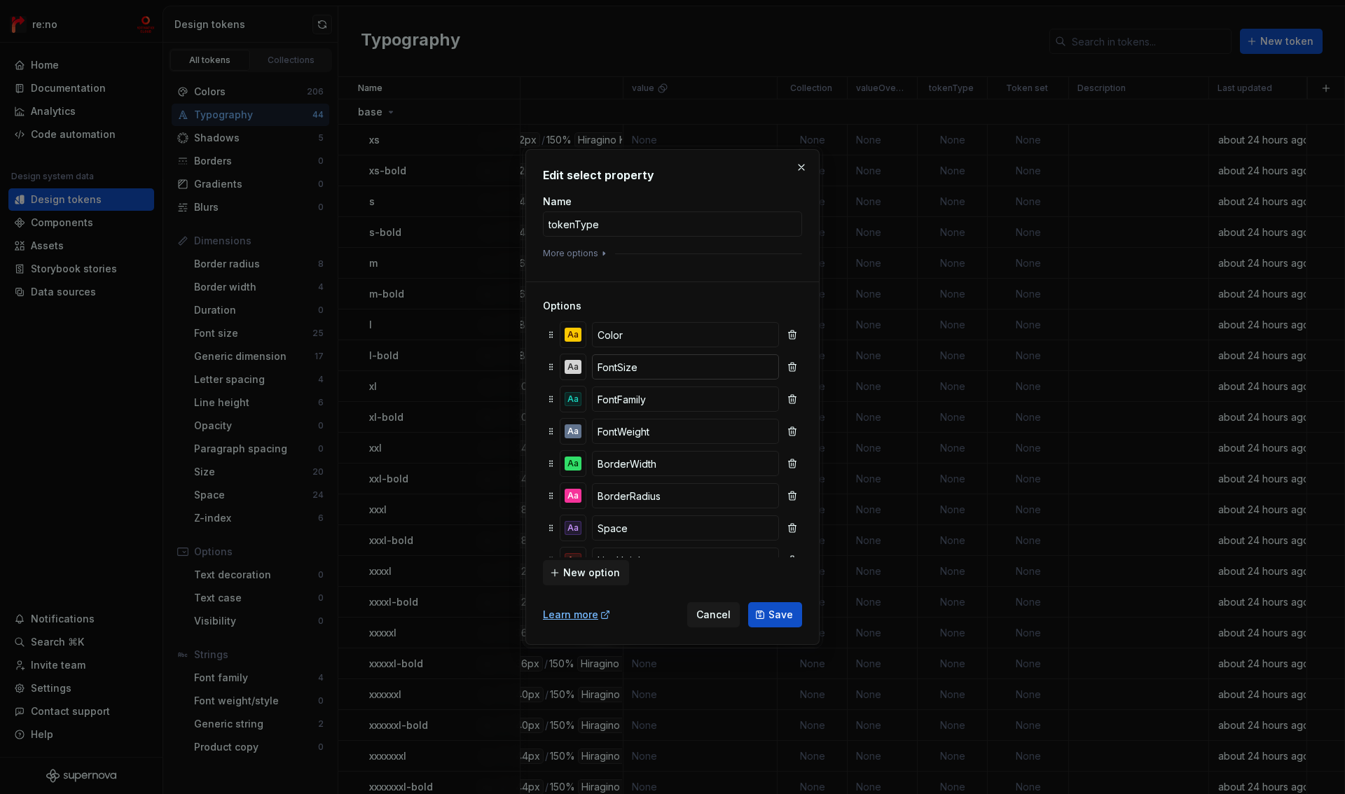
click at [645, 369] on input "FontSize" at bounding box center [685, 366] width 187 height 25
click at [646, 404] on input "FontFamily" at bounding box center [685, 399] width 187 height 25
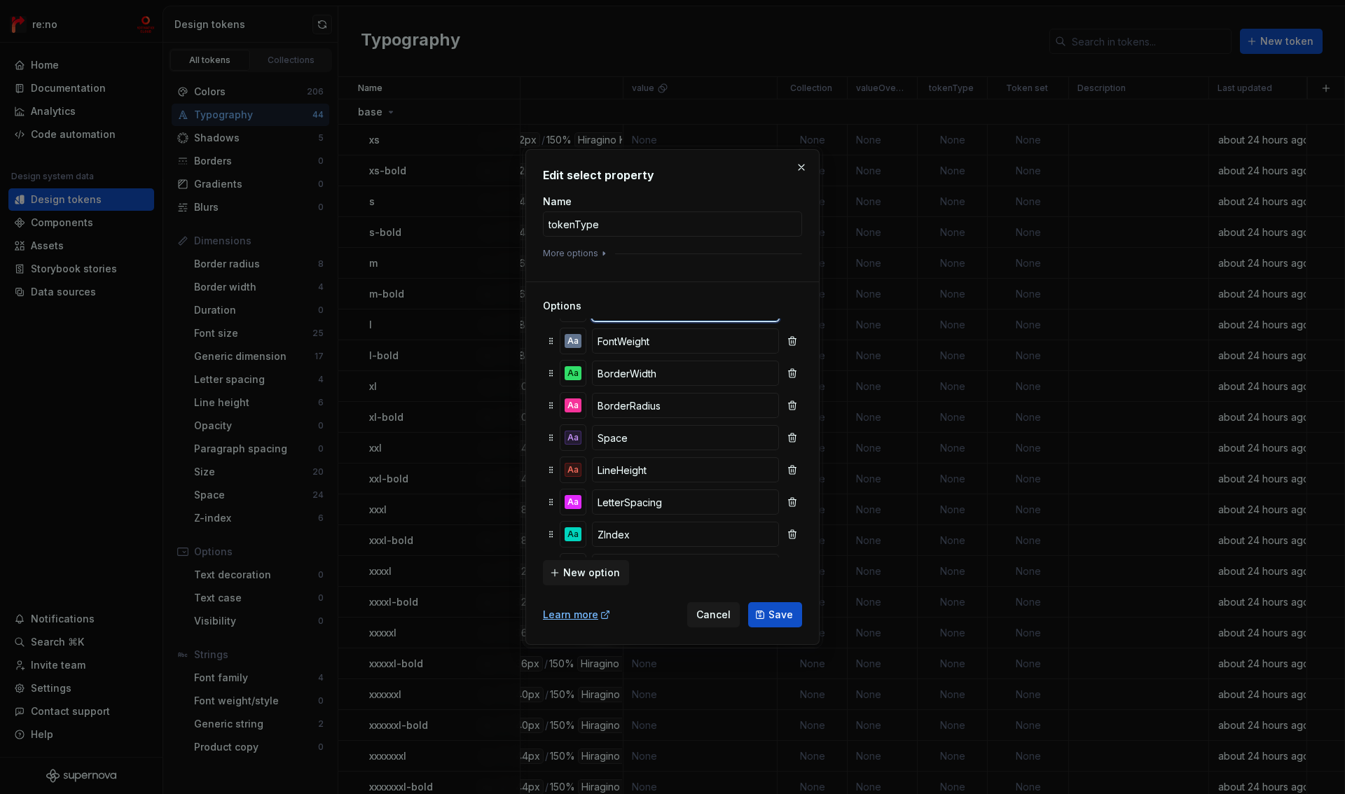
scroll to position [99, 0]
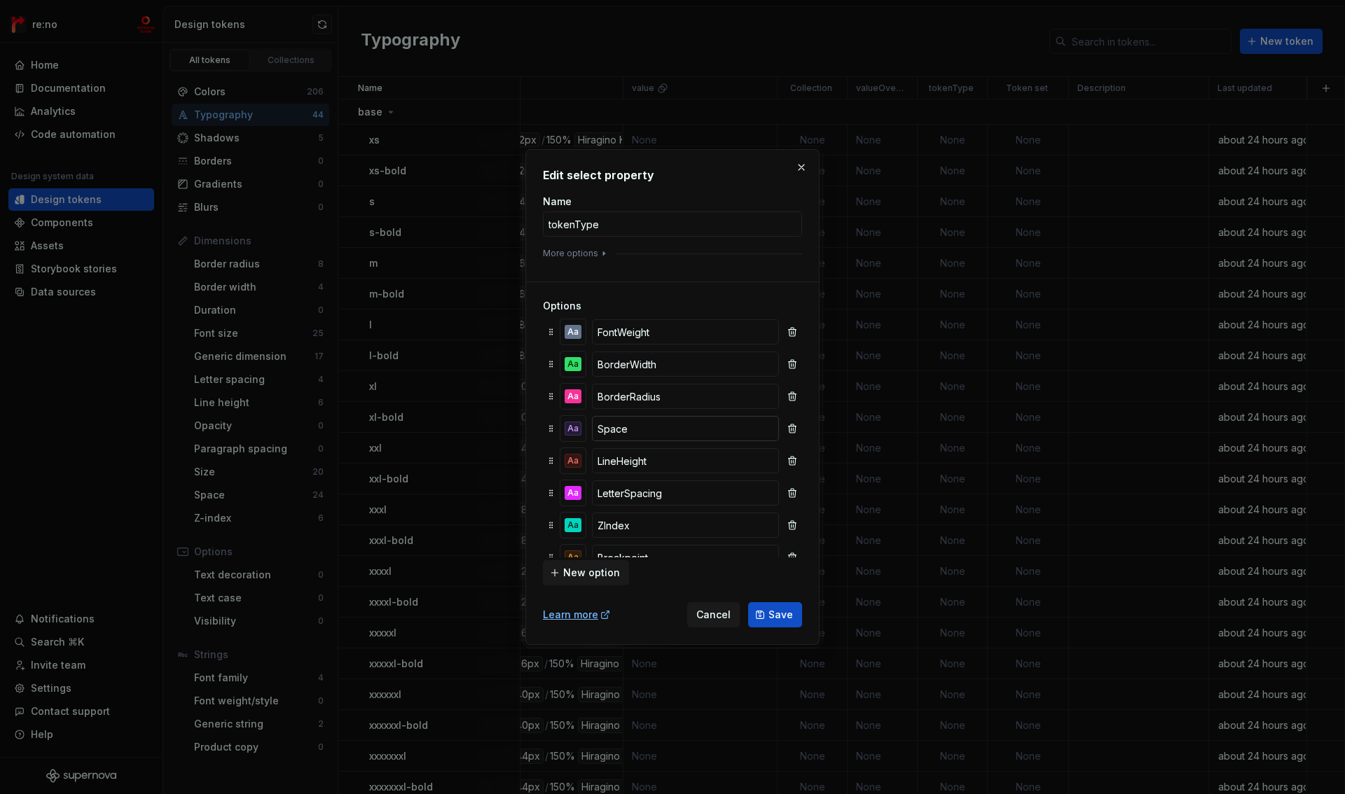
click at [657, 429] on input "Space" at bounding box center [685, 428] width 187 height 25
click at [649, 464] on input "LineHeight" at bounding box center [685, 460] width 187 height 25
click at [636, 497] on input "LetterSpacing" at bounding box center [685, 492] width 187 height 25
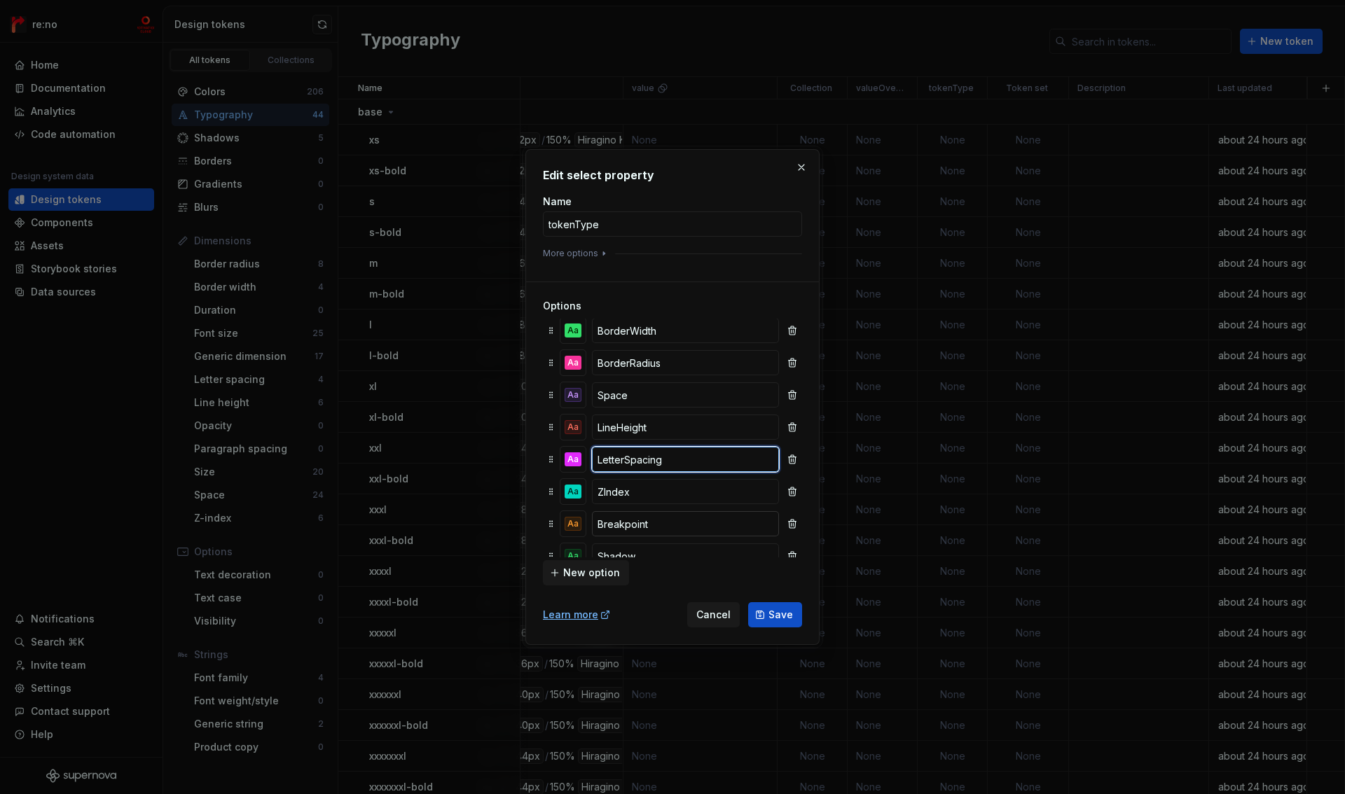
scroll to position [151, 0]
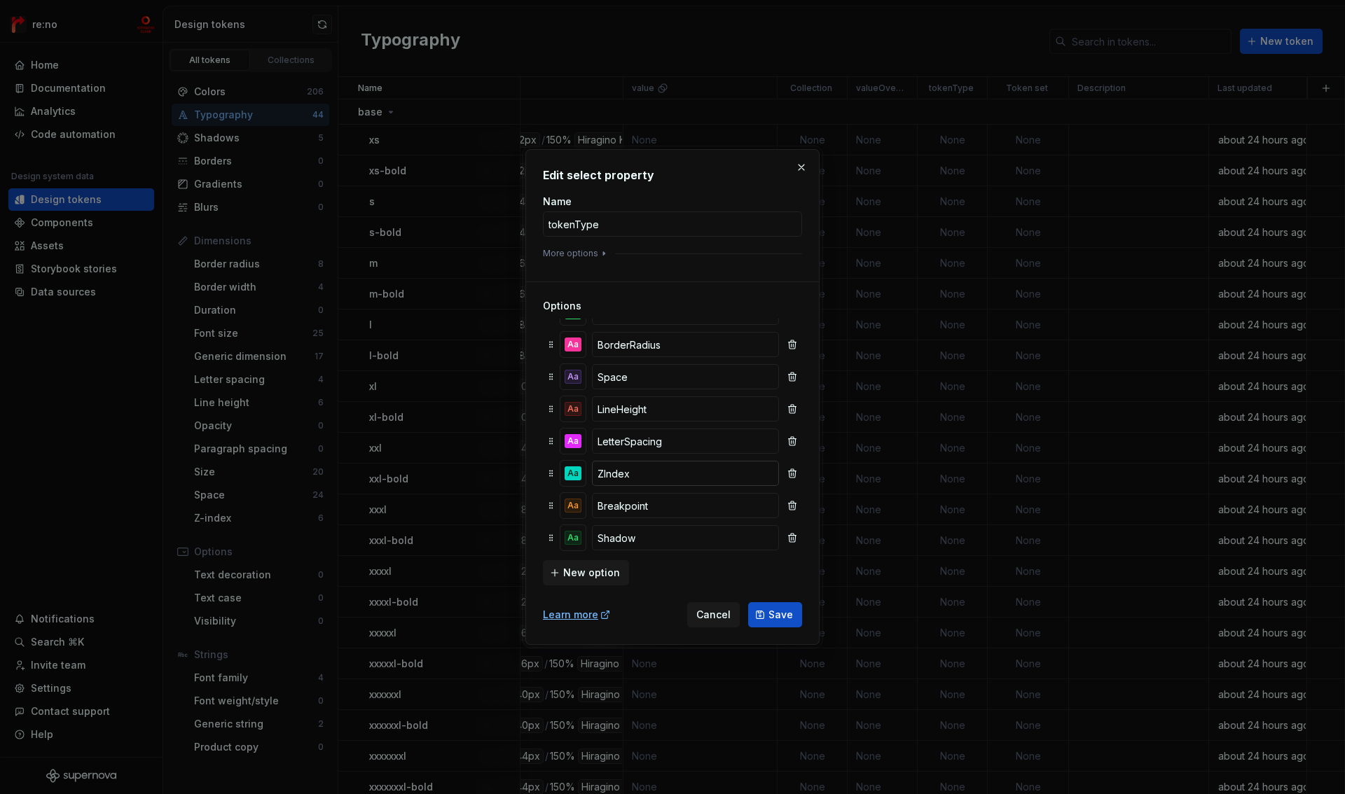
click at [628, 480] on input "ZIndex" at bounding box center [685, 473] width 187 height 25
click at [655, 511] on input "Breakpoint" at bounding box center [685, 505] width 187 height 25
click at [657, 535] on input "Shadow" at bounding box center [685, 534] width 187 height 25
click at [719, 614] on span "Cancel" at bounding box center [713, 615] width 34 height 14
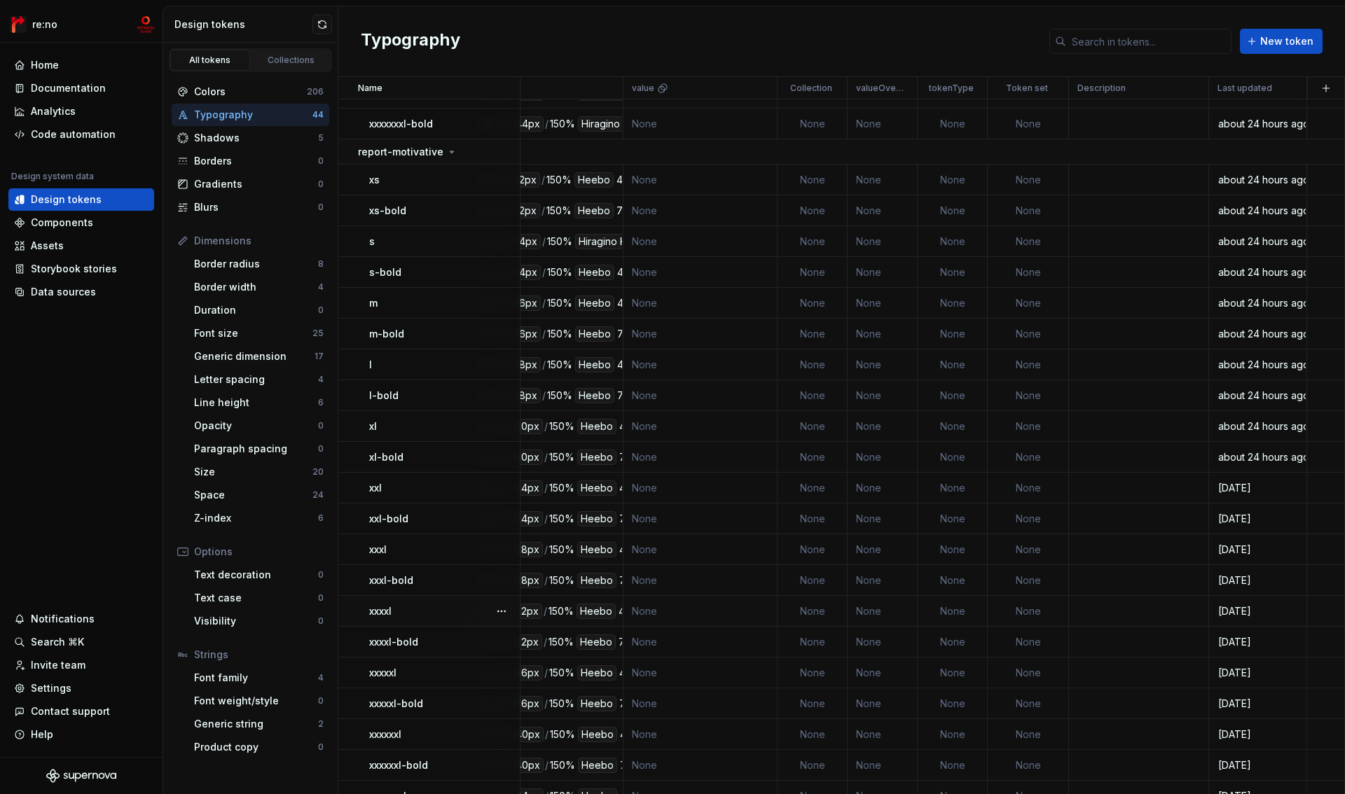
scroll to position [719, 223]
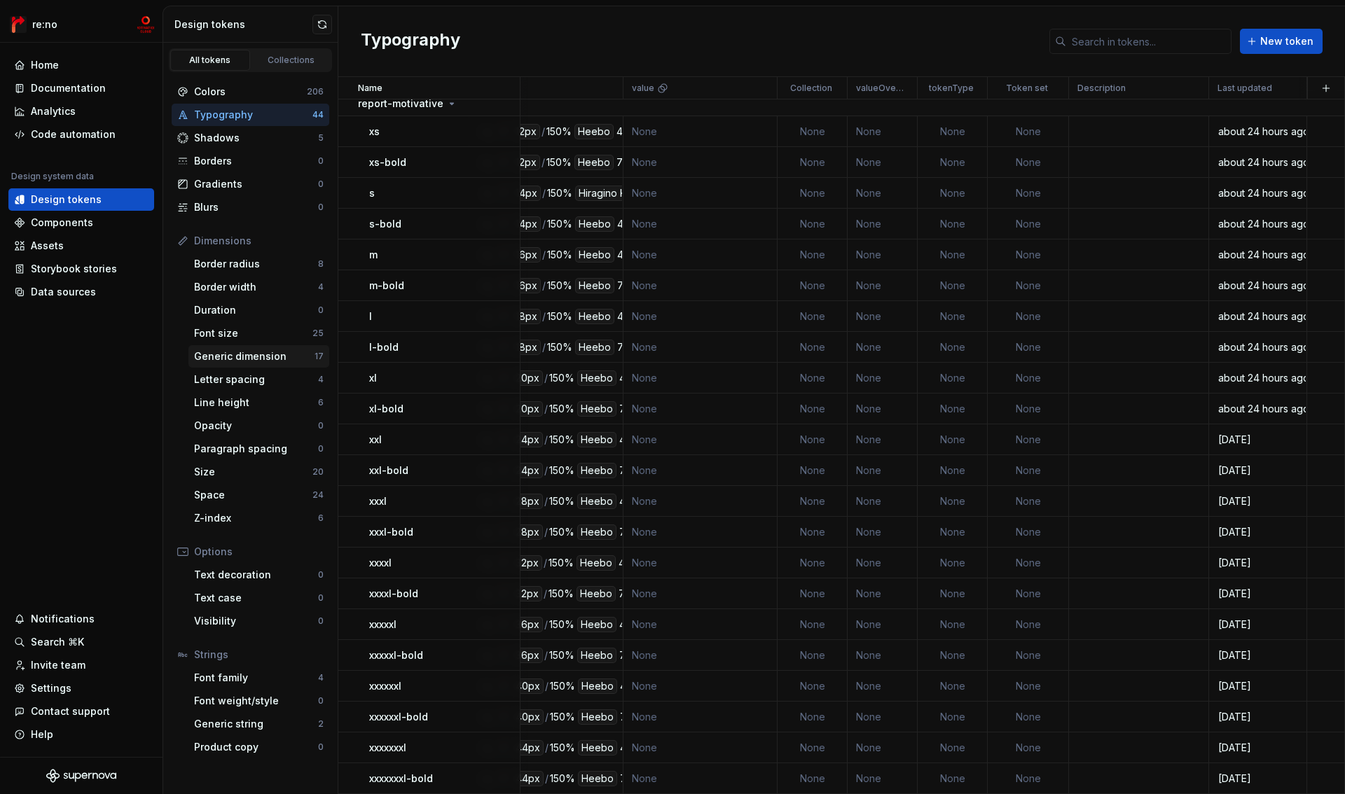
click at [241, 355] on div "Generic dimension" at bounding box center [254, 356] width 120 height 14
